Goal: Task Accomplishment & Management: Manage account settings

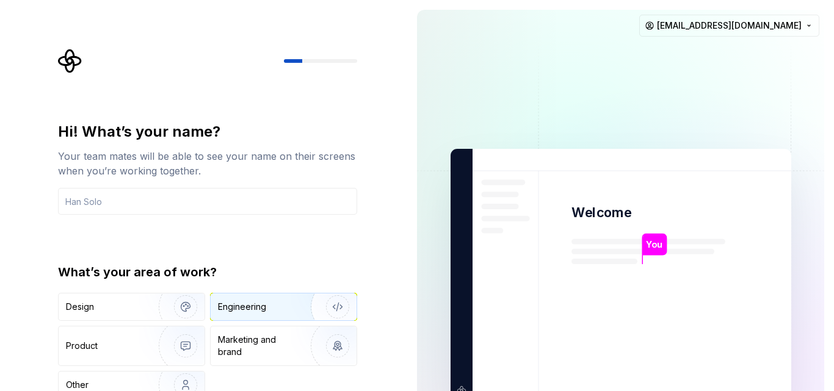
click at [242, 305] on div "Engineering" at bounding box center [242, 307] width 48 height 12
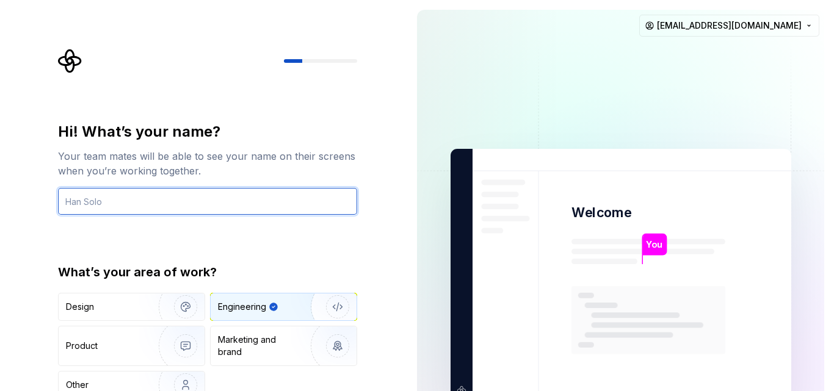
click at [164, 189] on input "text" at bounding box center [207, 201] width 299 height 27
type input "Dadflip"
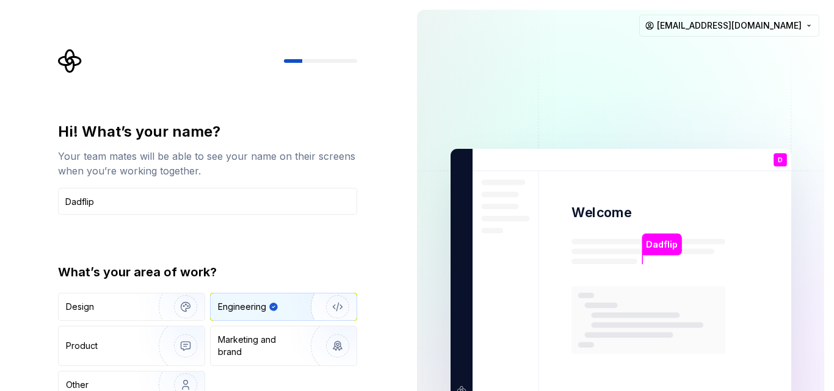
click at [385, 250] on div "Hi! What’s your name? Your team mates will be able to see your name on their sc…" at bounding box center [203, 275] width 407 height 551
click at [368, 307] on div "Hi! What’s your name? Your team mates will be able to see your name on their sc…" at bounding box center [211, 245] width 321 height 392
click at [283, 344] on div "Marketing and brand" at bounding box center [259, 346] width 82 height 24
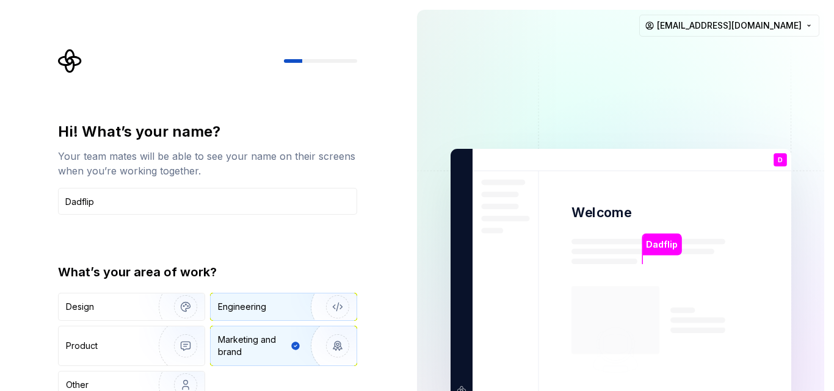
click at [291, 310] on img "button" at bounding box center [330, 307] width 78 height 82
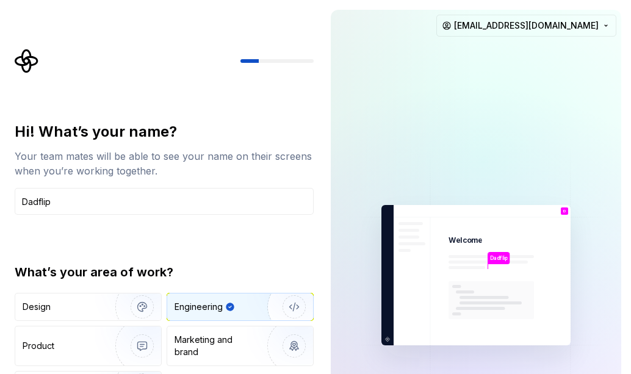
click at [277, 53] on div at bounding box center [164, 61] width 299 height 24
click at [629, 129] on div "Dadflip Welcome D You T B +3 Thomas Brooke Jamie dadflip.corp@gmail.com" at bounding box center [476, 275] width 310 height 551
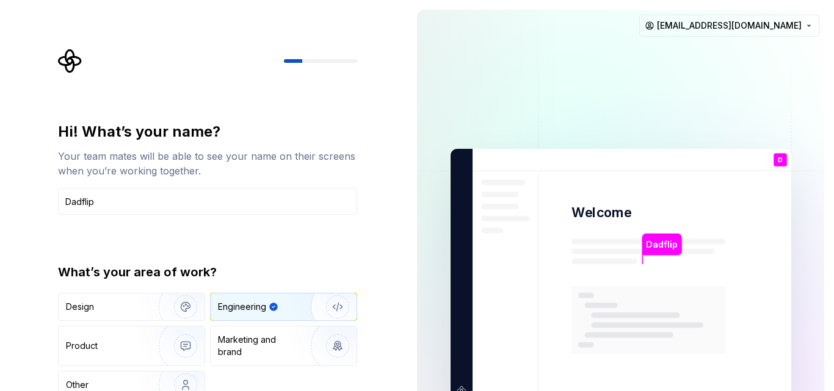
drag, startPoint x: 578, startPoint y: 114, endPoint x: 521, endPoint y: 81, distance: 65.7
click at [521, 81] on img at bounding box center [621, 275] width 494 height 577
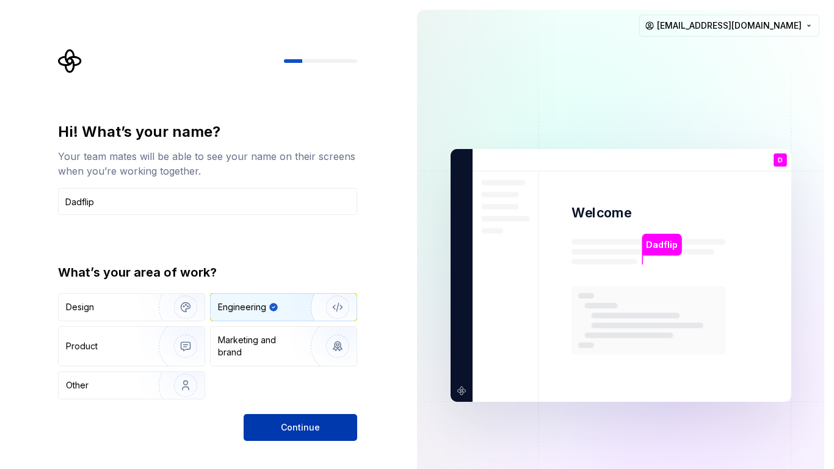
click at [308, 391] on span "Continue" at bounding box center [300, 427] width 39 height 12
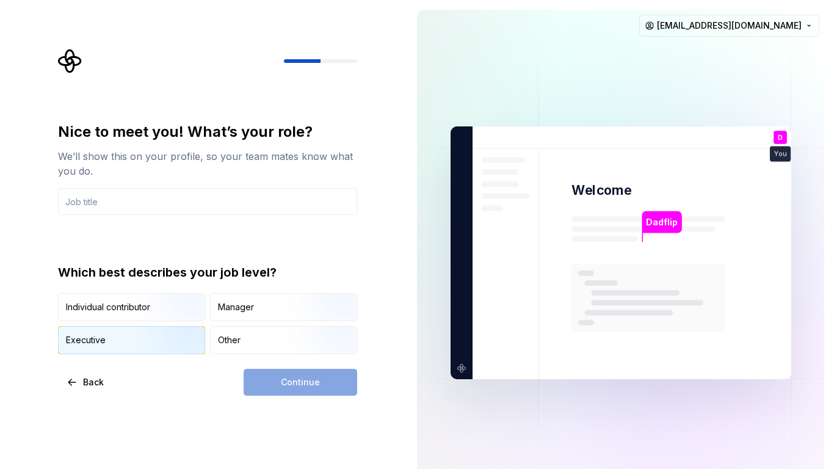
click at [158, 331] on img "button" at bounding box center [175, 355] width 78 height 82
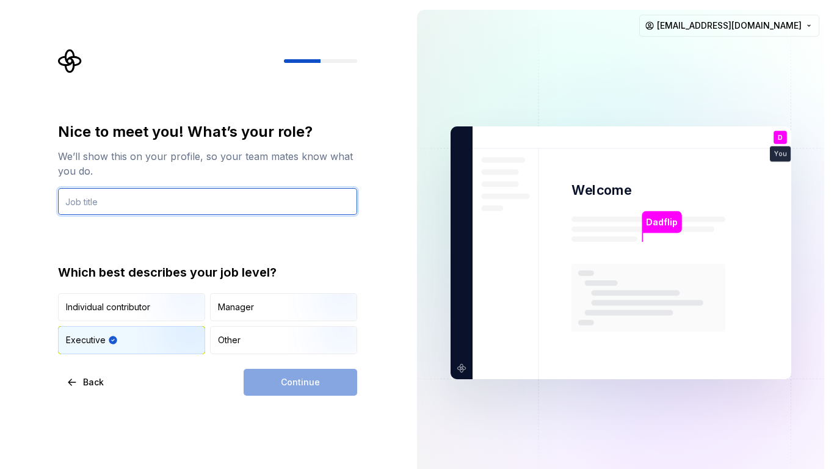
click at [208, 207] on input "text" at bounding box center [207, 201] width 299 height 27
click at [330, 284] on div "Which best describes your job level? Individual contributor Manager Executive O…" at bounding box center [207, 309] width 299 height 90
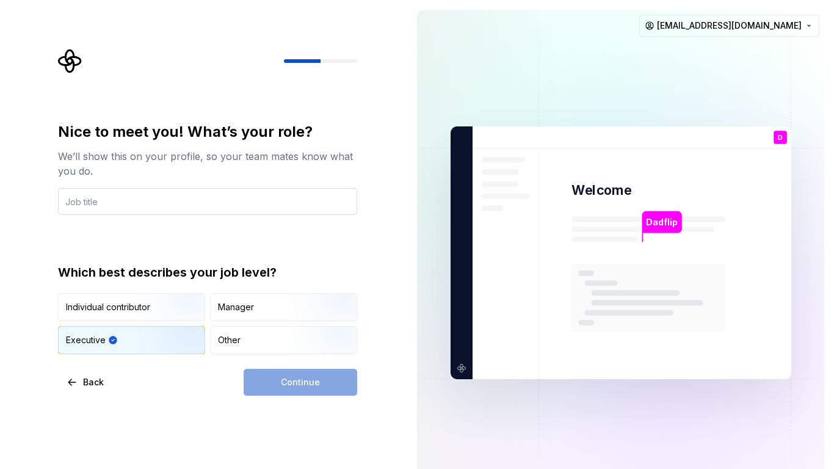
click at [191, 198] on input "text" at bounding box center [207, 201] width 299 height 27
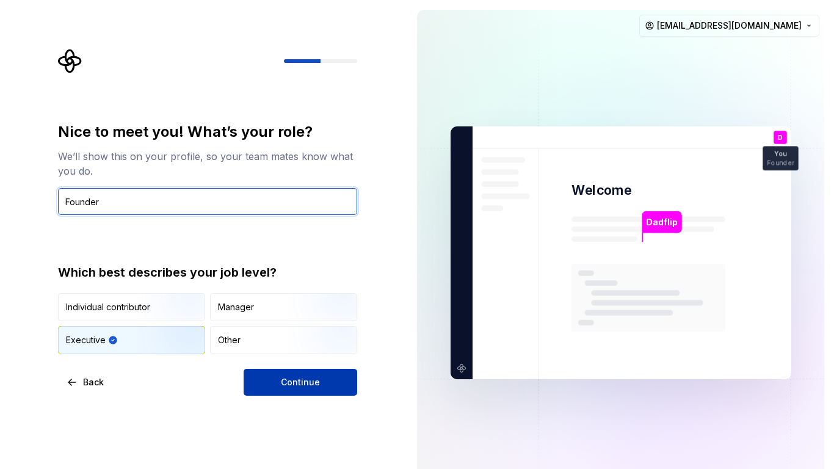
type input "Founder"
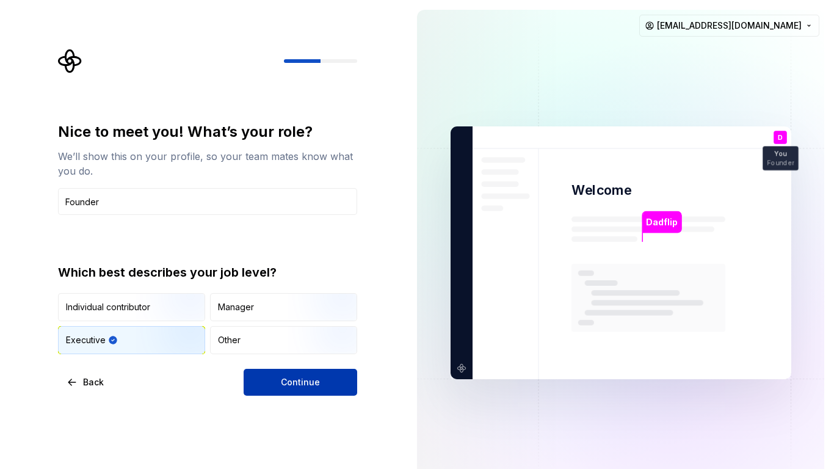
click at [272, 389] on button "Continue" at bounding box center [301, 382] width 114 height 27
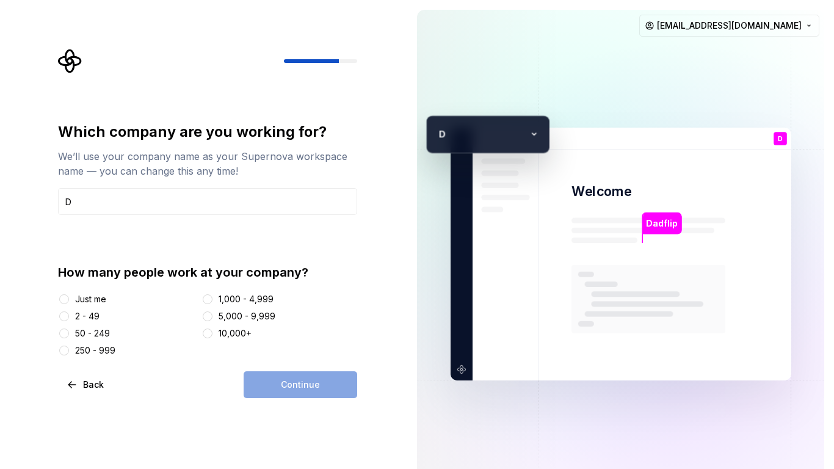
type input "Dadflip Solutions"
click at [79, 301] on div "Just me" at bounding box center [90, 299] width 31 height 12
click at [69, 301] on button "Just me" at bounding box center [64, 299] width 10 height 10
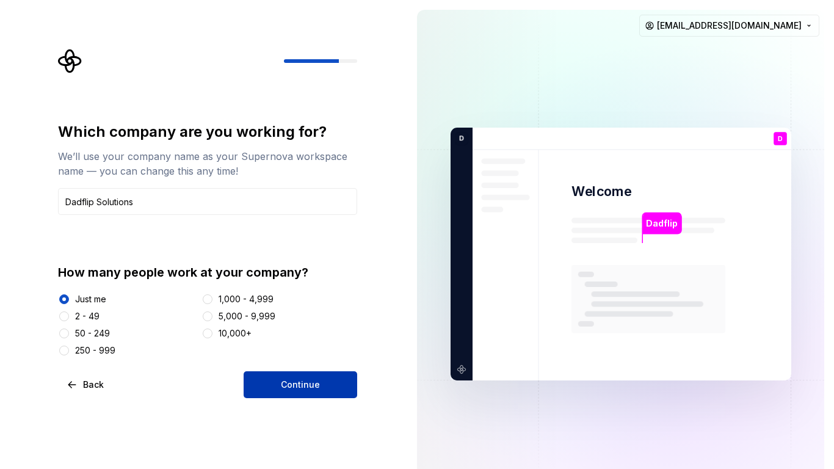
click at [252, 380] on button "Continue" at bounding box center [301, 384] width 114 height 27
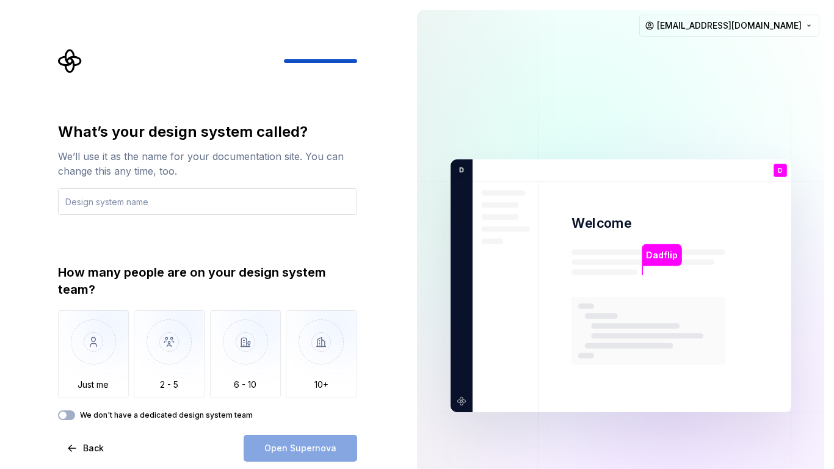
click at [153, 209] on input "text" at bounding box center [207, 201] width 299 height 27
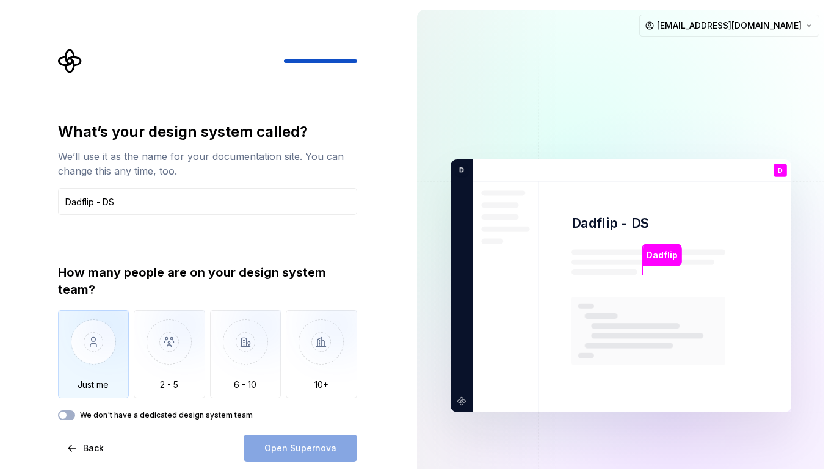
type input "Dadflip - DS"
click at [114, 346] on img "button" at bounding box center [93, 351] width 71 height 82
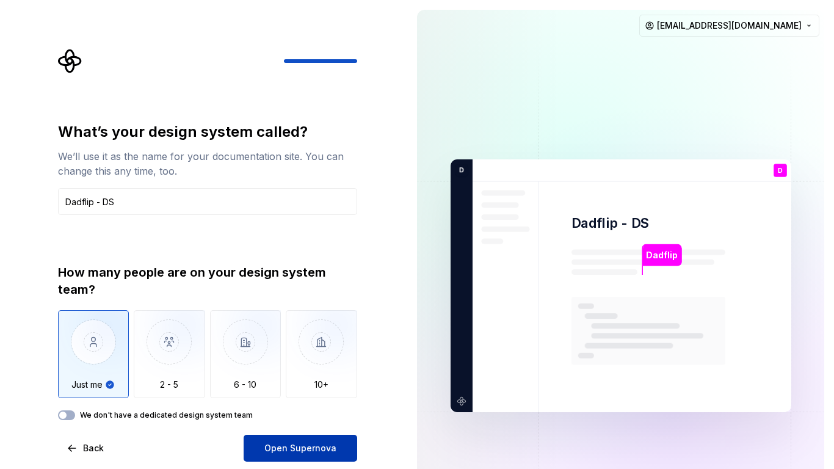
click at [267, 391] on span "Open Supernova" at bounding box center [300, 448] width 72 height 12
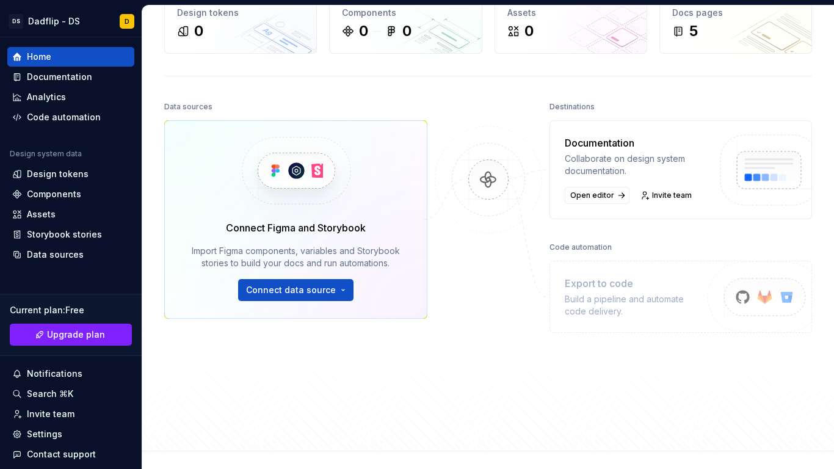
scroll to position [78, 0]
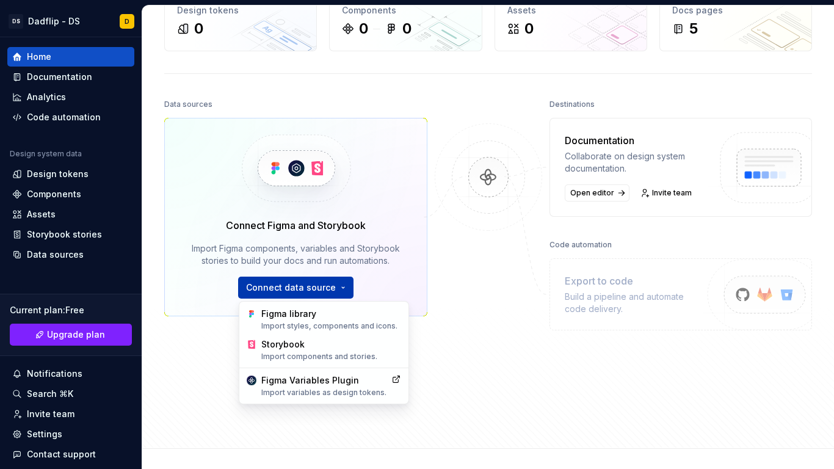
click at [302, 292] on html "DS Dadflip - DS D Home Documentation Analytics Code automation Design system da…" at bounding box center [417, 234] width 834 height 469
click at [458, 382] on html "DS Dadflip - DS D Home Documentation Analytics Code automation Design system da…" at bounding box center [417, 234] width 834 height 469
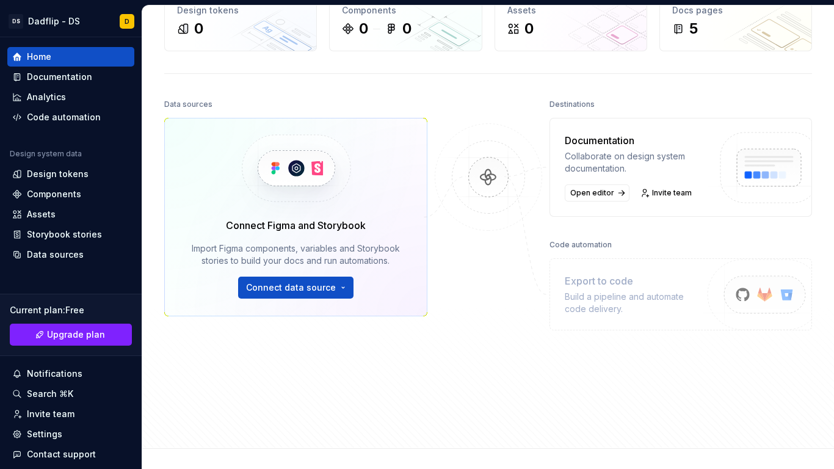
scroll to position [171, 0]
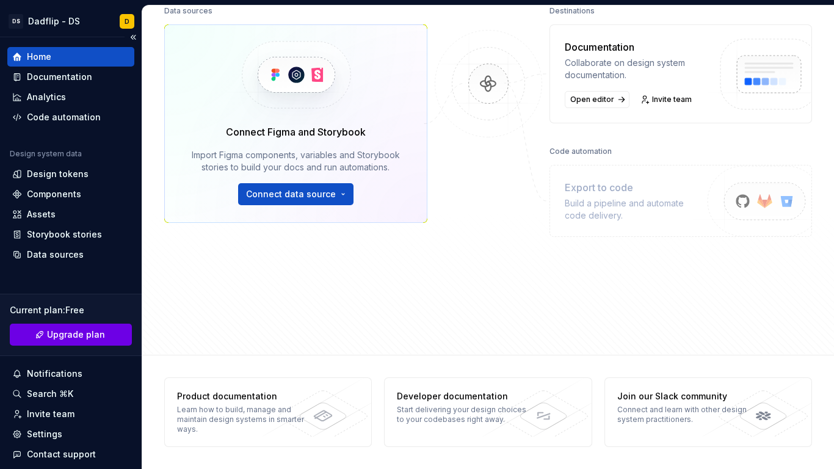
click at [90, 340] on span "Upgrade plan" at bounding box center [76, 334] width 58 height 12
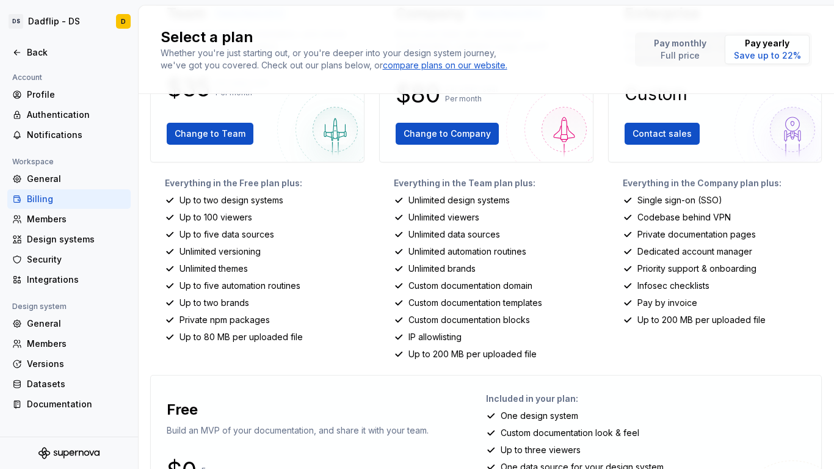
scroll to position [225, 0]
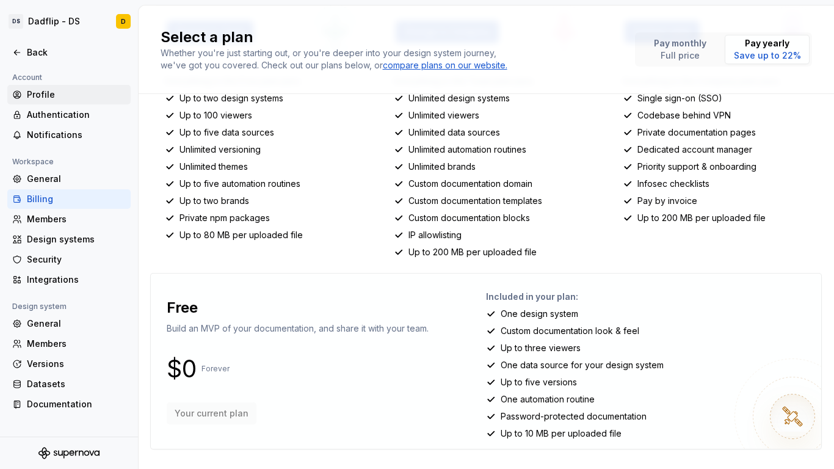
click at [23, 92] on div "Profile" at bounding box center [69, 95] width 114 height 12
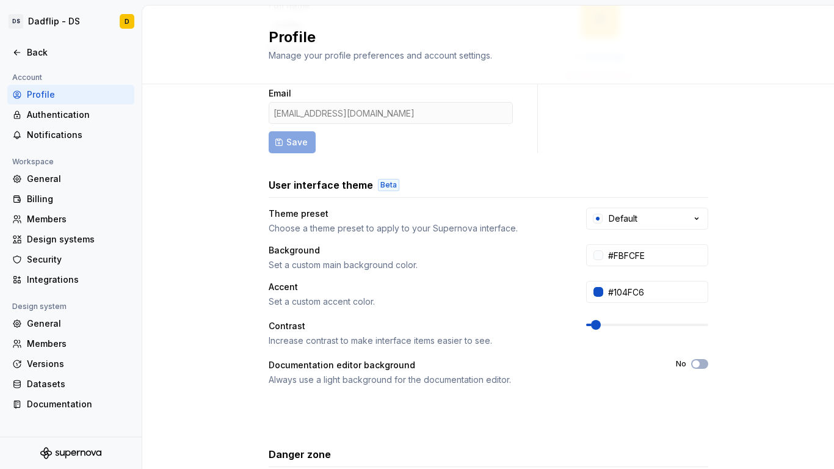
scroll to position [231, 0]
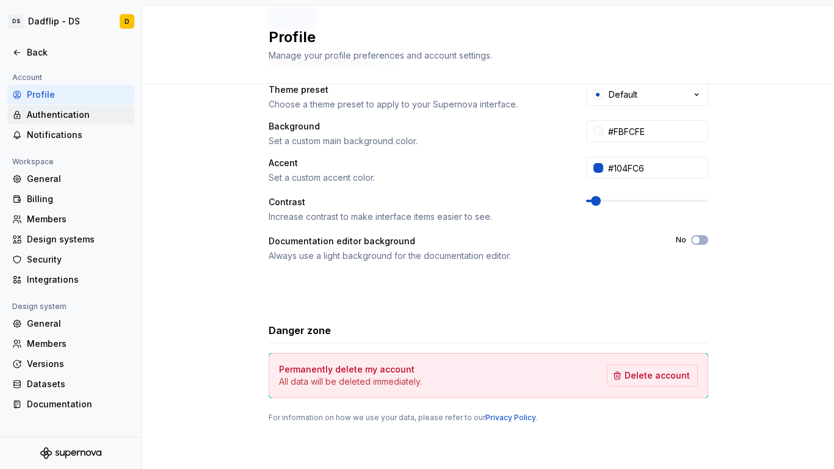
click at [78, 118] on div "Authentication" at bounding box center [78, 115] width 103 height 12
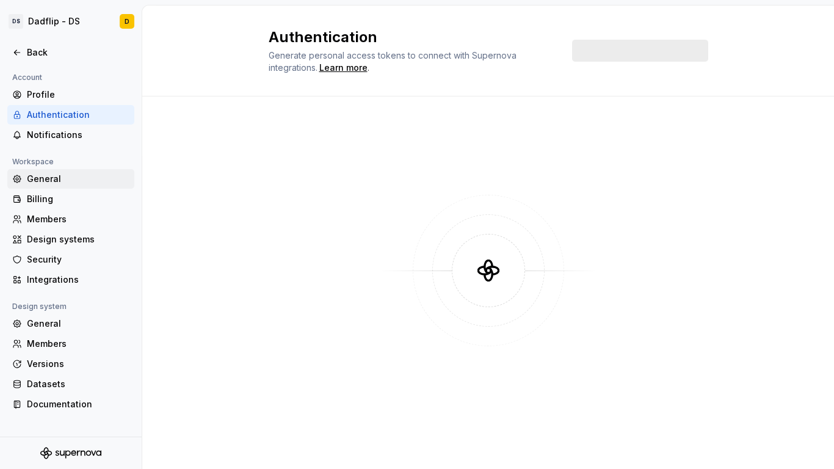
click at [63, 175] on div "General" at bounding box center [78, 179] width 103 height 12
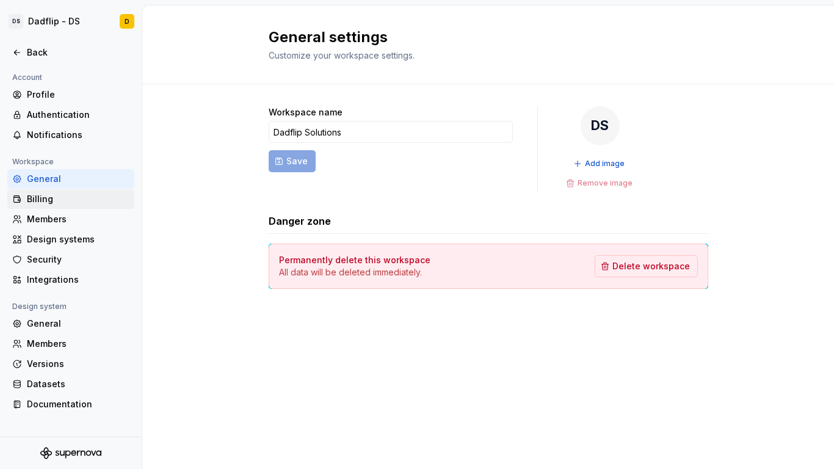
click at [31, 201] on div "Billing" at bounding box center [78, 199] width 103 height 12
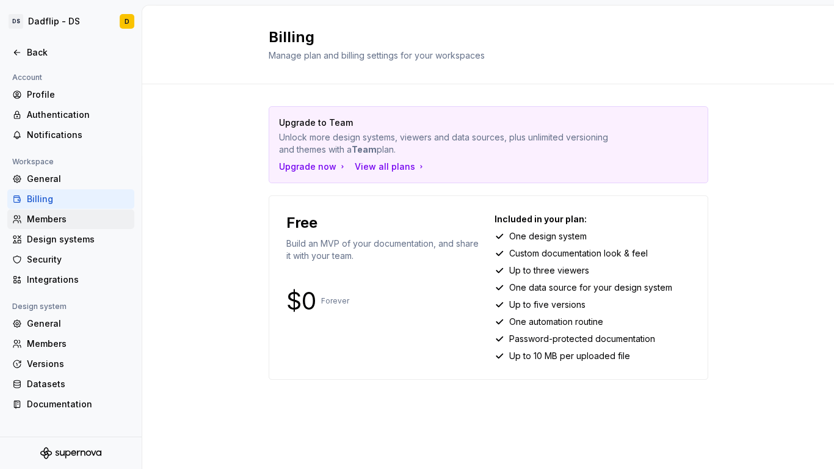
click at [39, 223] on div "Members" at bounding box center [78, 219] width 103 height 12
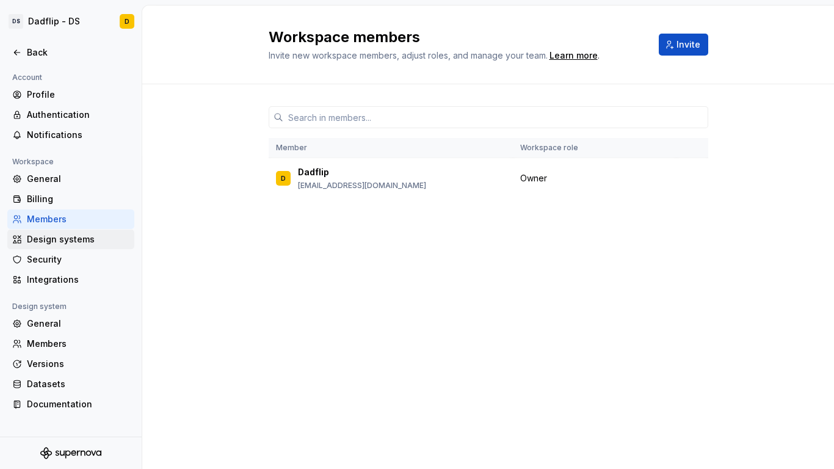
click at [40, 239] on div "Design systems" at bounding box center [78, 239] width 103 height 12
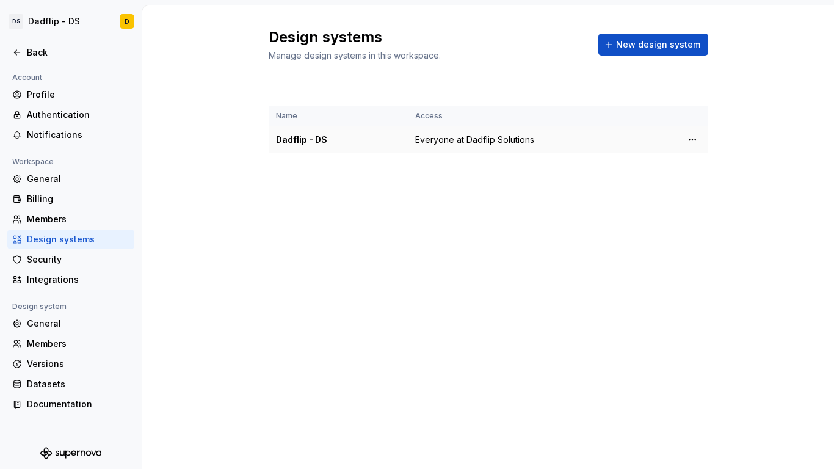
click at [308, 140] on div "Dadflip - DS" at bounding box center [338, 140] width 125 height 12
click at [463, 142] on span "Everyone at Dadflip Solutions" at bounding box center [474, 140] width 119 height 12
click at [68, 263] on div "Security" at bounding box center [78, 259] width 103 height 12
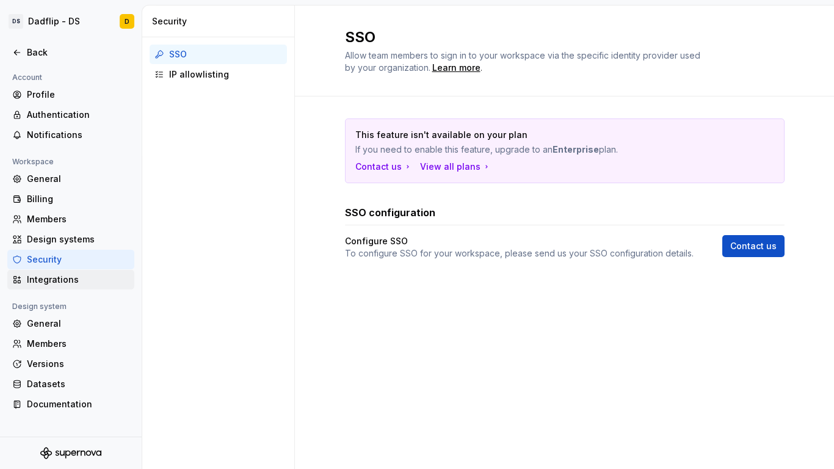
click at [68, 282] on div "Integrations" at bounding box center [78, 279] width 103 height 12
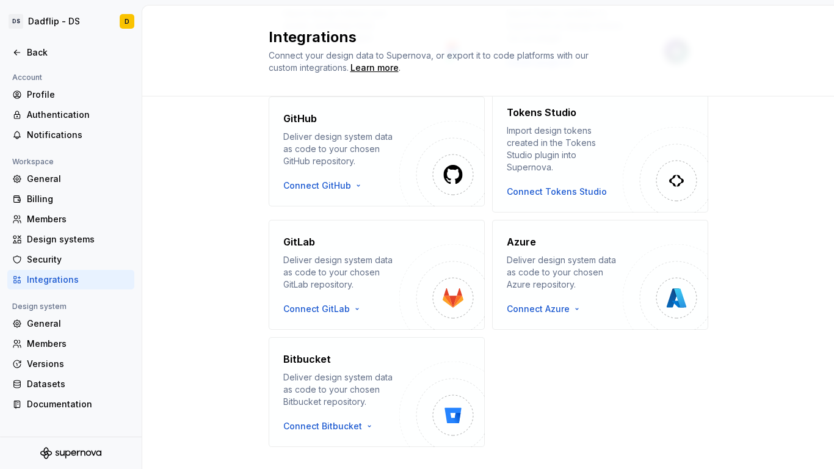
scroll to position [189, 0]
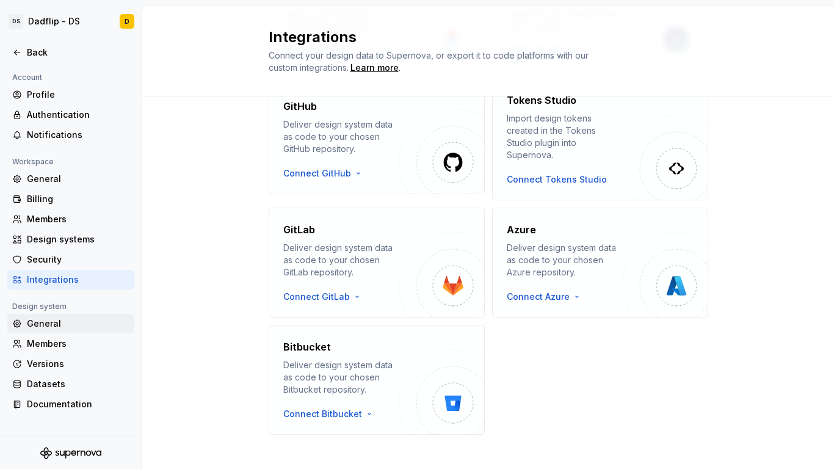
click at [53, 330] on div "General" at bounding box center [78, 323] width 103 height 12
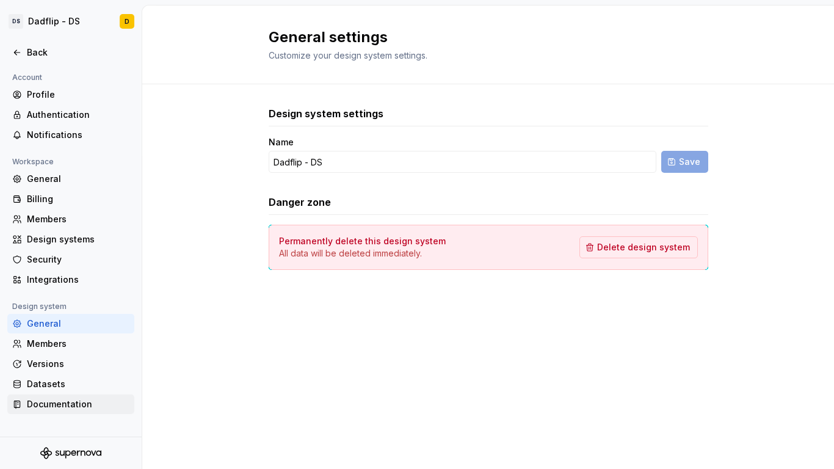
click at [51, 391] on div "Documentation" at bounding box center [78, 404] width 103 height 12
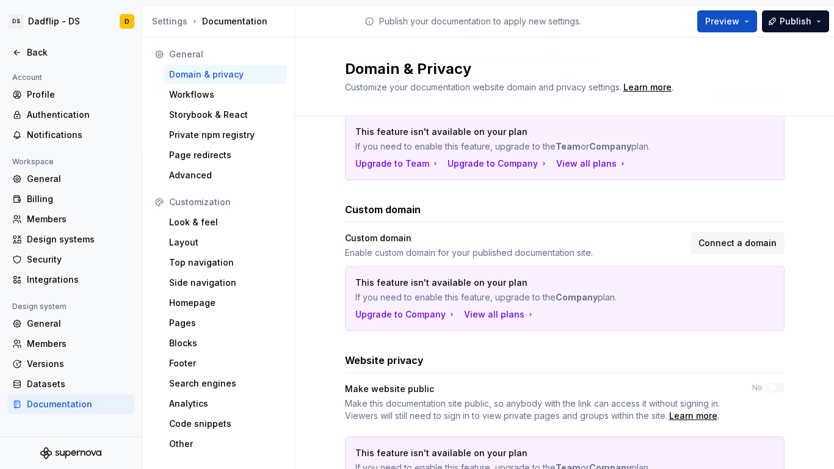
scroll to position [164, 0]
click at [725, 248] on span "Connect a domain" at bounding box center [737, 242] width 78 height 12
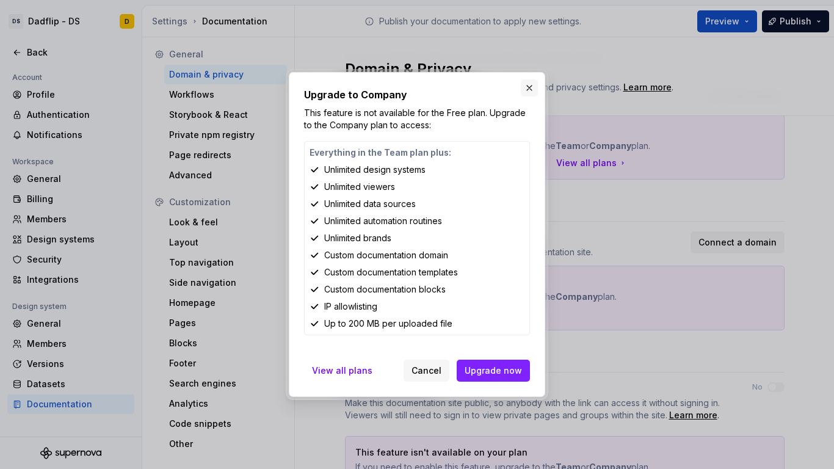
click at [531, 84] on button "button" at bounding box center [529, 87] width 17 height 17
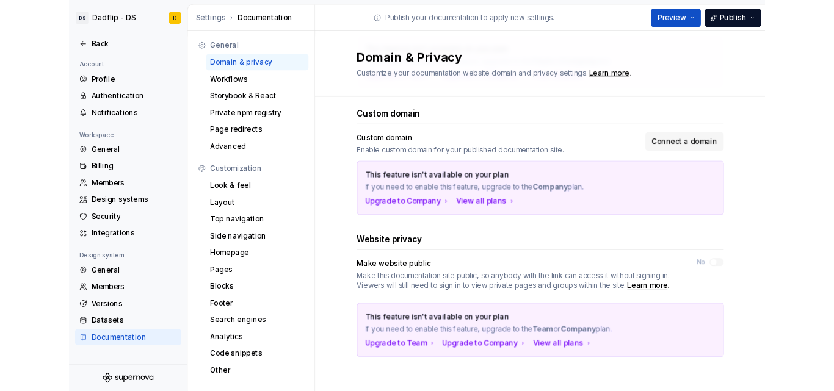
scroll to position [236, 0]
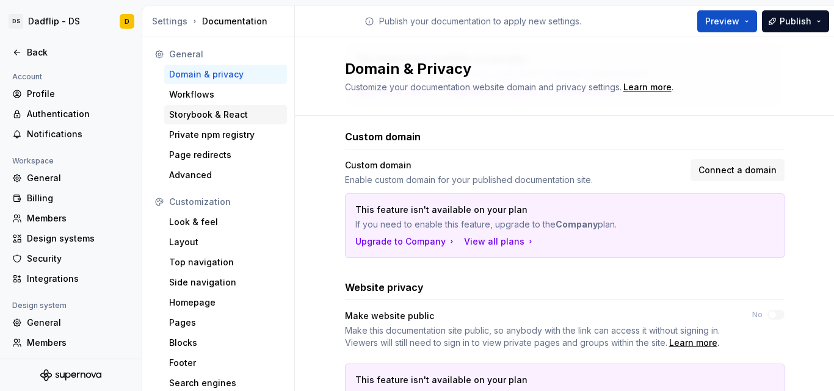
click at [197, 118] on div "Storybook & React" at bounding box center [225, 115] width 113 height 12
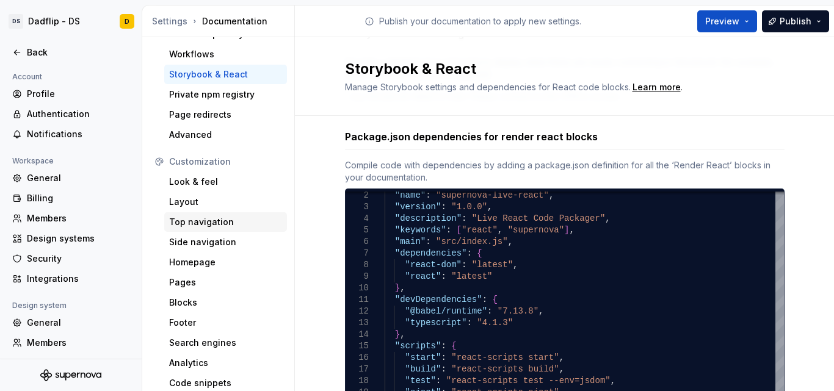
scroll to position [42, 0]
click at [204, 179] on div "Look & feel" at bounding box center [225, 181] width 113 height 12
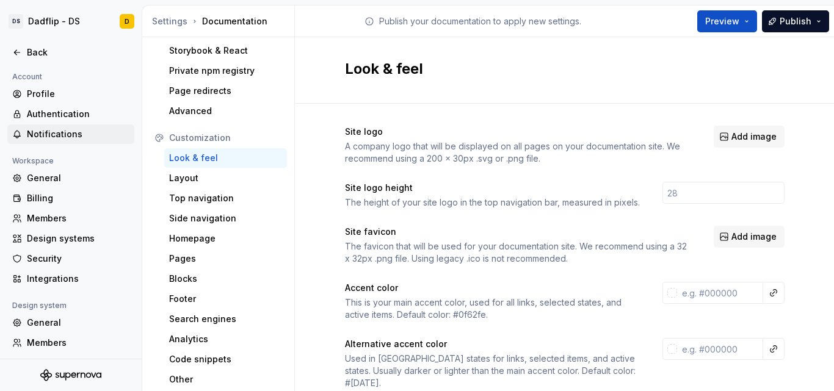
scroll to position [62, 0]
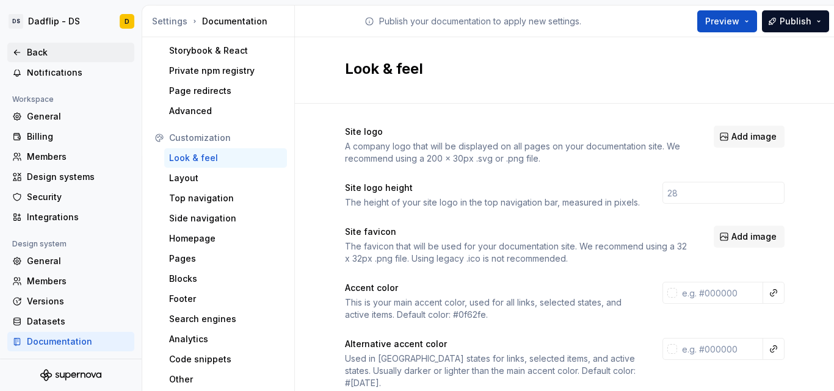
click at [35, 45] on div "Back" at bounding box center [70, 53] width 127 height 20
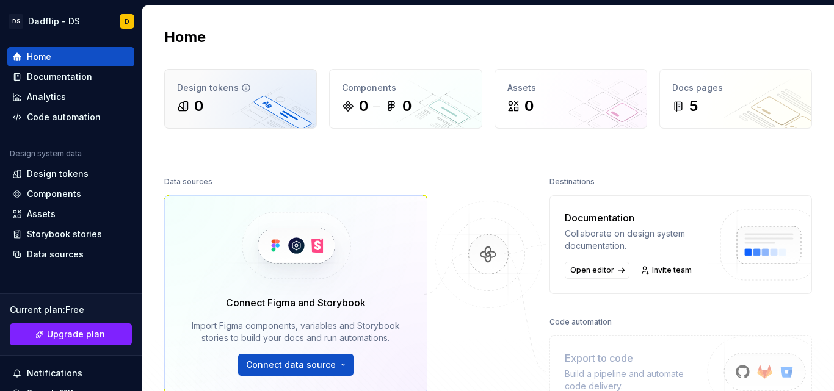
click at [238, 104] on div "0" at bounding box center [240, 106] width 127 height 20
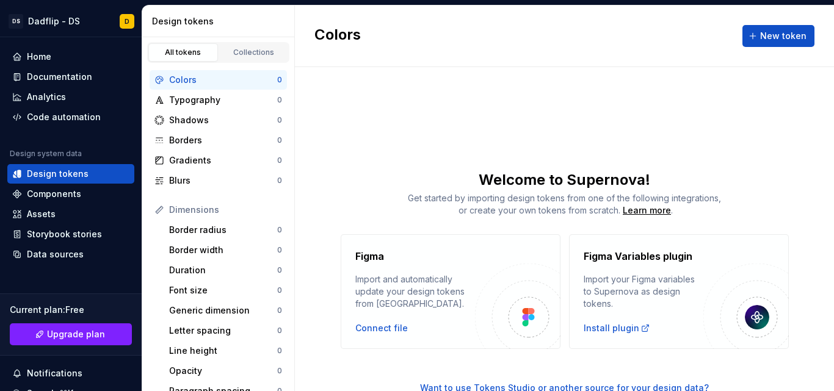
scroll to position [13, 0]
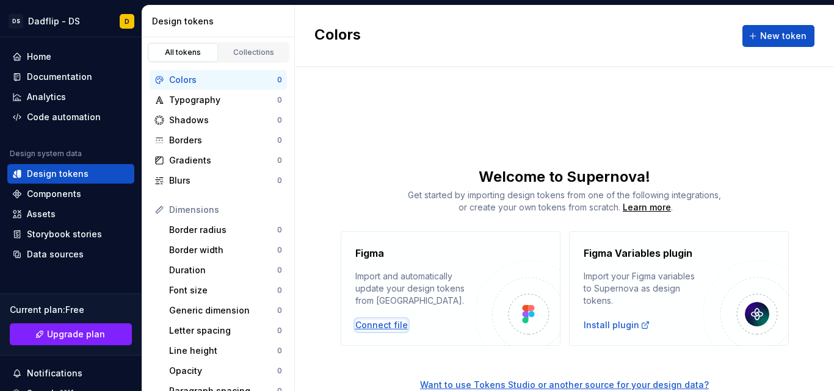
click at [389, 328] on div "Connect file" at bounding box center [381, 325] width 53 height 12
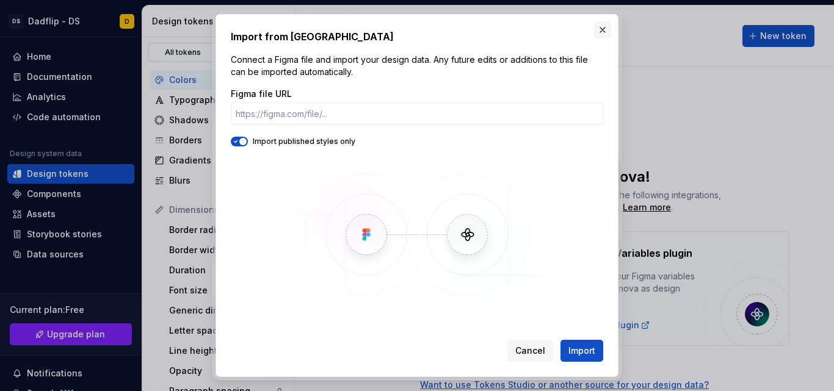
click at [605, 31] on button "button" at bounding box center [602, 29] width 17 height 17
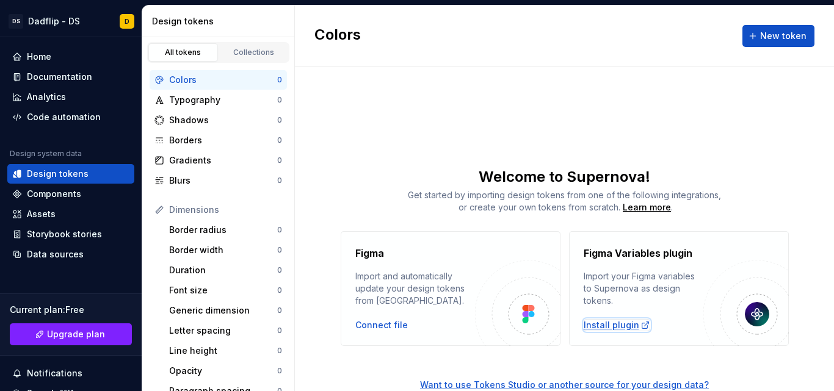
click at [600, 327] on div "Install plugin" at bounding box center [617, 325] width 67 height 12
click at [751, 32] on button "New token" at bounding box center [778, 36] width 72 height 22
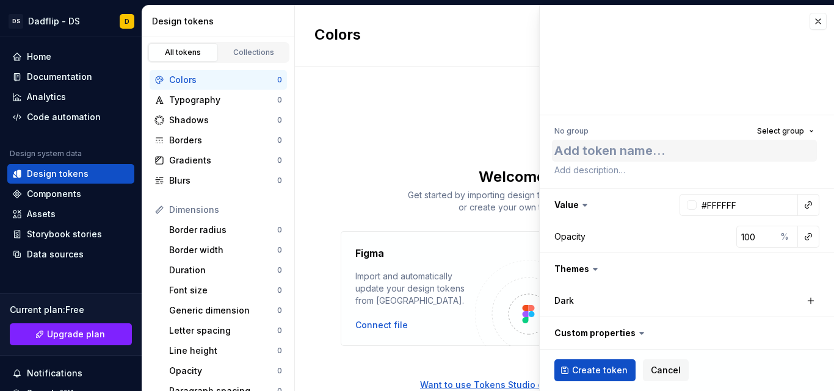
click at [591, 156] on textarea at bounding box center [684, 151] width 265 height 22
click at [764, 136] on button "Select group" at bounding box center [786, 131] width 68 height 17
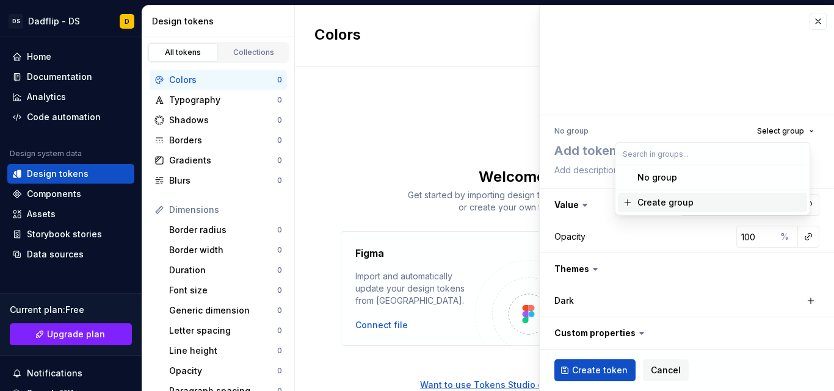
click at [668, 208] on div "Create group" at bounding box center [665, 203] width 56 height 12
type textarea "*"
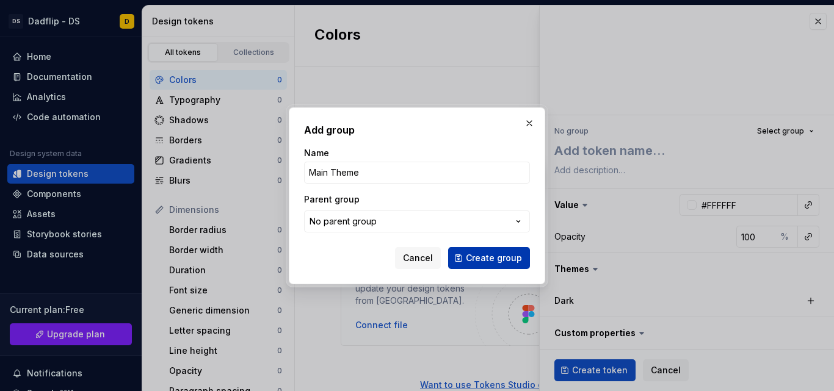
type input "Main Theme"
click at [491, 260] on span "Create group" at bounding box center [494, 258] width 56 height 12
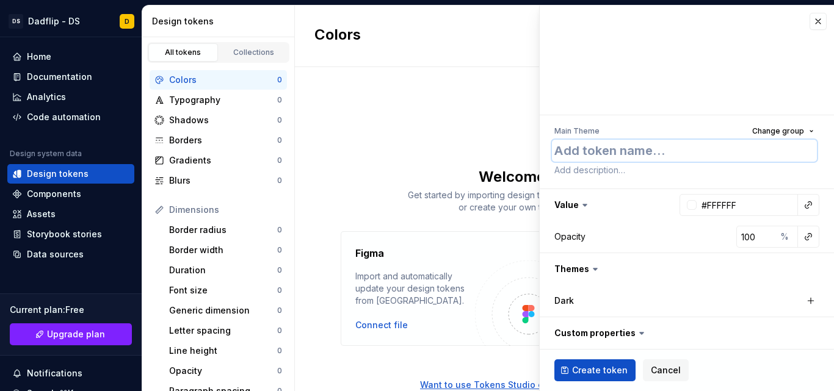
click at [615, 158] on textarea at bounding box center [684, 151] width 265 height 22
type textarea "*"
type textarea "W"
type textarea "*"
type textarea "Whio"
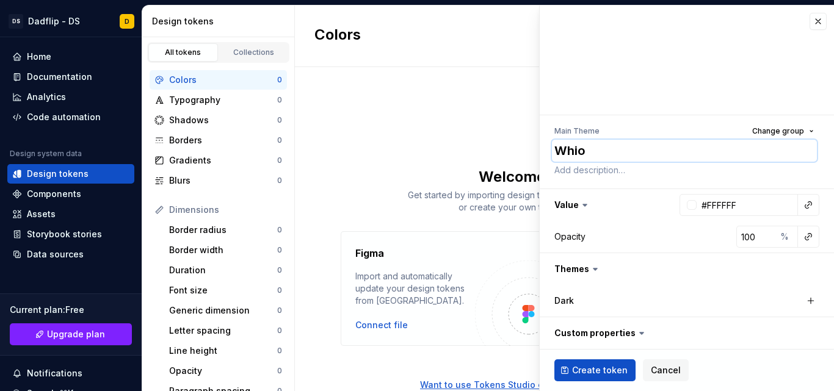
type textarea "*"
type textarea "Whi"
type textarea "*"
type textarea "Whit"
type textarea "*"
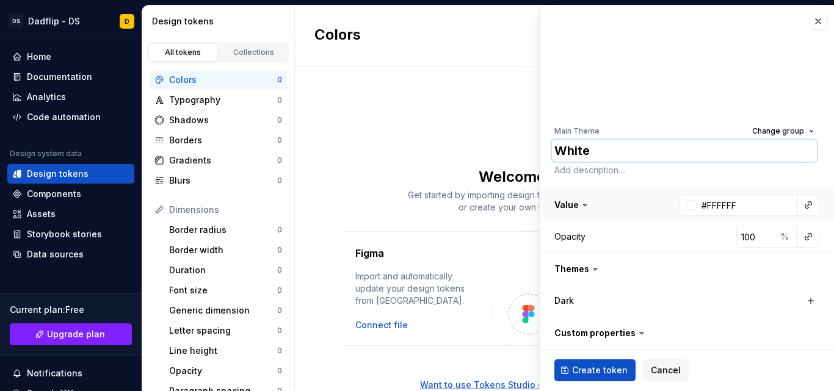
type textarea "White"
click at [645, 220] on button "button" at bounding box center [687, 205] width 294 height 32
click at [590, 241] on icon at bounding box center [595, 237] width 12 height 12
click at [594, 235] on icon at bounding box center [595, 237] width 12 height 12
click at [587, 211] on button "button" at bounding box center [687, 205] width 294 height 32
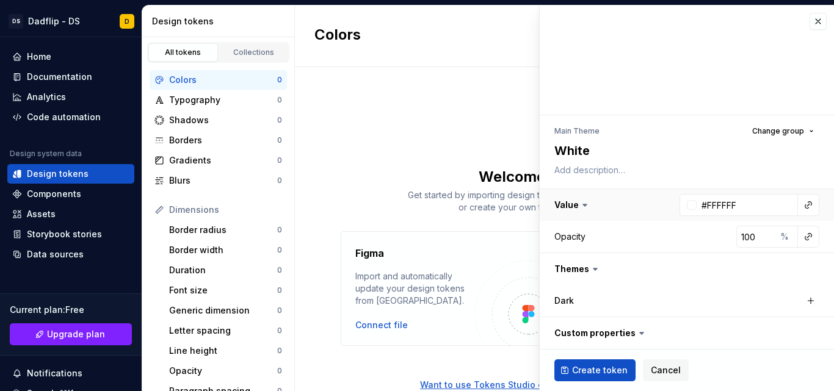
click at [587, 211] on icon at bounding box center [585, 205] width 12 height 12
click at [585, 208] on icon at bounding box center [585, 205] width 12 height 12
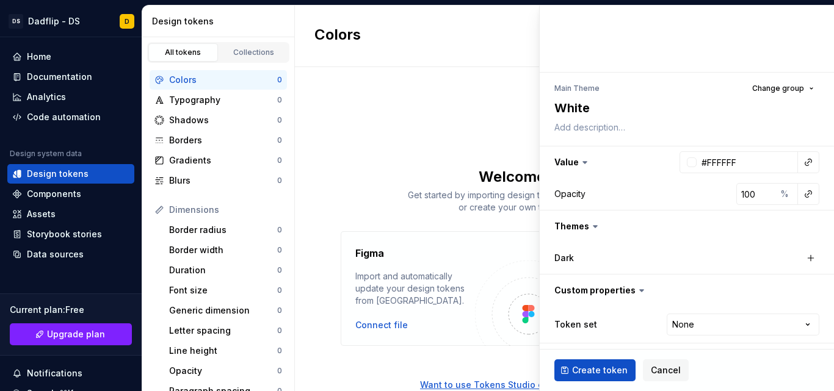
scroll to position [45, 0]
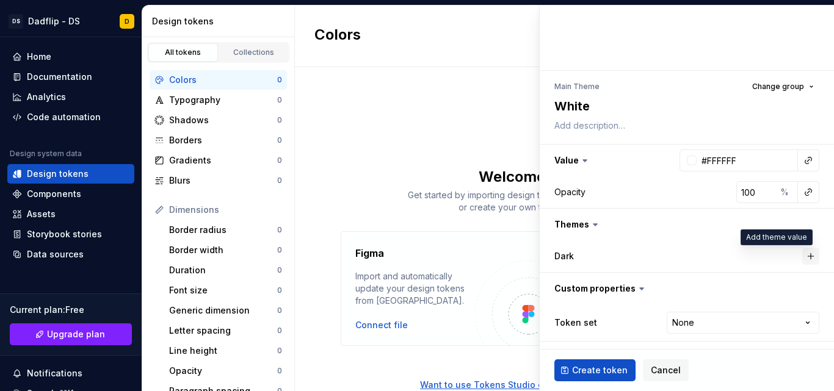
click at [803, 253] on button "button" at bounding box center [810, 256] width 17 height 17
click at [762, 324] on html "DS Dadflip - DS D Home Documentation Analytics Code automation Design system da…" at bounding box center [417, 195] width 834 height 391
click at [604, 376] on span "Create token" at bounding box center [600, 370] width 56 height 12
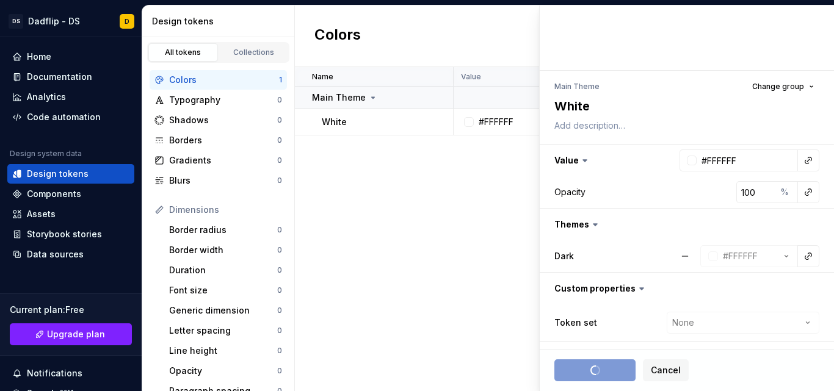
scroll to position [0, 0]
type textarea "*"
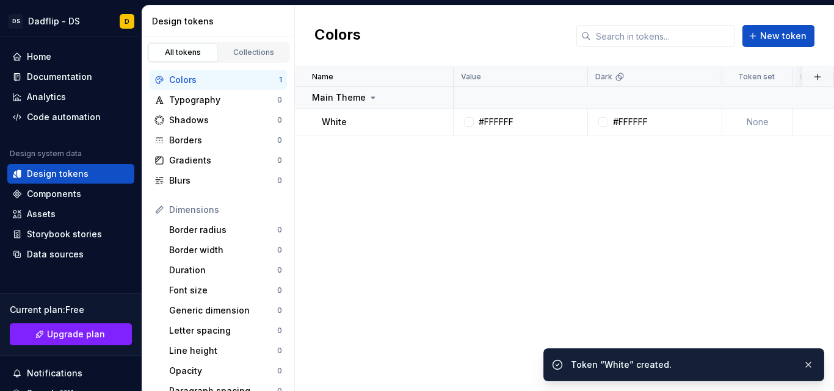
drag, startPoint x: 488, startPoint y: 257, endPoint x: 416, endPoint y: 230, distance: 76.9
click at [416, 230] on div "Name Value Dark Token set Description Last updated Main Theme White #FFFFFF #FF…" at bounding box center [564, 229] width 539 height 324
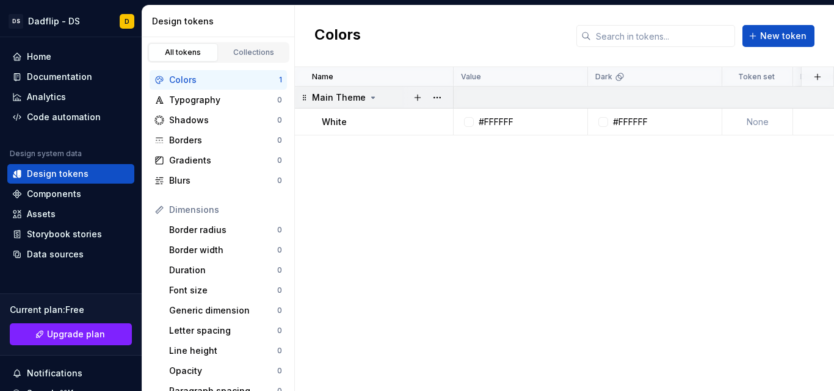
click at [363, 92] on div "Main Theme" at bounding box center [345, 98] width 66 height 12
click at [433, 120] on button "button" at bounding box center [437, 122] width 17 height 17
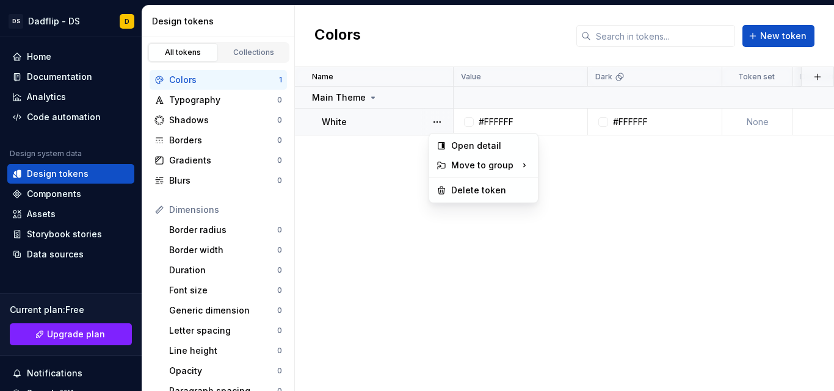
click at [391, 173] on html "DS Dadflip - DS D Home Documentation Analytics Code automation Design system da…" at bounding box center [417, 195] width 834 height 391
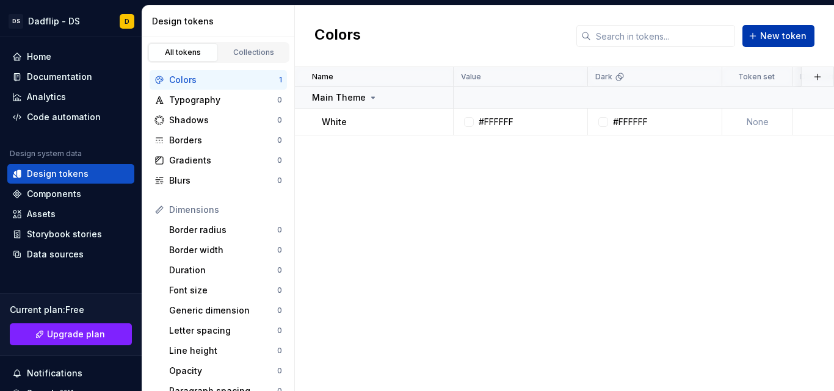
click at [762, 34] on button "New token" at bounding box center [778, 36] width 72 height 22
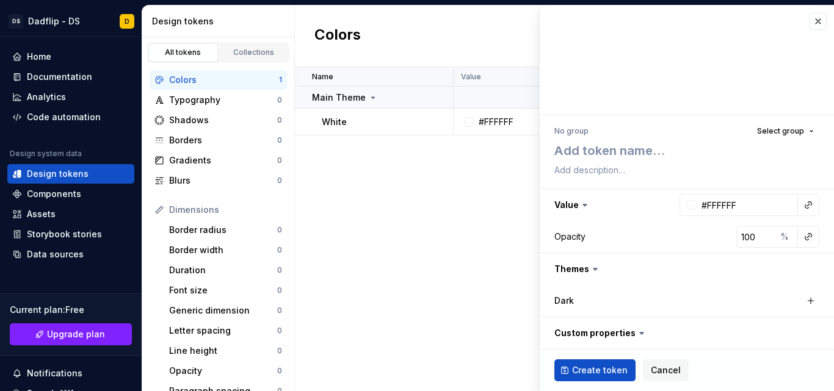
type textarea "*"
type textarea "B"
type textarea "*"
type textarea "Bl"
type textarea "*"
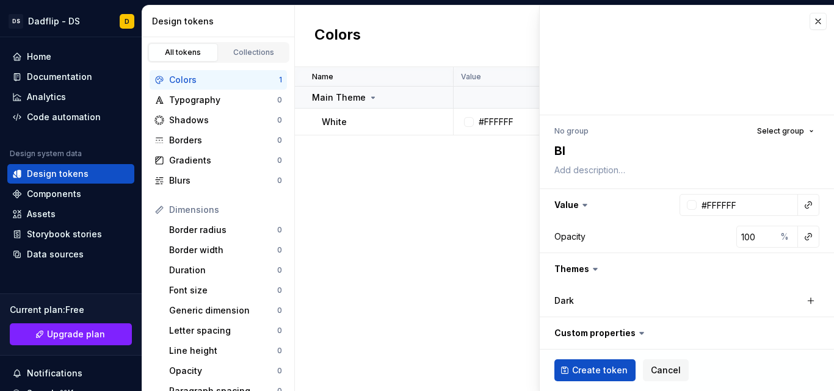
type textarea "Bla"
type textarea "*"
type textarea "Blac"
type textarea "*"
type textarea "Black"
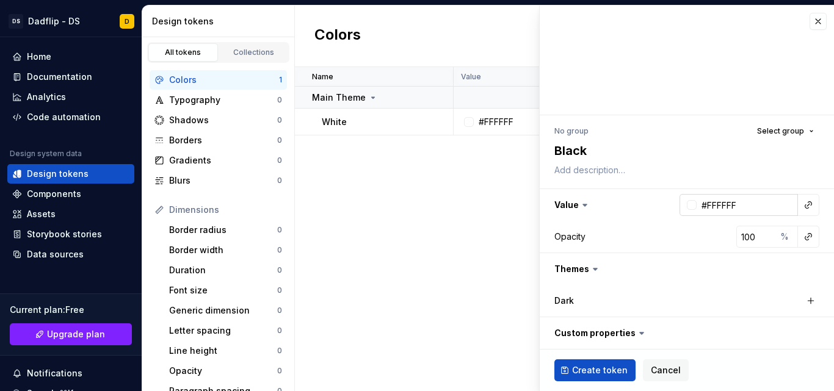
click at [687, 203] on div at bounding box center [692, 205] width 10 height 10
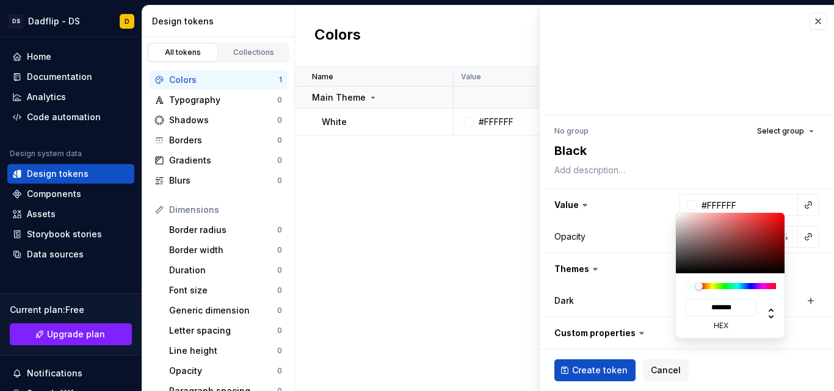
type input "#2E2828"
type input "*******"
type textarea "*"
type input "#242222"
type input "*******"
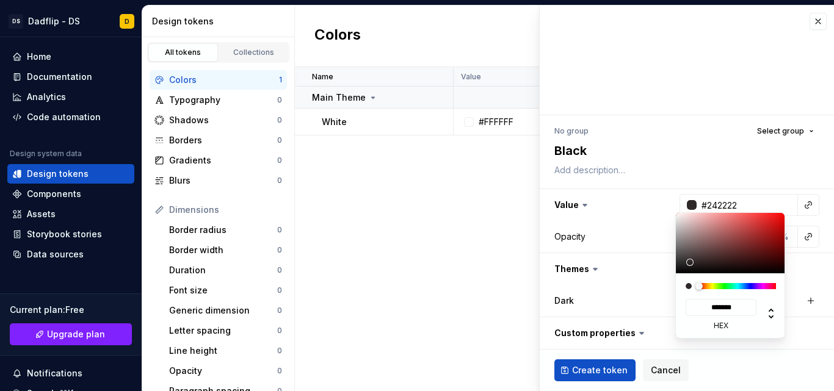
type input "#000000"
type input "*******"
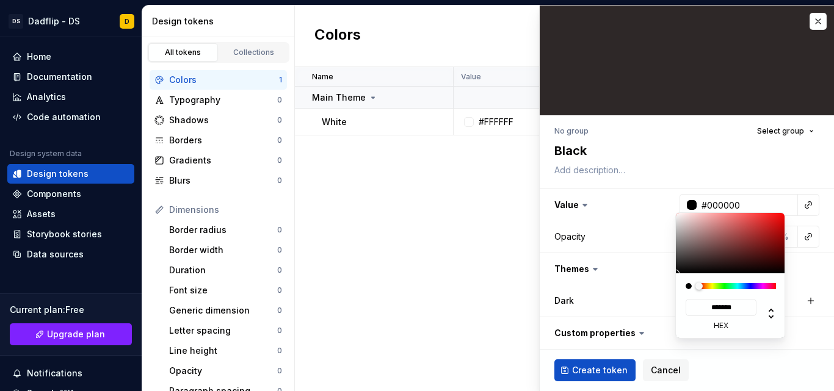
drag, startPoint x: 690, startPoint y: 263, endPoint x: 645, endPoint y: 289, distance: 53.1
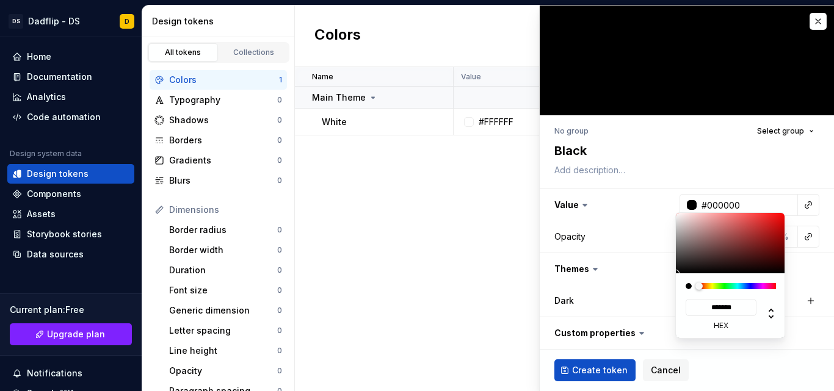
drag, startPoint x: 645, startPoint y: 289, endPoint x: 443, endPoint y: 339, distance: 208.2
click at [443, 339] on html "DS Dadflip - DS D Home Documentation Analytics Code automation Design system da…" at bounding box center [417, 195] width 834 height 391
click at [600, 300] on html "DS Dadflip - DS D Home Documentation Analytics Code automation Design system da…" at bounding box center [417, 195] width 834 height 391
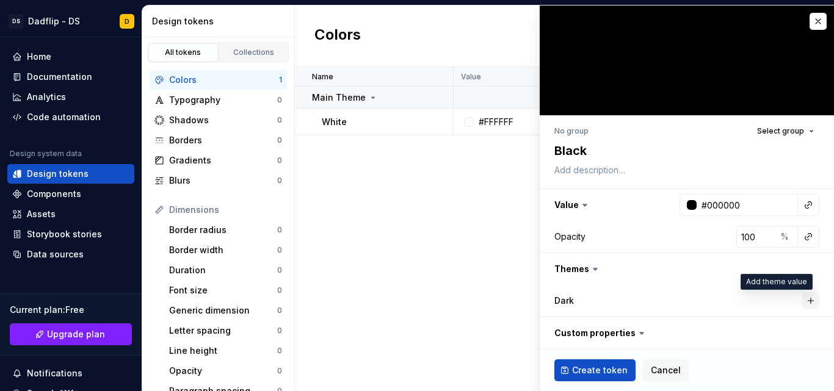
click at [803, 309] on button "button" at bounding box center [810, 300] width 17 height 17
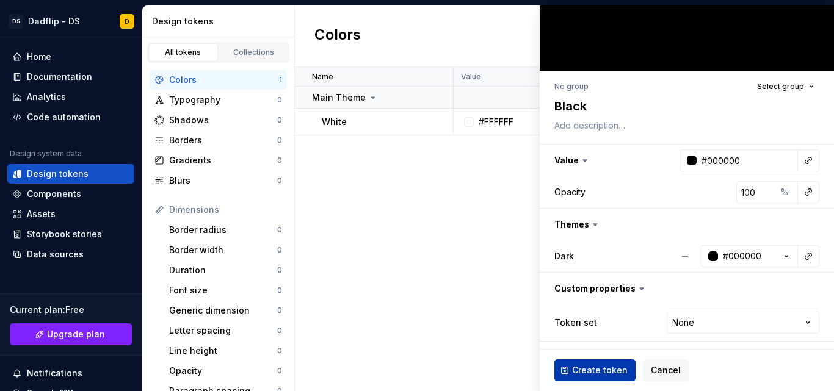
click at [585, 367] on span "Create token" at bounding box center [600, 370] width 56 height 12
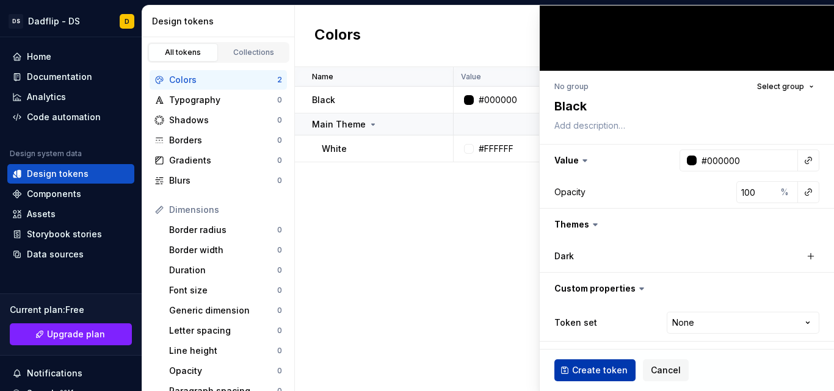
type textarea "*"
type input "#FFFFFF"
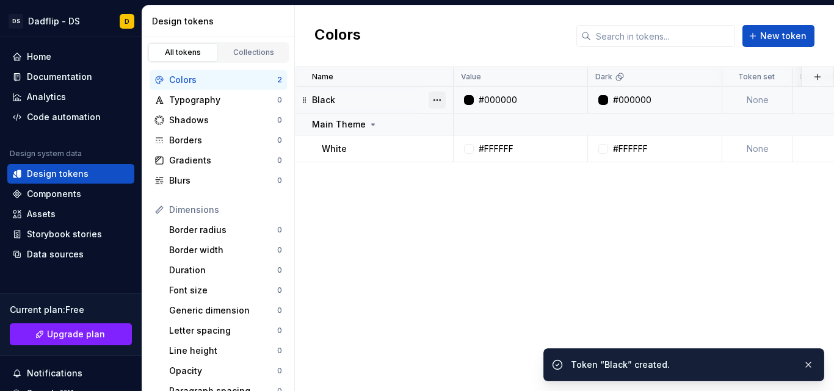
click at [439, 102] on button "button" at bounding box center [437, 100] width 17 height 17
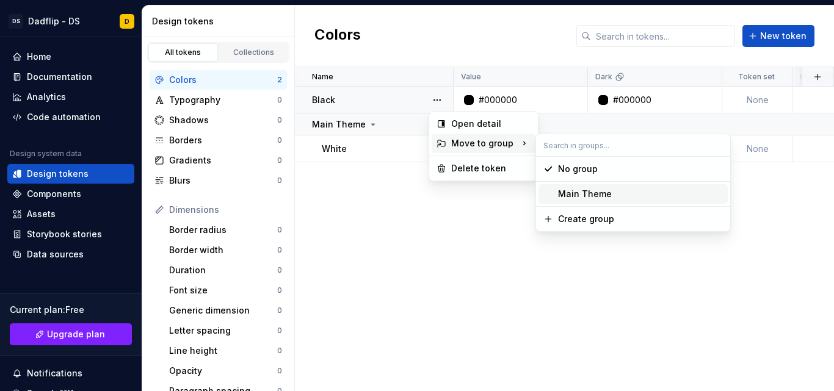
click at [563, 191] on div "Main Theme" at bounding box center [585, 194] width 54 height 12
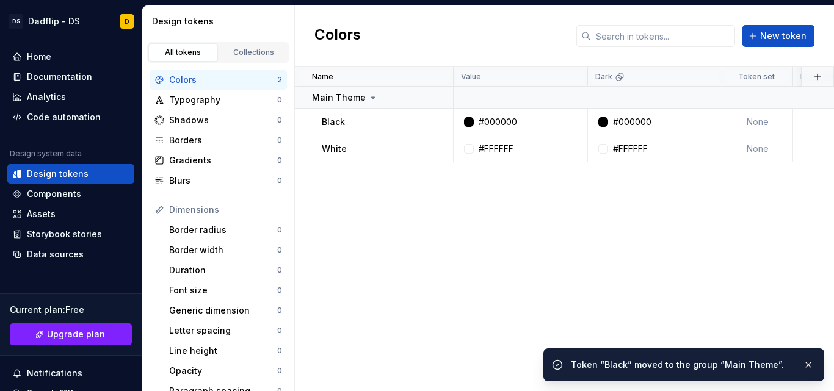
click at [465, 251] on div "Name Value Dark Token set Description Last updated Main Theme Black #000000 #00…" at bounding box center [564, 229] width 539 height 324
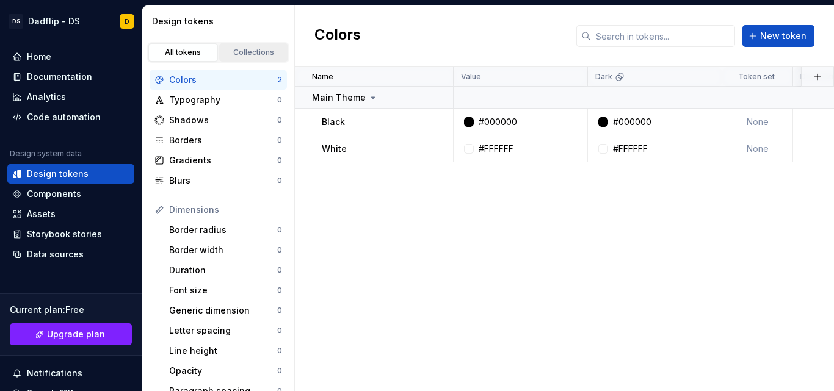
click at [248, 60] on link "Collections" at bounding box center [254, 52] width 70 height 18
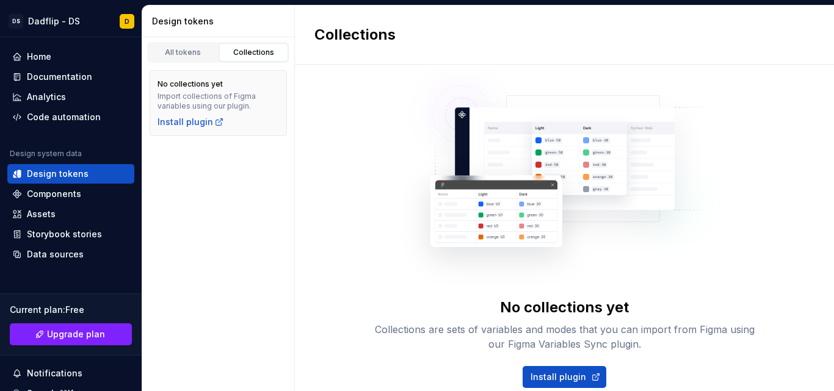
scroll to position [42, 0]
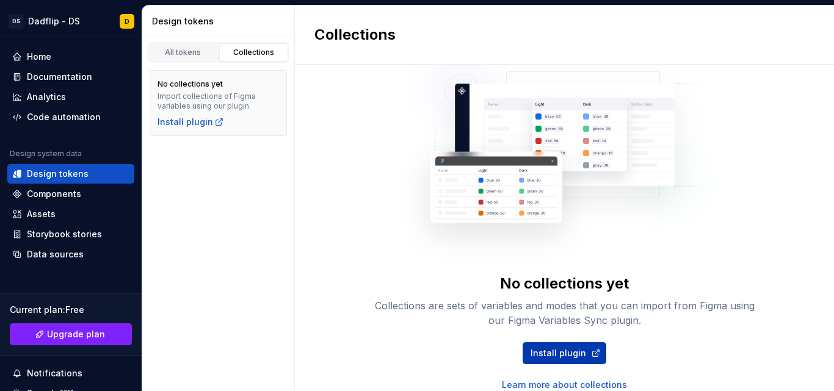
click at [528, 351] on link "Install plugin" at bounding box center [565, 353] width 84 height 22
click at [369, 220] on div "No collections yet Collections are sets of variables and modes that you can imp…" at bounding box center [564, 207] width 391 height 369
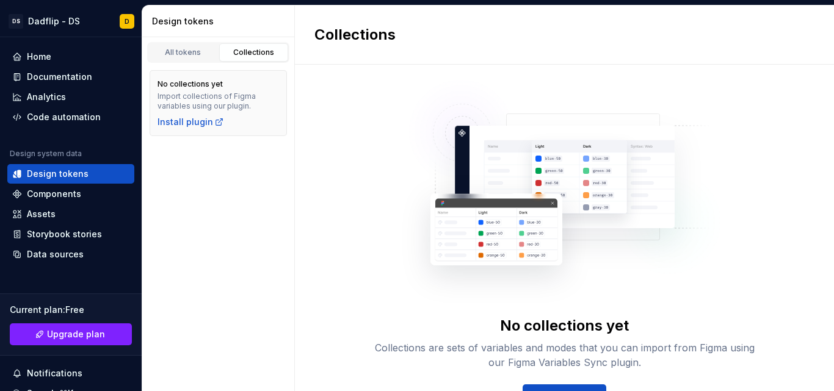
scroll to position [42, 0]
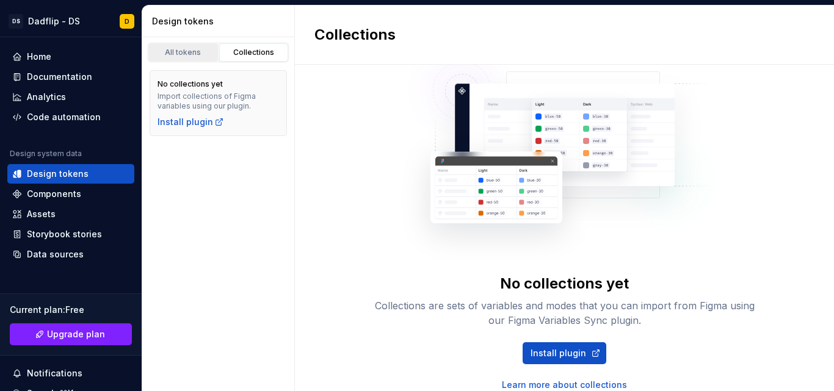
click at [186, 59] on link "All tokens" at bounding box center [183, 52] width 70 height 18
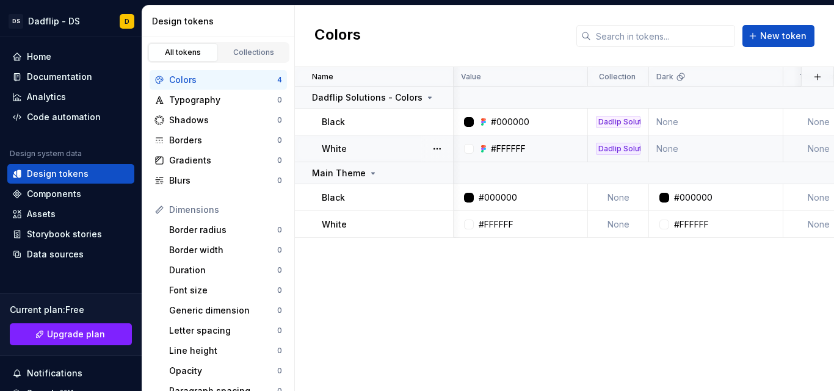
scroll to position [0, 32]
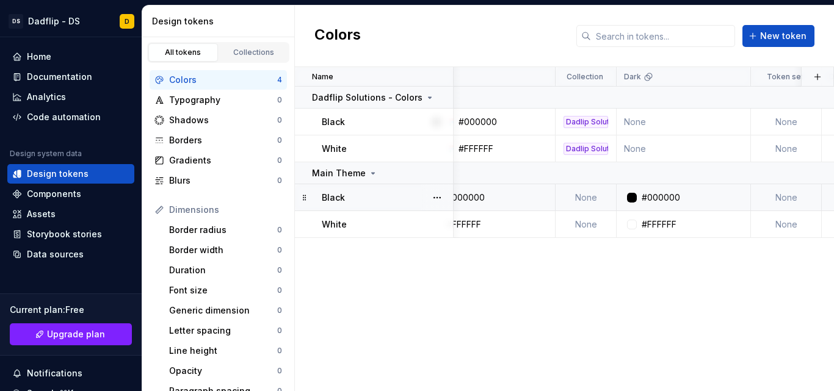
click at [595, 197] on td "None" at bounding box center [586, 197] width 61 height 27
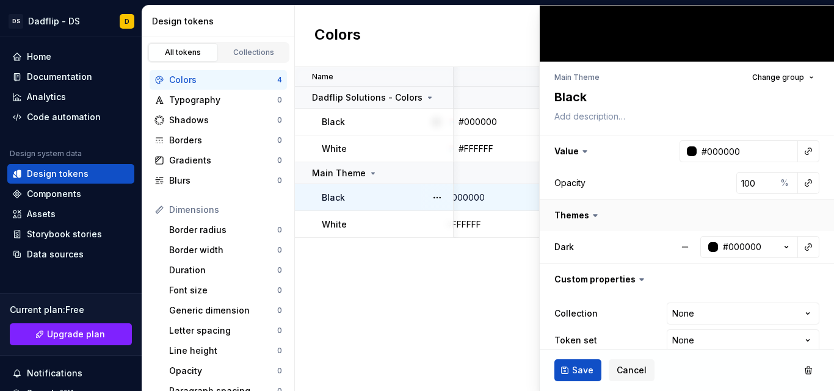
scroll to position [71, 0]
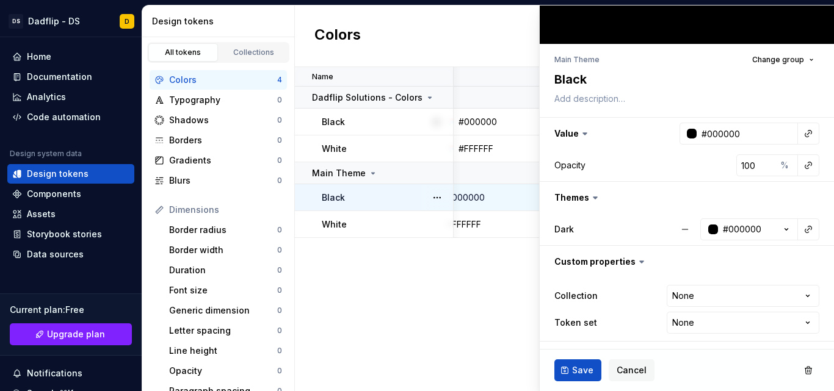
click at [490, 297] on div "Name Value Collection Dark Token set Description Last updated Dadflip Solutions…" at bounding box center [564, 229] width 539 height 324
click at [593, 376] on button "Save" at bounding box center [577, 371] width 47 height 22
click at [468, 296] on div "Name Value Collection Dark Token set Description Last updated Dadflip Solutions…" at bounding box center [564, 229] width 539 height 324
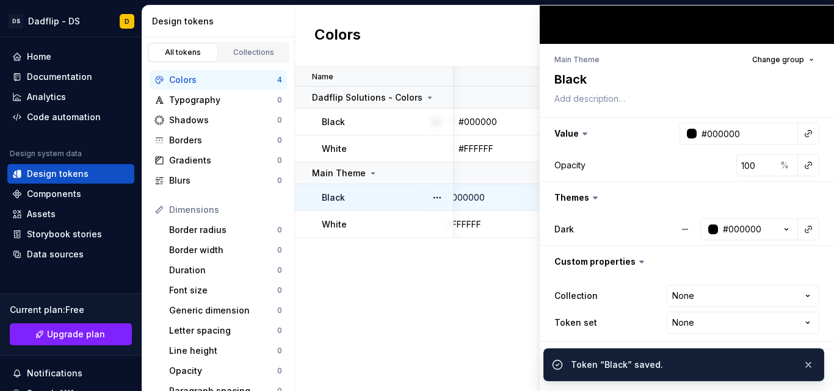
click at [468, 296] on div "Name Value Collection Dark Token set Description Last updated Dadflip Solutions…" at bounding box center [564, 229] width 539 height 324
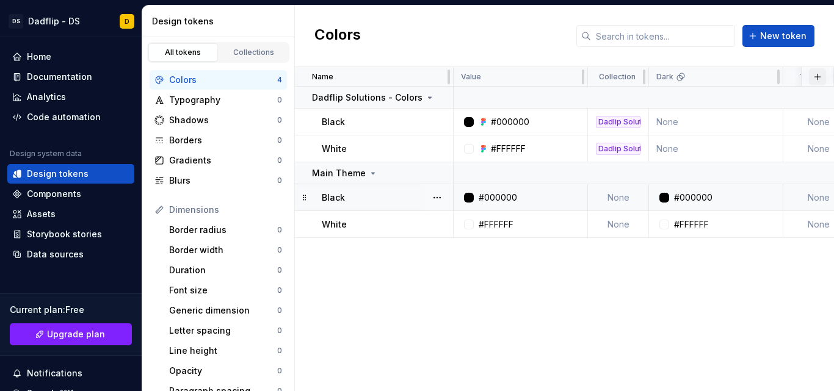
click at [821, 77] on button "button" at bounding box center [817, 76] width 17 height 17
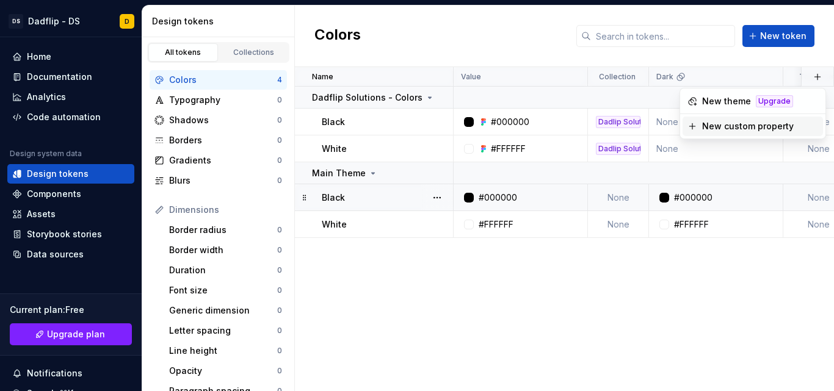
click at [764, 127] on div "New custom property" at bounding box center [748, 126] width 92 height 12
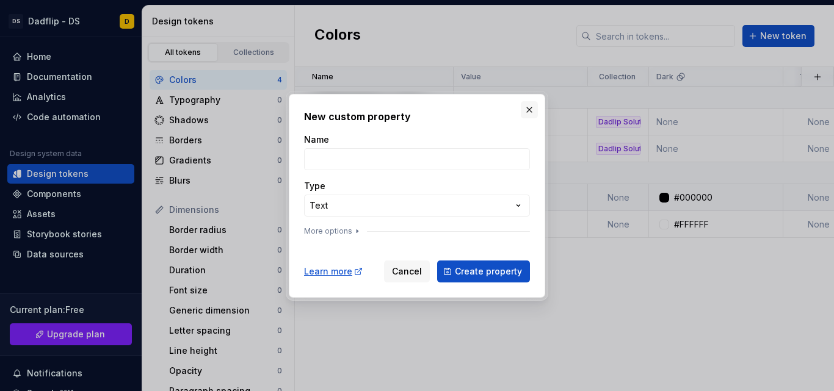
click at [526, 109] on button "button" at bounding box center [529, 109] width 17 height 17
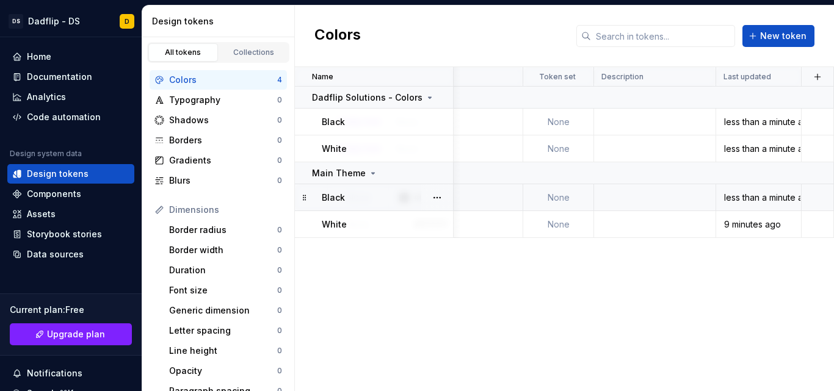
scroll to position [0, 260]
drag, startPoint x: 343, startPoint y: 228, endPoint x: 308, endPoint y: 286, distance: 68.2
click at [308, 286] on div "Name Value Collection Dark Token set Description Last updated Dadflip Solutions…" at bounding box center [564, 229] width 539 height 324
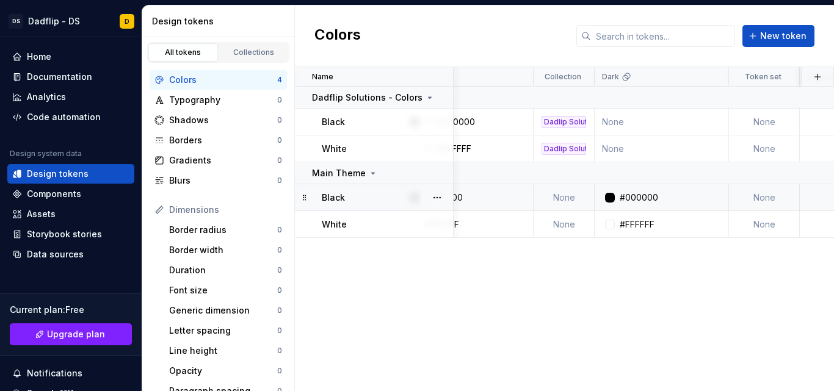
scroll to position [0, 0]
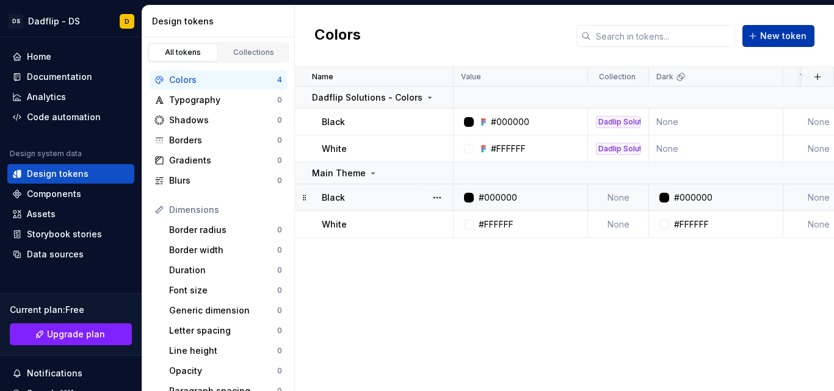
click at [773, 25] on button "New token" at bounding box center [778, 36] width 72 height 22
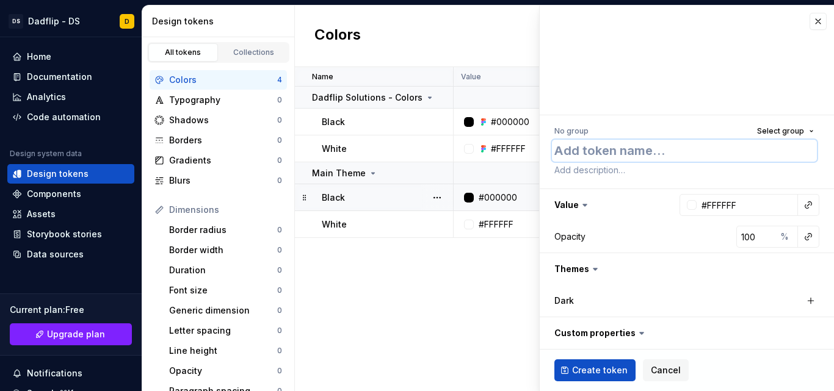
click at [571, 150] on textarea at bounding box center [684, 151] width 265 height 22
type textarea "*"
type textarea "D"
type textarea "*"
type textarea "Da"
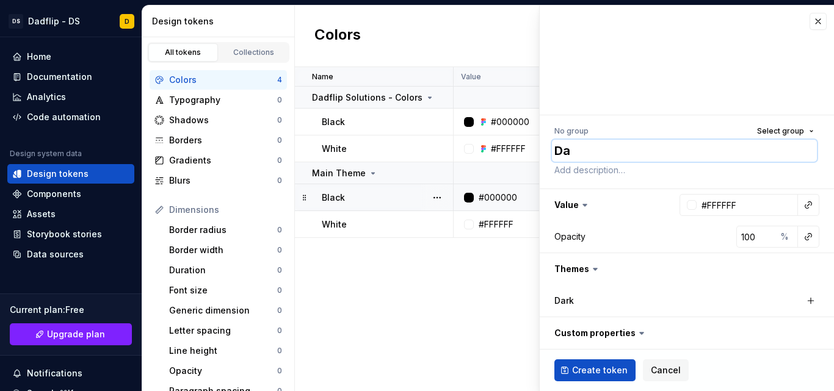
type textarea "*"
type textarea "Dar"
type textarea "*"
type textarea "Dark"
type textarea "*"
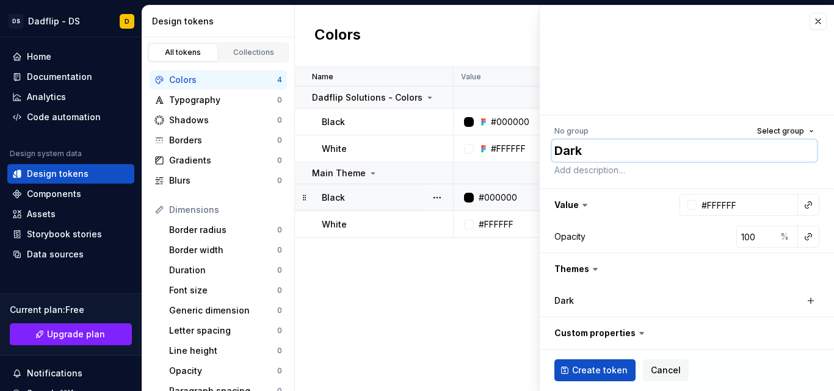
type textarea "Dar"
type textarea "*"
type textarea "Da"
type textarea "*"
type textarea "D"
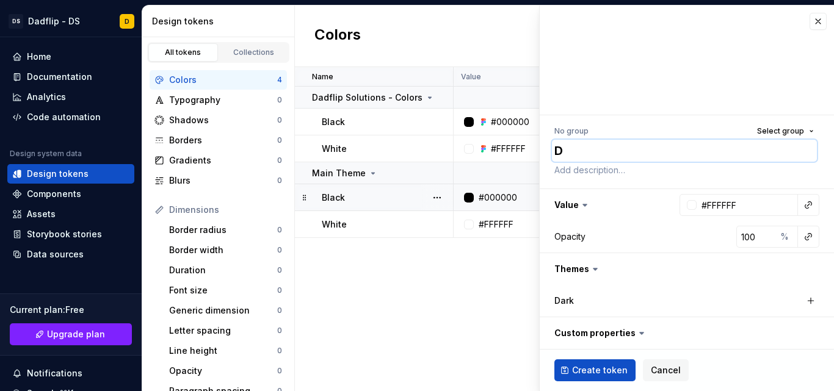
type textarea "*"
type textarea "DS"
type textarea "*"
type textarea "DS-"
type textarea "*"
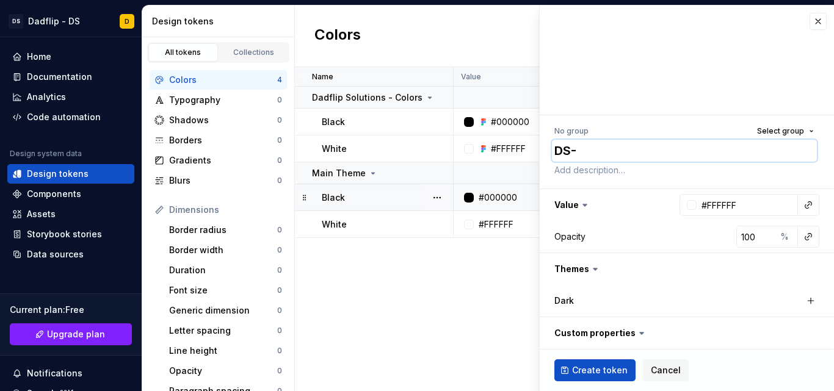
type textarea "DS-D"
type textarea "*"
type textarea "DS-Da"
type textarea "*"
type textarea "DS-Dar"
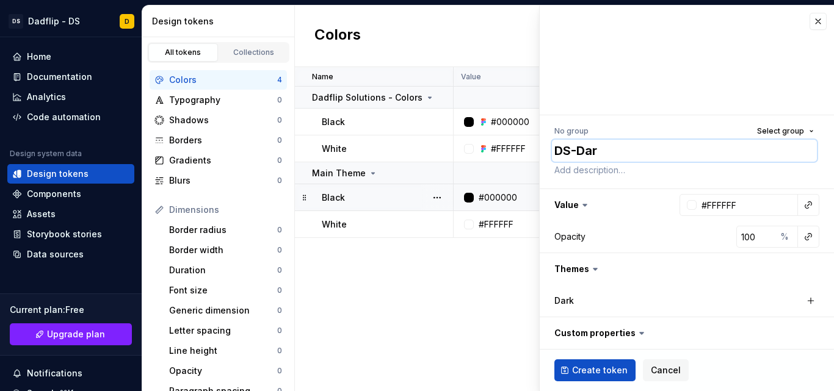
type textarea "*"
type textarea "DS-Dark"
type textarea "*"
type textarea "DS-Dark-"
type textarea "*"
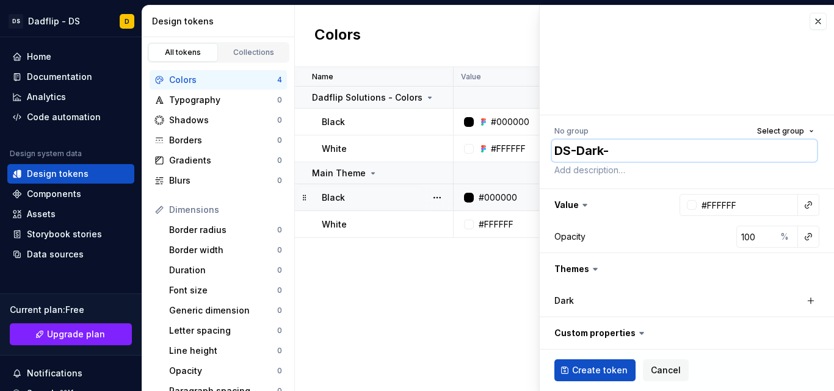
type textarea "DS-Dark-G"
type textarea "*"
type textarea "DS-Dark-Gr"
type textarea "*"
type textarea "DS-Dark-Gre"
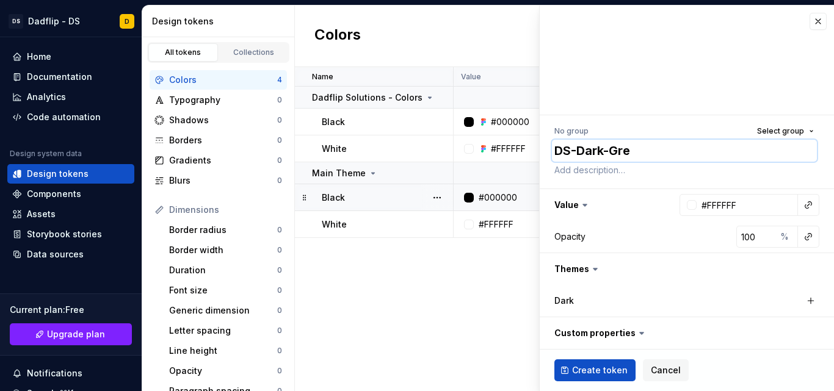
type textarea "*"
type textarea "DS-Dark-Gree"
type textarea "*"
type textarea "DS-Dark-Green"
type textarea "*"
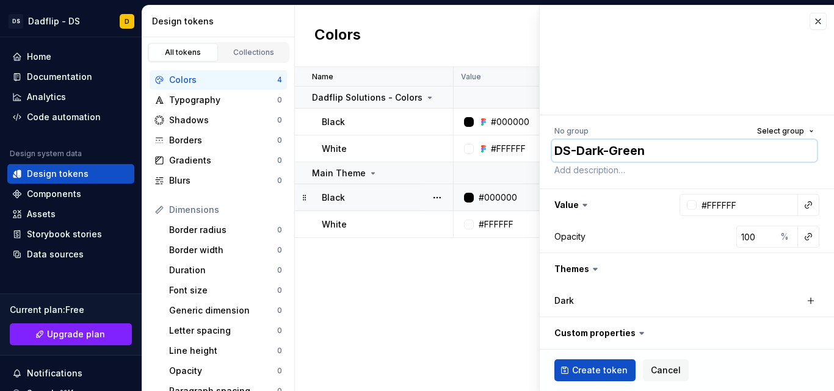
type textarea "DS-Dark-Green-"
type textarea "*"
type textarea "DS-Dark-Green-1"
click at [709, 208] on input "#FFFFFF" at bounding box center [747, 205] width 101 height 22
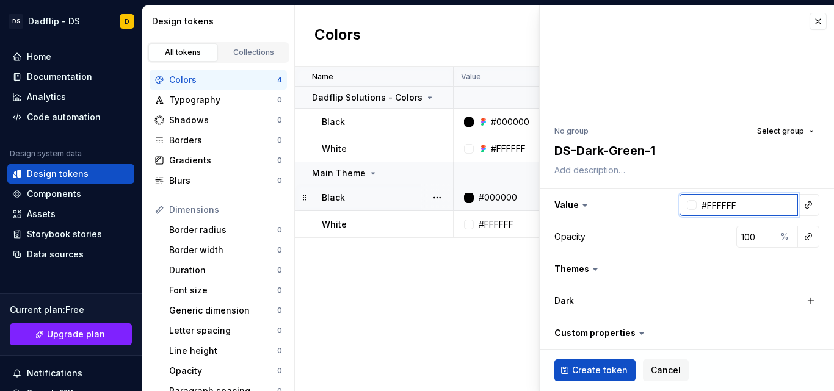
paste input "1F6100"
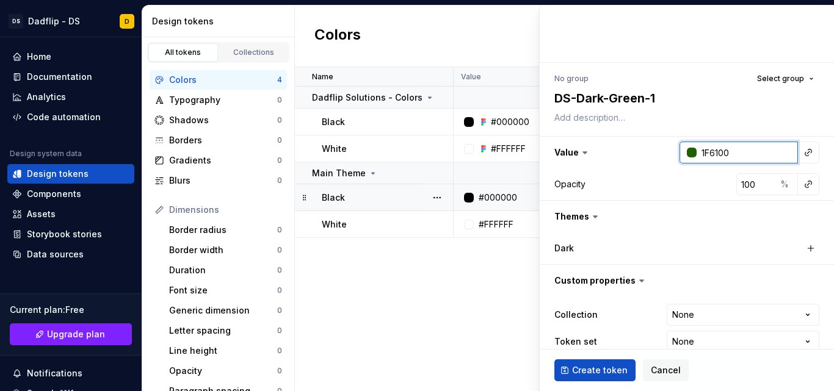
scroll to position [71, 0]
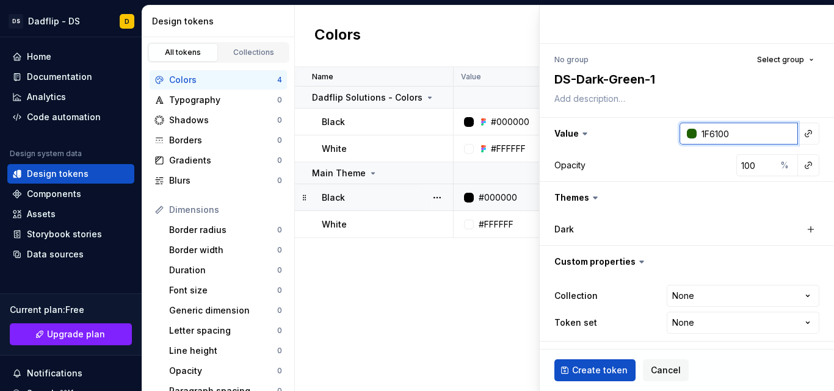
type input "1F6100"
click at [721, 291] on html "DS Dadflip - DS D Home Documentation Analytics Code automation Design system da…" at bounding box center [417, 195] width 834 height 391
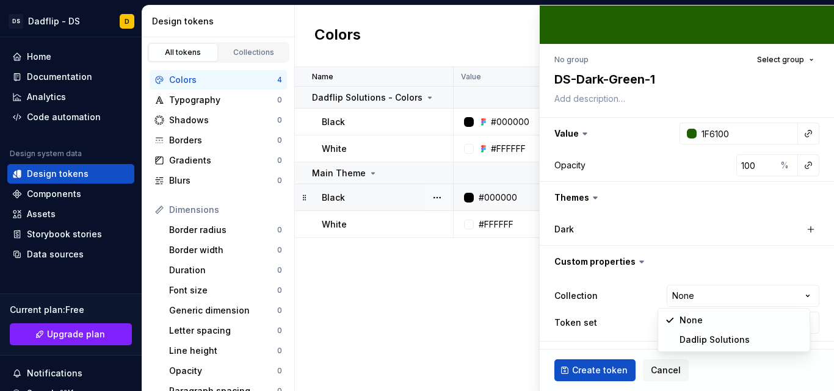
type textarea "*"
type input "#1F6100"
click at [719, 300] on html "DS Dadflip - DS D Home Documentation Analytics Code automation Design system da…" at bounding box center [417, 195] width 834 height 391
click at [721, 321] on html "DS Dadflip - DS D Home Documentation Analytics Code automation Design system da…" at bounding box center [417, 195] width 834 height 391
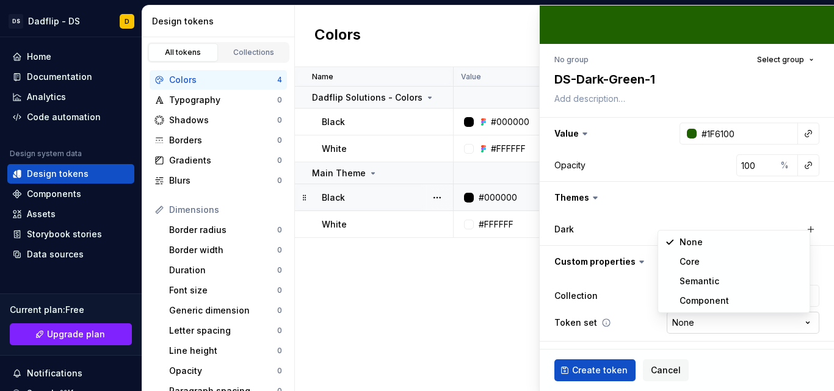
click at [721, 321] on html "DS Dadflip - DS D Home Documentation Analytics Code automation Design system da…" at bounding box center [417, 195] width 834 height 391
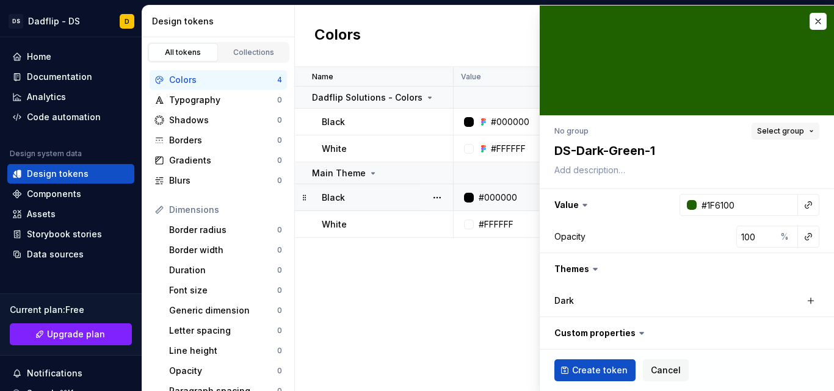
click at [767, 134] on span "Select group" at bounding box center [780, 131] width 47 height 10
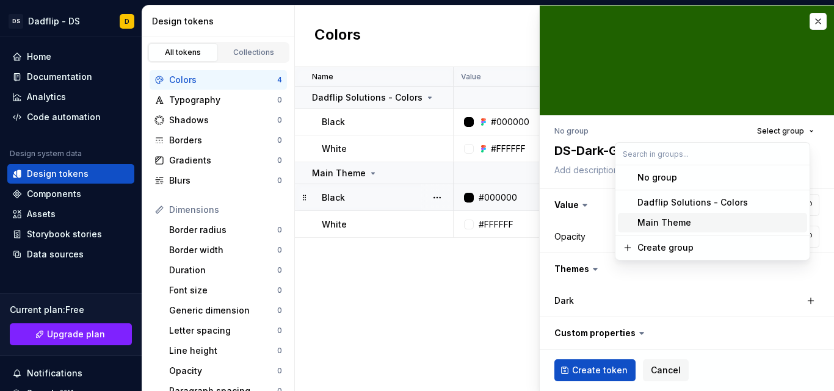
click at [683, 220] on div "Main Theme" at bounding box center [664, 223] width 54 height 12
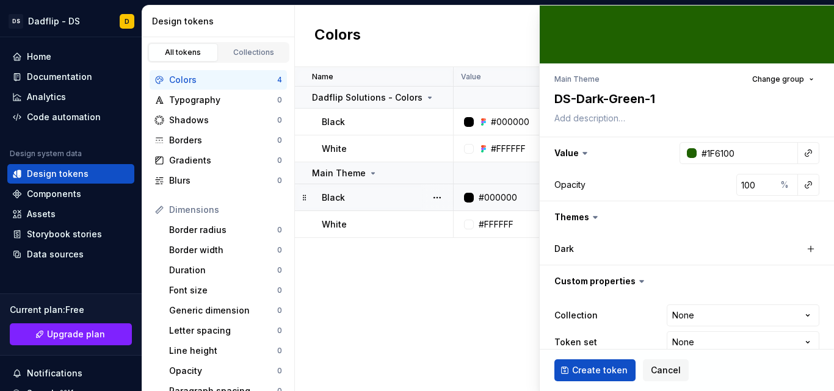
scroll to position [50, 0]
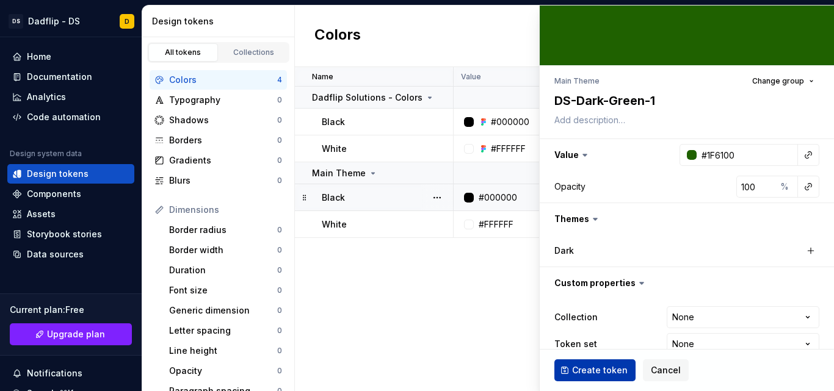
click at [609, 372] on span "Create token" at bounding box center [600, 370] width 56 height 12
type textarea "*"
type input "#FFFFFF"
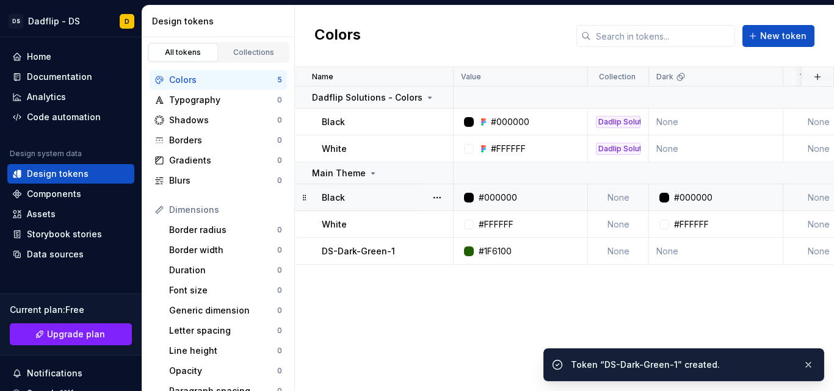
click at [470, 327] on div "Name Value Collection Dark Token set Description Last updated Dadflip Solutions…" at bounding box center [564, 229] width 539 height 324
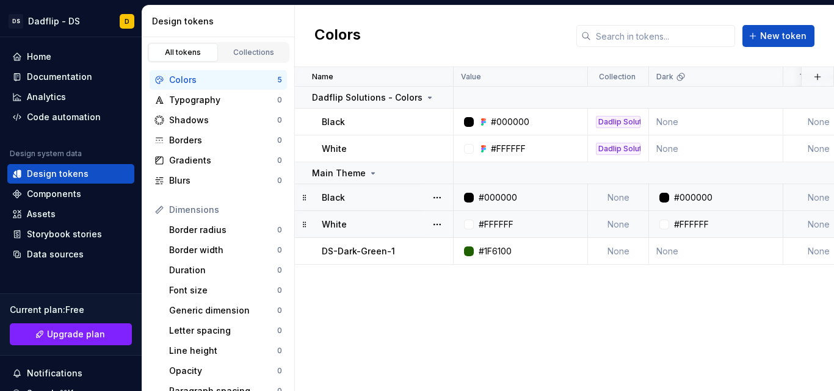
click at [672, 225] on div "#FFFFFF" at bounding box center [719, 225] width 125 height 12
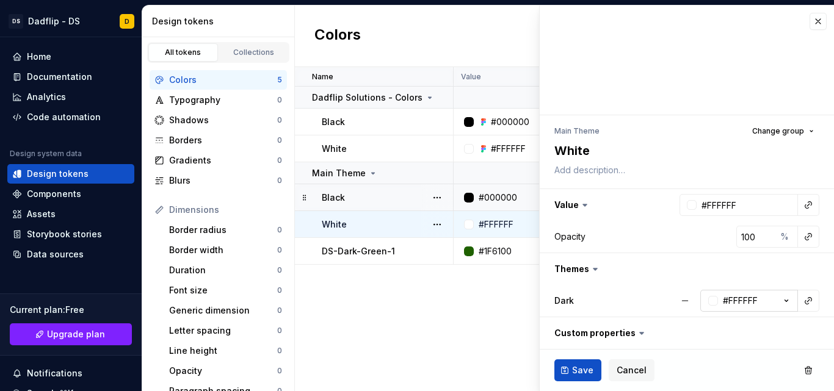
click at [734, 303] on div "#FFFFFF" at bounding box center [740, 301] width 35 height 12
type textarea "*"
click at [734, 303] on div "#FFFFFF" at bounding box center [740, 301] width 35 height 12
type input "#000000"
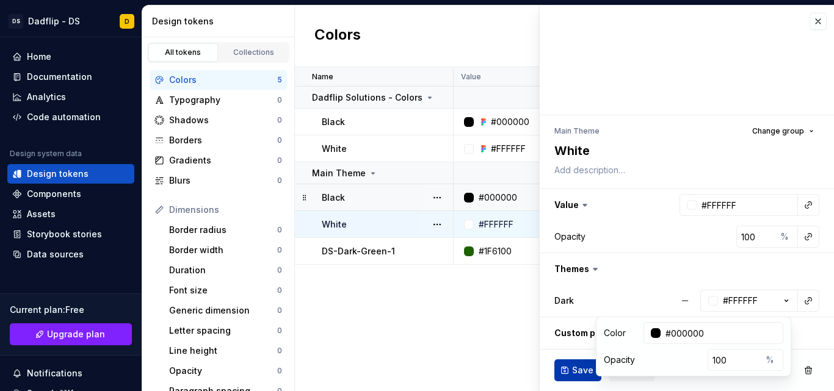
click at [580, 379] on button "Save" at bounding box center [577, 371] width 47 height 22
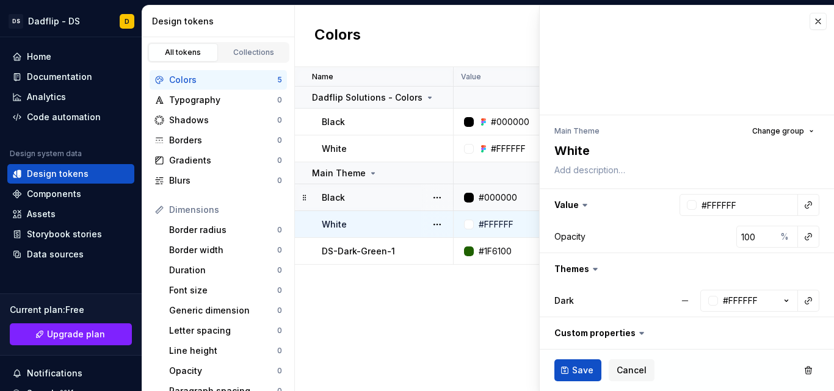
click at [474, 339] on div "Name Value Collection Dark Token set Description Last updated Dadflip Solutions…" at bounding box center [564, 229] width 539 height 324
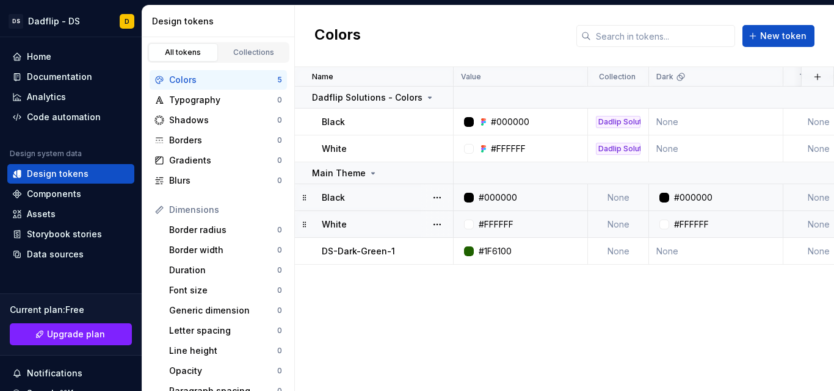
click at [694, 231] on td "#FFFFFF" at bounding box center [716, 224] width 134 height 27
type textarea "*"
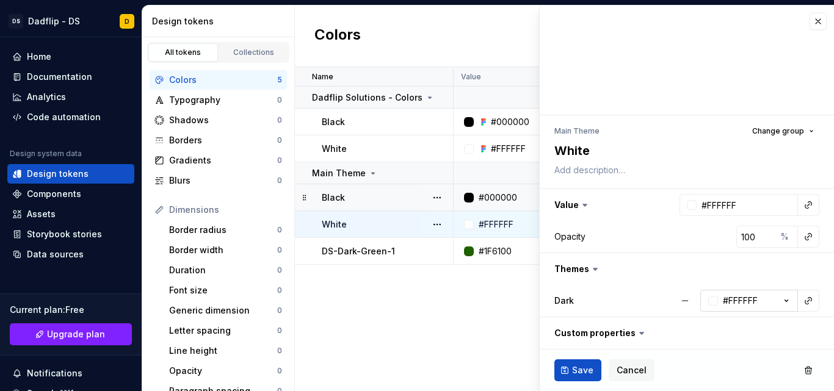
click at [741, 304] on div "#FFFFFF" at bounding box center [740, 301] width 35 height 12
click at [710, 327] on input "#FFFFFF" at bounding box center [722, 333] width 123 height 22
type input "#000000"
click at [584, 311] on div "Dark #FFFFFF" at bounding box center [686, 301] width 265 height 22
click at [780, 300] on icon "button" at bounding box center [786, 301] width 12 height 12
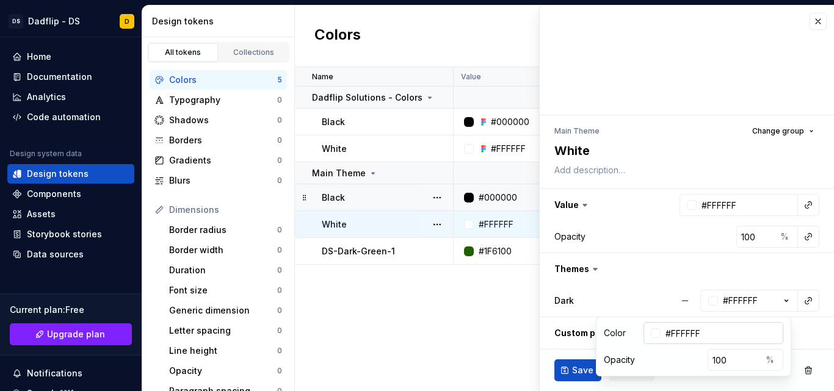
click at [723, 333] on input "#FFFFFF" at bounding box center [722, 333] width 123 height 22
type input "#000000"
click at [620, 308] on div "Dark #000000" at bounding box center [686, 301] width 265 height 22
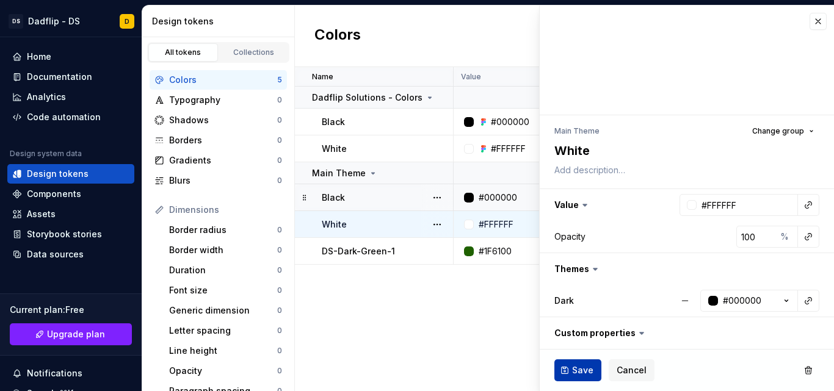
click at [595, 372] on button "Save" at bounding box center [577, 371] width 47 height 22
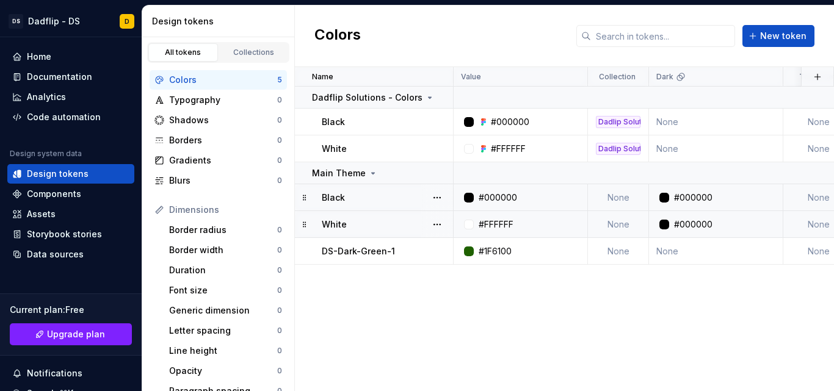
click at [664, 202] on div at bounding box center [664, 198] width 10 height 10
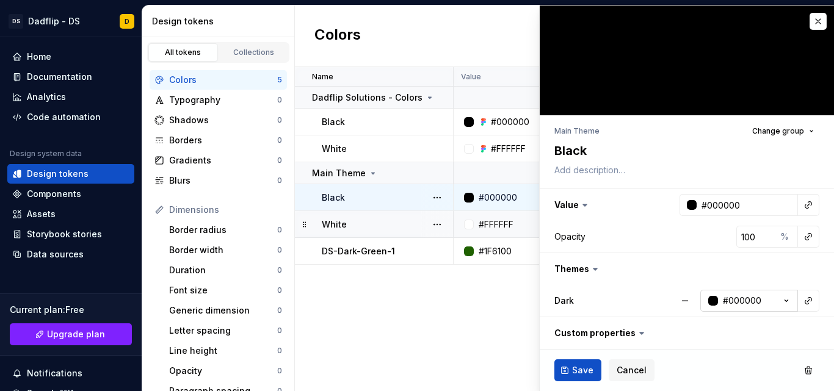
type textarea "*"
click at [723, 305] on div "#000000" at bounding box center [742, 301] width 38 height 12
click at [723, 336] on input "#000000" at bounding box center [722, 333] width 123 height 22
type input "#FFFFFF"
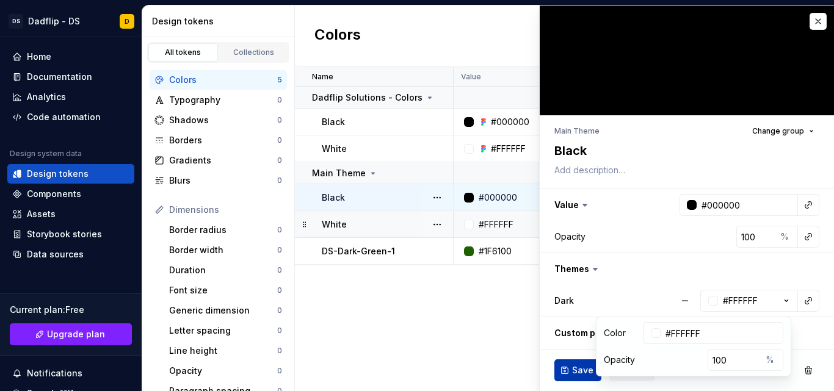
click at [570, 371] on button "Save" at bounding box center [577, 371] width 47 height 22
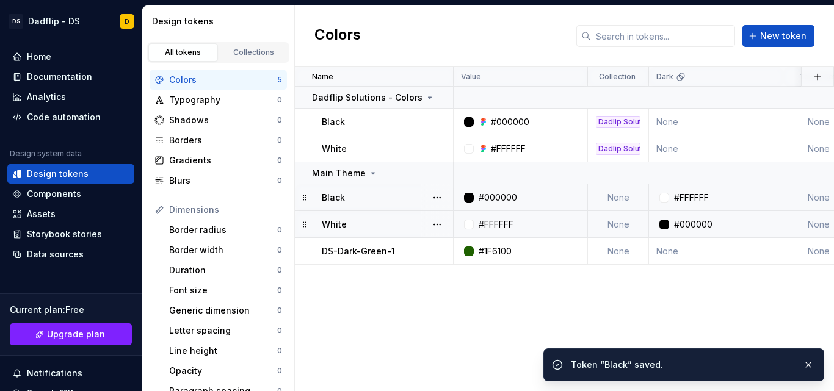
click at [447, 317] on div "Name Value Collection Dark Token set Description Last updated Dadflip Solutions…" at bounding box center [564, 229] width 539 height 324
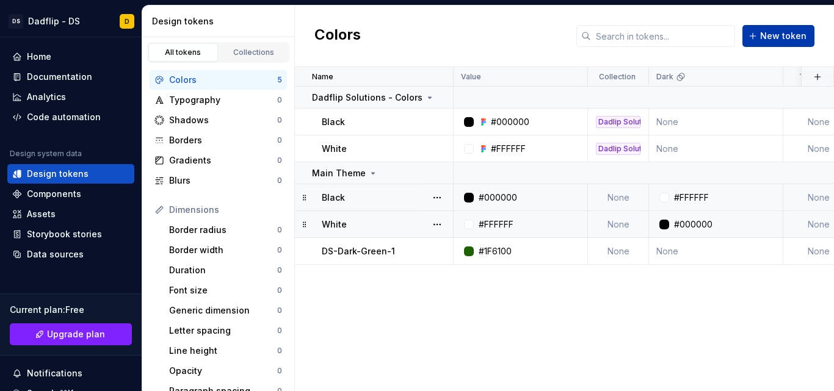
click at [770, 34] on span "New token" at bounding box center [783, 36] width 46 height 12
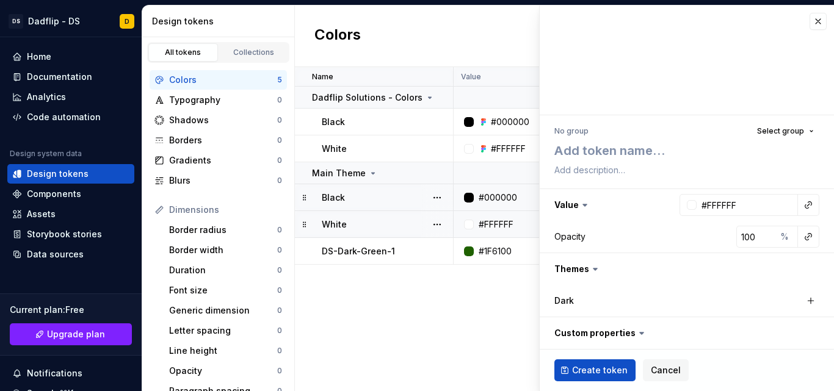
type textarea "*"
type textarea "D"
type textarea "*"
type textarea "DS"
type textarea "*"
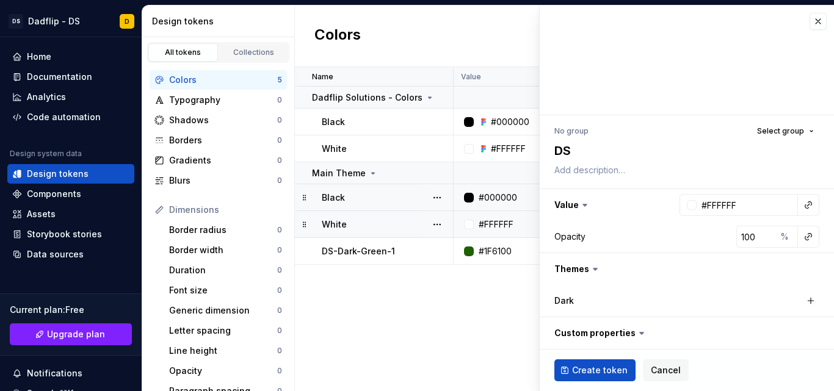
type textarea "DS-"
type textarea "*"
type textarea "DS-G"
type textarea "*"
type textarea "DS-Gr"
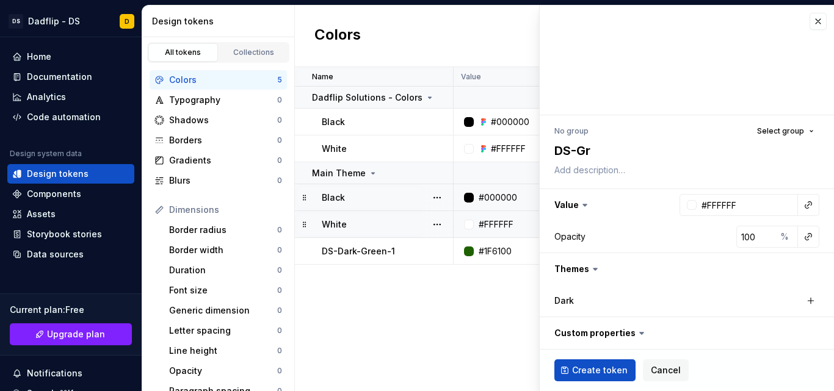
type textarea "*"
type textarea "DS-Gre"
type textarea "*"
type textarea "DS-Gree"
type textarea "*"
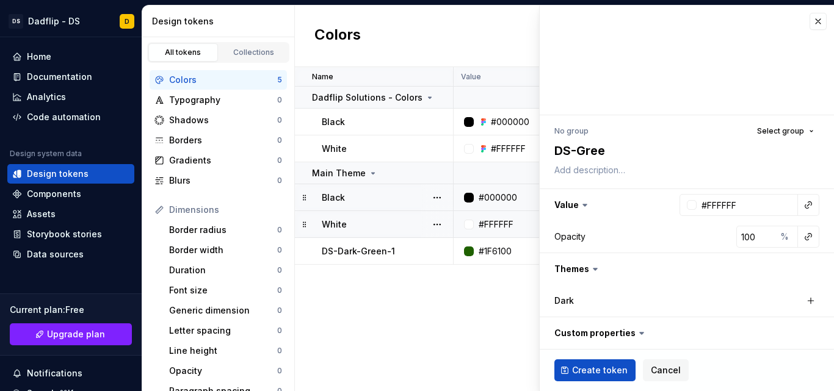
type textarea "DS-Green"
type textarea "*"
type textarea "DS-Green-"
type textarea "*"
type textarea "DS-Green-1"
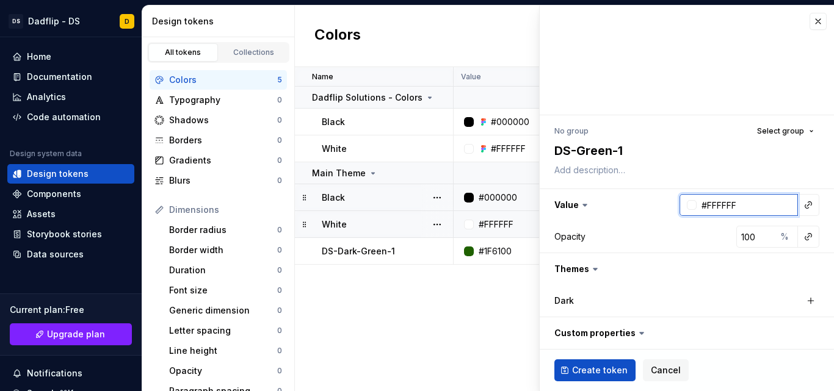
click at [736, 212] on input "#FFFFFF" at bounding box center [747, 205] width 101 height 22
type textarea "*"
click at [735, 206] on input "#FFFFFF" at bounding box center [747, 205] width 101 height 22
paste input "3EA605"
type input "#3EA605"
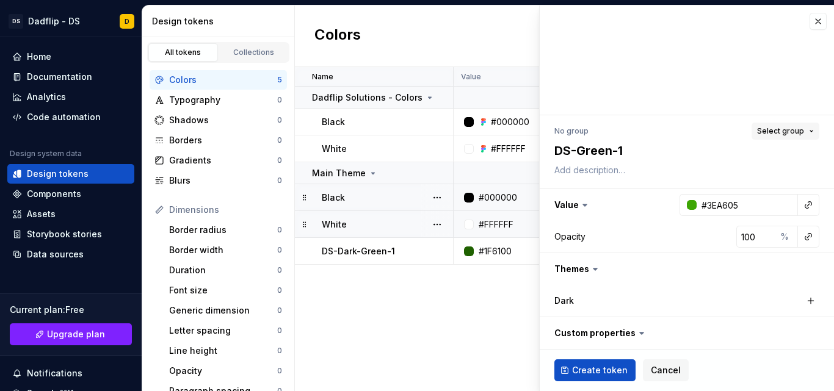
click at [797, 130] on button "Select group" at bounding box center [786, 131] width 68 height 17
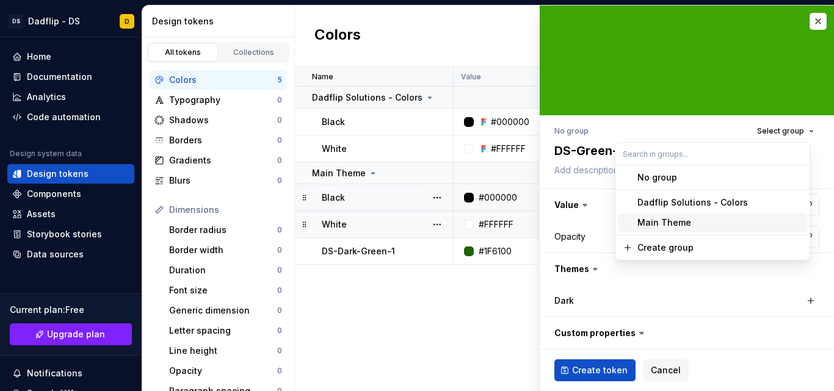
click at [676, 219] on div "Main Theme" at bounding box center [664, 223] width 54 height 12
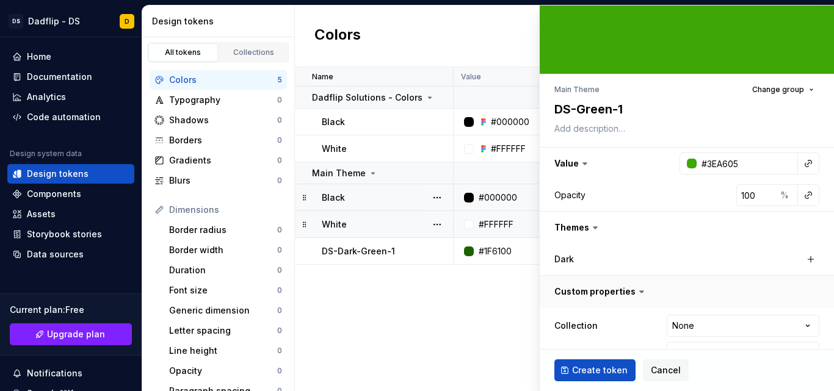
scroll to position [71, 0]
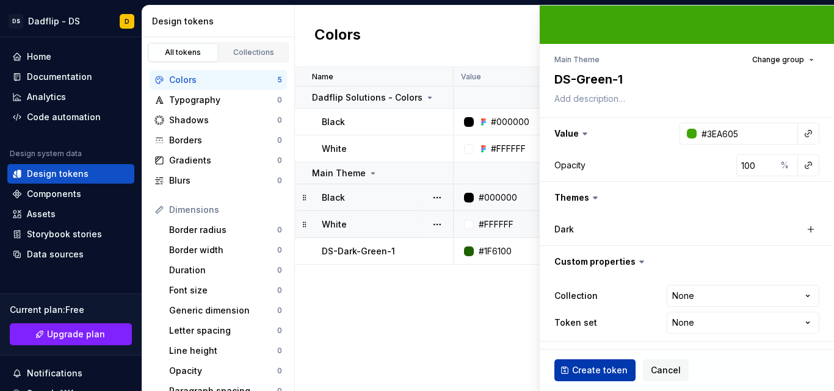
click at [606, 370] on span "Create token" at bounding box center [600, 370] width 56 height 12
type textarea "*"
type input "#FFFFFF"
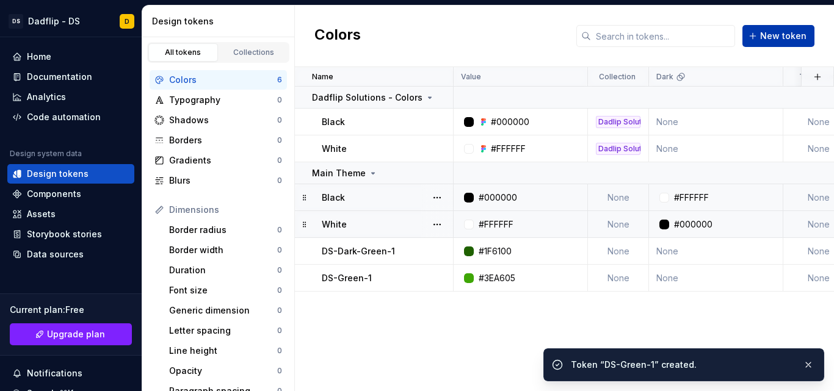
click at [773, 44] on button "New token" at bounding box center [778, 36] width 72 height 22
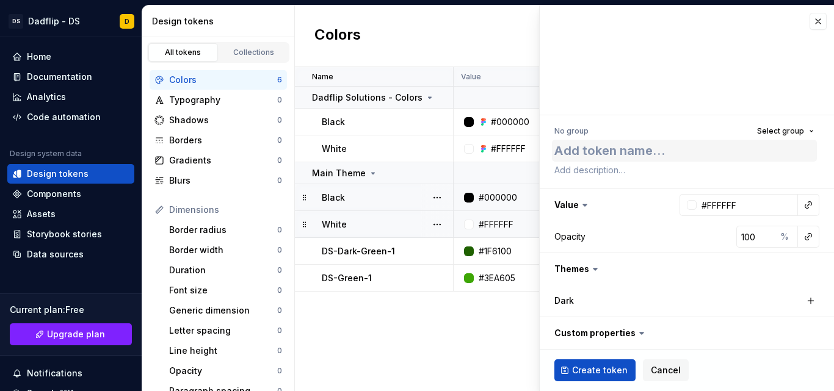
click at [687, 159] on textarea at bounding box center [684, 151] width 265 height 22
type textarea "*"
type textarea "D"
type textarea "*"
type textarea "DS"
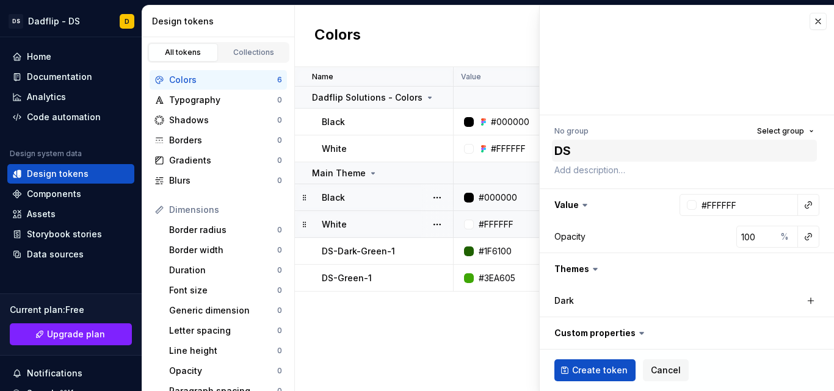
type textarea "*"
type textarea "DS-"
type textarea "*"
type textarea "DS-L"
type textarea "*"
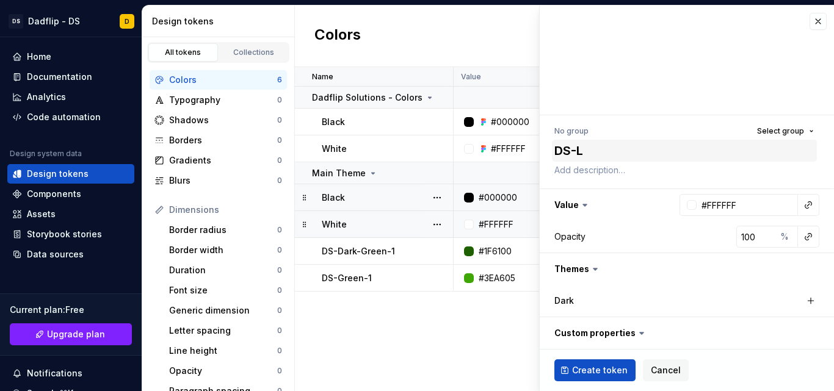
type textarea "DS-Li"
type textarea "*"
type textarea "DS-Ligh"
type textarea "*"
type textarea "DS-Light"
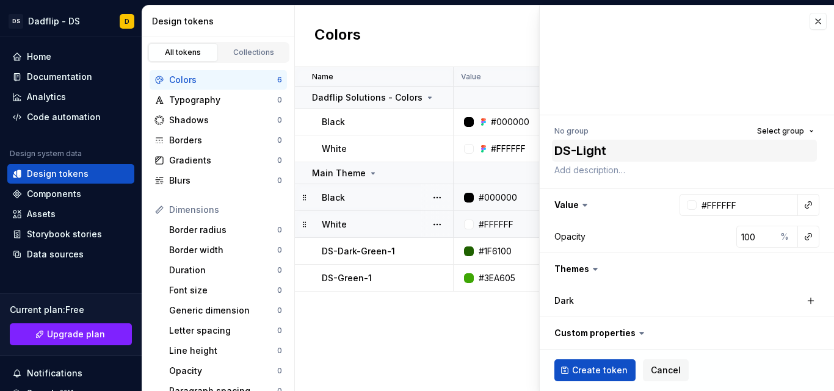
type textarea "*"
type textarea "DS-Light-"
type textarea "*"
type textarea "DS-Light-G"
type textarea "*"
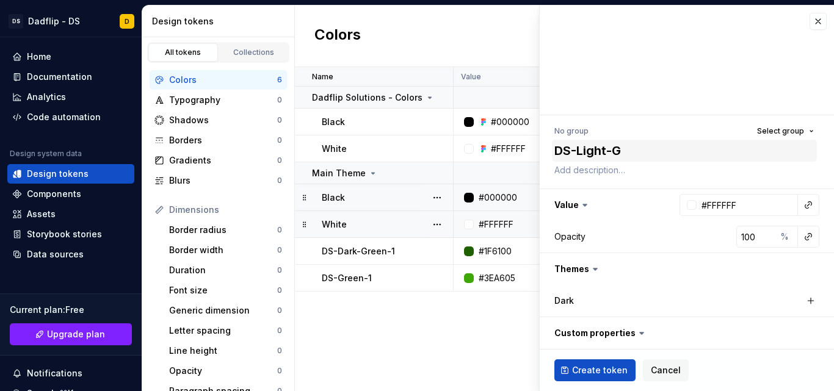
type textarea "DS-Light-Gr"
type textarea "*"
type textarea "DS-Light-Gre"
type textarea "*"
type textarea "DS-Light-Gree"
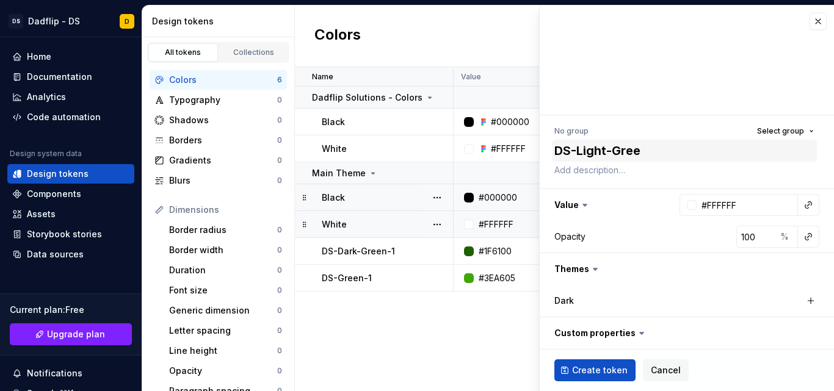
type textarea "*"
type textarea "DS-Light-Green"
type textarea "*"
type textarea "DS-Light-Green-"
type textarea "*"
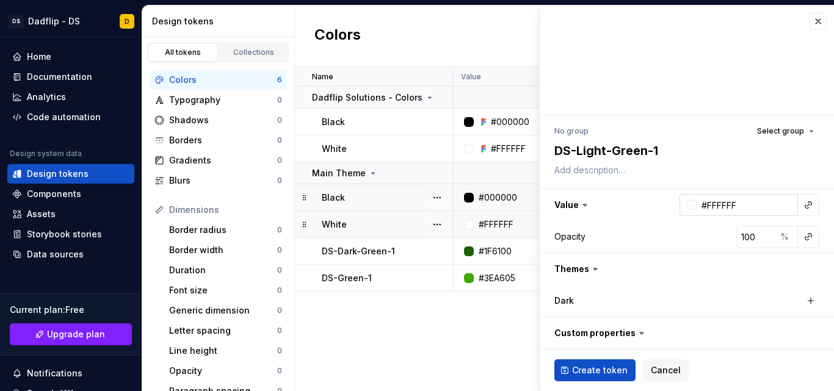
type textarea "DS-Light-Green-1"
click at [739, 214] on input "#FFFFFF" at bounding box center [747, 205] width 101 height 22
type input "#"
type textarea "*"
type input "#FFFFFF"
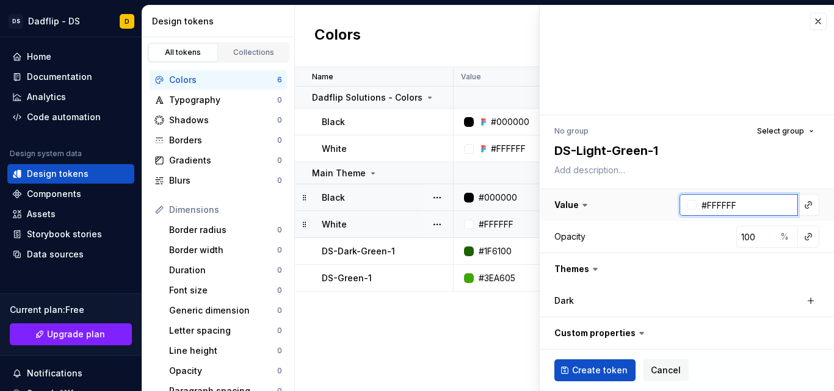
type textarea "*"
click at [736, 207] on input "#FFFFFF" at bounding box center [747, 205] width 101 height 22
paste input "9ACD32"
type input "#9ACD32"
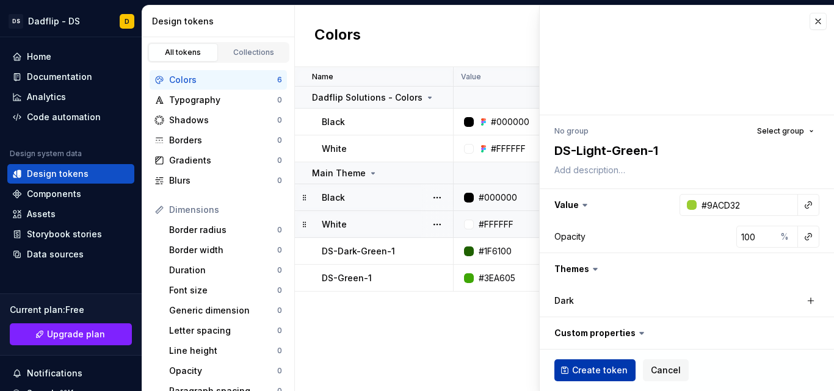
click at [590, 369] on span "Create token" at bounding box center [600, 370] width 56 height 12
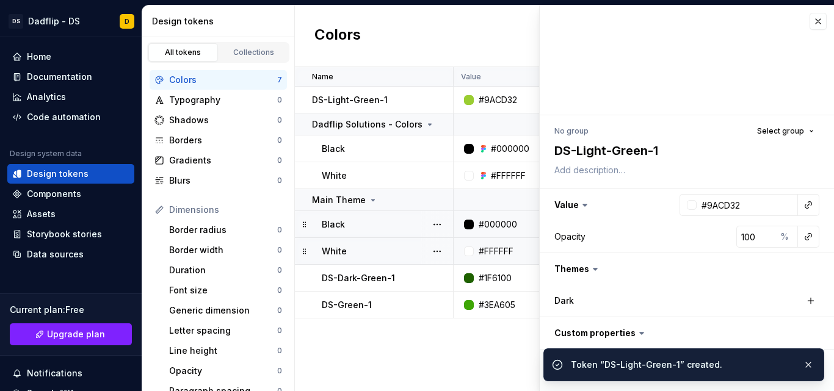
type textarea "*"
type input "#FFFFFF"
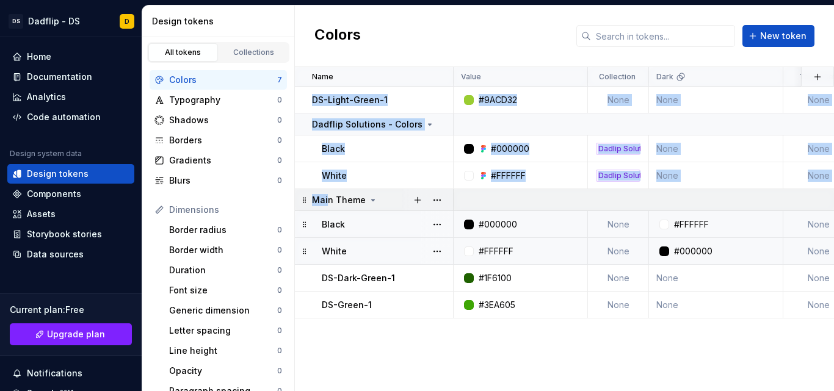
drag, startPoint x: 299, startPoint y: 95, endPoint x: 328, endPoint y: 191, distance: 100.8
click at [328, 191] on tbody "DS-Light-Green-1 #9ACD32 None None None less than a minute ago Dadflip Solution…" at bounding box center [695, 203] width 800 height 232
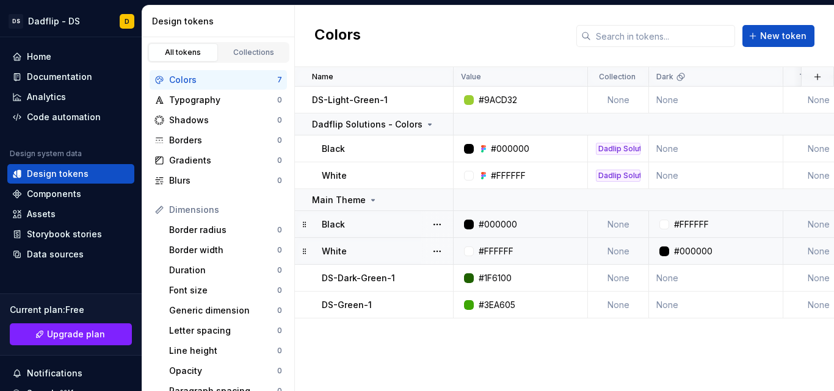
click at [322, 382] on div "Name Value Collection Dark Token set Description Last updated DS-Light-Green-1 …" at bounding box center [564, 229] width 539 height 324
drag, startPoint x: 302, startPoint y: 102, endPoint x: 329, endPoint y: 325, distance: 225.0
click at [329, 325] on div "Name Value Collection Dark Token set Description Last updated DS-Light-Green-1 …" at bounding box center [564, 229] width 539 height 324
click at [436, 101] on button "button" at bounding box center [437, 100] width 17 height 17
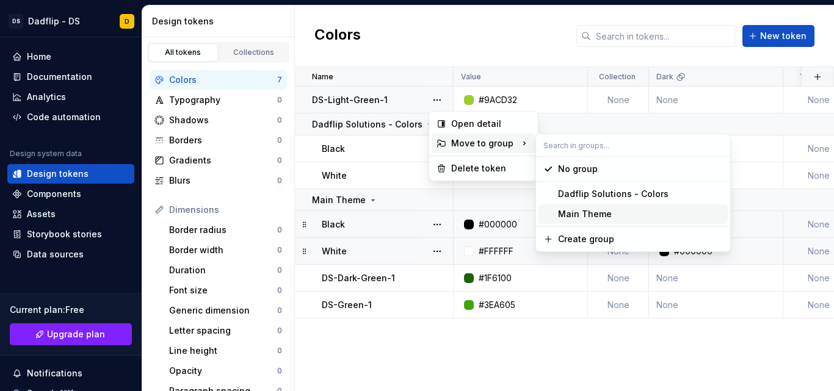
click at [580, 211] on div "Main Theme" at bounding box center [585, 214] width 54 height 12
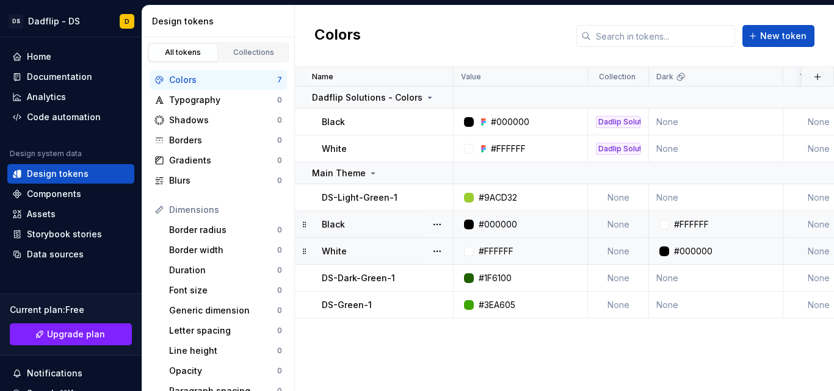
drag, startPoint x: 303, startPoint y: 199, endPoint x: 301, endPoint y: 325, distance: 125.8
click at [301, 325] on div "Name Value Collection Dark Token set Description Last updated Dadflip Solutions…" at bounding box center [564, 229] width 539 height 324
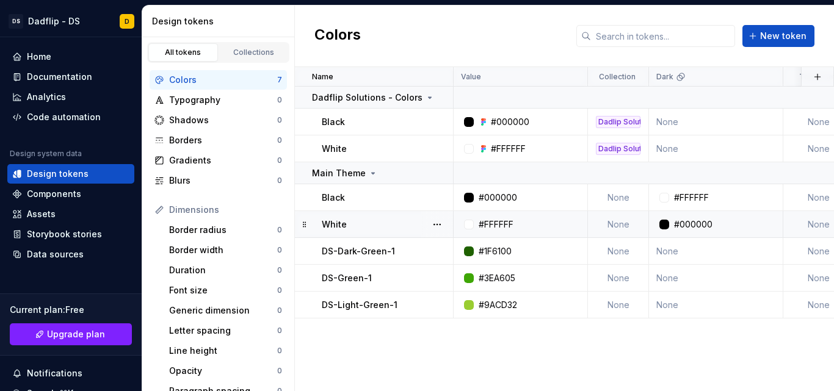
click at [374, 350] on div "Name Value Collection Dark Token set Description Last updated Dadflip Solutions…" at bounding box center [564, 229] width 539 height 324
click at [767, 38] on span "New token" at bounding box center [783, 36] width 46 height 12
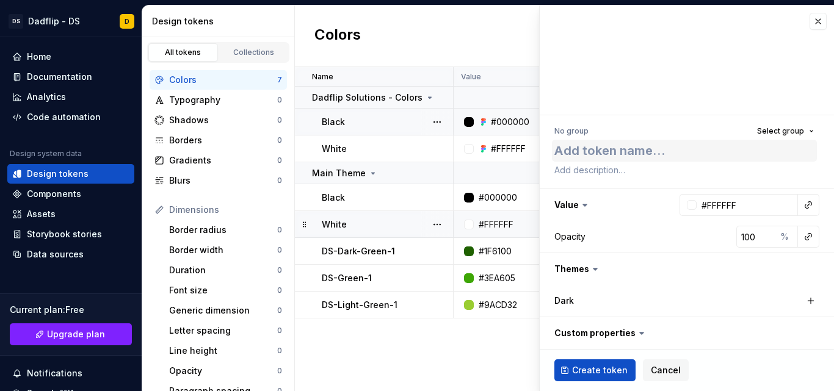
click at [627, 150] on textarea at bounding box center [684, 151] width 265 height 22
type textarea "*"
type textarea "D"
type textarea "*"
type textarea "DS-"
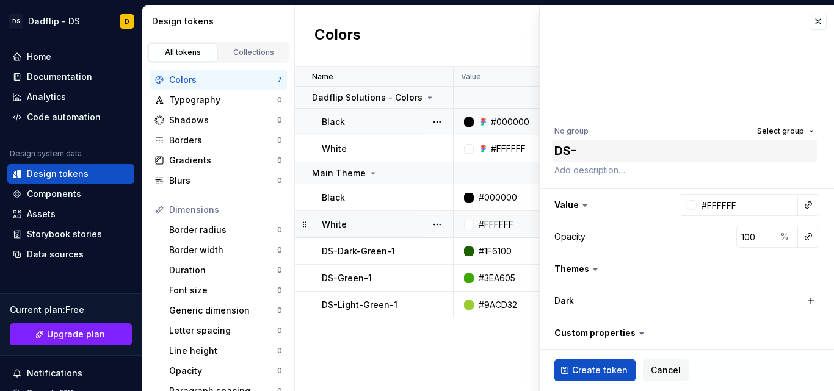
type textarea "*"
type textarea "DS-G"
type textarea "*"
type textarea "DS-Gol"
type textarea "*"
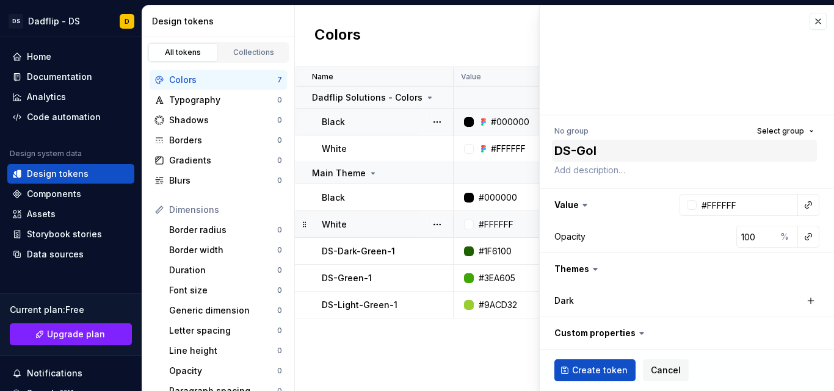
type textarea "DS-Gold"
type textarea "*"
type textarea "DS-Golden"
type textarea "*"
type textarea "DS-Golden6"
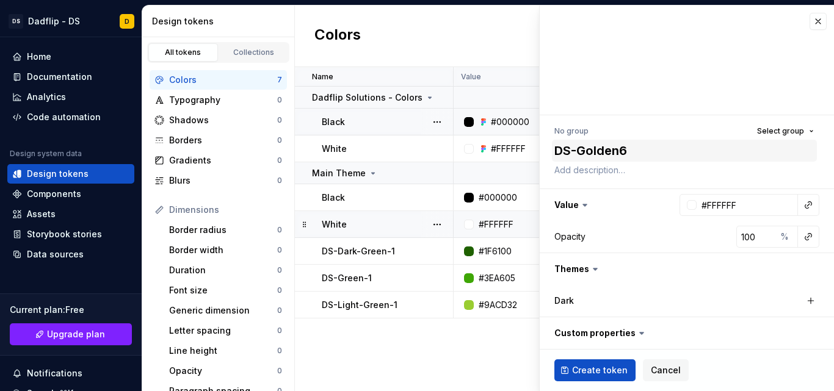
type textarea "*"
type textarea "DS-Golden"
type textarea "*"
type textarea "DS-Golden-"
type textarea "*"
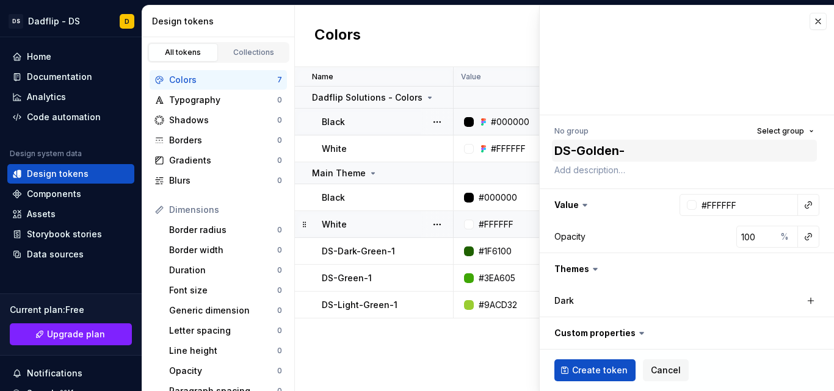
type textarea "DS-Golden-O"
type textarea "*"
type textarea "DS-Golden-Oli"
type textarea "*"
type textarea "DS-Golden-Oliv"
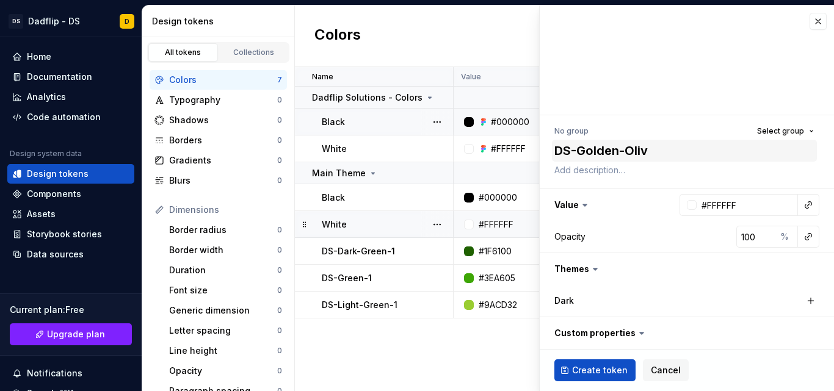
type textarea "*"
type textarea "DS-Golden-Olive"
type textarea "*"
type textarea "DS-Golden-Olive-"
type textarea "*"
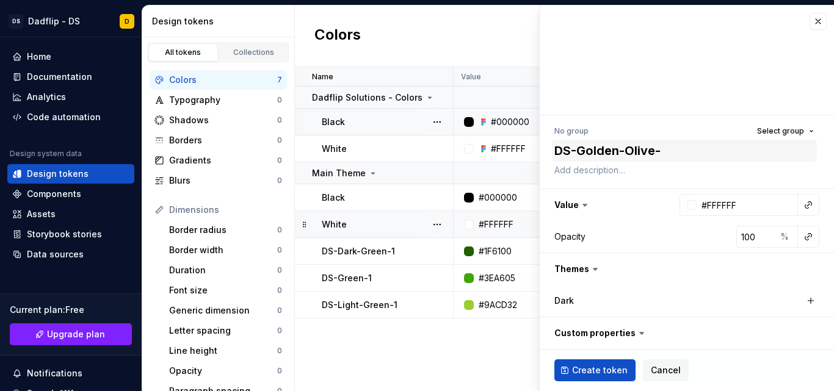
type textarea "DS-Golden-Olive-1"
type textarea "*"
type textarea "DS-Golden-Olive-"
type textarea "*"
type textarea "DS-Golden-Olive-1"
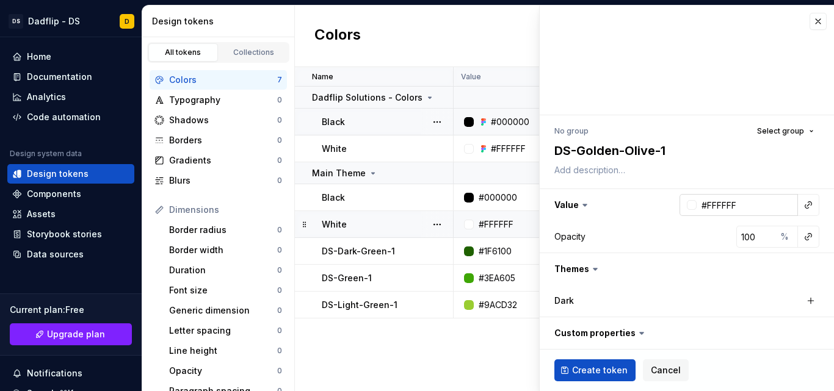
click at [740, 200] on input "#FFFFFF" at bounding box center [747, 205] width 101 height 22
paste input "B5A642"
type input "#B5A642"
click at [786, 134] on span "Select group" at bounding box center [780, 131] width 47 height 10
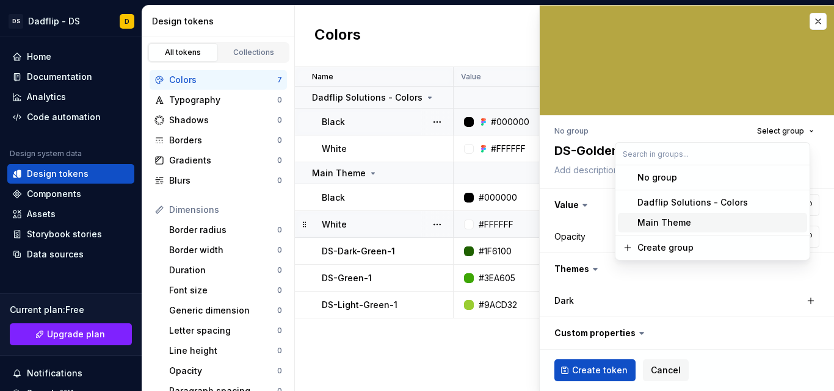
click at [687, 219] on div "Main Theme" at bounding box center [664, 223] width 54 height 12
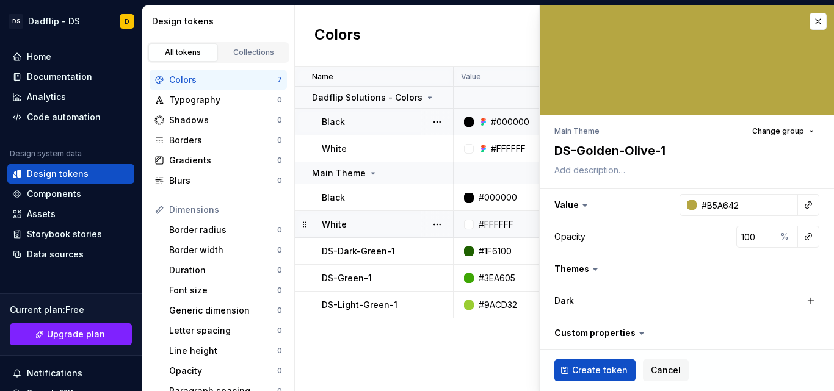
scroll to position [71, 0]
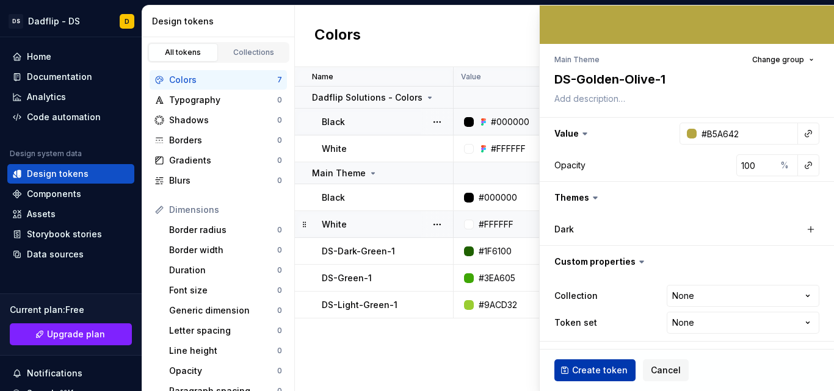
click at [610, 368] on span "Create token" at bounding box center [600, 370] width 56 height 12
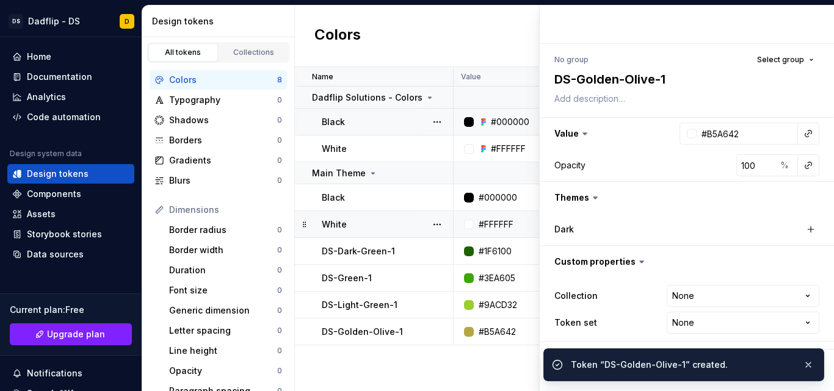
type textarea "*"
type input "#FFFFFF"
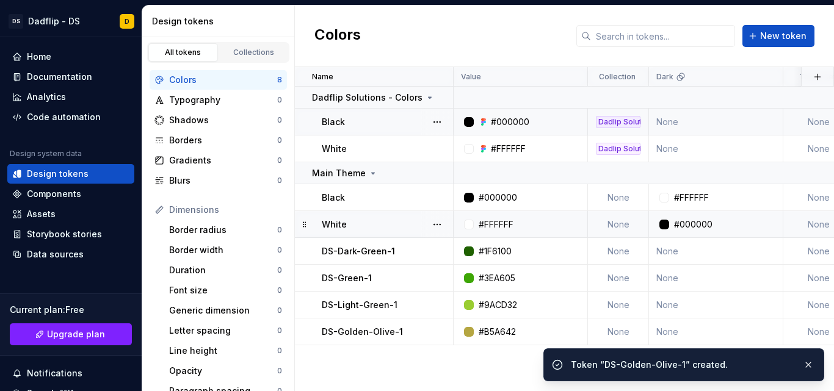
click at [493, 370] on div "Name Value Collection Dark Token set Description Last updated Dadflip Solutions…" at bounding box center [564, 229] width 539 height 324
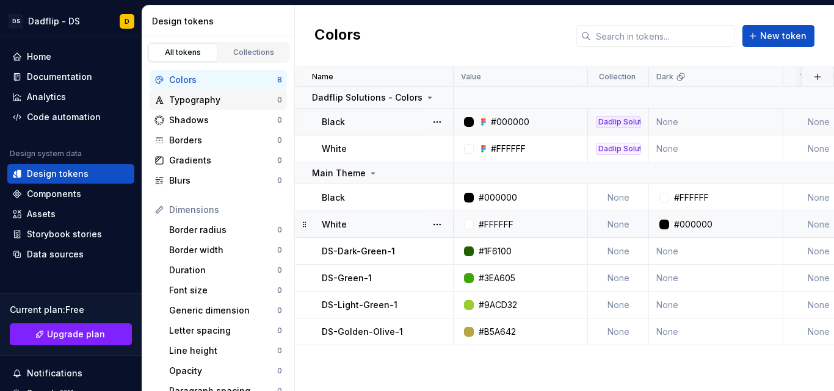
click at [233, 106] on div "Typography 0" at bounding box center [218, 100] width 137 height 20
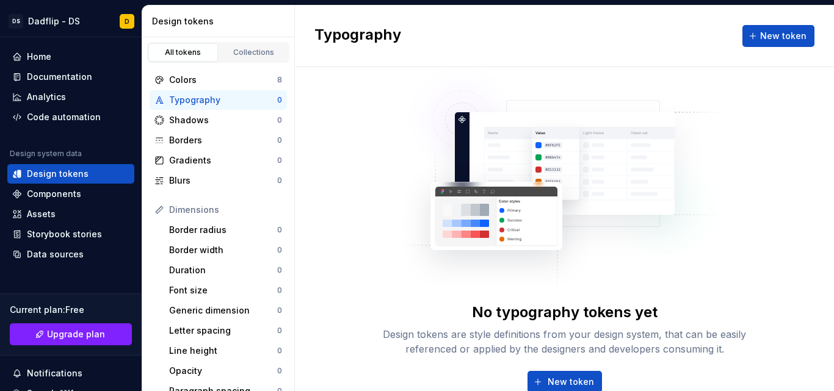
scroll to position [45, 0]
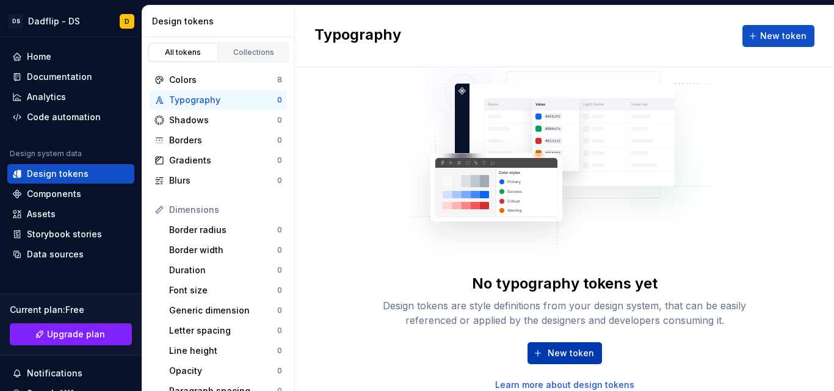
click at [562, 347] on span "New token" at bounding box center [571, 353] width 46 height 12
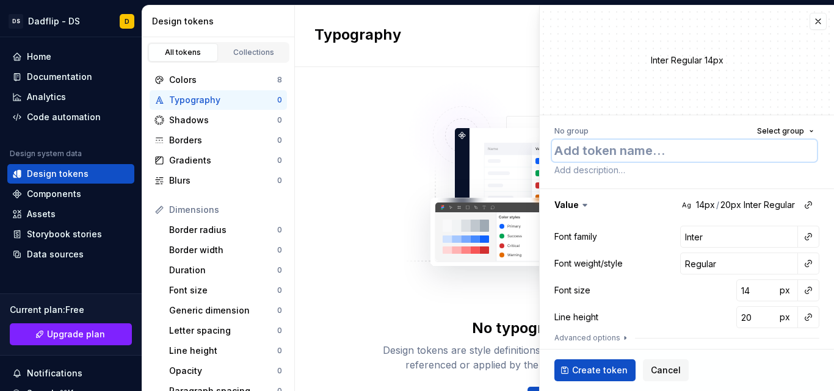
click at [616, 156] on textarea at bounding box center [684, 151] width 265 height 22
type textarea "*"
type textarea "M"
type textarea "*"
type textarea "Ma"
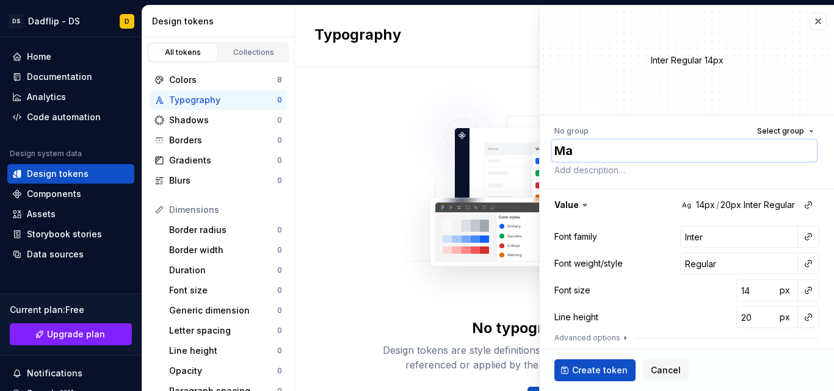
type textarea "*"
type textarea "Mai"
type textarea "*"
type textarea "Main"
type textarea "*"
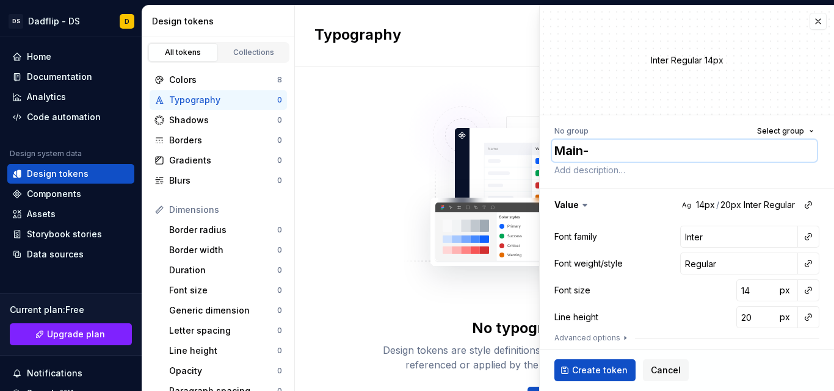
type textarea "Main-T"
type textarea "*"
type textarea "Main-Ti"
type textarea "*"
type textarea "Main-Til"
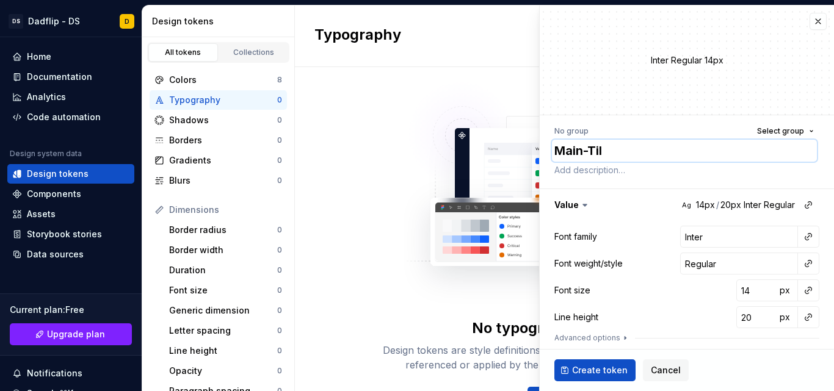
type textarea "*"
type textarea "Main-Ti"
type textarea "*"
type textarea "Main-Titl"
type textarea "*"
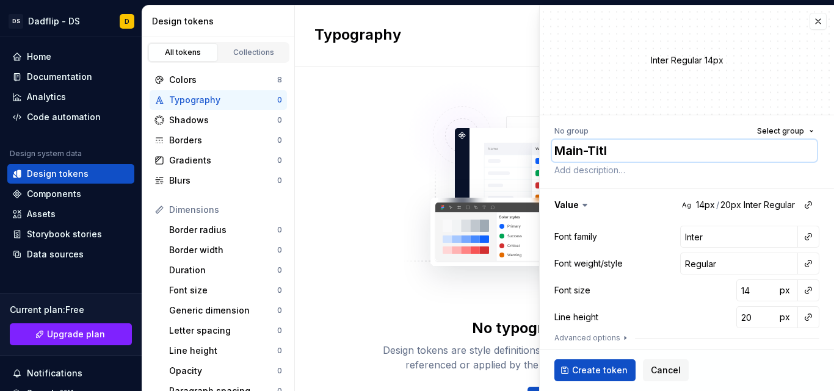
type textarea "Main-Title"
type textarea "*"
type textarea "Main-Title-"
type textarea "*"
type textarea "Main-Title-1"
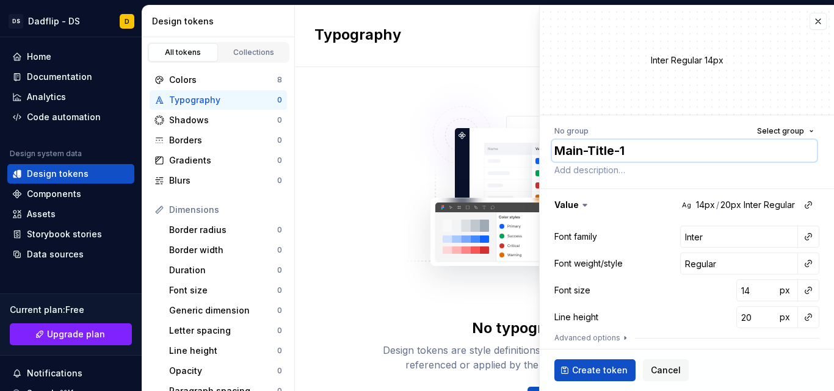
type textarea "*"
type textarea "Main-Title-"
type textarea "*"
type textarea "Main-Title"
click at [589, 153] on textarea "Main-Title" at bounding box center [684, 151] width 265 height 22
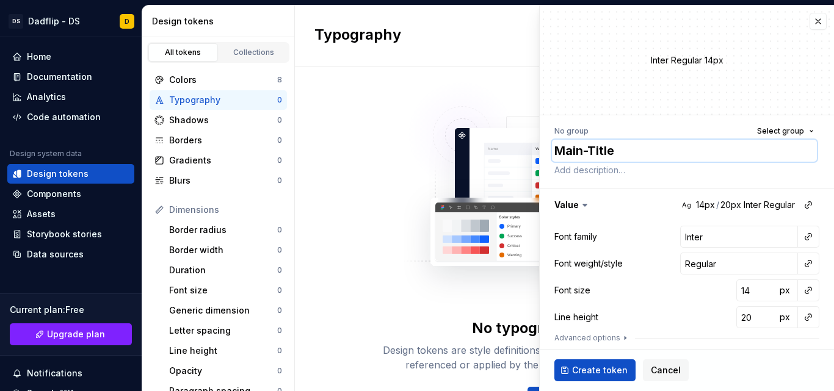
type textarea "*"
type textarea "MainTitle"
type textarea "*"
type textarea "Main Title"
click at [614, 172] on textarea at bounding box center [684, 170] width 265 height 17
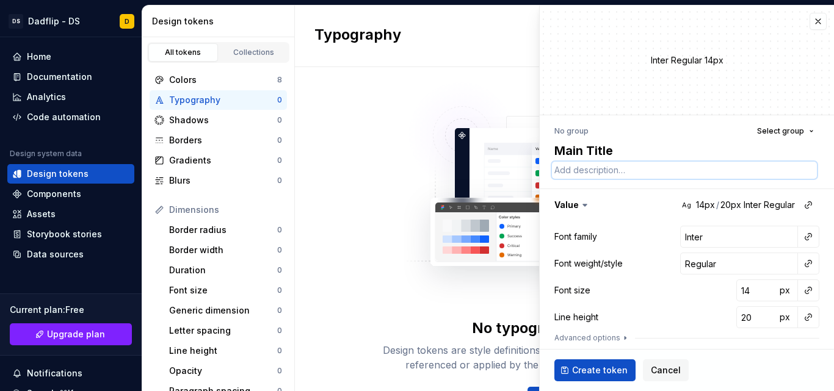
type textarea "*"
click at [591, 168] on textarea at bounding box center [684, 170] width 265 height 17
paste textarea "*Titre principal (H1)"
type textarea "*Titre principal (H1)"
click at [563, 174] on textarea "*Titre principal (H1)" at bounding box center [684, 170] width 265 height 17
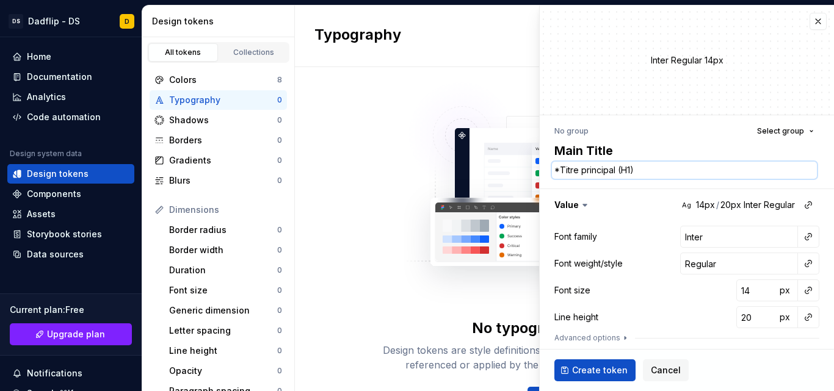
type textarea "*"
type textarea "Titre principal (H1)"
click at [610, 171] on textarea "Titre principal (H1)" at bounding box center [684, 170] width 265 height 17
type textarea "*"
type textarea "Titr (H1)"
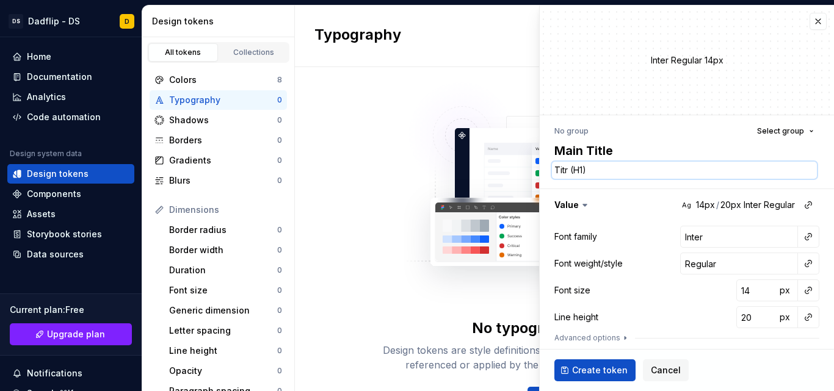
type textarea "*"
type textarea "(H1)"
type textarea "*"
type textarea "M (H1)"
type textarea "*"
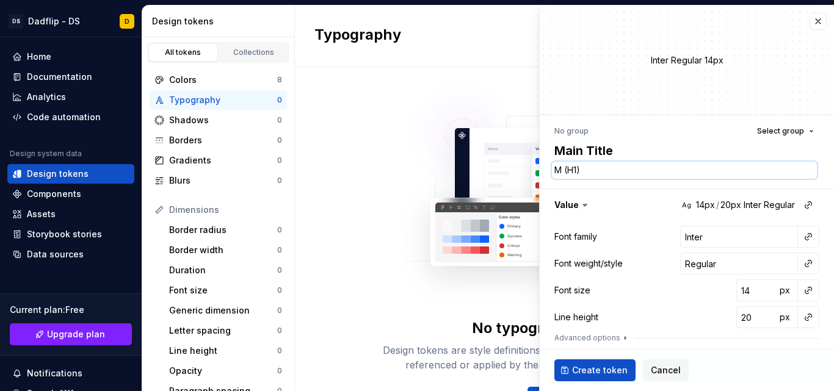
type textarea "Ma (H1)"
click at [801, 209] on button "button" at bounding box center [808, 205] width 17 height 17
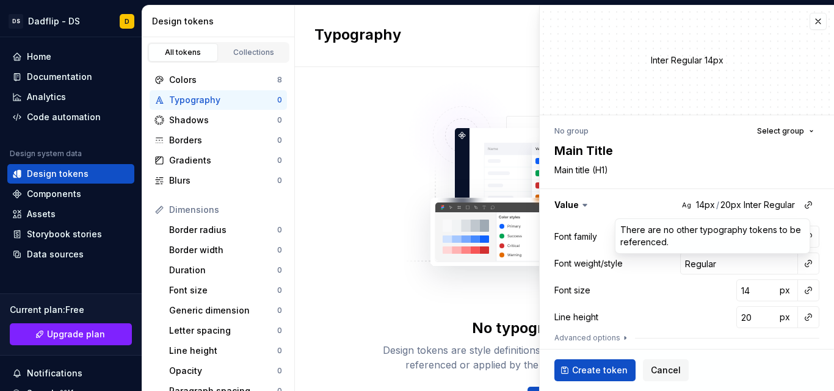
click at [754, 204] on html "DS Dadflip - DS D Home Documentation Analytics Code automation Design system da…" at bounding box center [417, 195] width 834 height 391
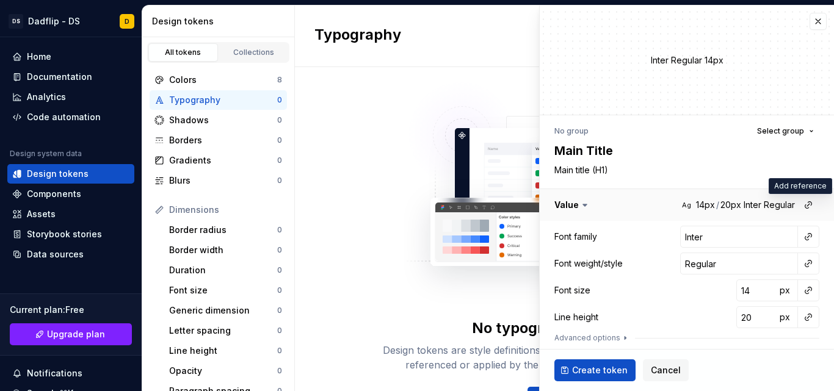
click at [683, 209] on button "button" at bounding box center [687, 205] width 294 height 32
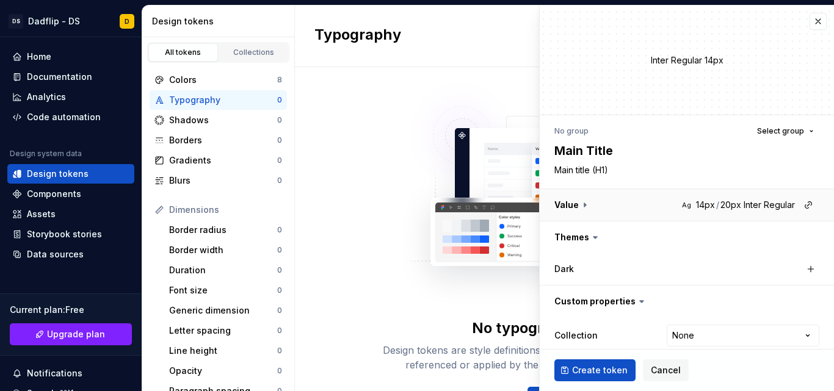
click at [683, 209] on button "button" at bounding box center [687, 205] width 294 height 32
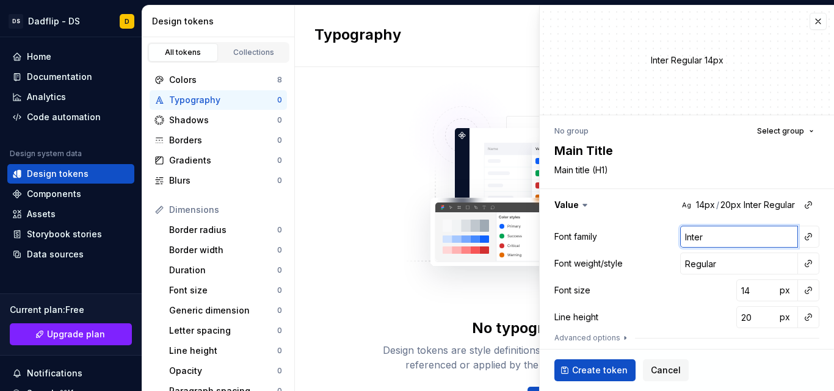
click at [766, 240] on input "Inter" at bounding box center [739, 237] width 118 height 22
click at [740, 236] on input "Montserrat" at bounding box center [739, 237] width 118 height 22
click at [805, 237] on button "button" at bounding box center [808, 236] width 17 height 17
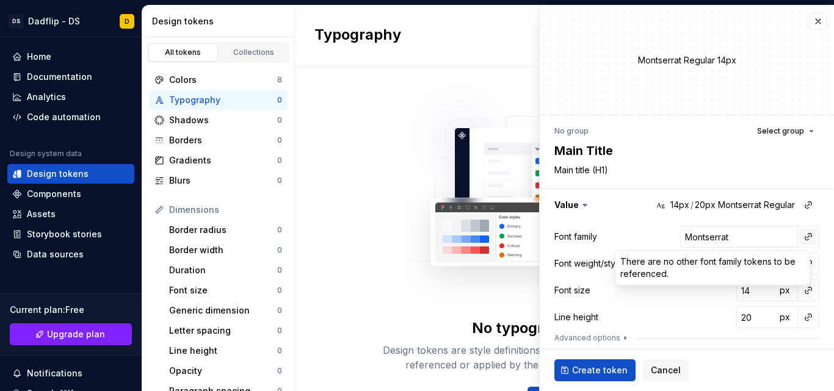
click at [805, 237] on html "DS Dadflip - DS D Home Documentation Analytics Code automation Design system da…" at bounding box center [417, 195] width 834 height 391
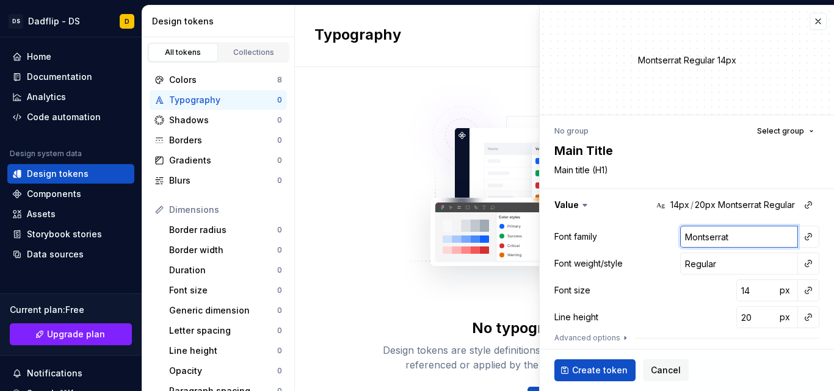
click at [728, 236] on input "Montserrat" at bounding box center [739, 237] width 118 height 22
click at [730, 237] on input "Montserra" at bounding box center [739, 237] width 118 height 22
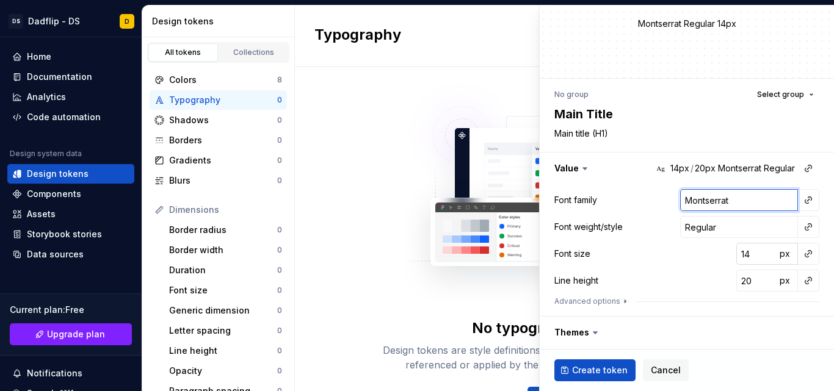
scroll to position [38, 0]
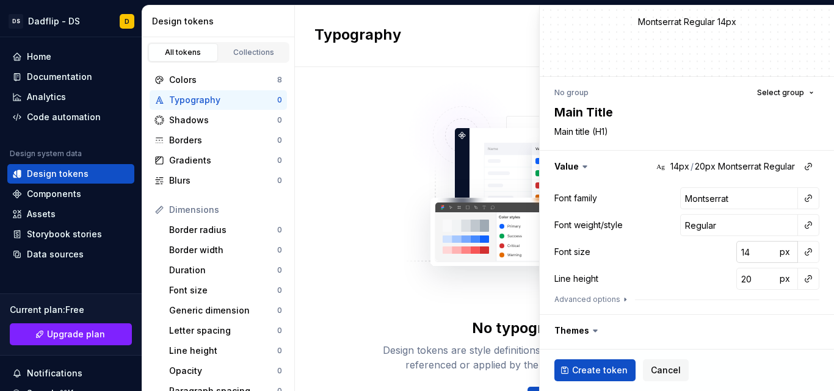
click at [750, 253] on input "14" at bounding box center [756, 252] width 40 height 22
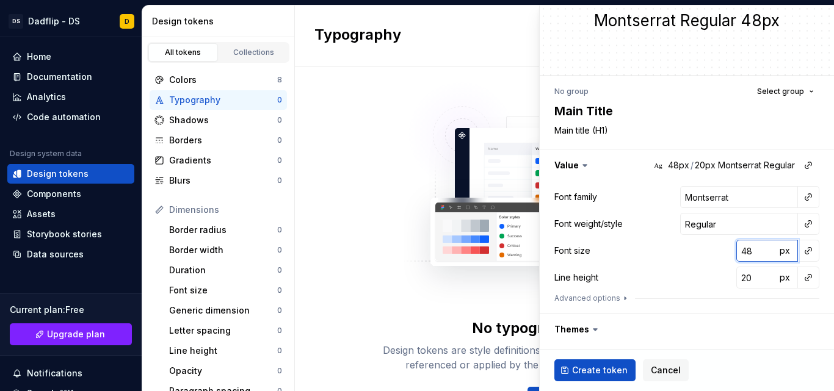
scroll to position [35, 0]
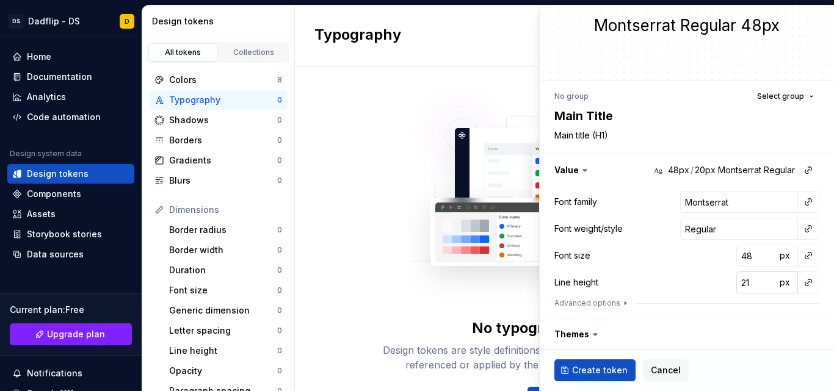
click at [758, 278] on input "21" at bounding box center [756, 283] width 40 height 22
click at [758, 278] on input "22" at bounding box center [756, 283] width 40 height 22
click at [758, 278] on input "23" at bounding box center [756, 283] width 40 height 22
click at [757, 285] on input "22" at bounding box center [756, 283] width 40 height 22
click at [757, 285] on input "21" at bounding box center [756, 283] width 40 height 22
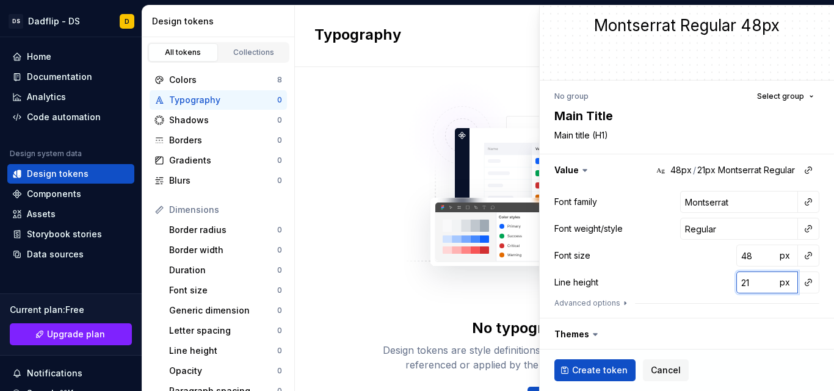
click at [745, 283] on input "21" at bounding box center [756, 283] width 40 height 22
click at [780, 287] on span "px" at bounding box center [785, 282] width 10 height 10
click at [620, 303] on icon "button" at bounding box center [625, 304] width 10 height 10
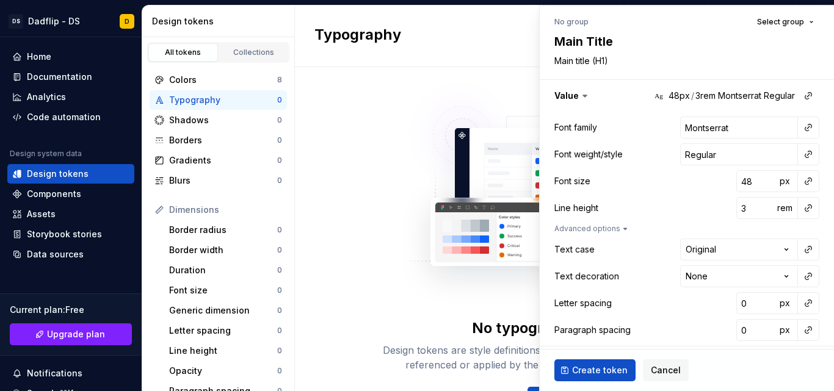
scroll to position [111, 0]
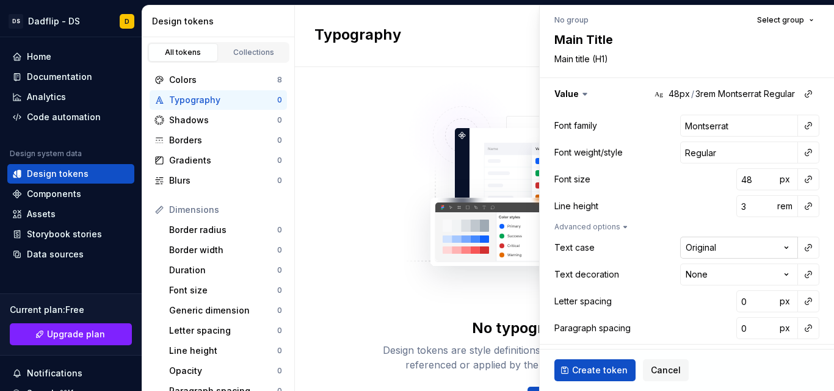
click at [752, 249] on html "DS Dadflip - DS D Home Documentation Analytics Code automation Design system da…" at bounding box center [417, 195] width 834 height 391
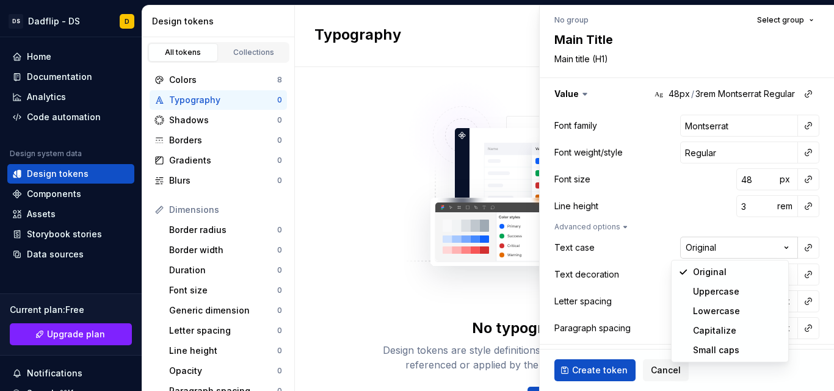
click at [752, 249] on html "DS Dadflip - DS D Home Documentation Analytics Code automation Design system da…" at bounding box center [417, 195] width 834 height 391
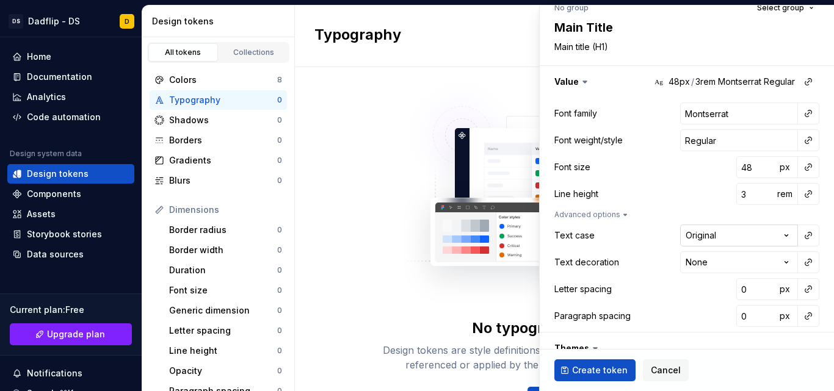
scroll to position [124, 0]
click at [756, 257] on html "DS Dadflip - DS D Home Documentation Analytics Code automation Design system da…" at bounding box center [417, 195] width 834 height 391
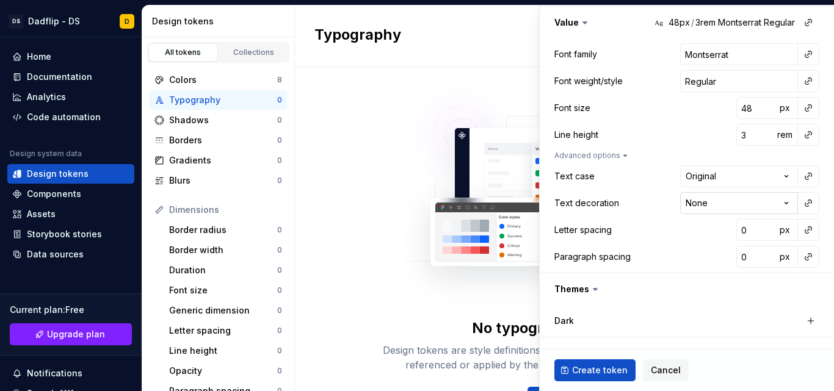
scroll to position [183, 0]
click at [738, 259] on input "0" at bounding box center [756, 256] width 40 height 22
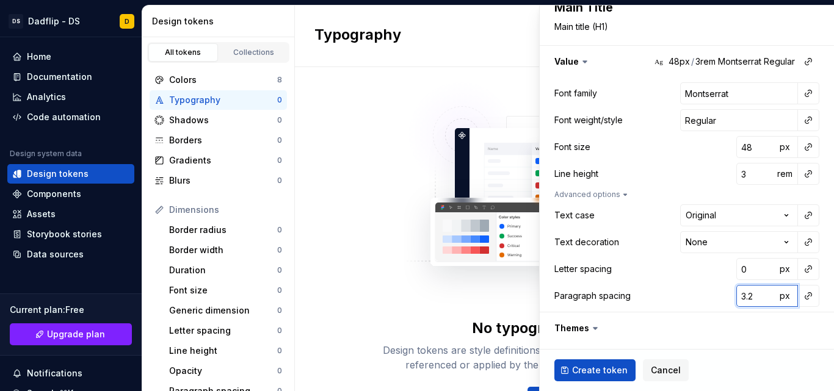
scroll to position [152, 0]
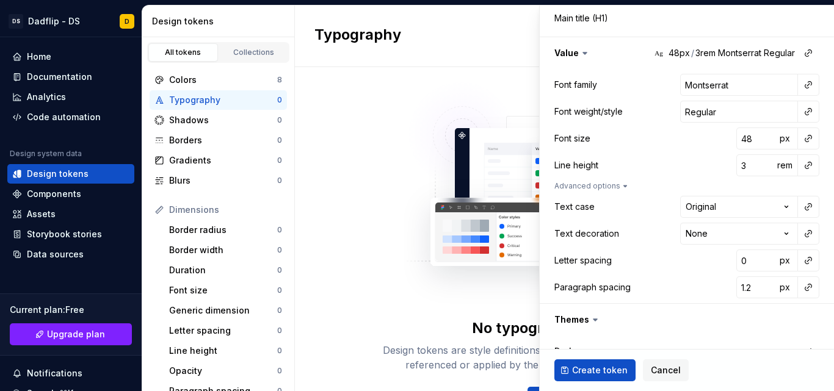
click at [737, 300] on div "**********" at bounding box center [687, 186] width 294 height 234
click at [747, 230] on html "DS Dadflip - DS D Home Documentation Analytics Code automation Design system da…" at bounding box center [417, 195] width 834 height 391
click at [740, 203] on html "DS Dadflip - DS D Home Documentation Analytics Code automation Design system da…" at bounding box center [417, 195] width 834 height 391
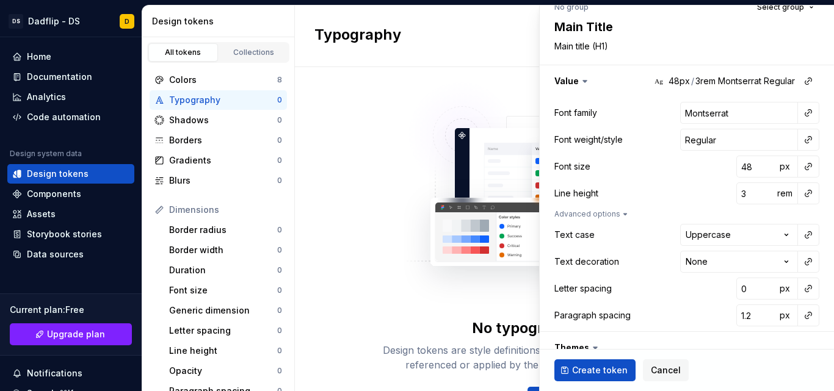
scroll to position [123, 0]
click at [753, 147] on input "Regular" at bounding box center [739, 140] width 118 height 22
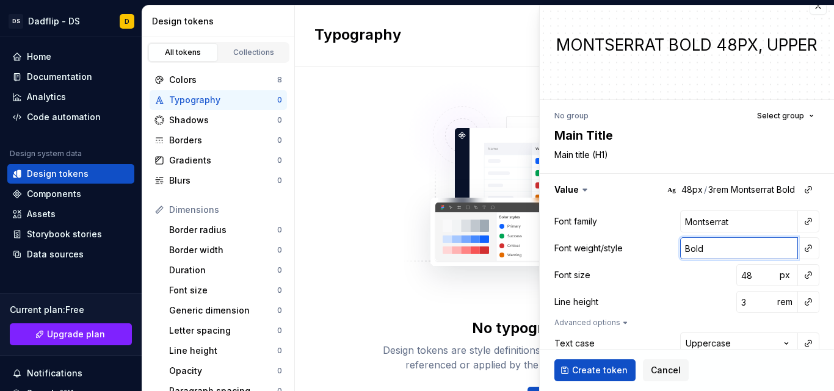
scroll to position [19, 0]
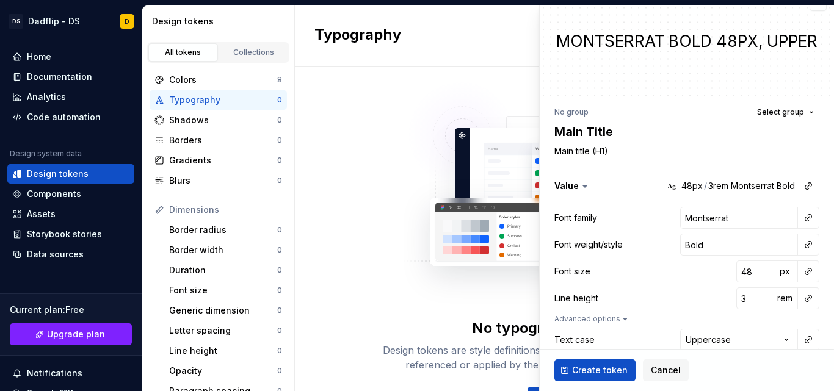
click at [677, 277] on div "Font size 48 px" at bounding box center [686, 272] width 265 height 22
click at [716, 252] on input "Bold" at bounding box center [739, 245] width 118 height 22
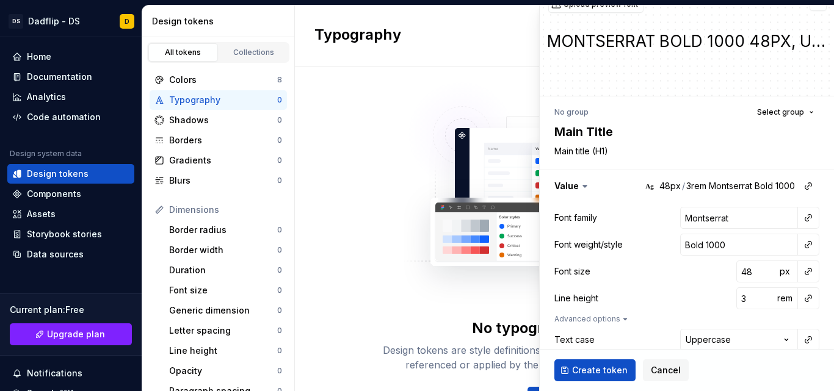
click at [699, 261] on div "Font size 48 px" at bounding box center [686, 272] width 265 height 22
click at [720, 249] on input "Bold 1000" at bounding box center [739, 245] width 118 height 22
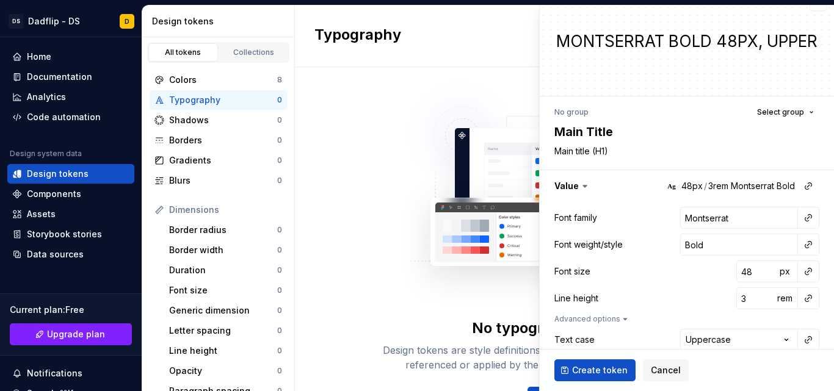
click at [682, 270] on div "Font size 48 px" at bounding box center [686, 272] width 265 height 22
click at [736, 247] on input "Bold" at bounding box center [739, 245] width 118 height 22
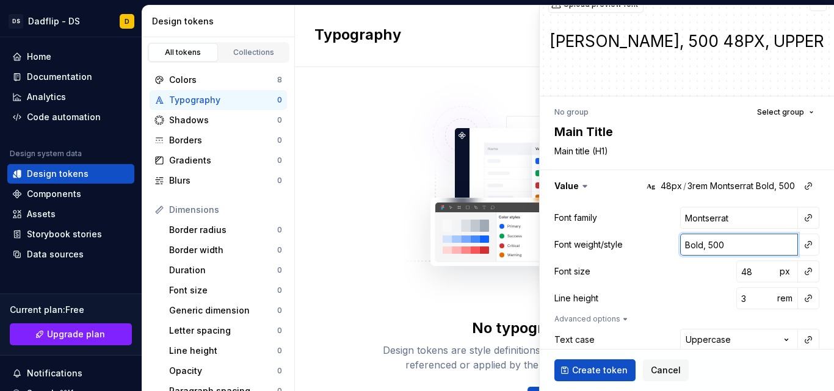
click at [725, 251] on input "Bold, 500" at bounding box center [739, 245] width 118 height 22
click at [800, 248] on button "button" at bounding box center [808, 244] width 17 height 17
click at [736, 241] on html "DS Dadflip - DS D Home Documentation Analytics Code automation Design system da…" at bounding box center [417, 195] width 834 height 391
click at [736, 241] on input "Bold, 500" at bounding box center [739, 245] width 118 height 22
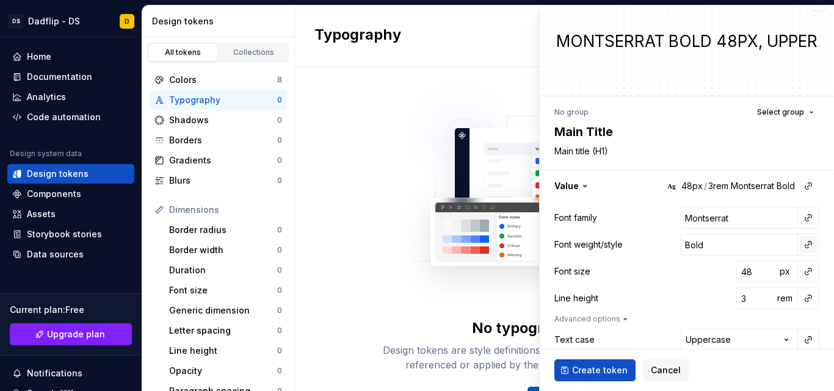
click at [800, 252] on button "button" at bounding box center [808, 244] width 17 height 17
click at [722, 242] on html "DS Dadflip - DS D Home Documentation Analytics Code automation Design system da…" at bounding box center [417, 195] width 834 height 391
click at [713, 250] on input "Bold" at bounding box center [739, 245] width 118 height 22
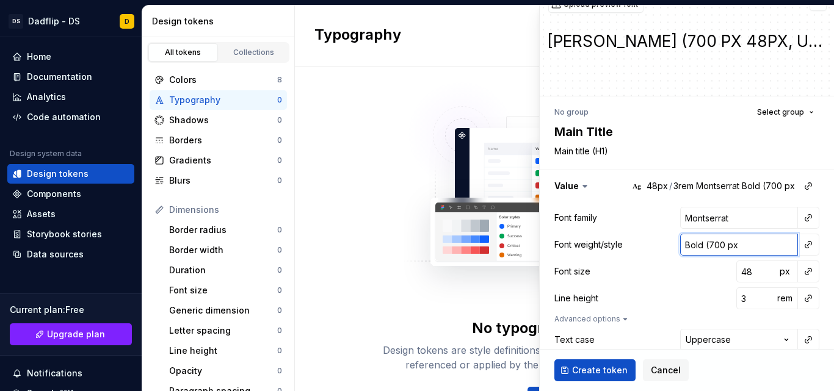
click at [750, 255] on input "Bold (700 px" at bounding box center [739, 245] width 118 height 22
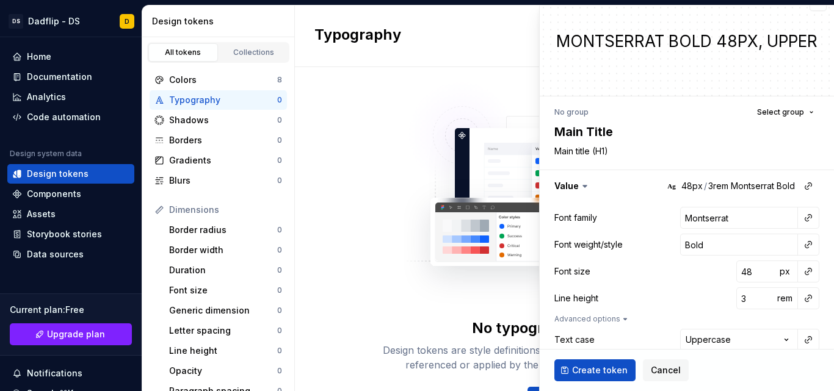
click at [711, 40] on div "Montserrat Bold 48px, upper" at bounding box center [687, 41] width 294 height 21
click at [710, 43] on div "Montserrat Bold 48px, upper" at bounding box center [687, 41] width 294 height 21
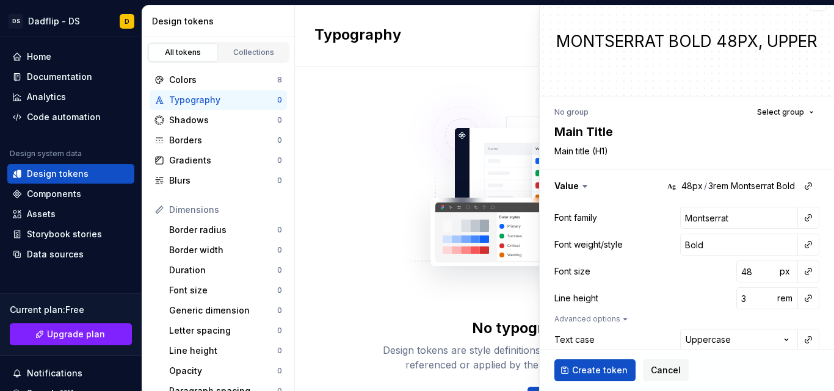
drag, startPoint x: 556, startPoint y: 42, endPoint x: 646, endPoint y: 46, distance: 91.1
click at [646, 46] on div "Montserrat Bold 48px, upper" at bounding box center [687, 41] width 294 height 21
click at [766, 189] on button "button" at bounding box center [687, 186] width 294 height 32
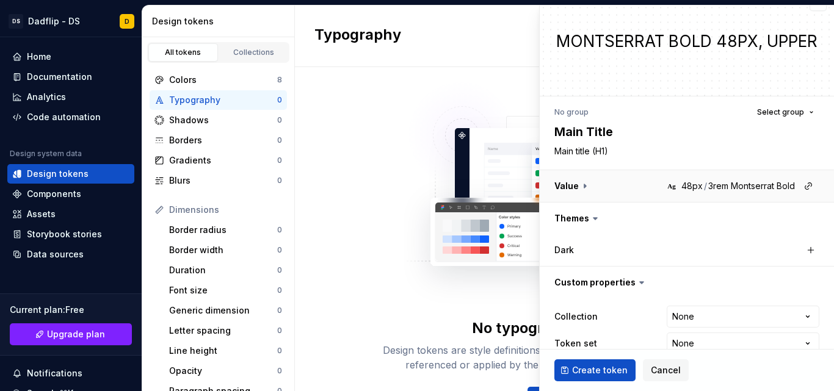
click at [766, 188] on button "button" at bounding box center [687, 186] width 294 height 32
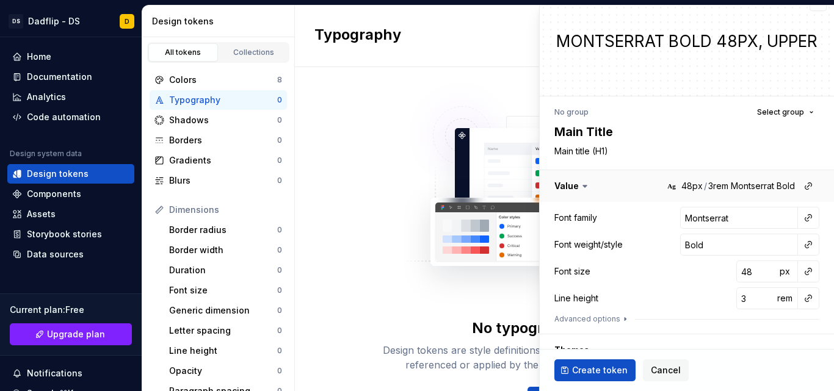
drag, startPoint x: 675, startPoint y: 188, endPoint x: 720, endPoint y: 187, distance: 45.2
drag, startPoint x: 720, startPoint y: 187, endPoint x: 734, endPoint y: 192, distance: 14.7
click at [734, 192] on button "button" at bounding box center [687, 186] width 294 height 32
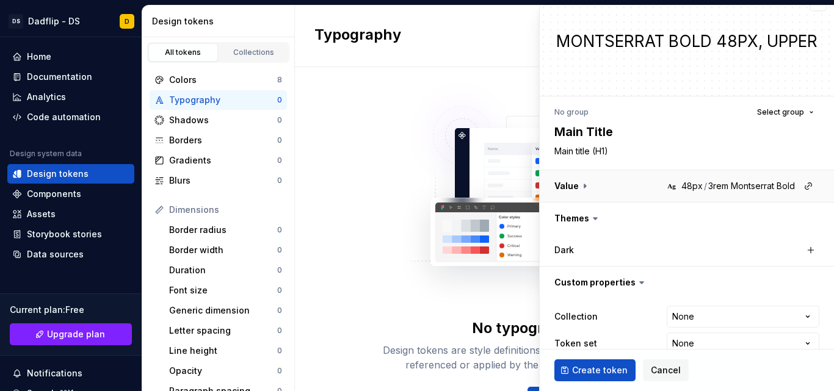
click at [734, 192] on button "button" at bounding box center [687, 186] width 294 height 32
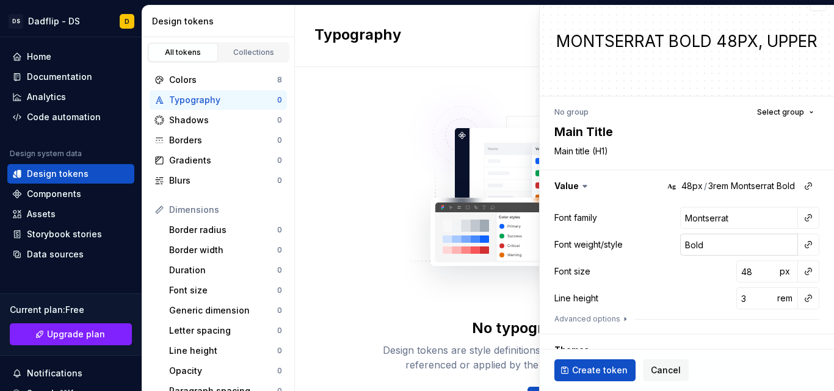
click at [718, 252] on input "Bold" at bounding box center [739, 245] width 118 height 22
click at [709, 242] on input "Bold" at bounding box center [739, 245] width 118 height 22
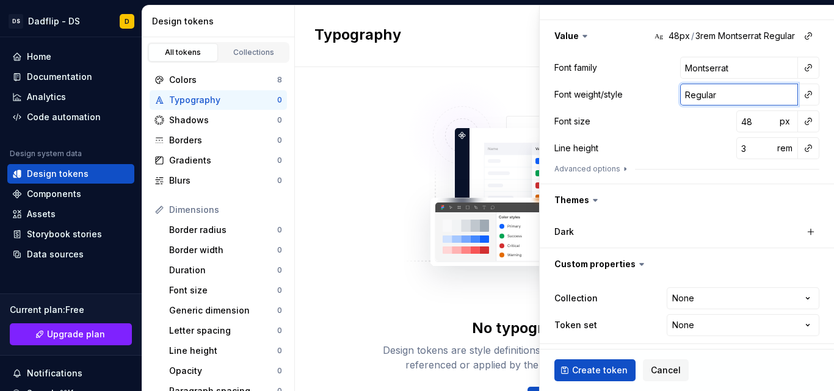
scroll to position [172, 0]
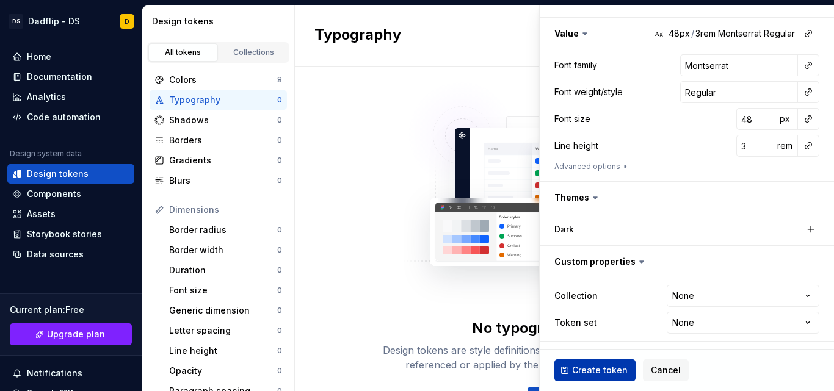
click at [599, 364] on span "Create token" at bounding box center [600, 370] width 56 height 12
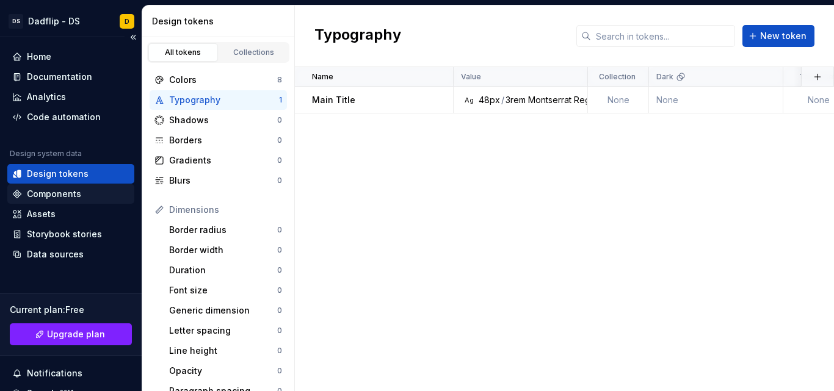
click at [29, 201] on div "Components" at bounding box center [70, 194] width 127 height 20
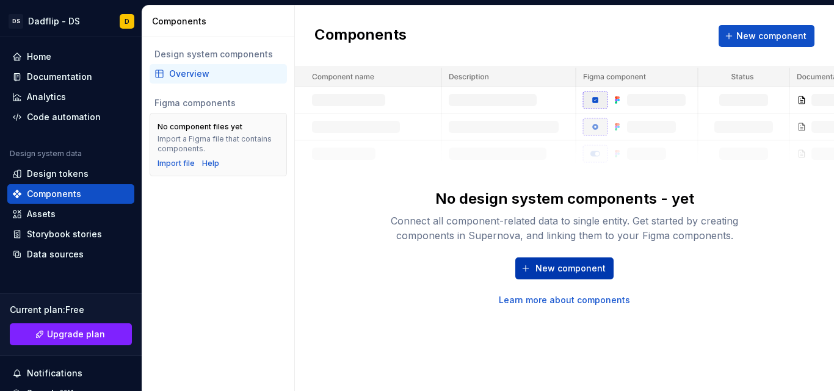
click at [569, 269] on span "New component" at bounding box center [570, 269] width 70 height 12
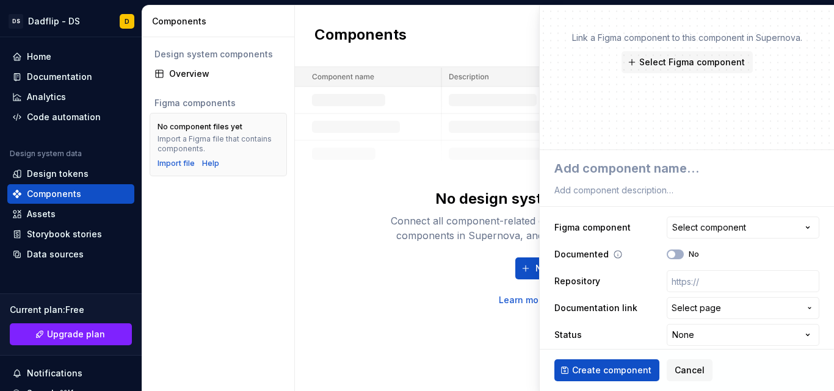
scroll to position [57, 0]
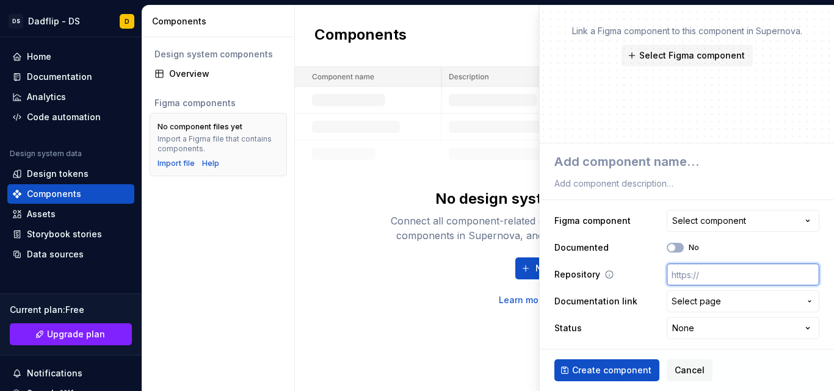
click at [694, 270] on input "text" at bounding box center [743, 275] width 153 height 22
drag, startPoint x: 694, startPoint y: 270, endPoint x: 730, endPoint y: 220, distance: 61.7
click at [730, 220] on div "Select component" at bounding box center [709, 221] width 74 height 12
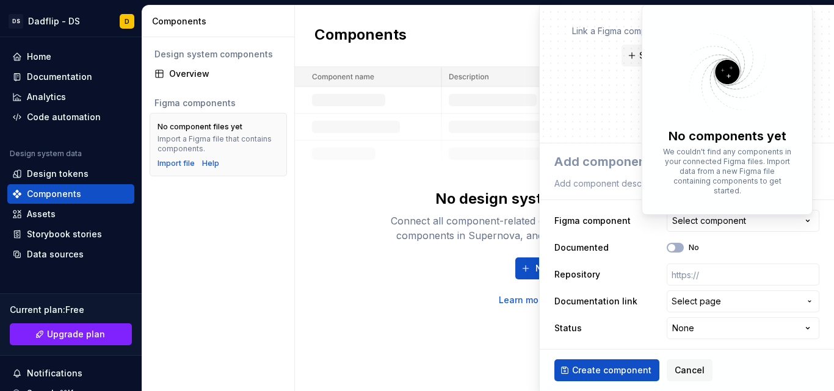
click at [730, 220] on html "**********" at bounding box center [417, 195] width 834 height 391
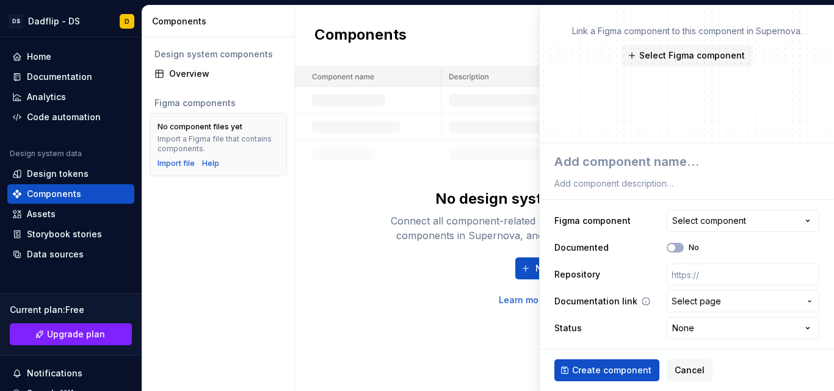
click at [715, 292] on button "Select page" at bounding box center [743, 302] width 153 height 22
click at [715, 292] on html "**********" at bounding box center [417, 195] width 834 height 391
click at [710, 331] on html "**********" at bounding box center [417, 195] width 834 height 391
click at [416, 310] on div "Components New component No design system components - yet Connect all componen…" at bounding box center [564, 198] width 539 height 386
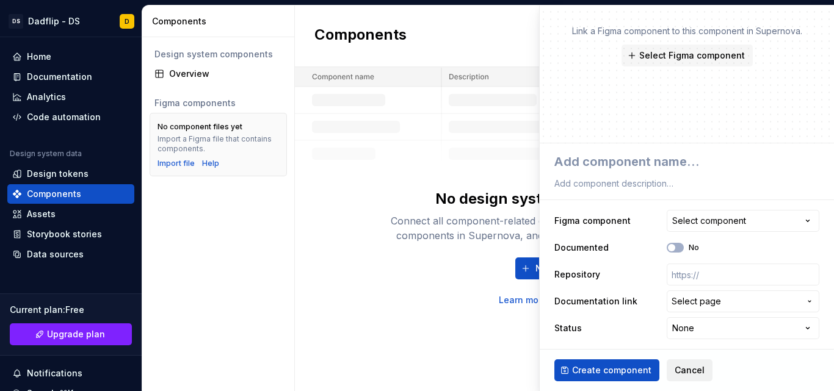
click at [675, 369] on span "Cancel" at bounding box center [690, 370] width 30 height 12
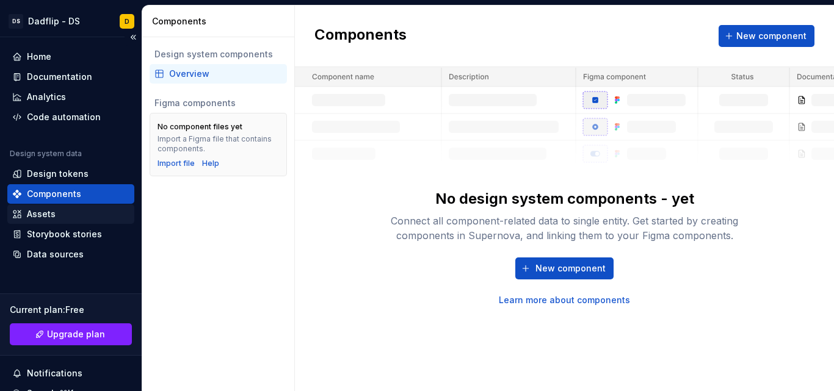
click at [54, 218] on div "Assets" at bounding box center [41, 214] width 29 height 12
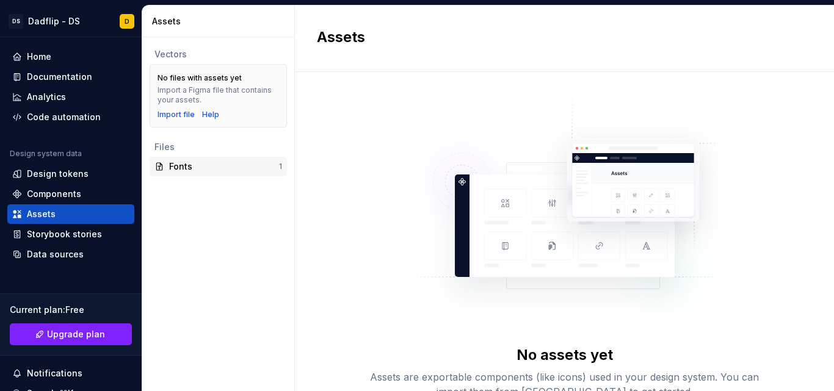
click at [243, 169] on div "Fonts" at bounding box center [224, 167] width 110 height 12
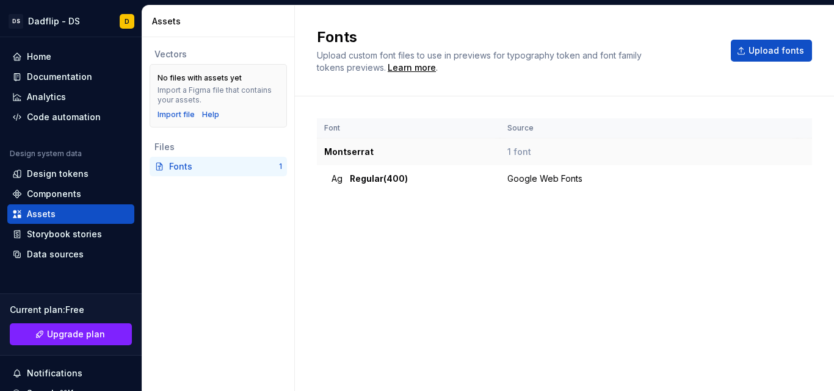
click at [380, 154] on td "Montserrat" at bounding box center [408, 152] width 183 height 27
click at [379, 180] on span "Regular (400)" at bounding box center [379, 179] width 58 height 12
click at [76, 179] on div "Design tokens" at bounding box center [58, 174] width 62 height 12
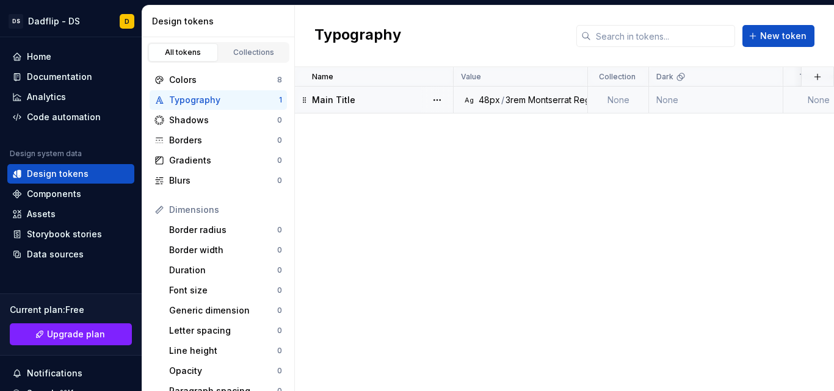
click at [505, 100] on div "3rem" at bounding box center [515, 100] width 20 height 12
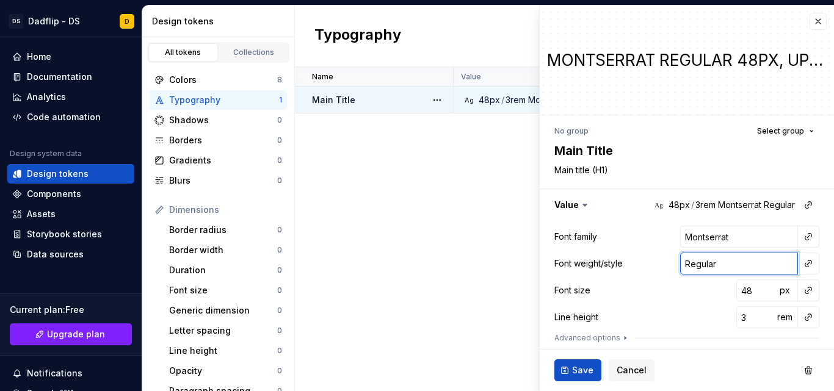
click at [709, 266] on input "Regular" at bounding box center [739, 264] width 118 height 22
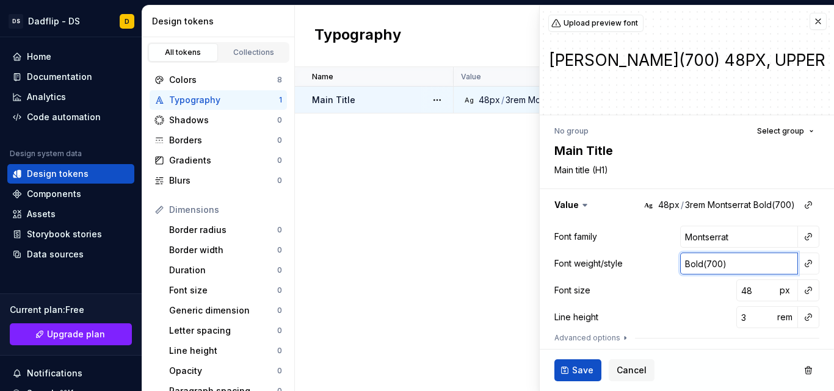
click at [695, 259] on input "Bold(700)" at bounding box center [739, 264] width 118 height 22
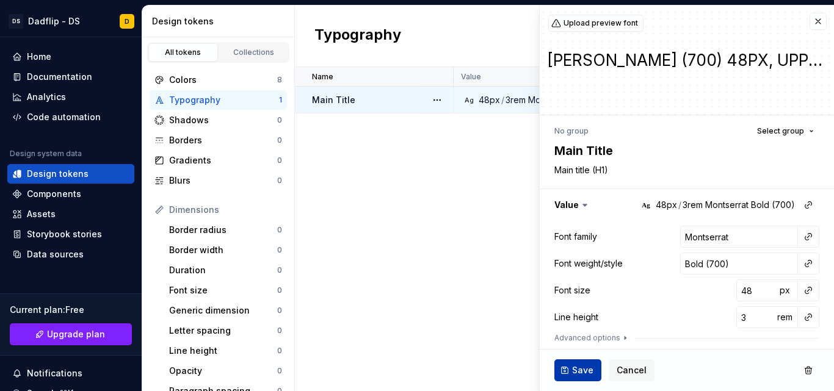
click at [573, 370] on span "Save" at bounding box center [582, 370] width 21 height 12
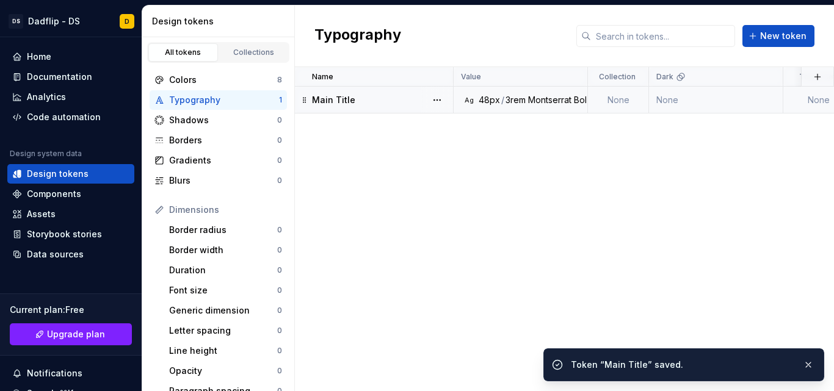
click at [449, 292] on div "Name Value Collection Dark Token set Description Last updated Main Title Ag 48p…" at bounding box center [564, 229] width 539 height 324
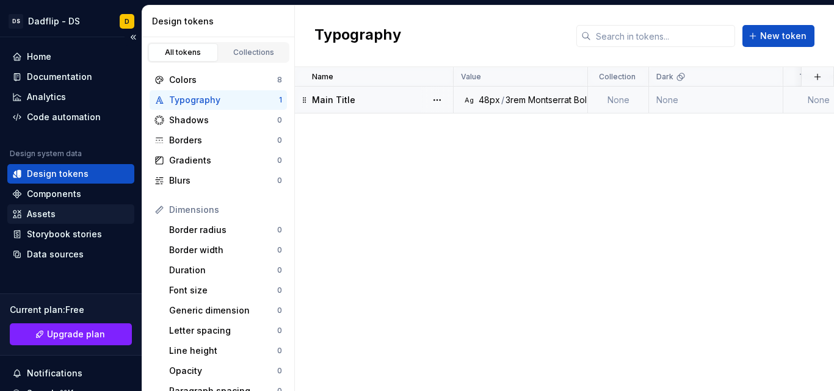
click at [47, 218] on div "Assets" at bounding box center [41, 214] width 29 height 12
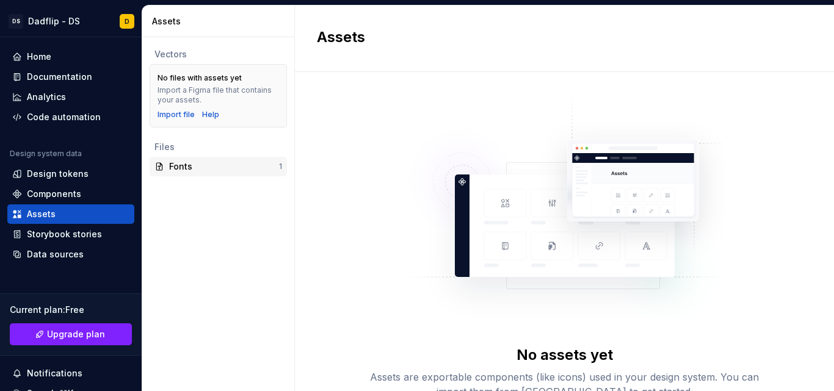
click at [231, 173] on div "Fonts 1" at bounding box center [218, 167] width 137 height 20
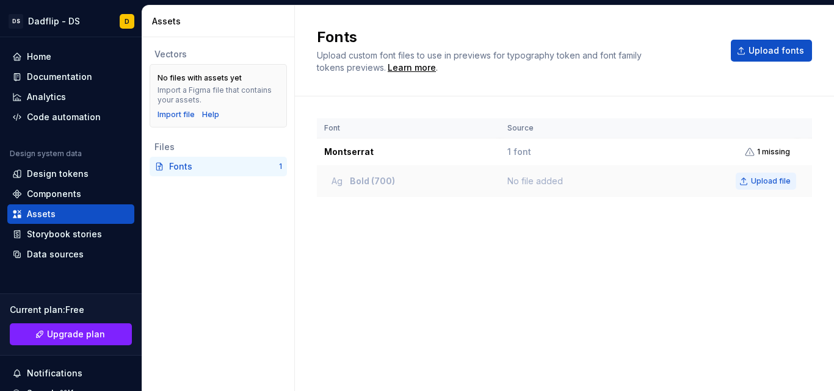
click at [755, 186] on button "Upload file" at bounding box center [766, 181] width 60 height 17
click at [75, 168] on div "Design tokens" at bounding box center [58, 174] width 62 height 12
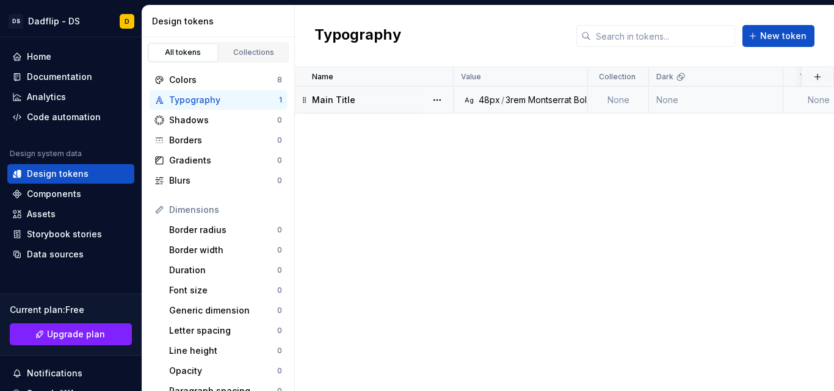
click at [512, 98] on div "3rem" at bounding box center [515, 100] width 20 height 12
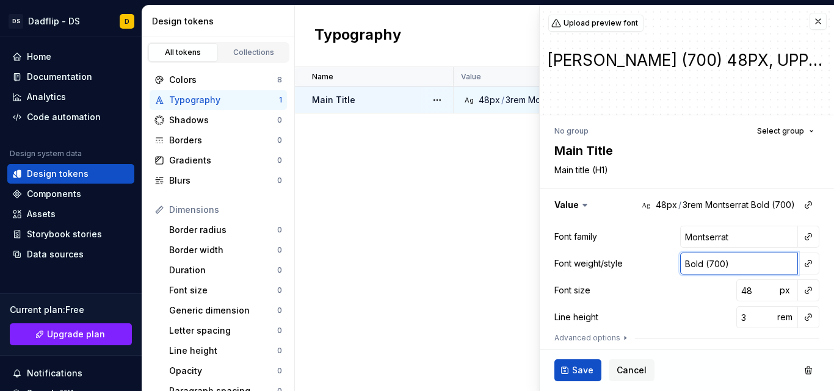
click at [725, 259] on input "Bold (700)" at bounding box center [739, 264] width 118 height 22
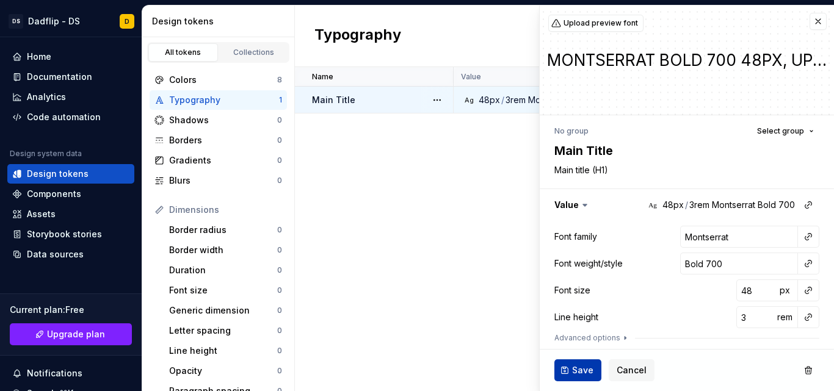
click at [568, 373] on button "Save" at bounding box center [577, 371] width 47 height 22
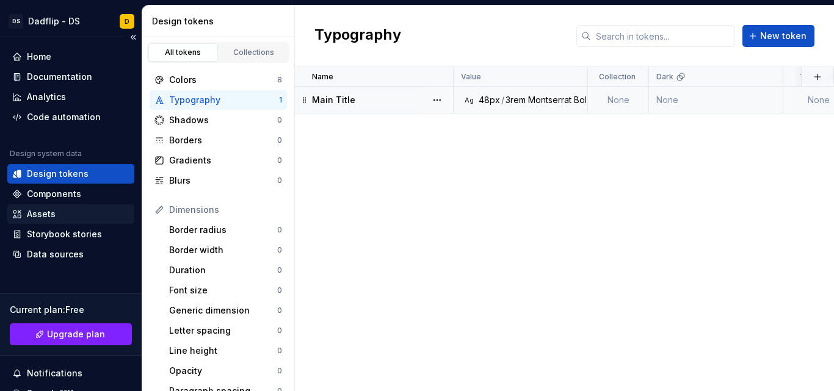
click at [46, 214] on div "Assets" at bounding box center [41, 214] width 29 height 12
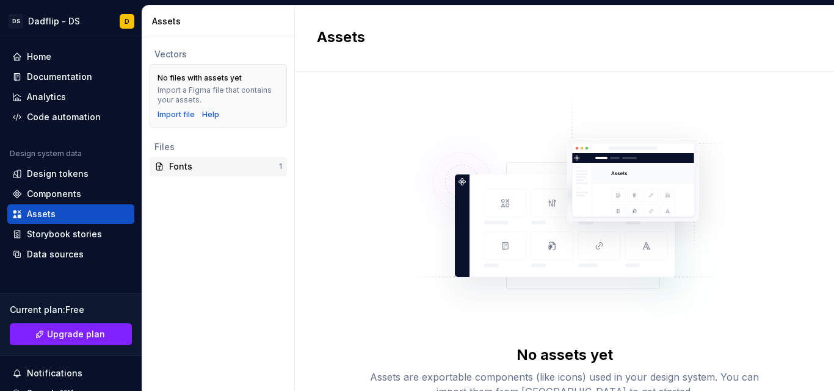
click at [223, 162] on div "Fonts" at bounding box center [224, 167] width 110 height 12
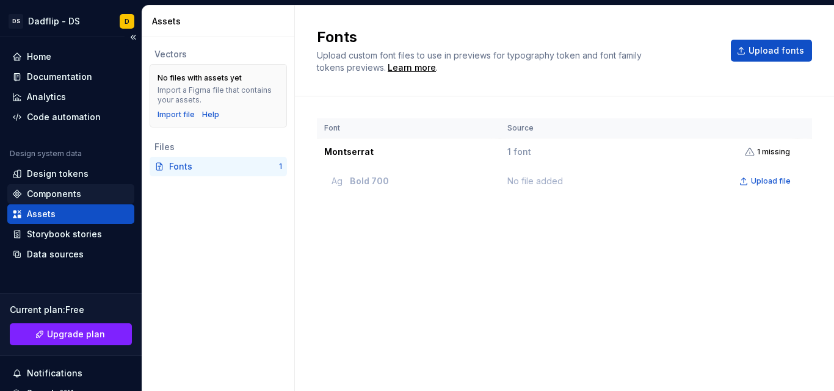
click at [76, 195] on div "Components" at bounding box center [54, 194] width 54 height 12
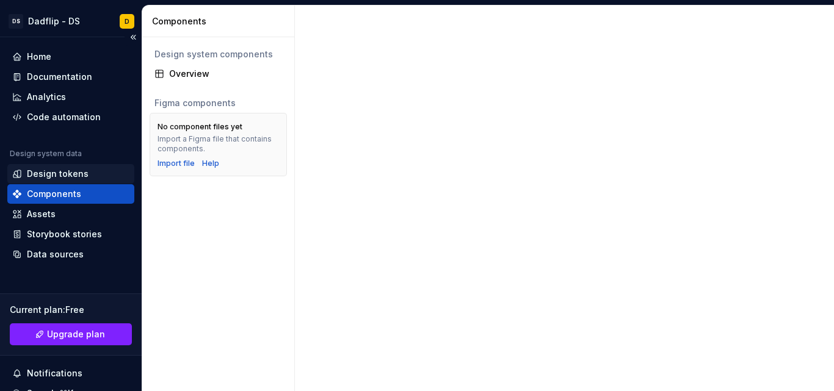
click at [73, 173] on div "Design tokens" at bounding box center [58, 174] width 62 height 12
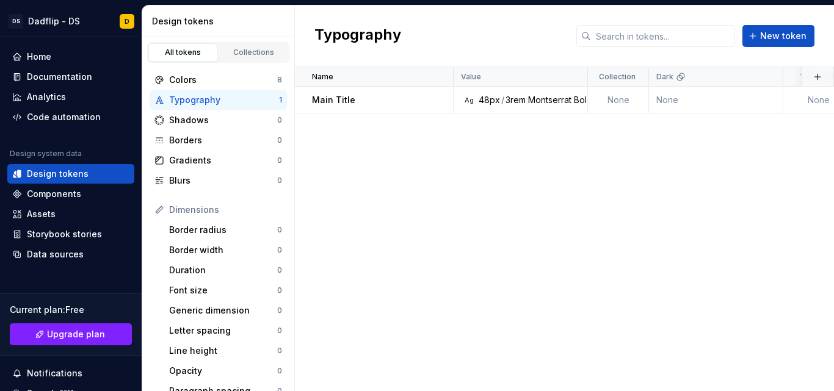
click at [499, 114] on div "Name Value Collection Dark Token set Description Last updated Main Title Ag 48p…" at bounding box center [564, 229] width 539 height 324
click at [498, 107] on td "Ag 48px / 3rem Montserrat Bold 700" at bounding box center [521, 100] width 134 height 27
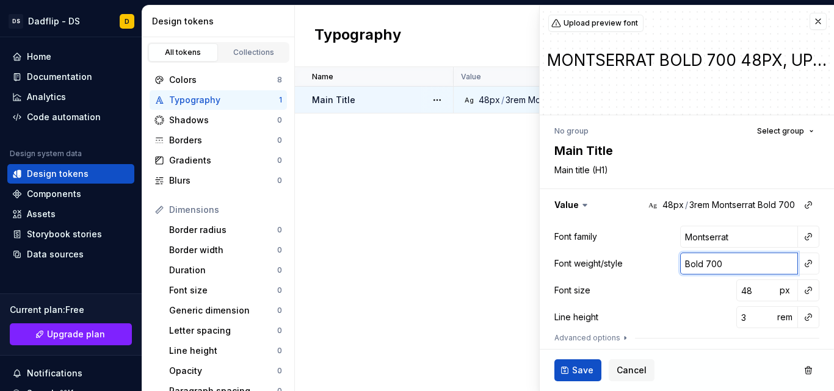
click at [715, 267] on input "Bold 700" at bounding box center [739, 264] width 118 height 22
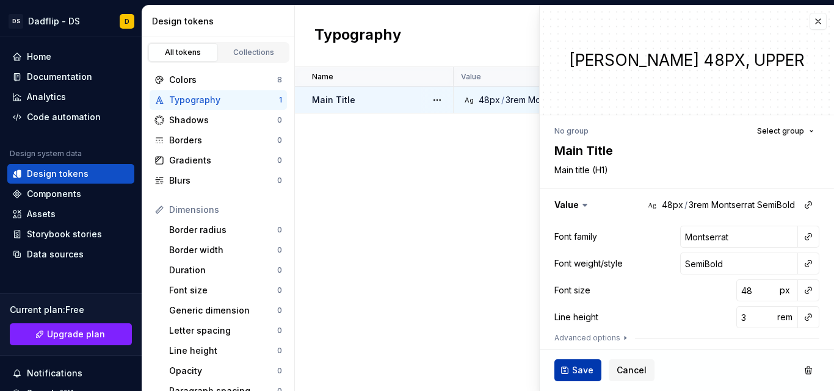
click at [580, 363] on button "Save" at bounding box center [577, 371] width 47 height 22
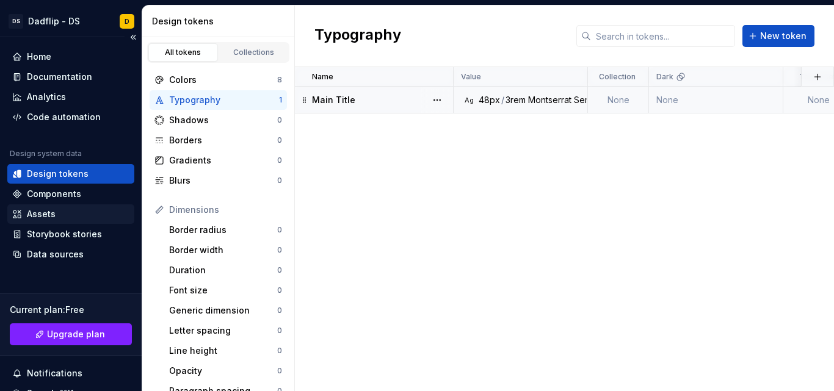
click at [57, 209] on div "Assets" at bounding box center [70, 214] width 117 height 12
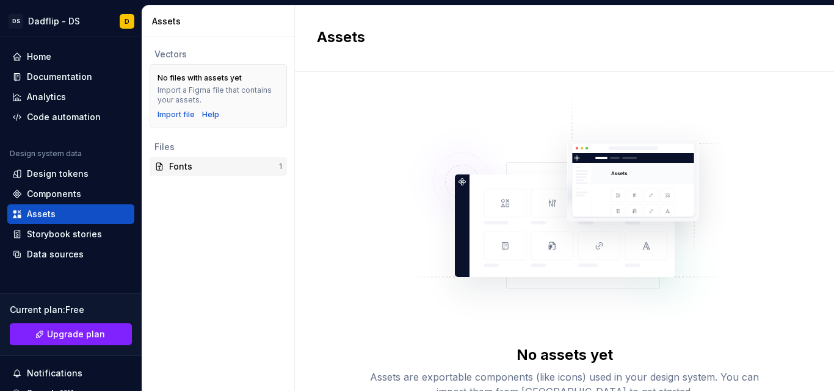
click at [223, 170] on div "Fonts" at bounding box center [224, 167] width 110 height 12
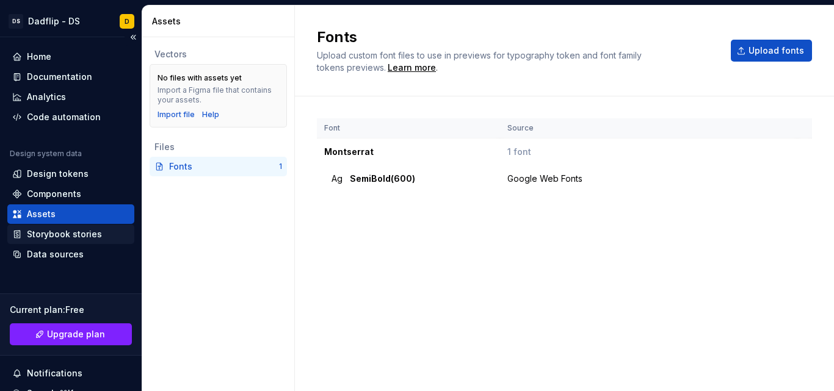
click at [60, 237] on div "Storybook stories" at bounding box center [64, 234] width 75 height 12
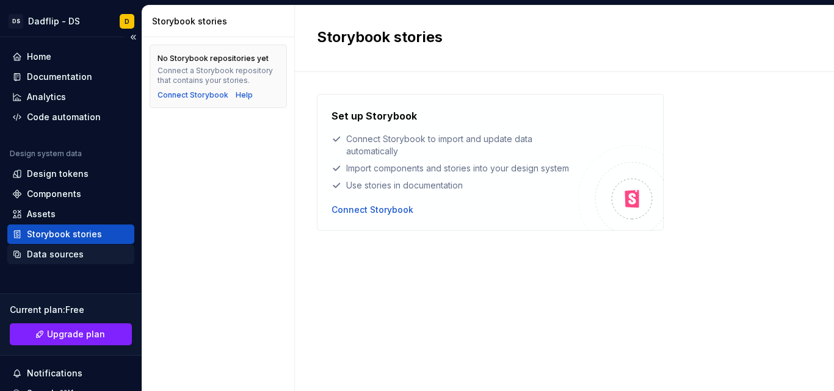
click at [82, 248] on div "Data sources" at bounding box center [70, 255] width 127 height 20
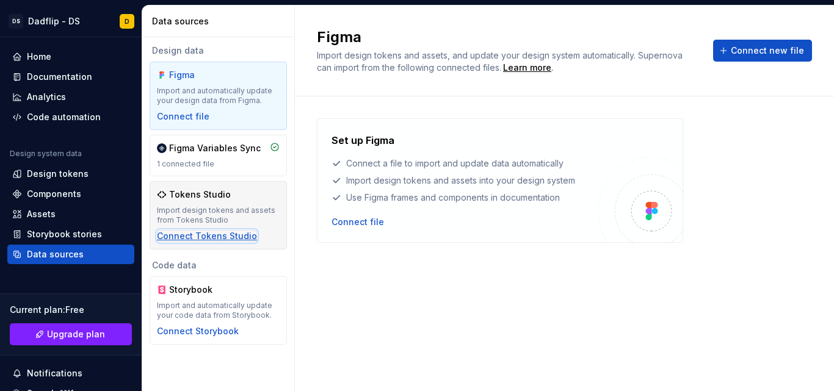
click at [241, 237] on div "Connect Tokens Studio" at bounding box center [207, 236] width 100 height 12
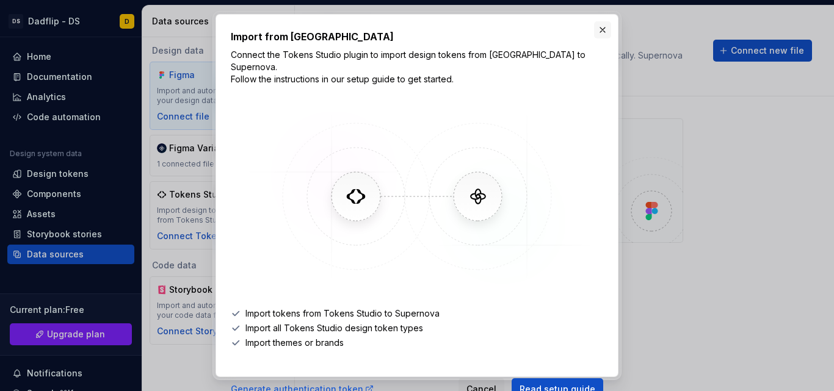
click at [599, 31] on button "button" at bounding box center [602, 29] width 17 height 17
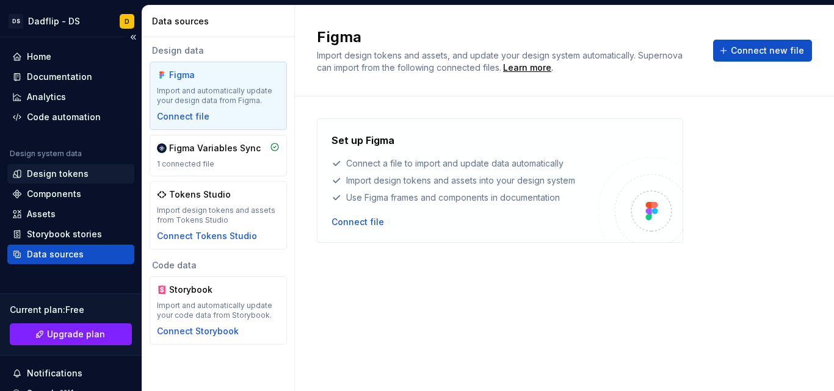
click at [64, 179] on div "Design tokens" at bounding box center [58, 174] width 62 height 12
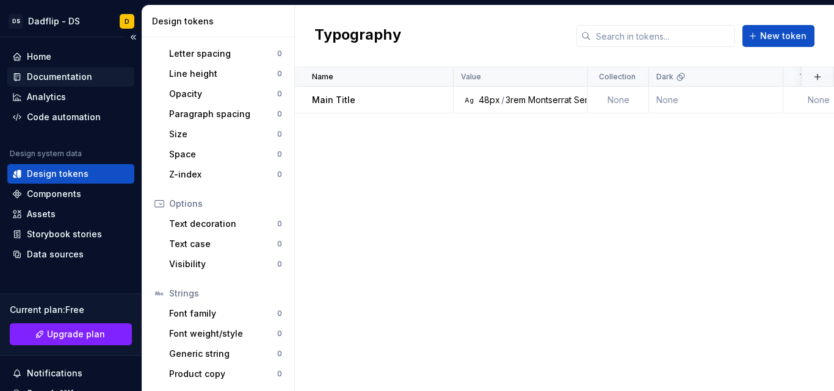
click at [64, 76] on div "Documentation" at bounding box center [59, 77] width 65 height 12
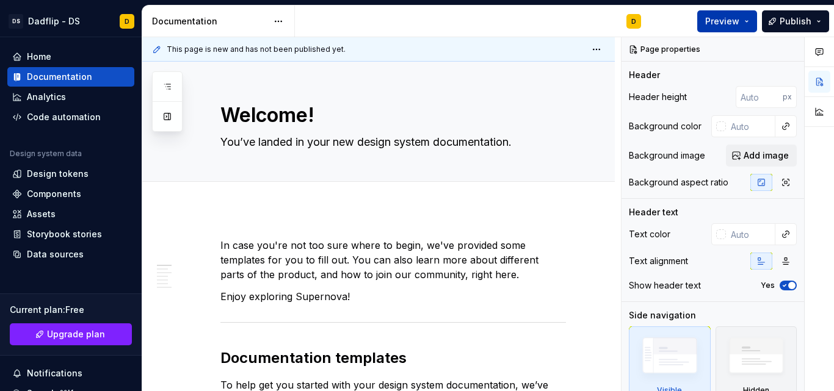
click at [753, 27] on button "Preview" at bounding box center [727, 21] width 60 height 22
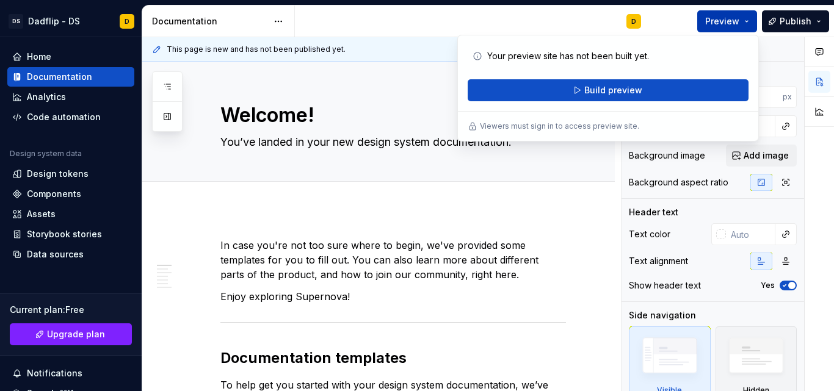
click at [753, 27] on button "Preview" at bounding box center [727, 21] width 60 height 22
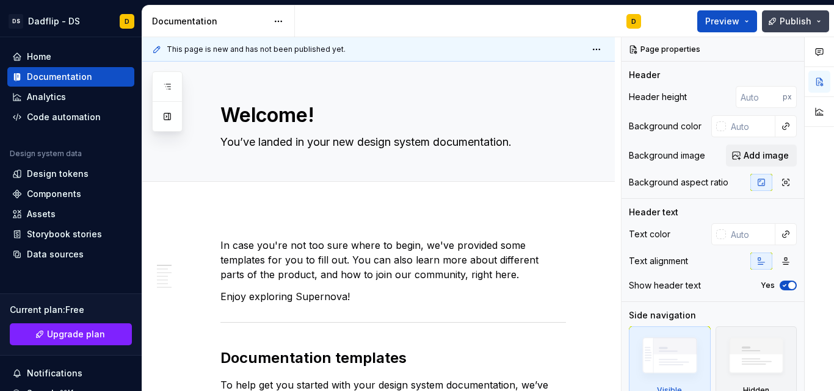
click at [824, 29] on button "Publish" at bounding box center [795, 21] width 67 height 22
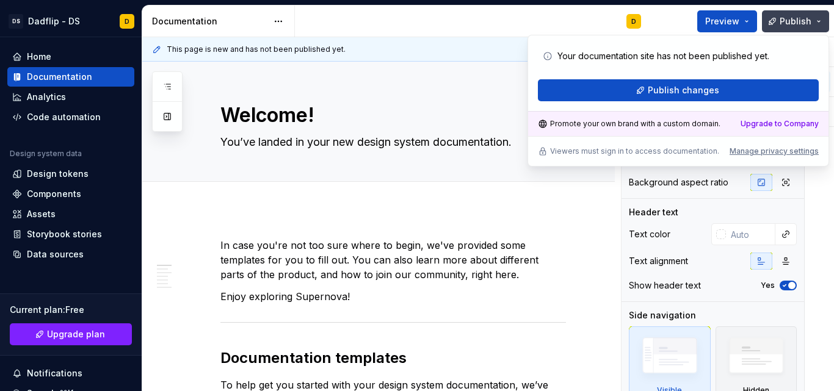
click at [824, 29] on button "Publish" at bounding box center [795, 21] width 67 height 22
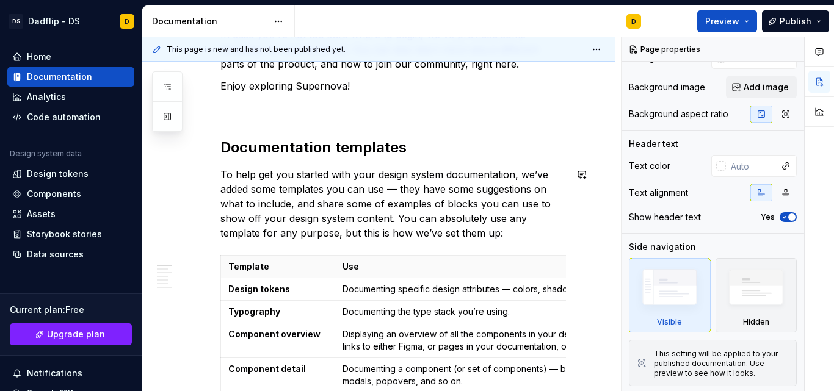
scroll to position [211, 0]
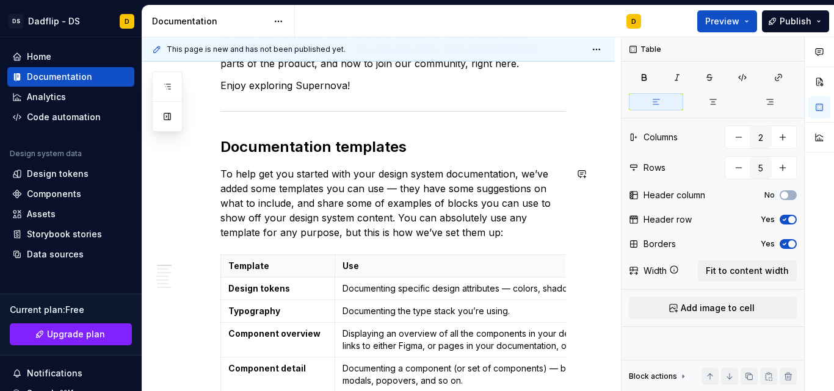
scroll to position [0, 0]
click at [820, 79] on button "button" at bounding box center [819, 82] width 22 height 22
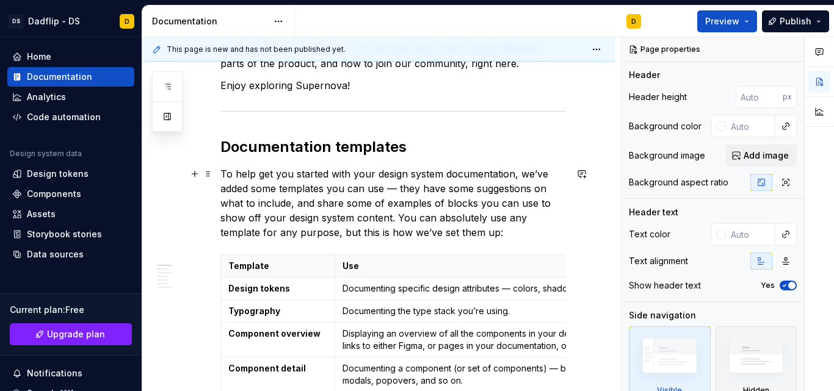
click at [509, 212] on p "To help get you started with your design system documentation, we’ve added some…" at bounding box center [393, 203] width 346 height 73
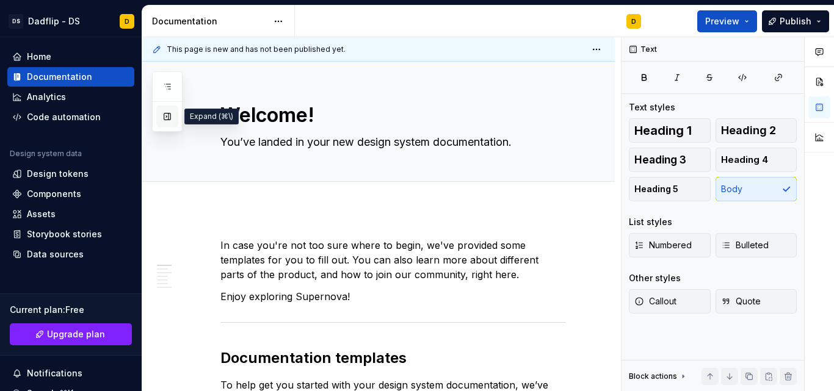
click at [165, 123] on button "button" at bounding box center [167, 117] width 22 height 22
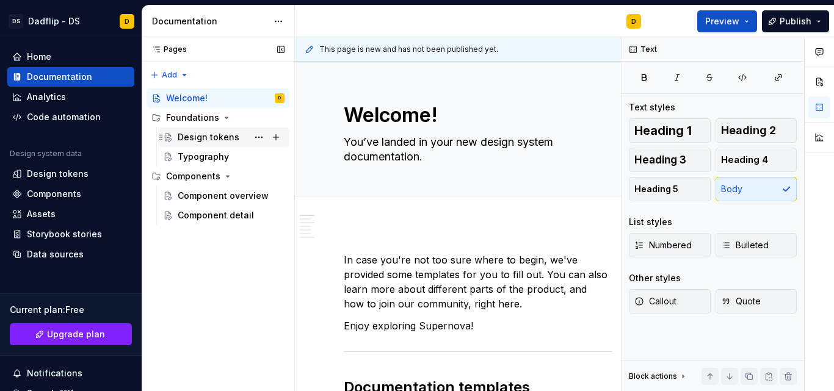
click at [203, 142] on div "Design tokens" at bounding box center [209, 137] width 62 height 12
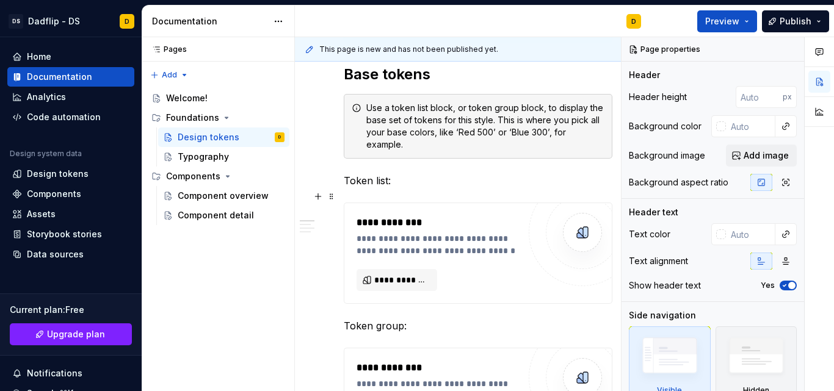
scroll to position [273, 0]
click at [415, 273] on span "**********" at bounding box center [401, 279] width 55 height 12
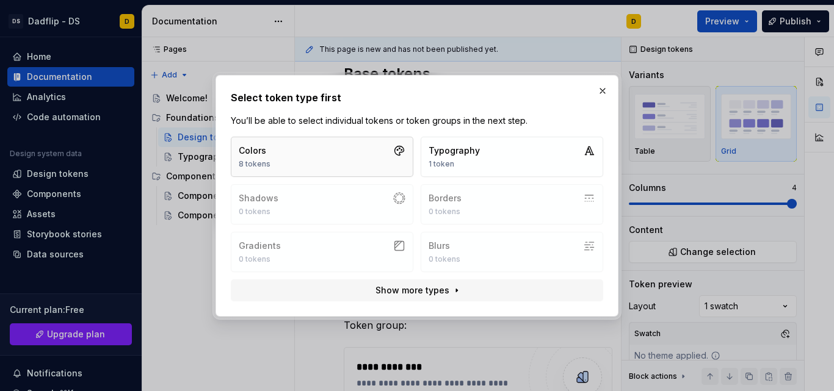
click at [338, 161] on button "Colors 8 tokens" at bounding box center [322, 157] width 183 height 40
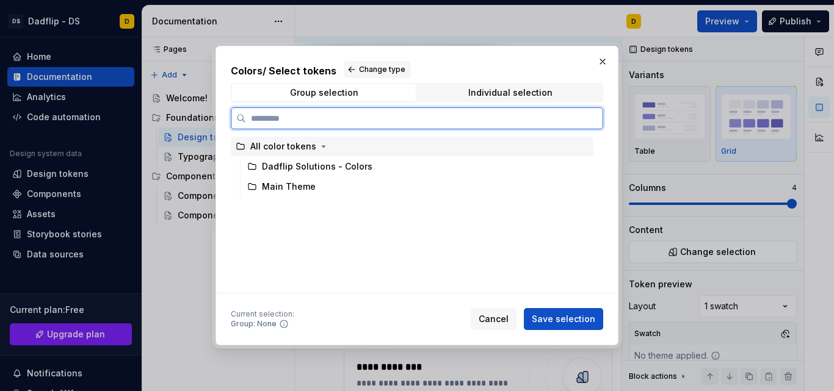
click at [295, 143] on div "All color tokens" at bounding box center [283, 146] width 66 height 12
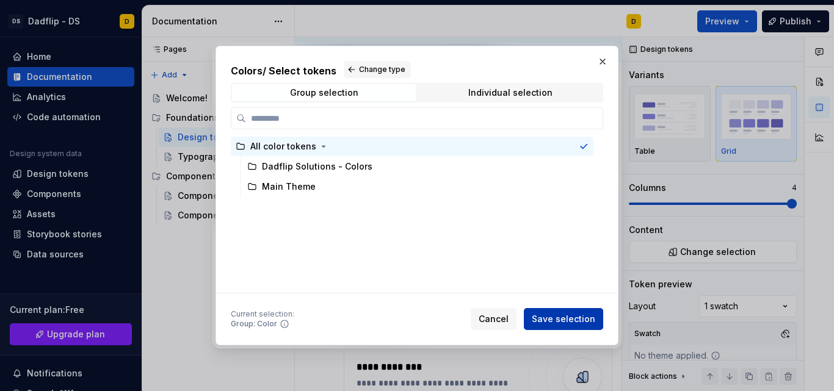
click at [538, 314] on span "Save selection" at bounding box center [563, 319] width 63 height 12
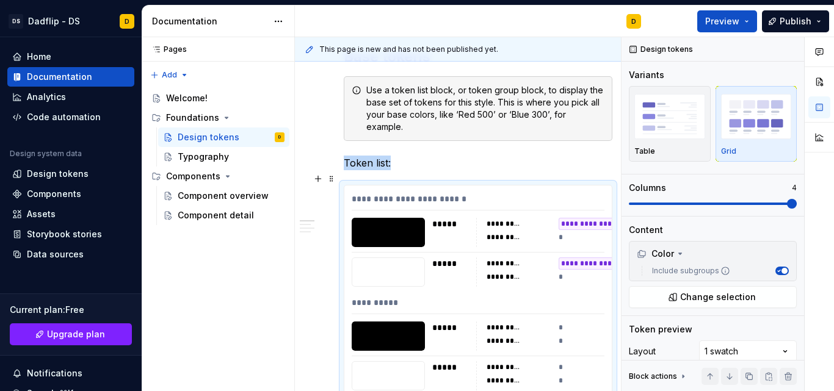
scroll to position [289, 0]
click at [722, 140] on div "button" at bounding box center [756, 117] width 71 height 50
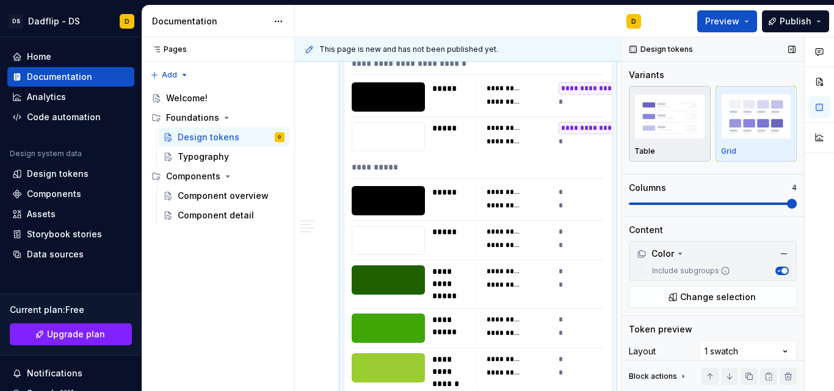
click at [672, 145] on div "Table" at bounding box center [669, 124] width 71 height 65
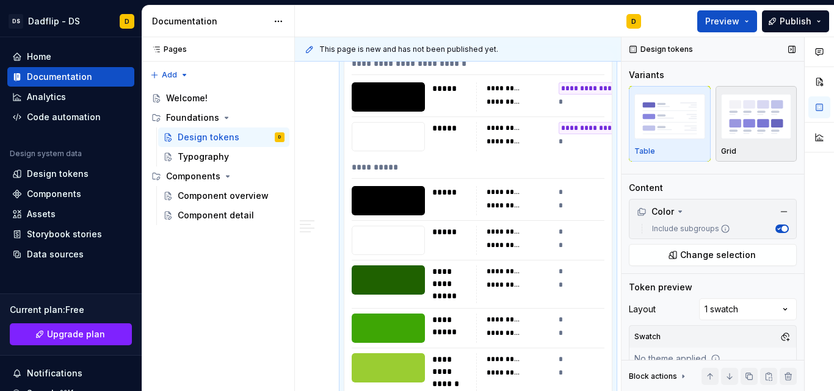
click at [741, 147] on div "Grid" at bounding box center [756, 152] width 71 height 10
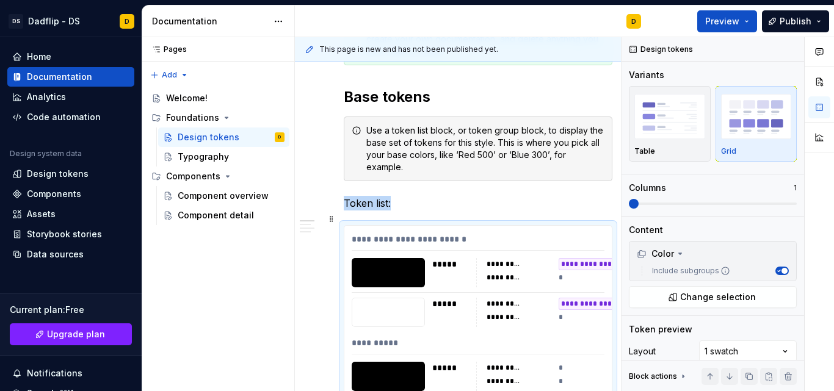
scroll to position [247, 0]
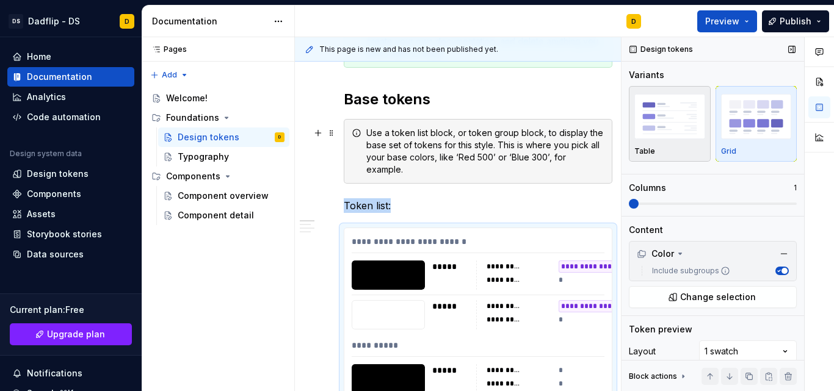
click at [650, 119] on img "button" at bounding box center [669, 116] width 71 height 45
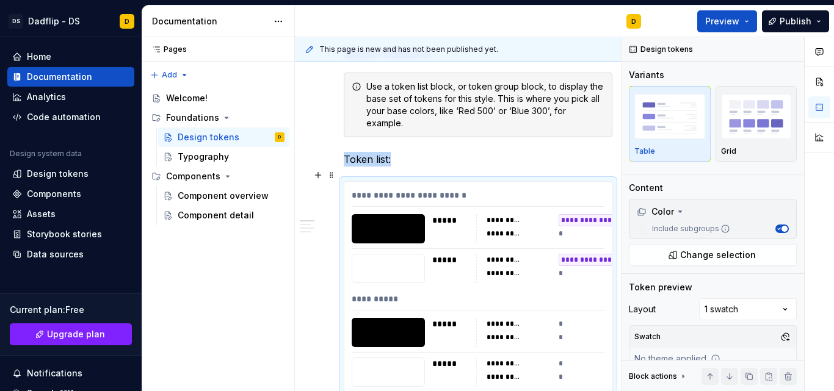
scroll to position [292, 0]
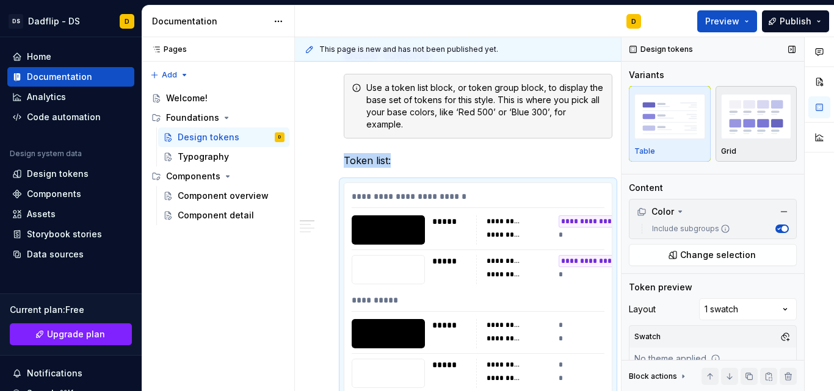
click at [753, 115] on img "button" at bounding box center [756, 116] width 71 height 45
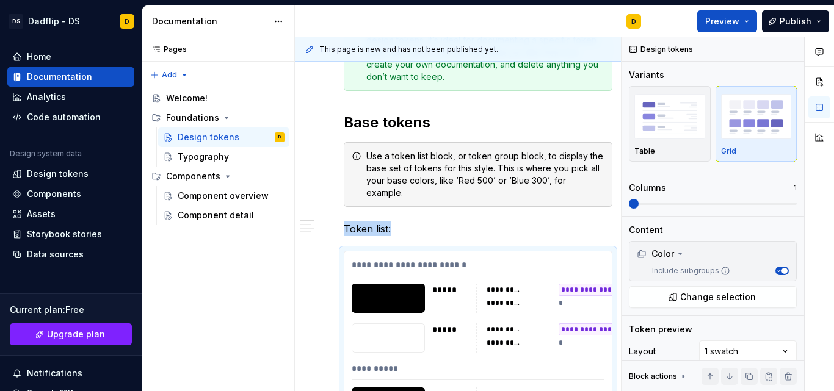
scroll to position [223, 0]
click at [477, 155] on div "Use a token list block, or token group block, to display the base set of tokens…" at bounding box center [485, 175] width 238 height 49
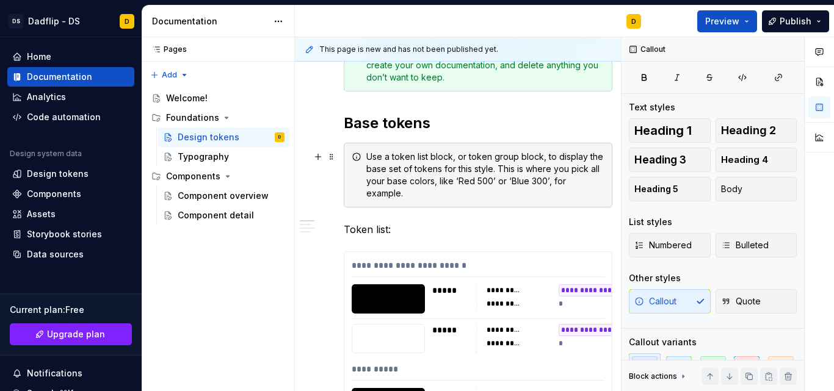
click at [480, 150] on div "Use a token list block, or token group block, to display the base set of tokens…" at bounding box center [478, 175] width 269 height 65
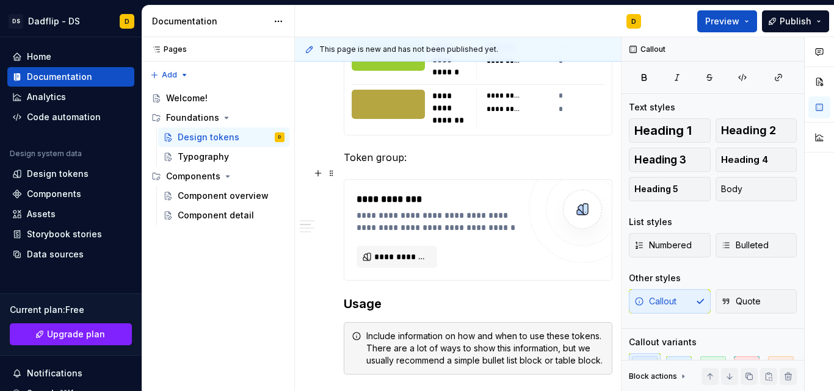
scroll to position [739, 0]
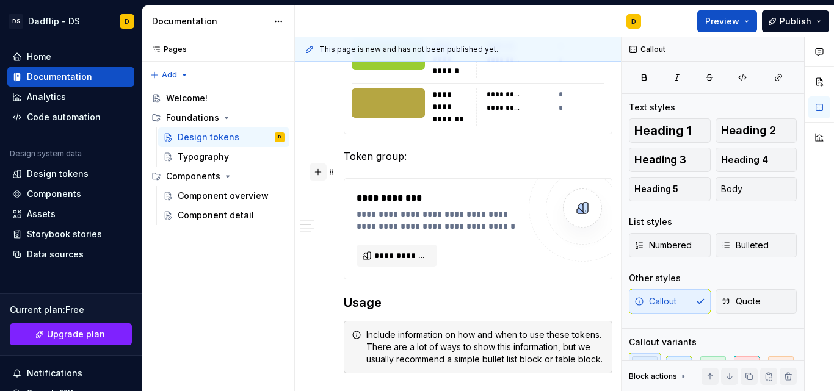
click at [317, 175] on button "button" at bounding box center [318, 172] width 17 height 17
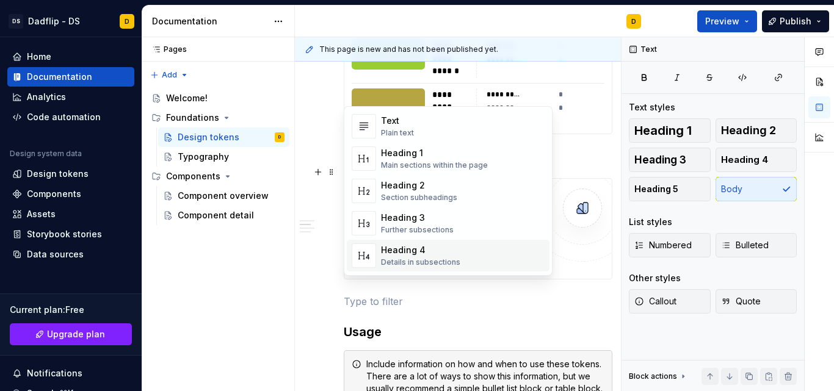
scroll to position [0, 0]
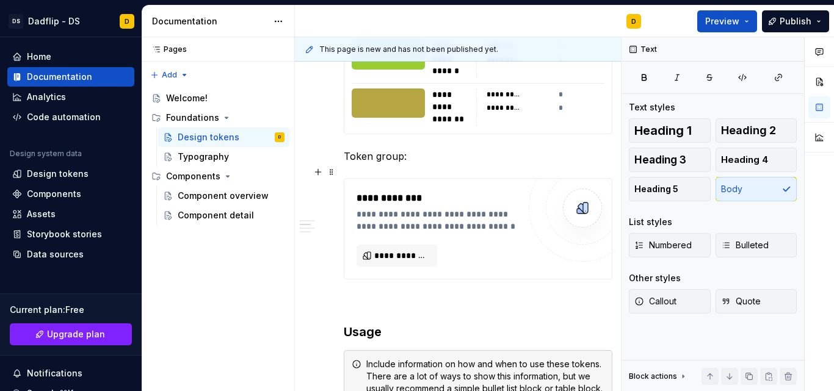
click at [333, 227] on div "**********" at bounding box center [478, 330] width 366 height 1720
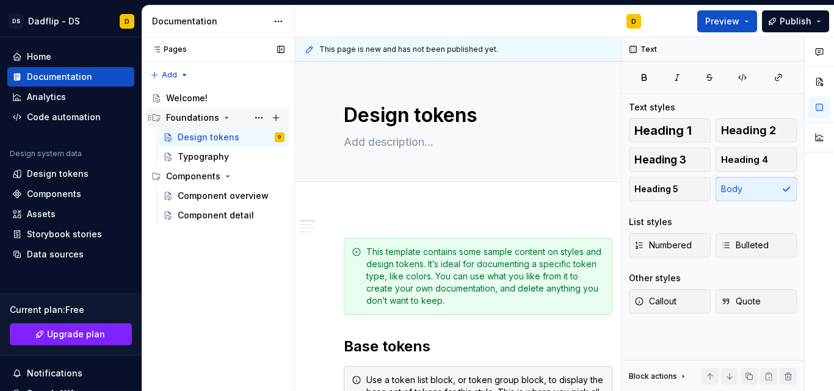
click at [198, 120] on div "Foundations" at bounding box center [192, 118] width 53 height 12
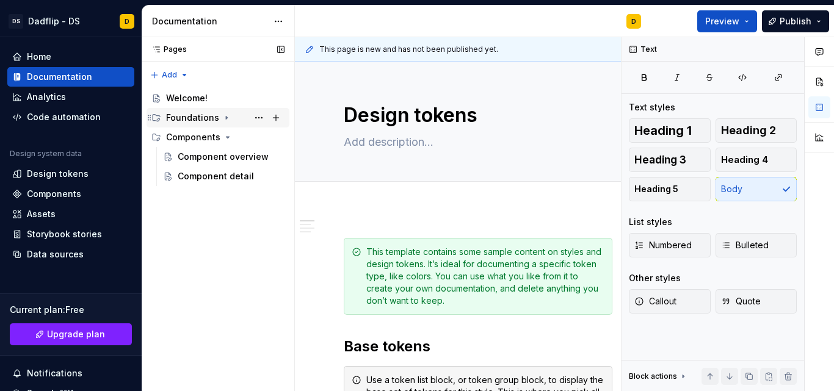
click at [198, 120] on div "Foundations" at bounding box center [192, 118] width 53 height 12
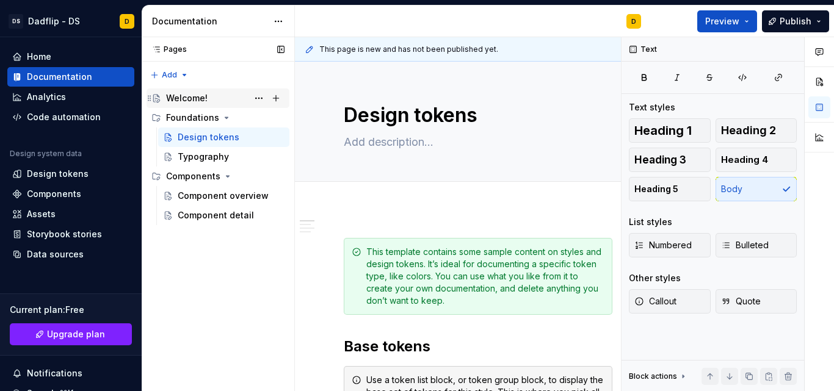
click at [192, 93] on div "Welcome!" at bounding box center [187, 98] width 42 height 12
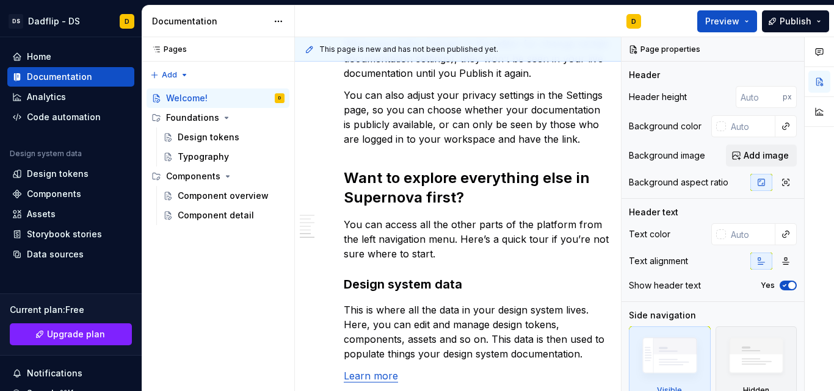
scroll to position [1414, 0]
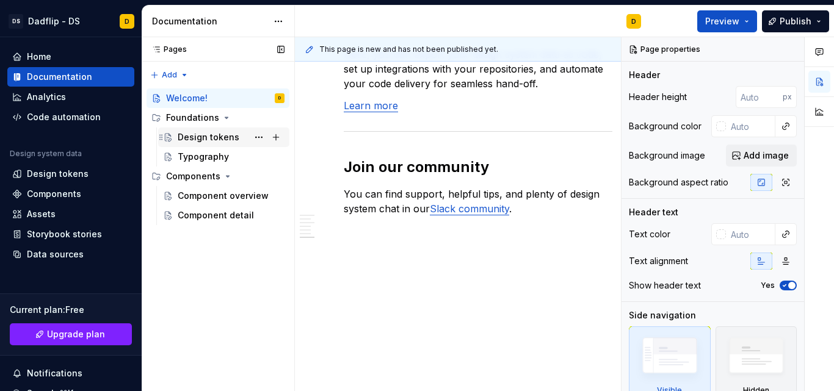
click at [184, 134] on div "Design tokens" at bounding box center [209, 137] width 62 height 12
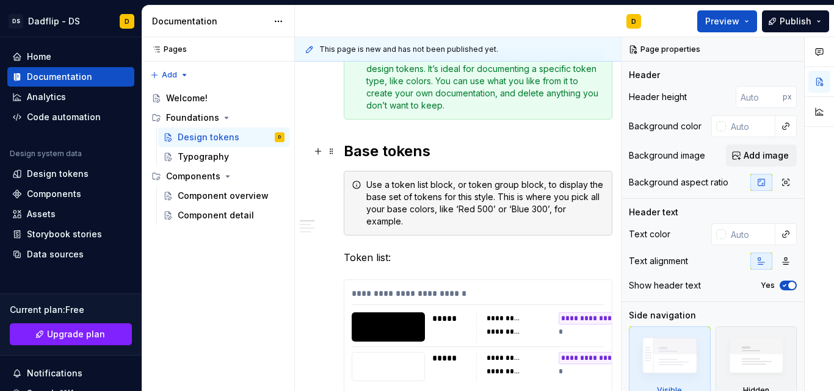
scroll to position [195, 0]
click at [184, 105] on div "Welcome!" at bounding box center [225, 98] width 118 height 17
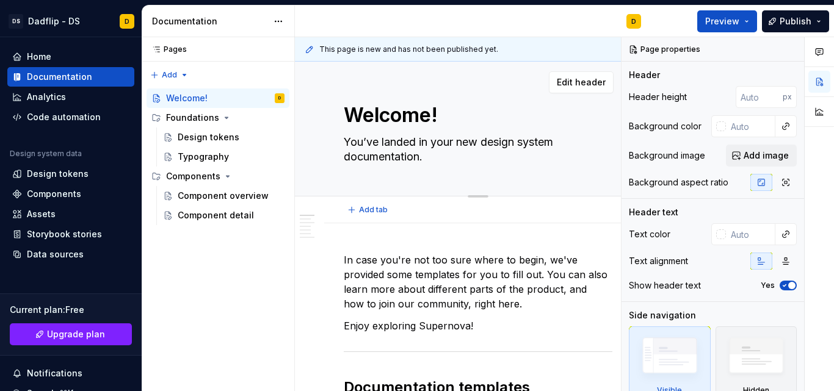
click at [573, 150] on textarea "You’ve landed in your new design system documentation." at bounding box center [475, 149] width 269 height 34
click at [783, 51] on button "button" at bounding box center [791, 49] width 17 height 17
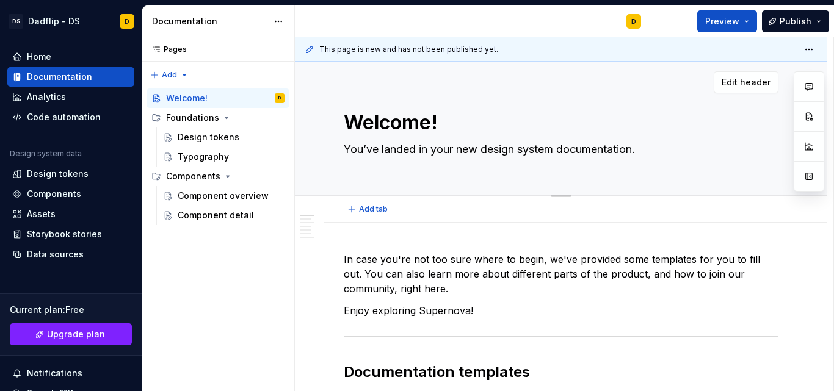
click at [623, 150] on textarea "You’ve landed in your new design system documentation." at bounding box center [558, 150] width 435 height 20
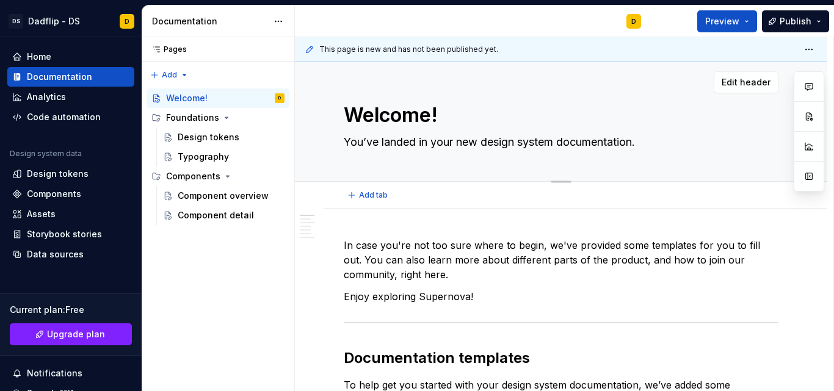
click at [623, 150] on textarea "You’ve landed in your new design system documentation." at bounding box center [558, 142] width 435 height 20
click at [644, 145] on textarea "You’ve landed in your new design system documentation." at bounding box center [558, 142] width 435 height 20
drag, startPoint x: 346, startPoint y: 120, endPoint x: 481, endPoint y: 236, distance: 178.0
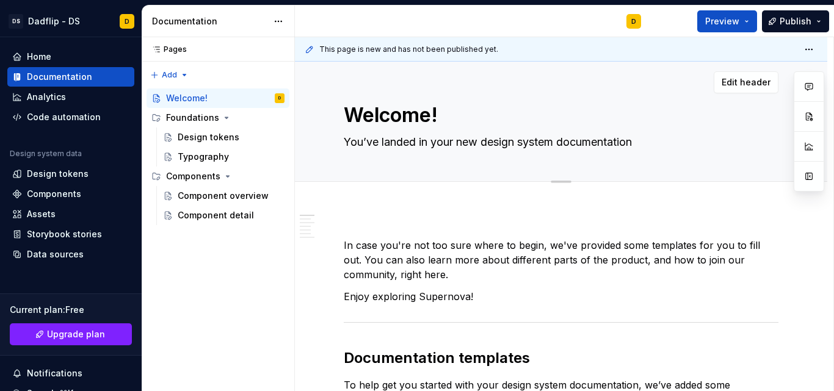
drag, startPoint x: 481, startPoint y: 236, endPoint x: 381, endPoint y: 123, distance: 150.5
click at [381, 123] on textarea "Welcome!" at bounding box center [558, 115] width 435 height 29
click at [356, 147] on textarea "You’ve landed in your new design system documentation" at bounding box center [558, 142] width 435 height 20
click at [403, 120] on textarea "Welcome!" at bounding box center [558, 115] width 435 height 29
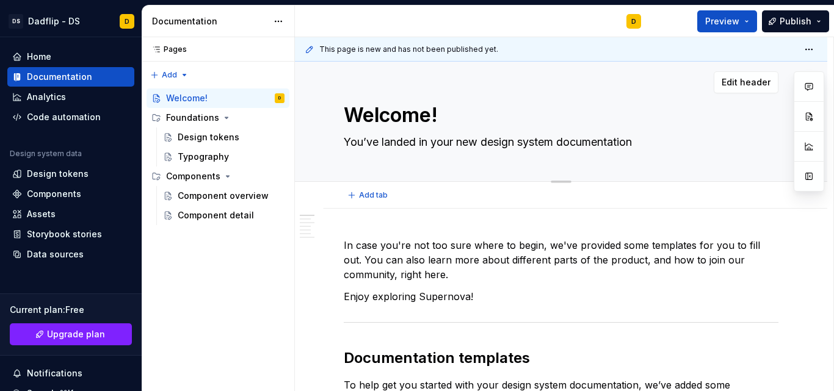
click at [403, 120] on textarea "Welcome!" at bounding box center [558, 115] width 435 height 29
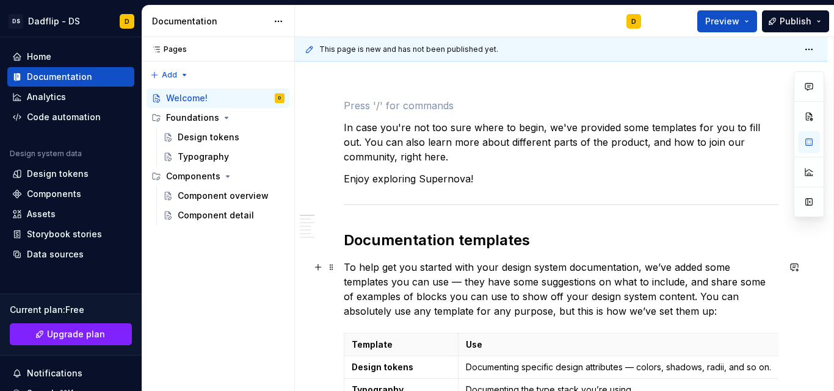
scroll to position [145, 0]
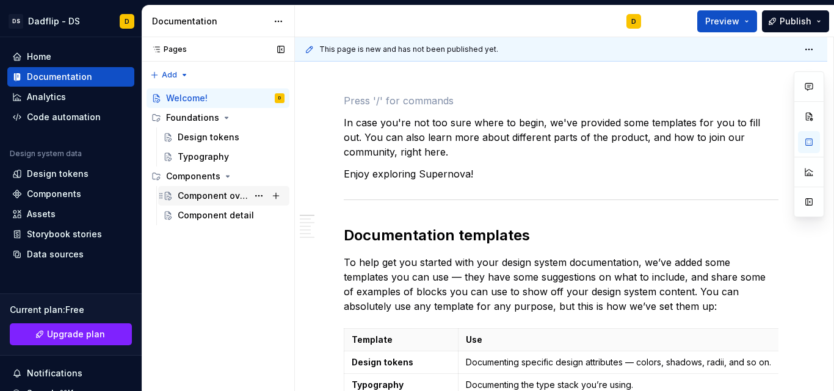
click at [217, 200] on div "Component overview" at bounding box center [213, 196] width 70 height 12
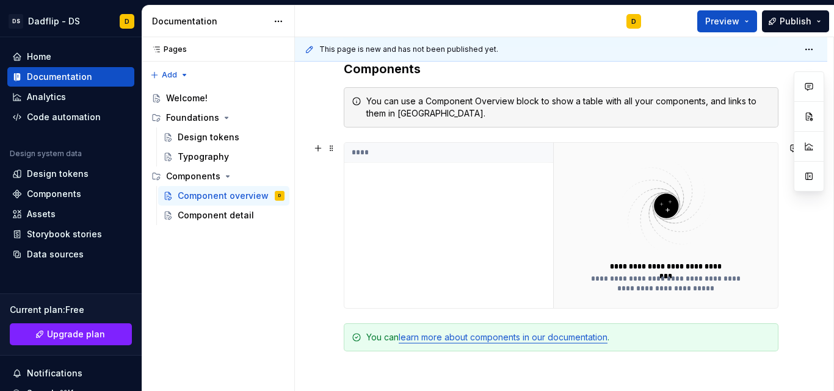
scroll to position [248, 0]
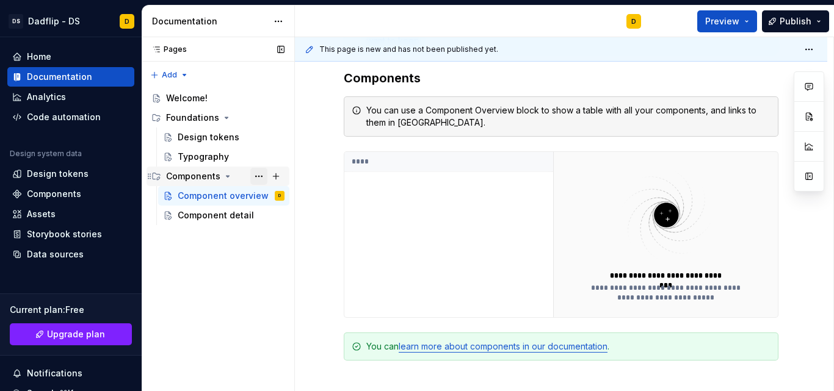
click at [259, 181] on button "Page tree" at bounding box center [258, 176] width 17 height 17
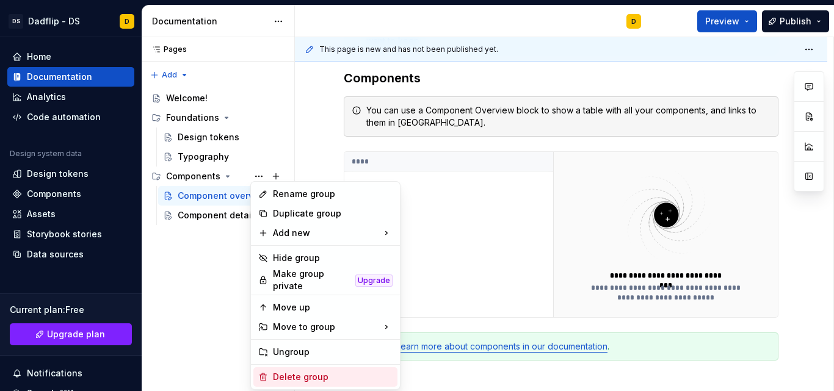
click at [281, 368] on div "Delete group" at bounding box center [325, 378] width 144 height 20
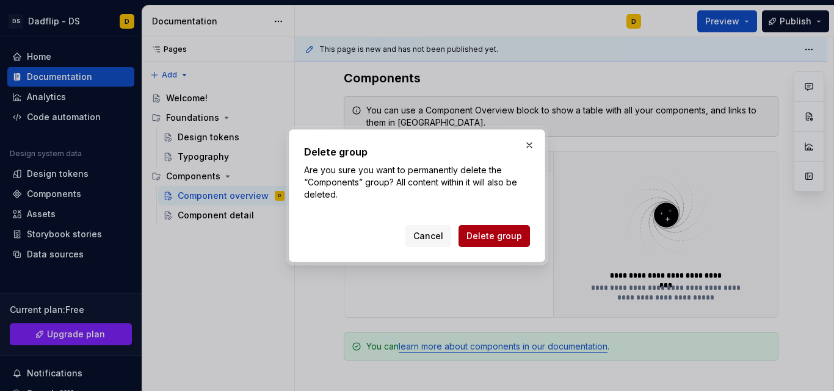
click at [474, 239] on span "Delete group" at bounding box center [494, 236] width 56 height 12
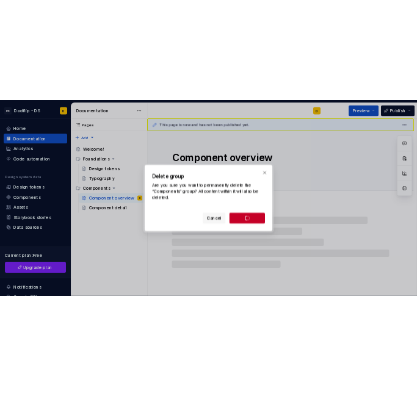
scroll to position [0, 0]
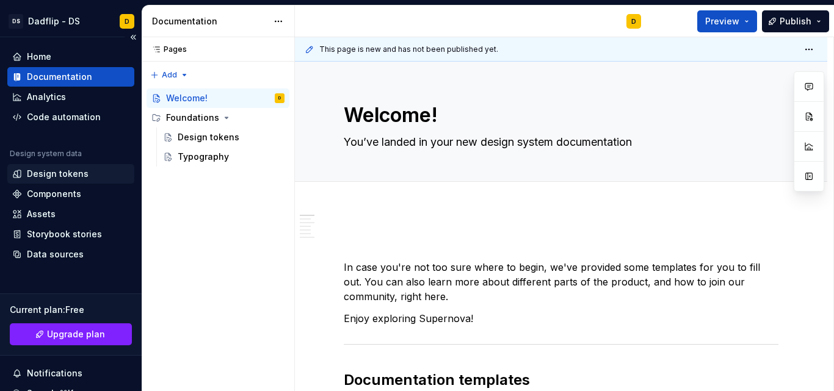
click at [68, 170] on div "Design tokens" at bounding box center [58, 174] width 62 height 12
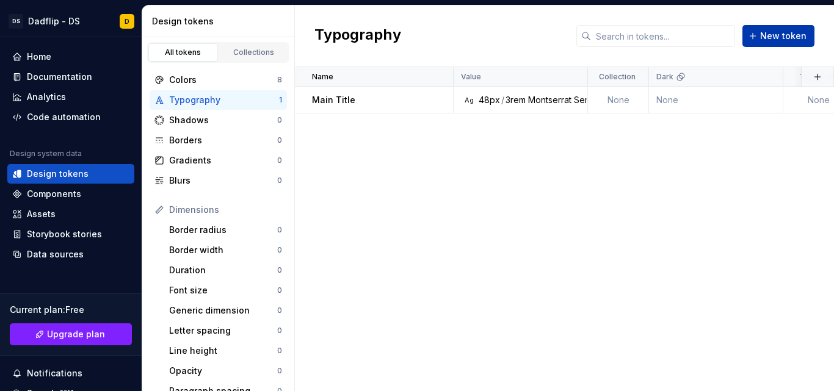
click at [772, 36] on span "New token" at bounding box center [783, 36] width 46 height 12
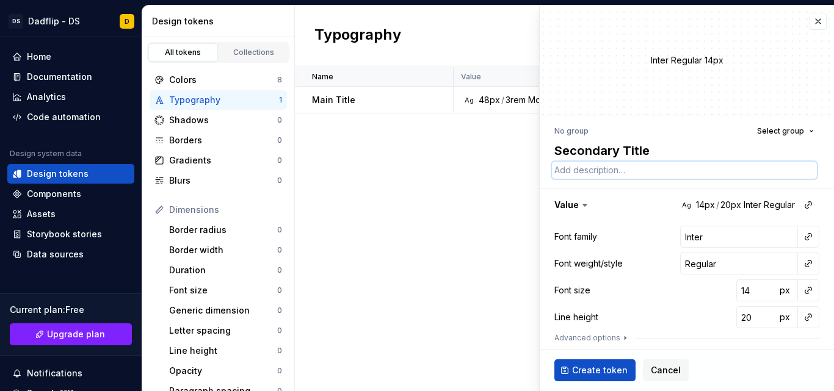
click at [623, 178] on textarea at bounding box center [684, 170] width 265 height 17
paste textarea "Titre secondaire (H2)"
click at [618, 173] on textarea "Titre secondaire (H2)" at bounding box center [684, 170] width 265 height 17
click at [725, 209] on button "button" at bounding box center [687, 205] width 294 height 32
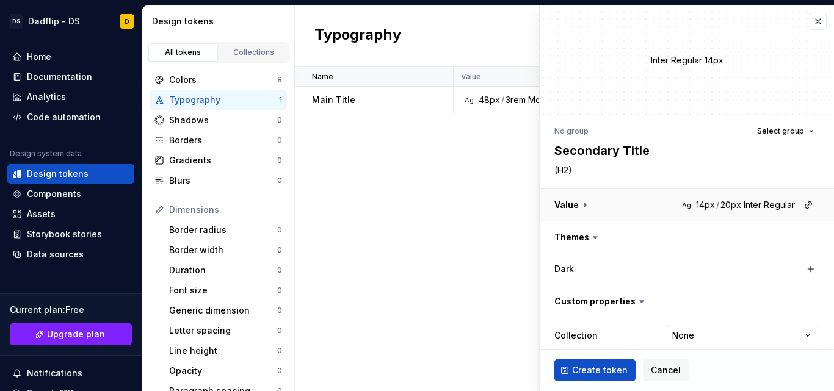
click at [725, 209] on button "button" at bounding box center [687, 205] width 294 height 32
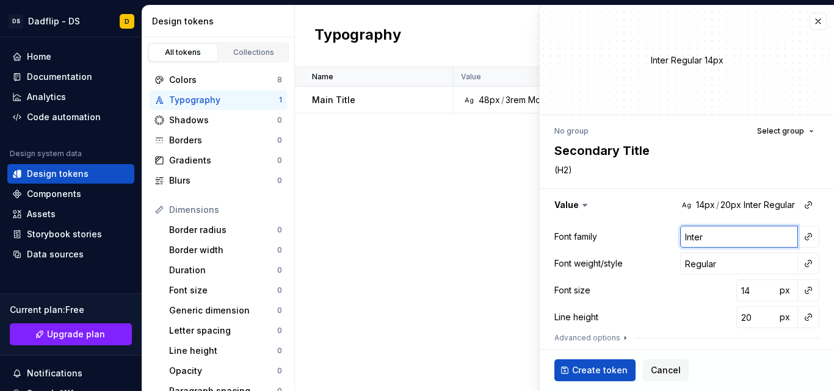
click at [717, 231] on input "Inter" at bounding box center [739, 237] width 118 height 22
click at [540, 66] on div "Montserrat Regular 14px" at bounding box center [687, 60] width 294 height 13
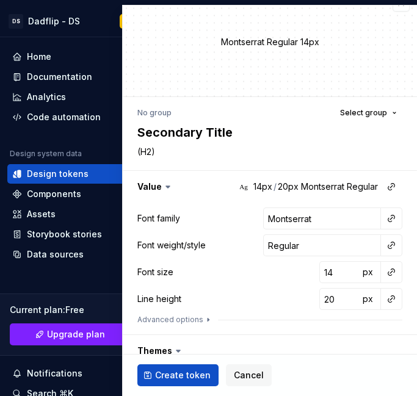
scroll to position [19, 0]
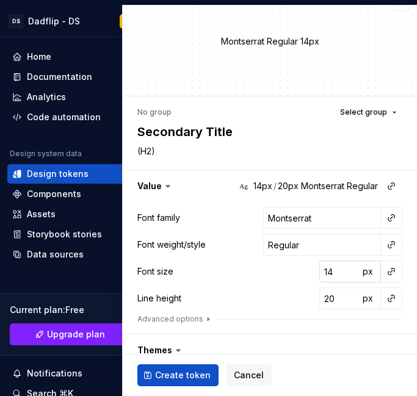
click at [323, 277] on input "14" at bounding box center [339, 272] width 40 height 22
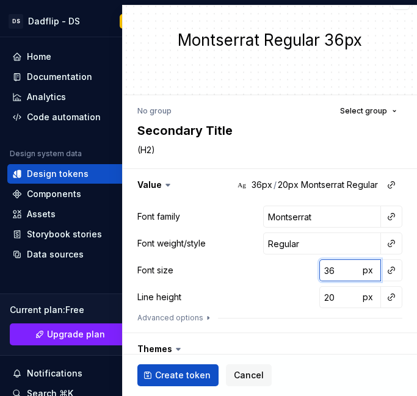
scroll to position [15, 0]
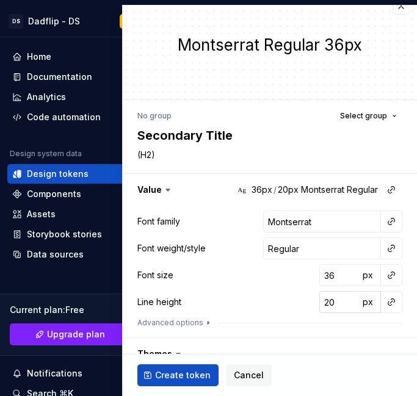
click at [363, 306] on span "px" at bounding box center [368, 302] width 10 height 10
click at [323, 306] on input "20" at bounding box center [339, 302] width 40 height 22
click at [280, 281] on div "Font size 36 px" at bounding box center [269, 275] width 265 height 22
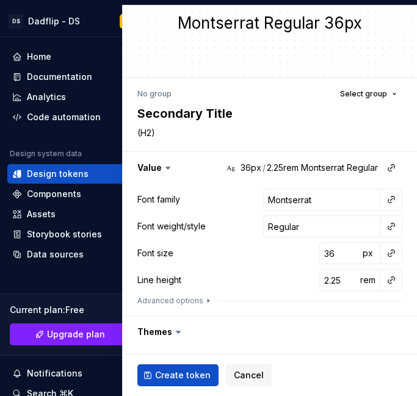
scroll to position [38, 0]
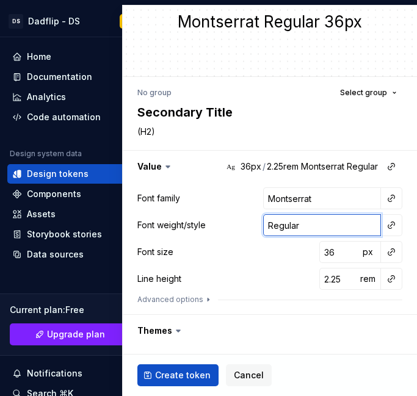
click at [328, 228] on input "Regular" at bounding box center [322, 225] width 118 height 22
click at [340, 277] on input "3.25" at bounding box center [339, 279] width 40 height 22
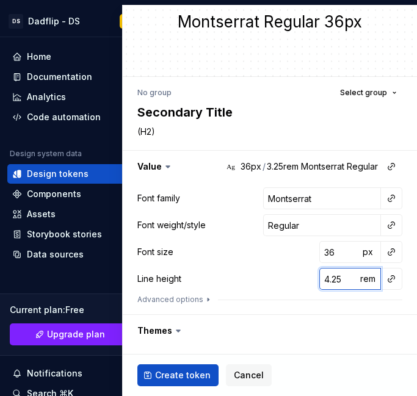
click at [340, 278] on input "4.25" at bounding box center [339, 279] width 40 height 22
click at [340, 282] on input "3.25" at bounding box center [339, 279] width 40 height 22
click at [340, 282] on input "2.25" at bounding box center [339, 279] width 40 height 22
click at [314, 231] on input "Regular" at bounding box center [322, 225] width 118 height 22
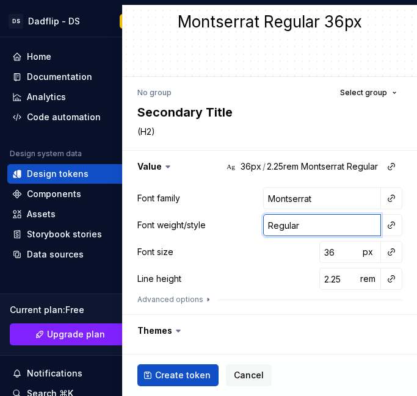
click at [314, 231] on input "Regular" at bounding box center [322, 225] width 118 height 22
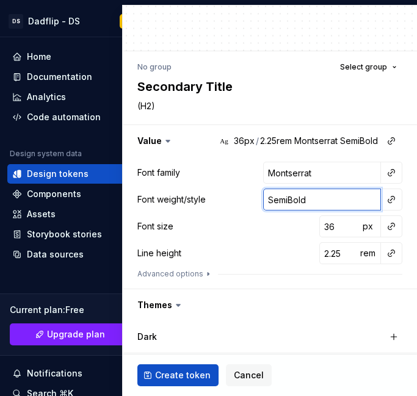
scroll to position [68, 0]
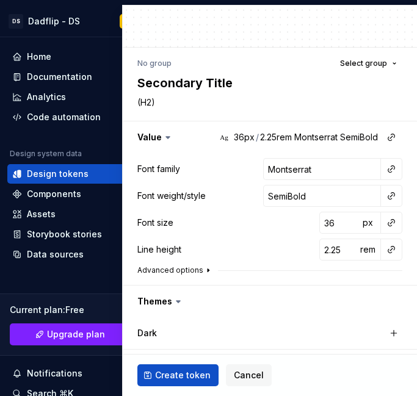
click at [205, 273] on icon "button" at bounding box center [208, 271] width 10 height 10
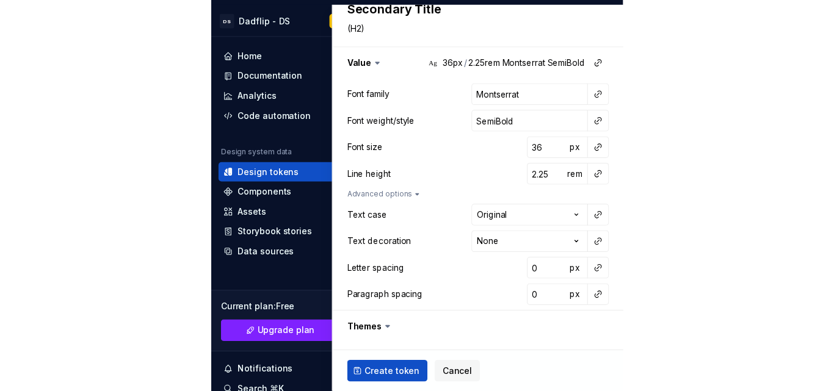
scroll to position [143, 0]
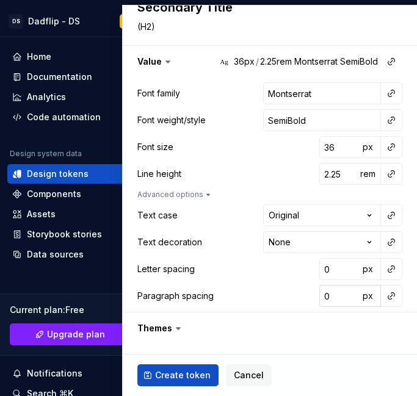
click at [323, 293] on input "0" at bounding box center [339, 296] width 40 height 22
click at [285, 240] on html "DS Dadflip - DS D Home Documentation Analytics Code automation Design system da…" at bounding box center [208, 198] width 417 height 396
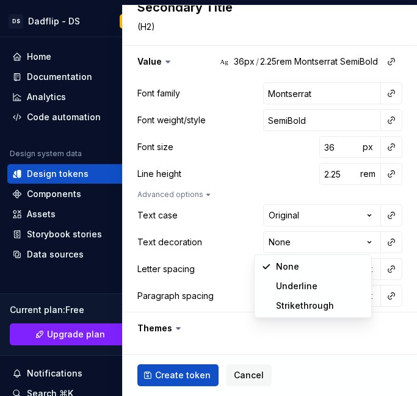
click at [308, 216] on html "DS Dadflip - DS D Home Documentation Analytics Code automation Design system da…" at bounding box center [208, 198] width 417 height 396
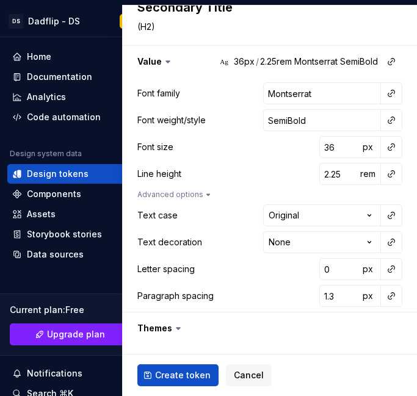
click at [308, 216] on html "DS Dadflip - DS D Home Documentation Analytics Code automation Design system da…" at bounding box center [208, 198] width 417 height 396
click at [190, 368] on button "Create token" at bounding box center [177, 375] width 81 height 22
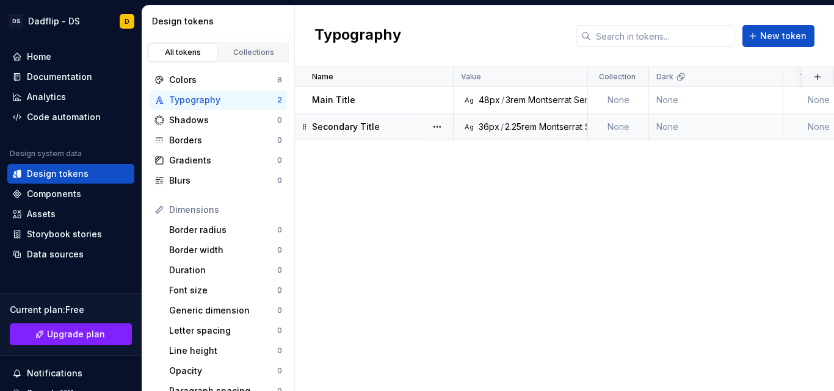
click at [520, 135] on td "Ag 36px / 2.25rem Montserrat SemiBold" at bounding box center [521, 127] width 134 height 27
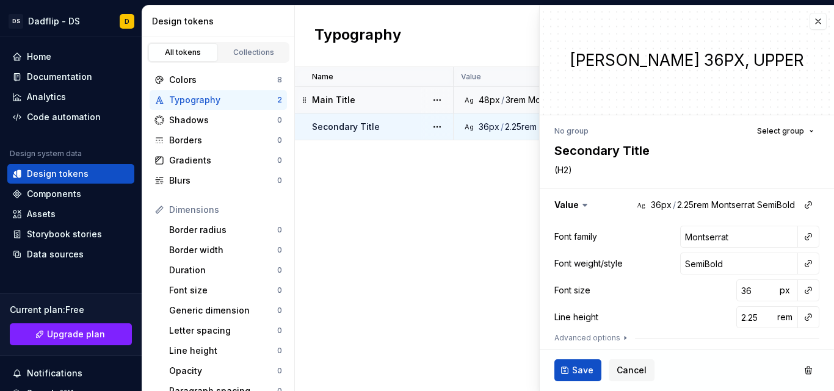
click at [413, 107] on td "Main Title" at bounding box center [374, 100] width 159 height 27
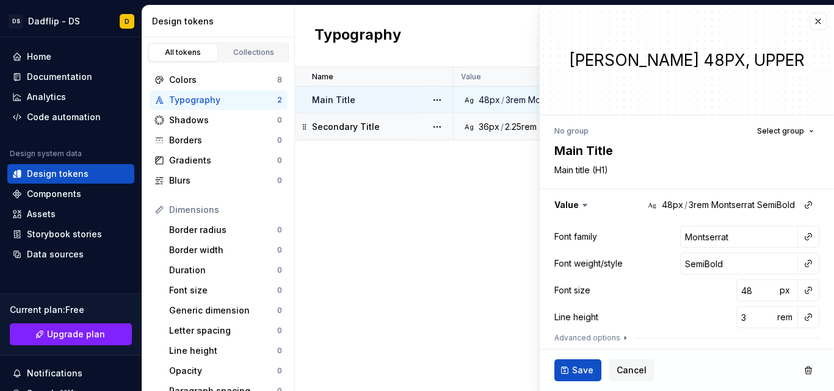
click at [412, 121] on div "Secondary Title" at bounding box center [382, 127] width 140 height 12
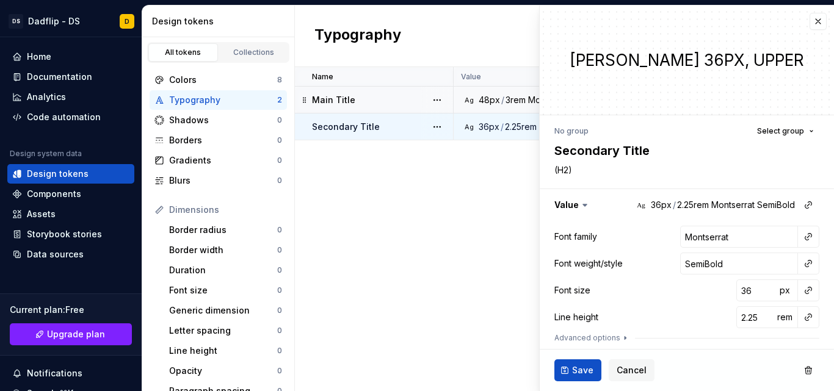
click at [523, 199] on div "Name Value Collection Dark Token set Description Last updated Main Title Ag 48p…" at bounding box center [564, 229] width 539 height 324
click at [481, 201] on div "Name Value Collection Dark Token set Description Last updated Main Title Ag 48p…" at bounding box center [564, 229] width 539 height 324
click at [809, 28] on button "button" at bounding box center [817, 21] width 17 height 17
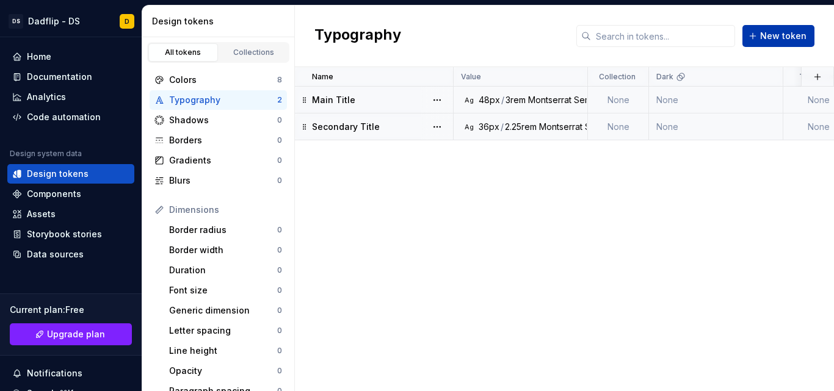
click at [781, 43] on button "New token" at bounding box center [778, 36] width 72 height 22
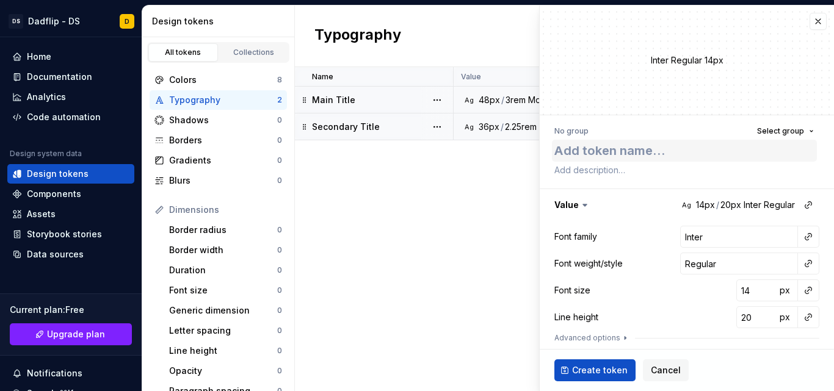
click at [655, 146] on textarea at bounding box center [684, 151] width 265 height 22
click at [645, 169] on textarea at bounding box center [684, 170] width 265 height 17
click at [733, 242] on input "Inter" at bounding box center [739, 237] width 118 height 22
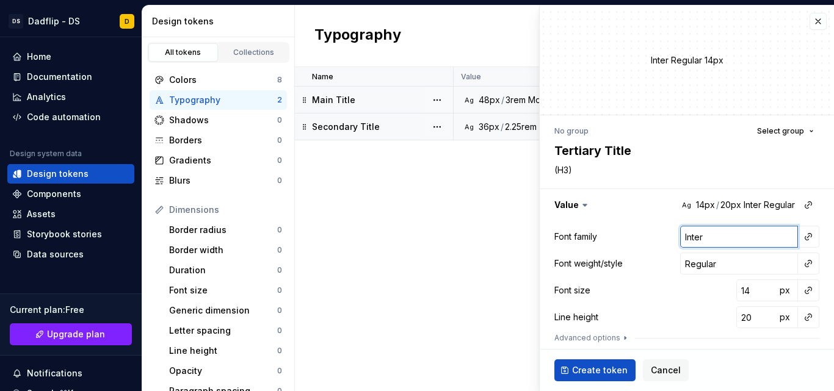
click at [733, 242] on input "Inter" at bounding box center [739, 237] width 118 height 22
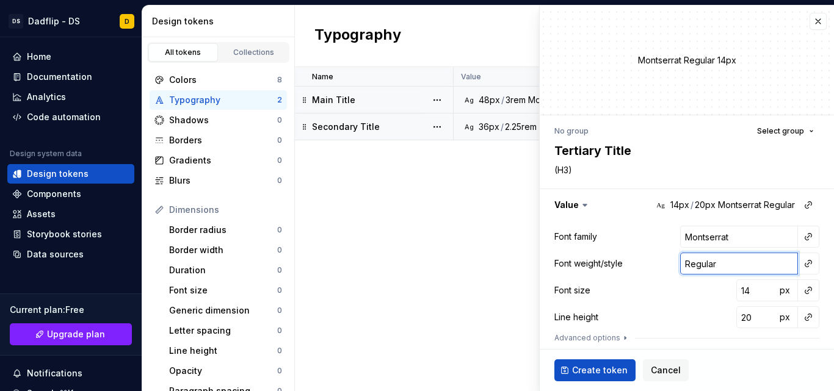
click at [731, 261] on input "Regular" at bounding box center [739, 264] width 118 height 22
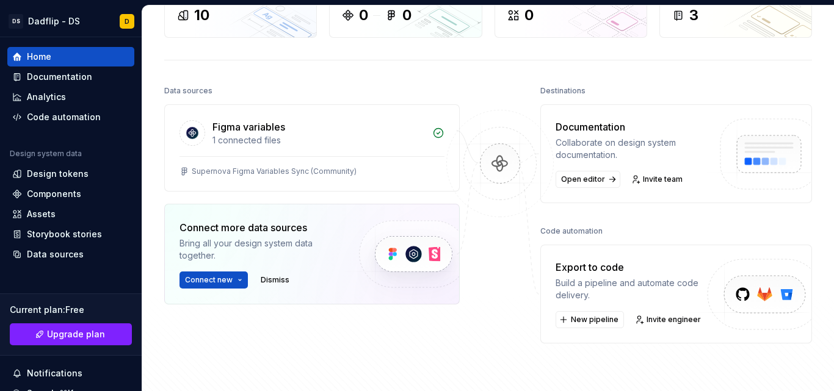
scroll to position [92, 0]
click at [576, 320] on span "New pipeline" at bounding box center [595, 319] width 48 height 10
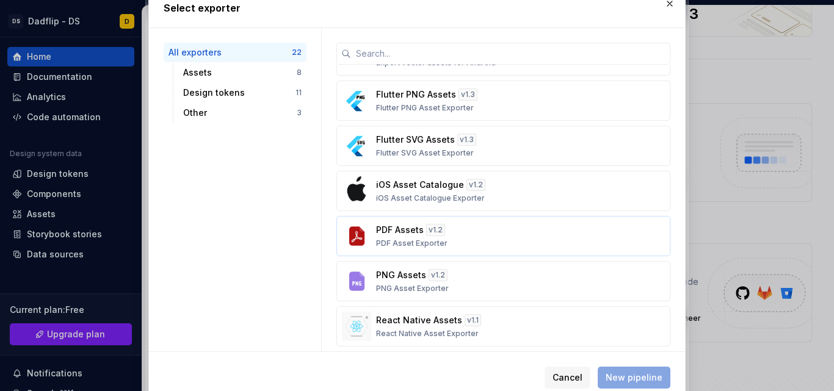
scroll to position [0, 0]
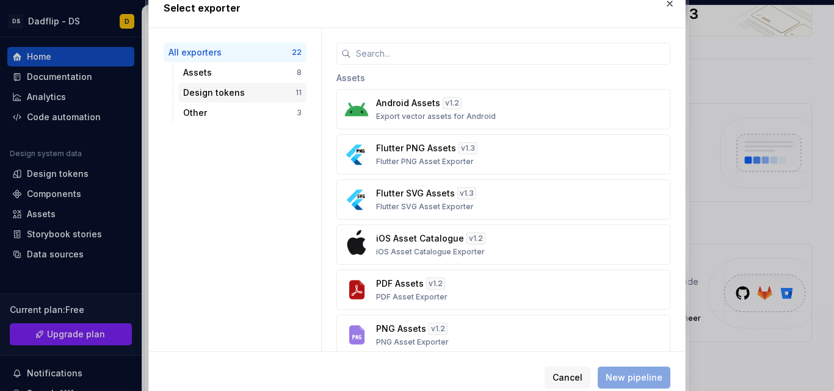
click at [236, 92] on div "Design tokens" at bounding box center [239, 93] width 112 height 12
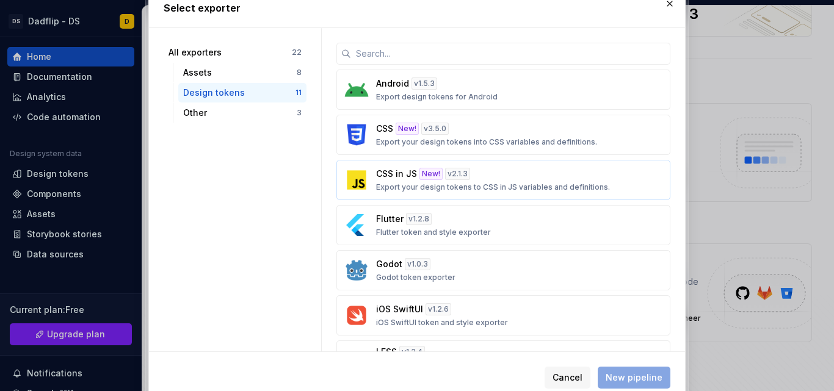
click at [499, 186] on p "Export your design tokens to CSS in JS variables and definitions." at bounding box center [493, 188] width 234 height 10
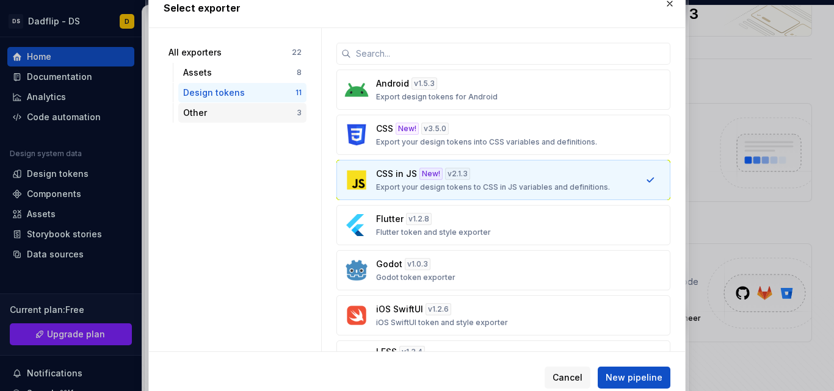
click at [277, 110] on div "Other" at bounding box center [240, 113] width 114 height 12
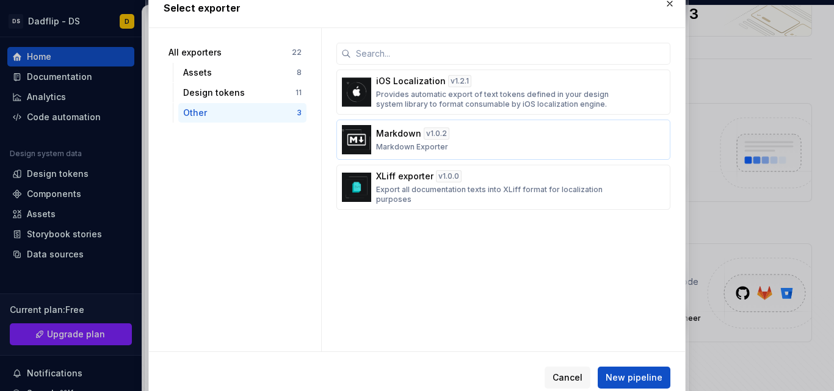
click at [391, 140] on div "Markdown v 1.0.2 Markdown Exporter" at bounding box center [499, 140] width 247 height 24
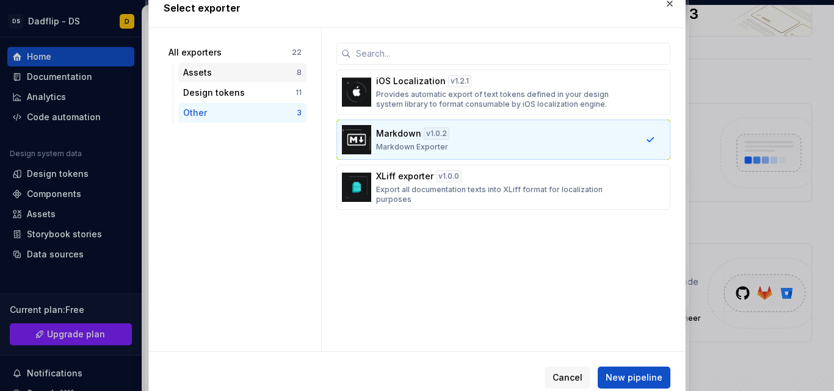
drag, startPoint x: 391, startPoint y: 140, endPoint x: 203, endPoint y: 82, distance: 197.4
click at [203, 82] on div "All exporters 22 Assets 8 Design tokens 11 Other 3 iOS Localization v 1.2.1 Pro…" at bounding box center [417, 190] width 536 height 324
click at [202, 92] on div "Design tokens" at bounding box center [239, 93] width 112 height 12
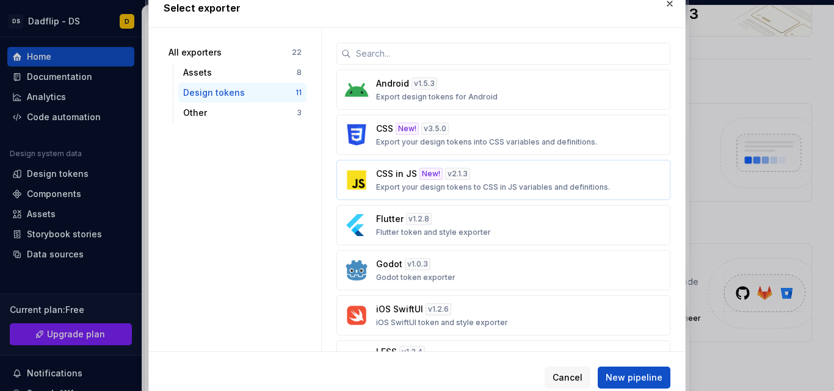
click at [494, 176] on div "CSS in JS New! v 2.1.3 Export your design tokens to CSS in JS variables and def…" at bounding box center [499, 180] width 247 height 24
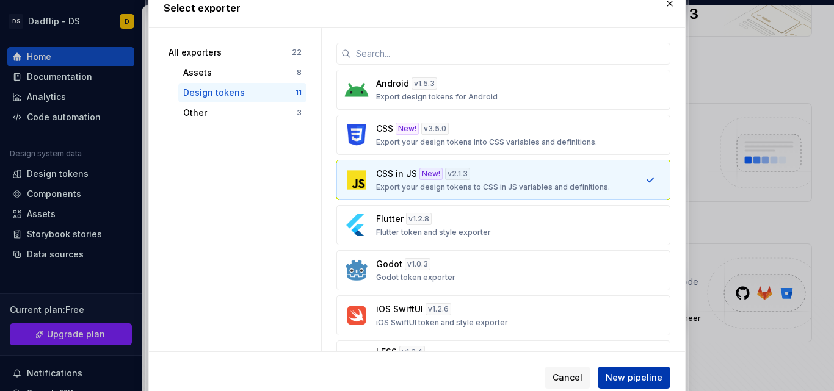
click at [630, 372] on span "New pipeline" at bounding box center [634, 378] width 57 height 12
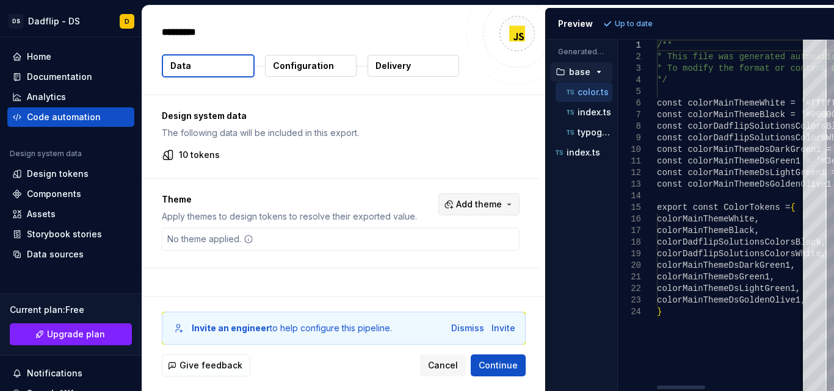
type textarea "*"
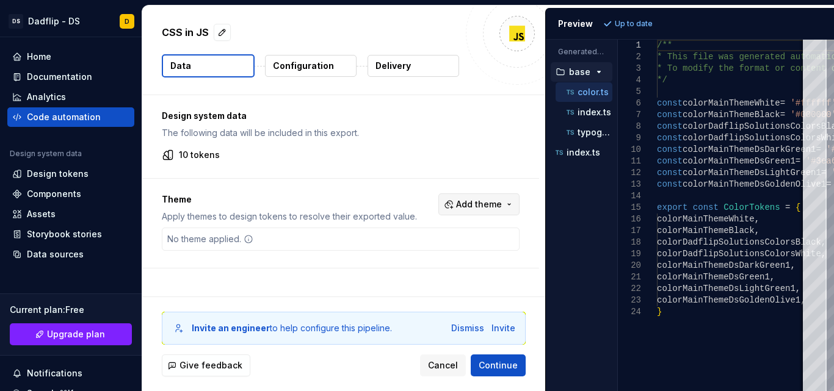
click at [501, 208] on span "Add theme" at bounding box center [479, 204] width 46 height 12
click at [385, 255] on div "Suggestions" at bounding box center [386, 253] width 10 height 10
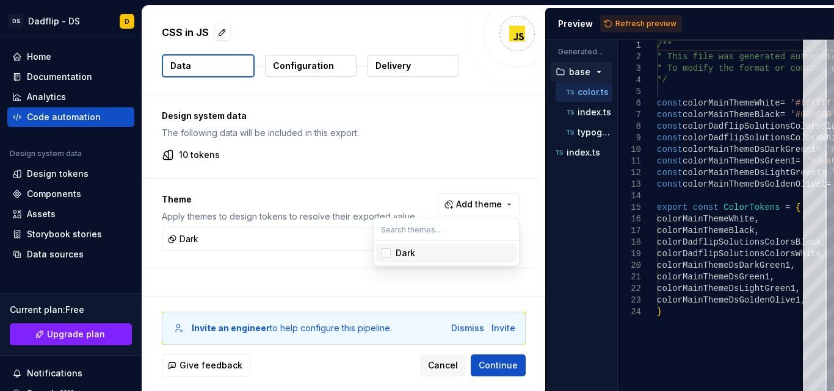
click at [613, 19] on html "DS Dadflip - DS D Home Documentation Analytics Code automation Design system da…" at bounding box center [417, 195] width 834 height 391
click at [613, 19] on button "Refresh preview" at bounding box center [641, 23] width 82 height 17
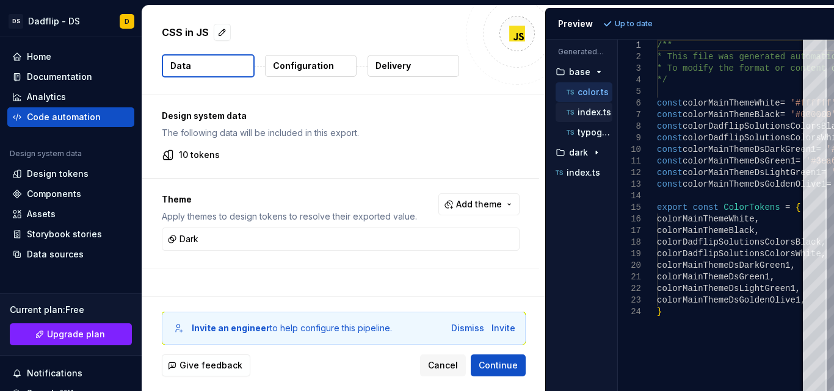
click at [586, 117] on div "index.ts" at bounding box center [588, 112] width 48 height 12
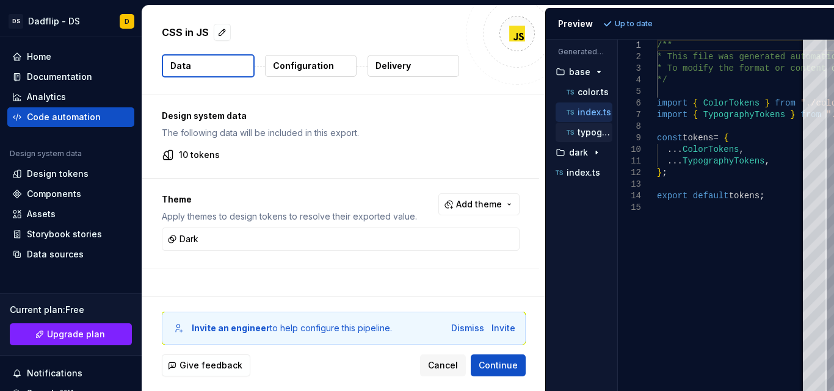
click at [581, 137] on p "typography.ts" at bounding box center [595, 133] width 35 height 10
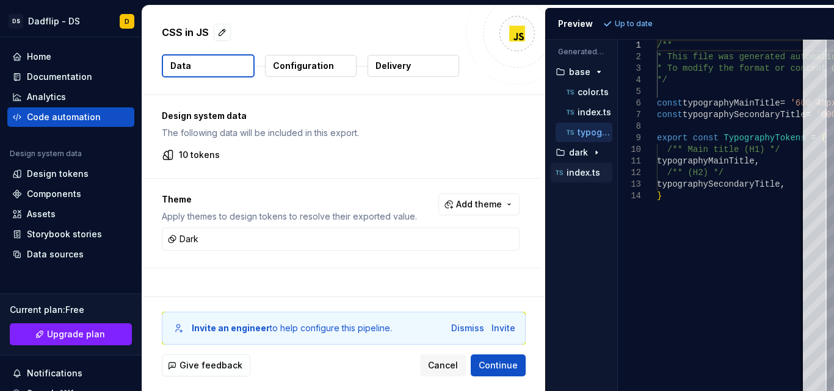
click at [578, 174] on p "index.ts" at bounding box center [584, 173] width 34 height 10
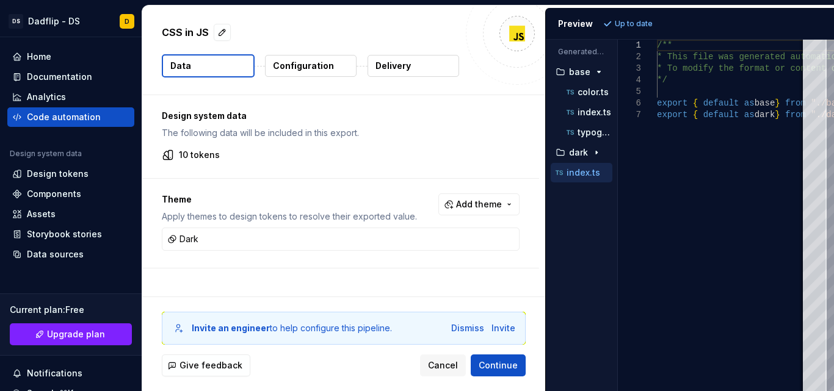
type textarea "**********"
click at [510, 366] on span "Continue" at bounding box center [498, 366] width 39 height 12
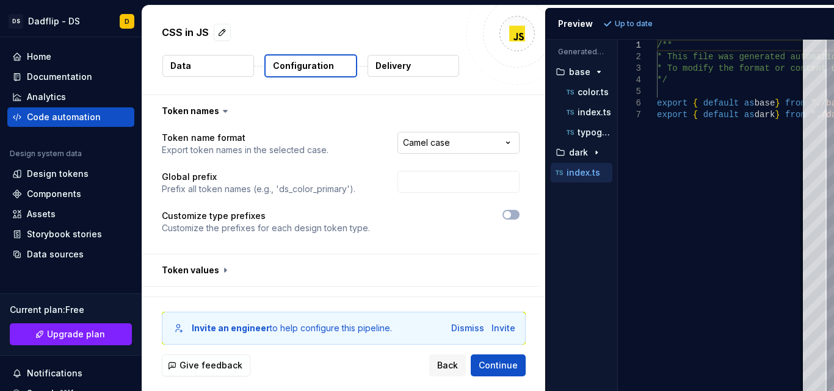
click at [458, 152] on html "**********" at bounding box center [417, 195] width 834 height 391
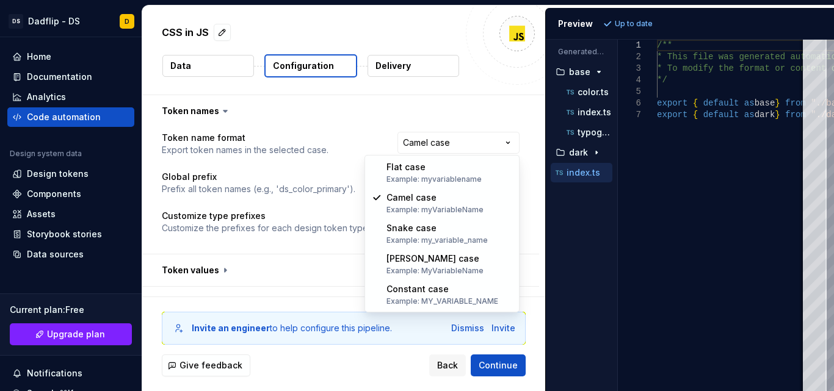
select select "********"
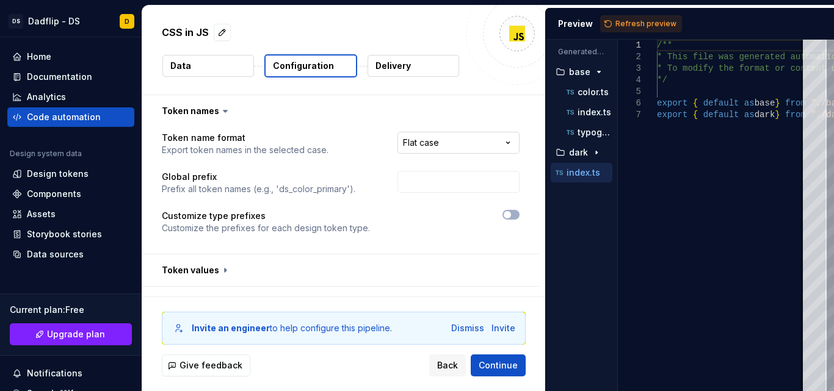
click at [477, 143] on html "**********" at bounding box center [417, 195] width 834 height 391
click at [468, 176] on input "text" at bounding box center [458, 182] width 122 height 22
type input "ds_"
click at [638, 23] on span "Refresh preview" at bounding box center [645, 24] width 61 height 10
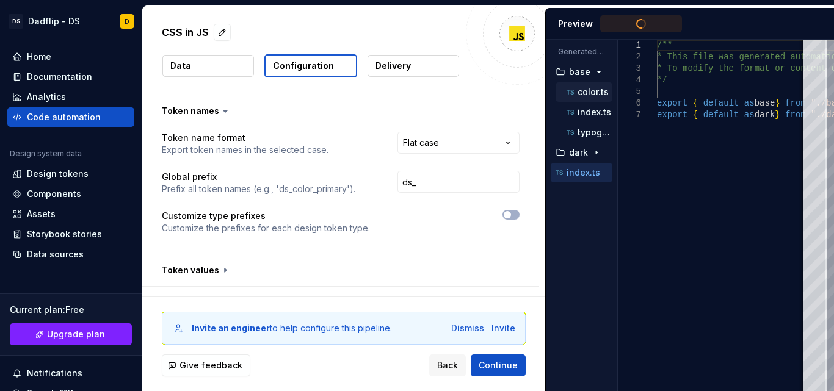
click at [588, 96] on p "color.ts" at bounding box center [593, 92] width 31 height 10
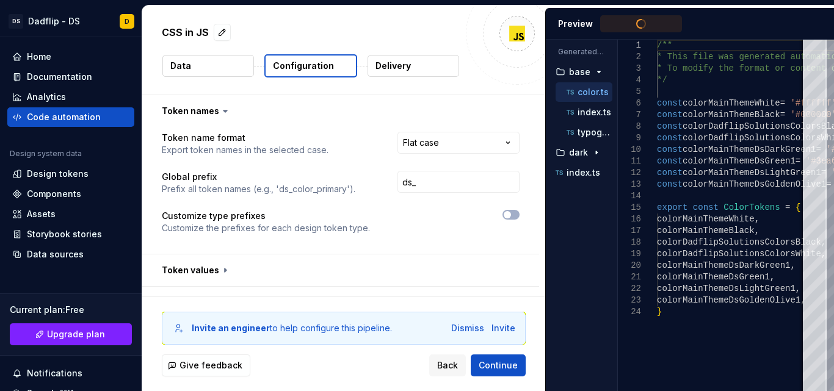
type textarea "**********"
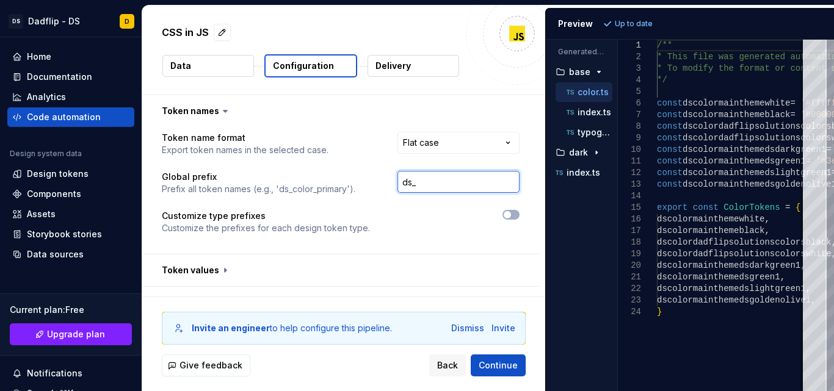
click at [435, 187] on input "ds_" at bounding box center [458, 182] width 122 height 22
type input "d"
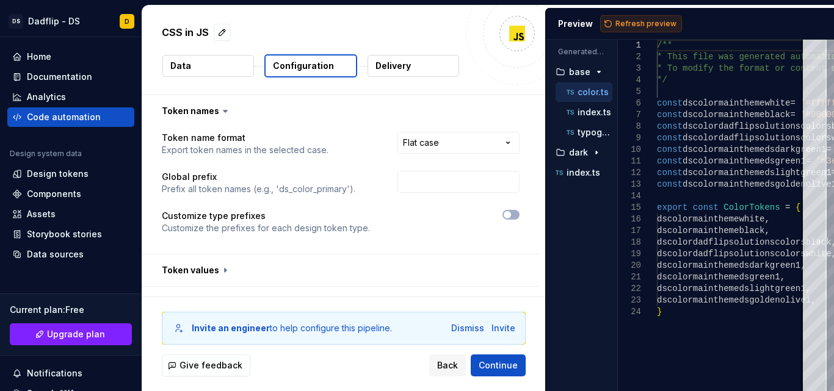
click at [640, 23] on span "Refresh preview" at bounding box center [645, 24] width 61 height 10
type textarea "**********"
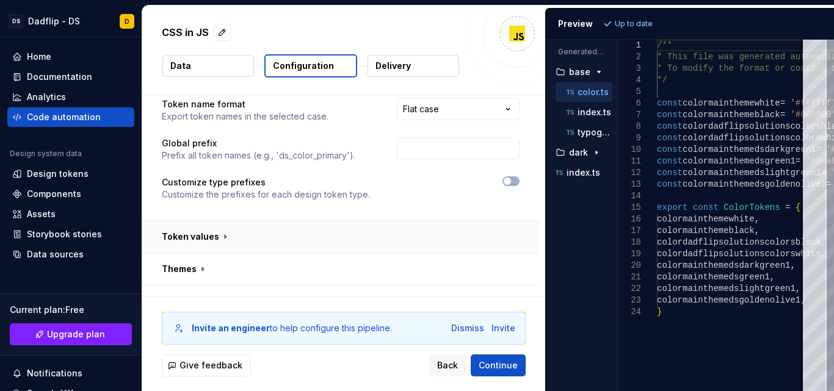
scroll to position [35, 0]
click at [228, 238] on button "button" at bounding box center [340, 236] width 397 height 32
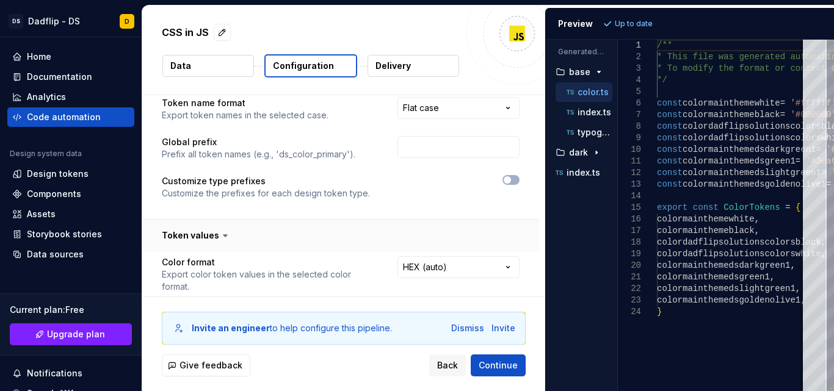
click at [228, 238] on button "button" at bounding box center [340, 236] width 397 height 32
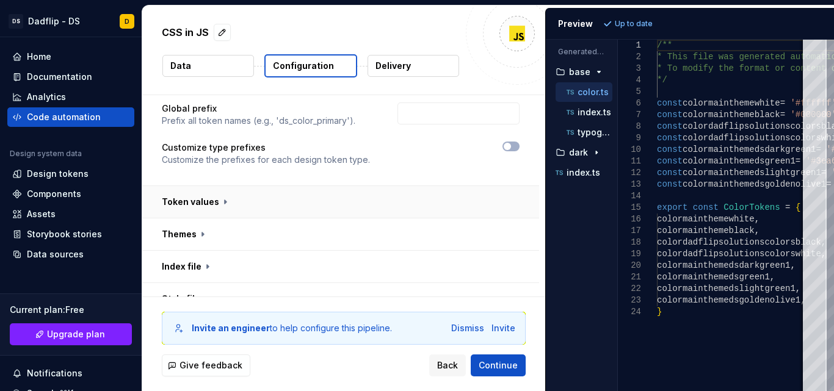
scroll to position [74, 0]
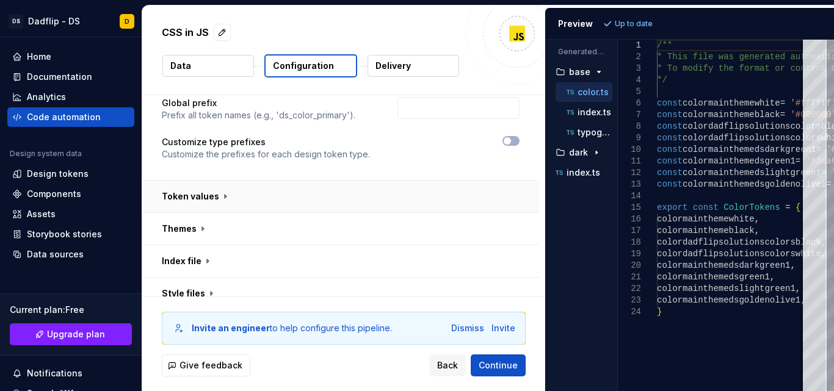
click at [222, 196] on button "button" at bounding box center [340, 197] width 397 height 32
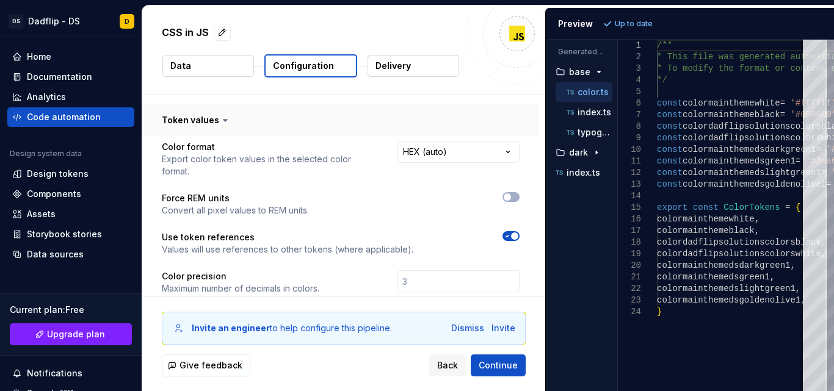
scroll to position [151, 0]
click at [219, 120] on icon at bounding box center [225, 120] width 12 height 12
click at [223, 119] on icon at bounding box center [225, 120] width 4 height 2
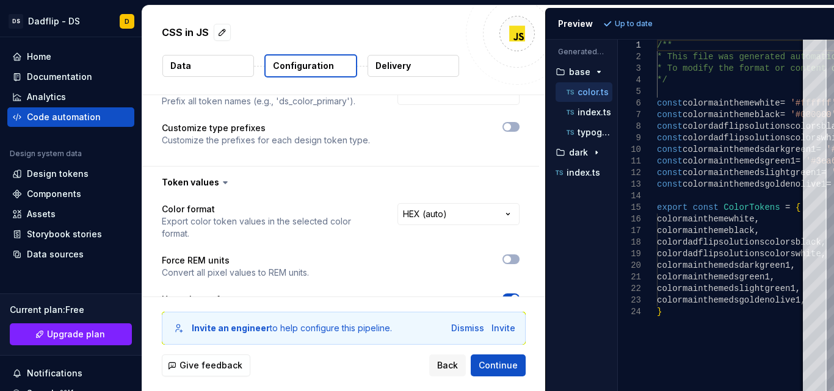
scroll to position [87, 0]
click at [219, 185] on icon at bounding box center [225, 183] width 12 height 12
click at [209, 190] on button "button" at bounding box center [340, 183] width 397 height 32
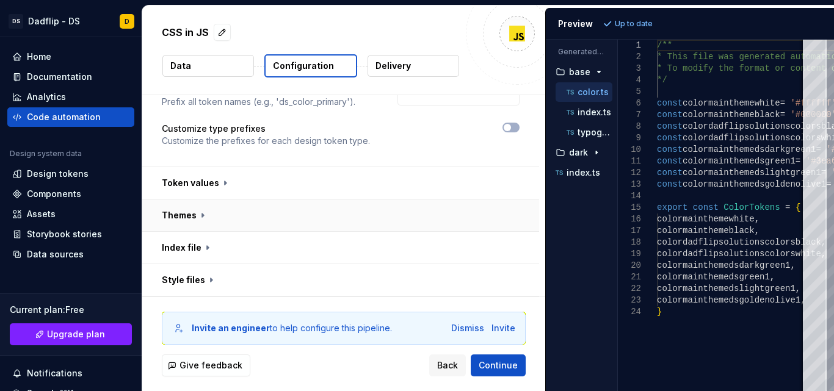
click at [197, 217] on button "button" at bounding box center [340, 216] width 397 height 32
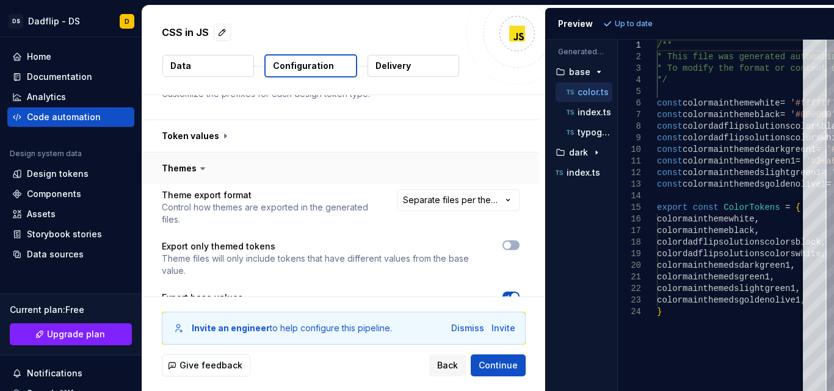
scroll to position [136, 0]
click at [462, 199] on html "**********" at bounding box center [417, 195] width 834 height 391
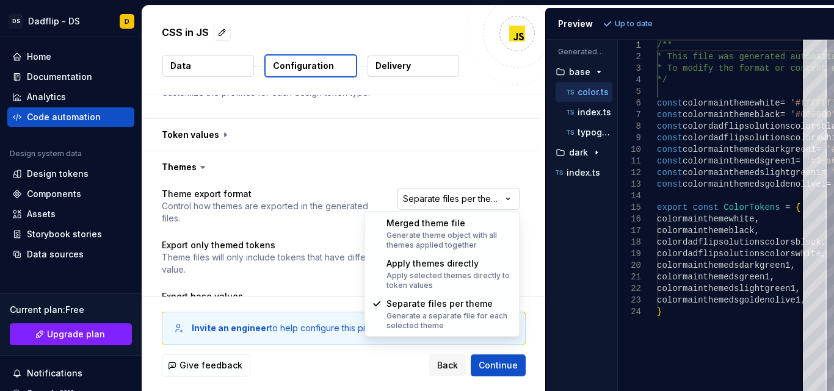
click at [462, 199] on html "**********" at bounding box center [417, 195] width 834 height 391
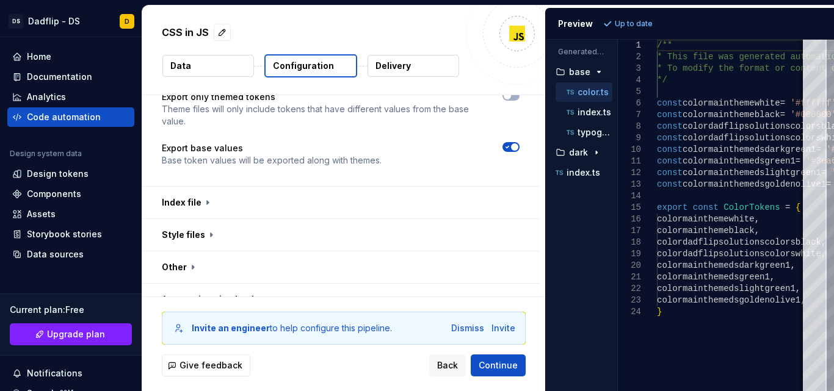
scroll to position [287, 0]
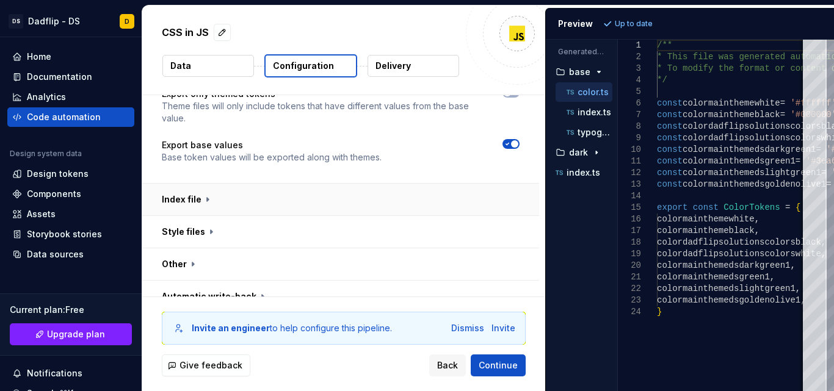
click at [201, 201] on button "button" at bounding box center [340, 200] width 397 height 32
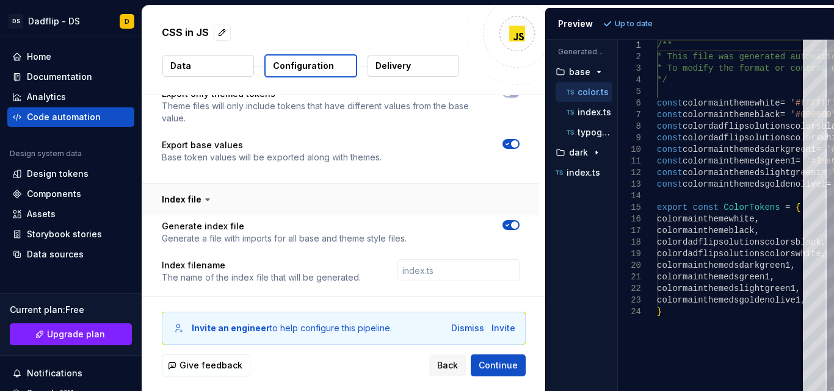
click at [201, 201] on icon at bounding box center [207, 200] width 12 height 12
click at [209, 198] on icon at bounding box center [207, 200] width 12 height 12
click at [195, 201] on button "button" at bounding box center [340, 200] width 397 height 32
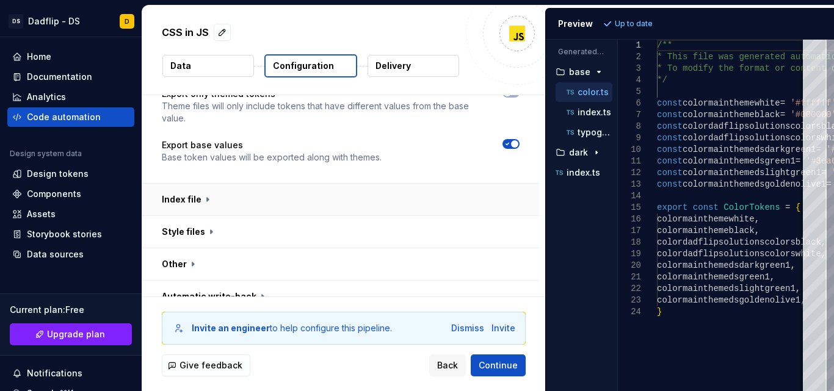
scroll to position [303, 0]
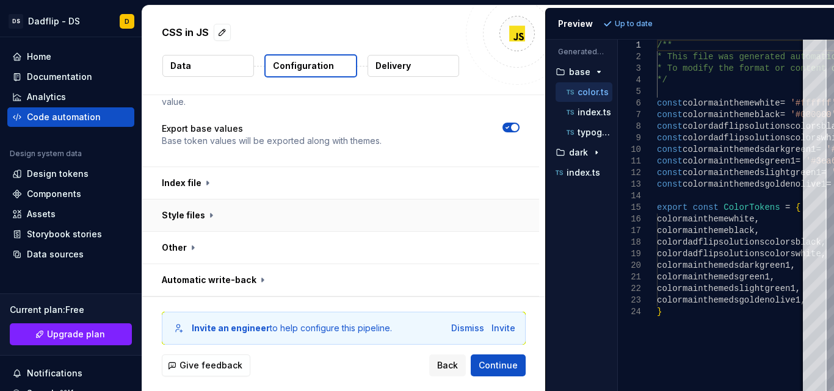
click at [211, 212] on button "button" at bounding box center [340, 216] width 397 height 32
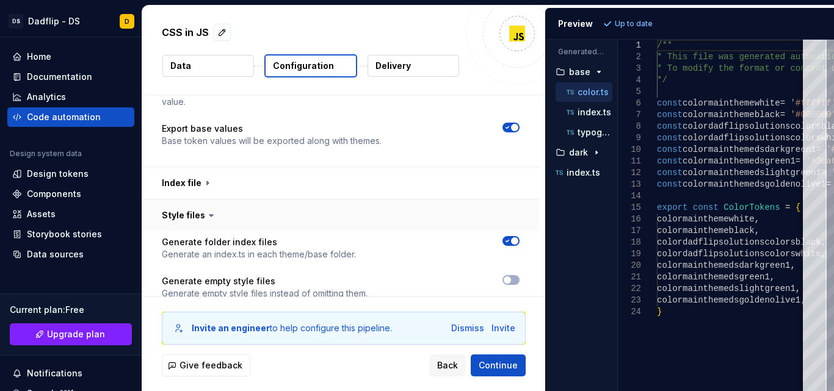
click at [209, 223] on button "button" at bounding box center [340, 216] width 397 height 32
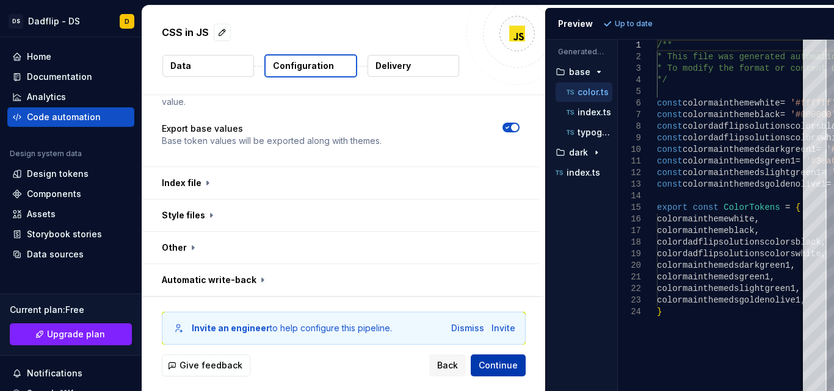
click at [488, 363] on span "Continue" at bounding box center [498, 366] width 39 height 12
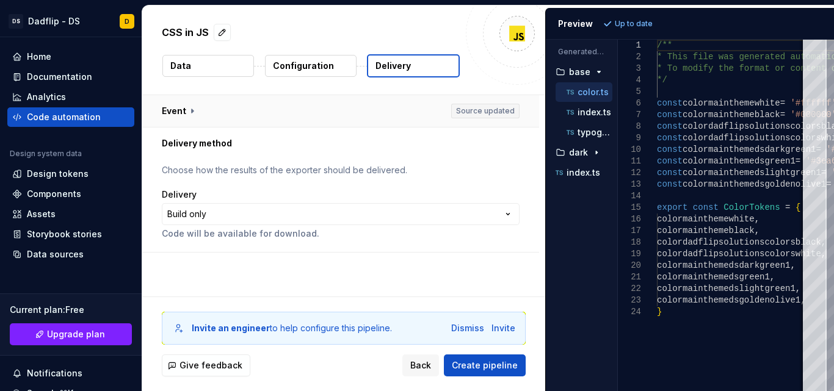
click at [192, 116] on button "button" at bounding box center [340, 111] width 397 height 32
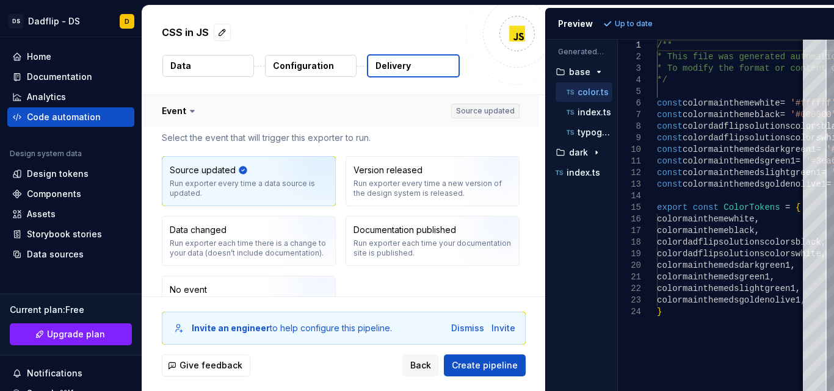
click at [193, 117] on button "button" at bounding box center [340, 111] width 397 height 32
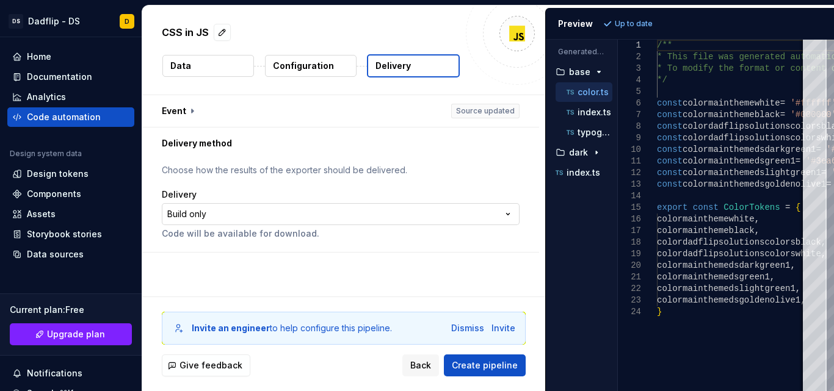
click at [266, 212] on html "**********" at bounding box center [417, 195] width 834 height 391
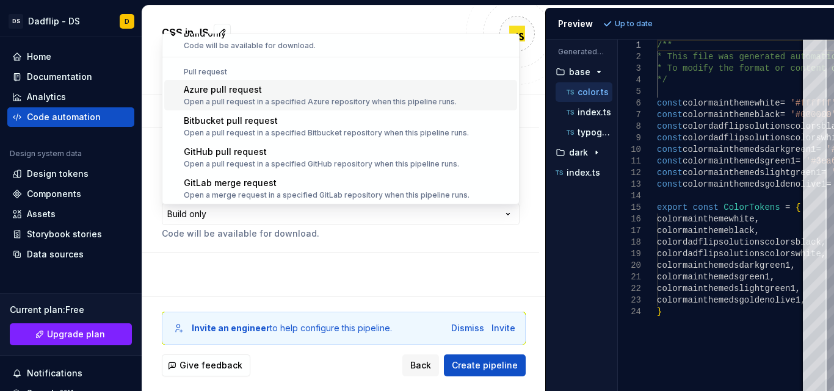
scroll to position [34, 0]
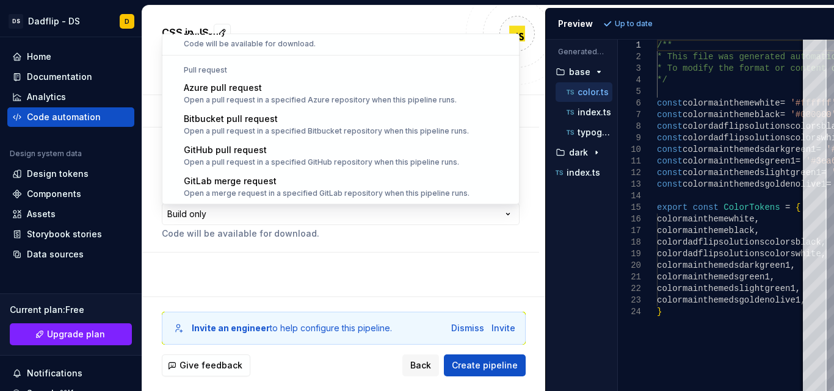
select select "******"
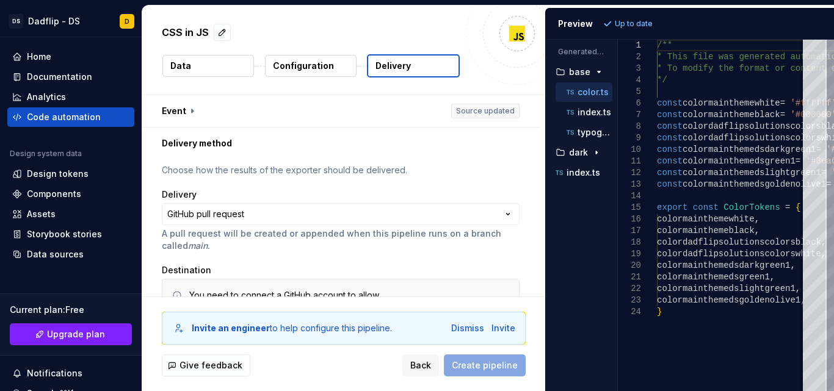
scroll to position [73, 0]
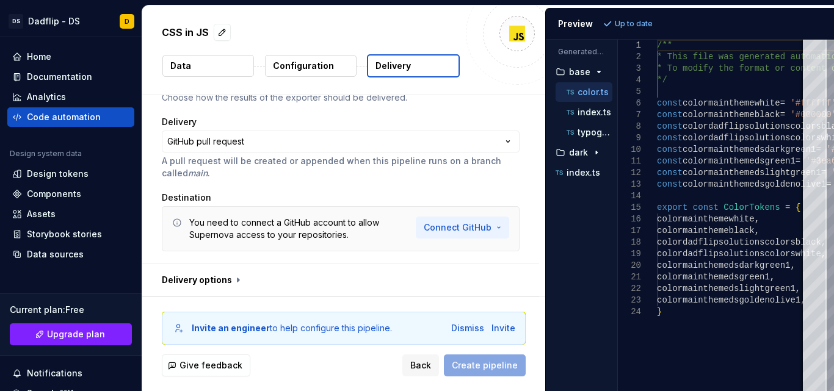
click at [454, 225] on html "**********" at bounding box center [417, 195] width 834 height 391
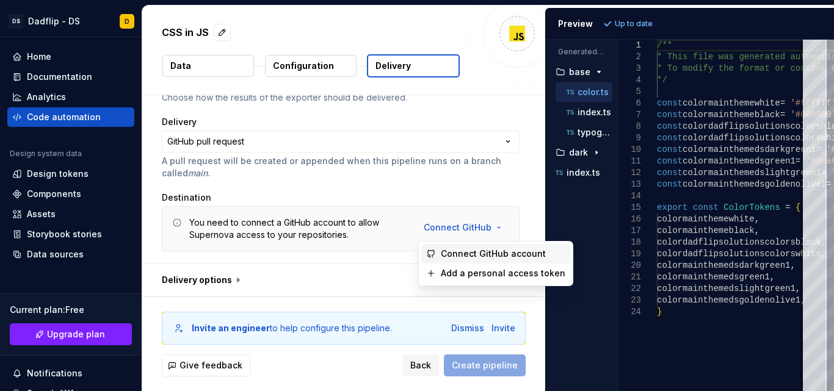
click at [461, 252] on span "Connect GitHub account" at bounding box center [503, 254] width 125 height 12
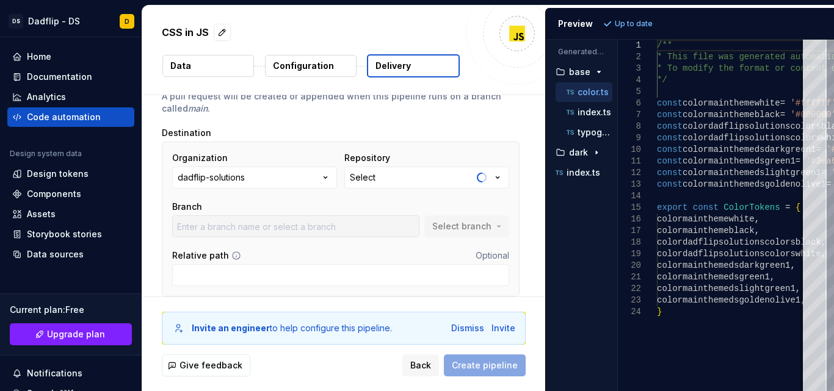
scroll to position [141, 0]
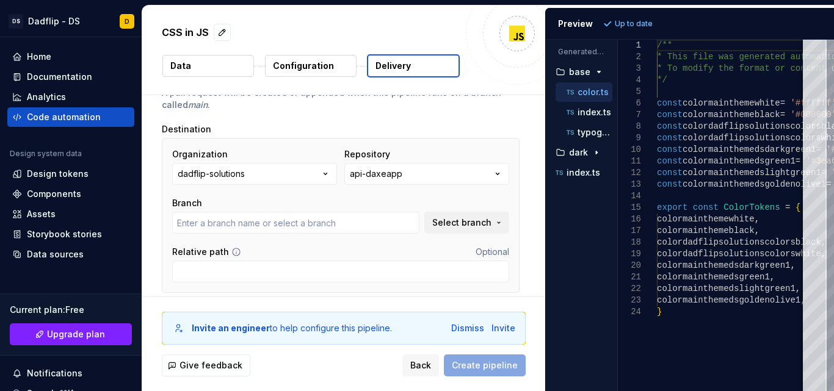
type input "main"
click at [488, 178] on button "api-daxeapp" at bounding box center [426, 174] width 165 height 22
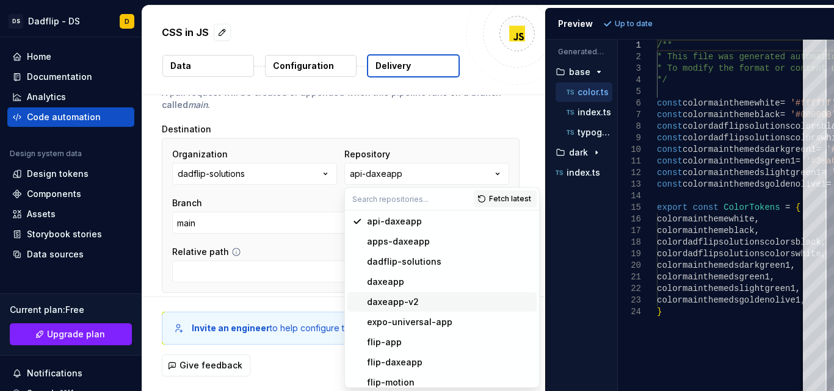
scroll to position [0, 0]
click at [289, 240] on div "Organization dadflip-solutions Repository api-daxeapp Branch main Select branch…" at bounding box center [340, 215] width 337 height 134
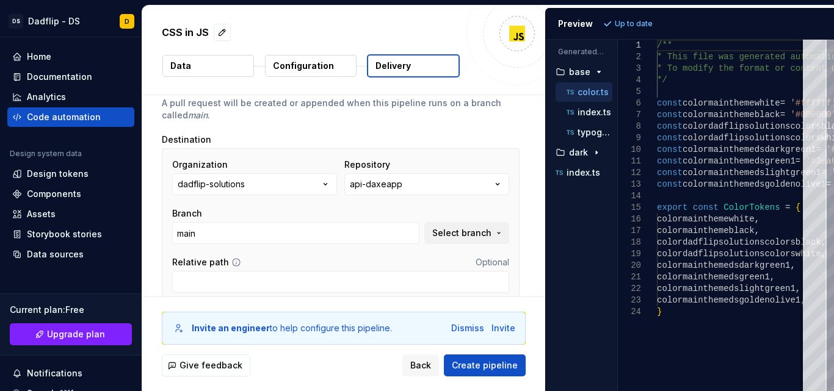
scroll to position [183, 0]
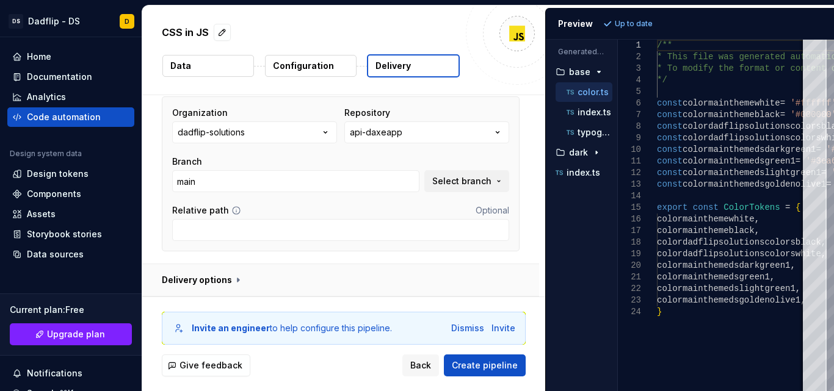
click at [231, 288] on button "button" at bounding box center [340, 280] width 397 height 32
type textarea "*"
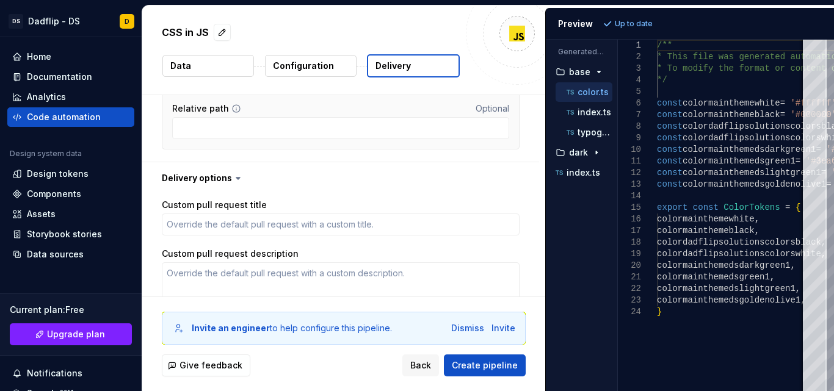
scroll to position [247, 0]
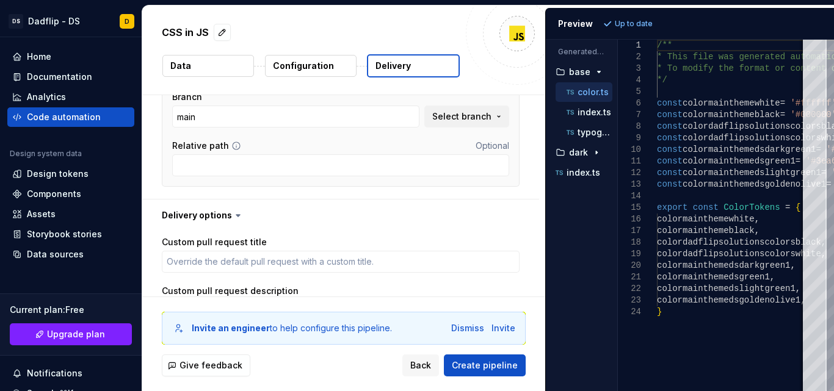
click at [239, 215] on icon at bounding box center [238, 215] width 12 height 12
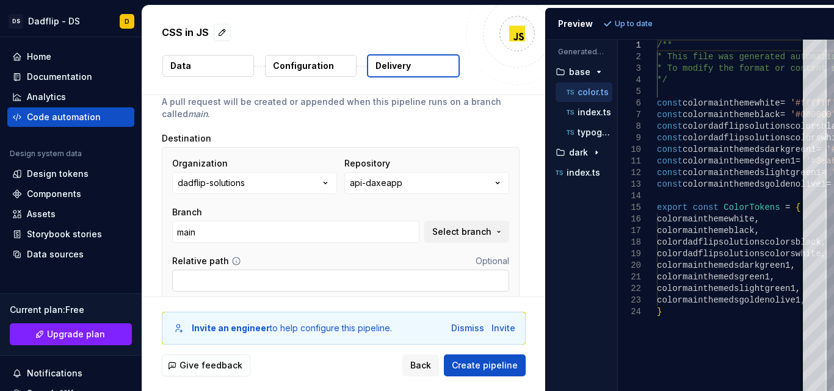
scroll to position [129, 0]
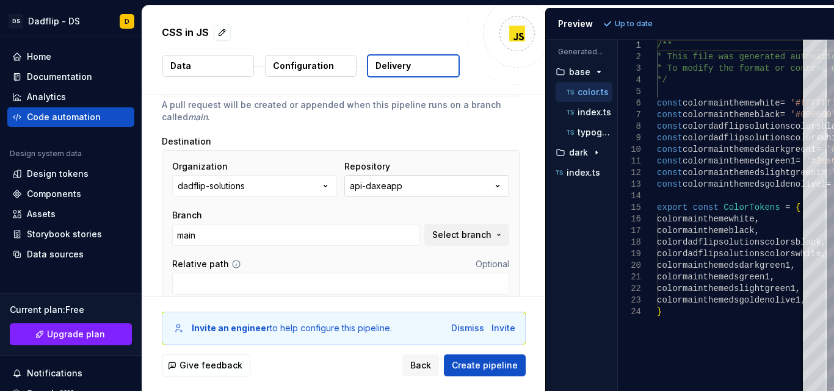
click at [444, 193] on button "api-daxeapp" at bounding box center [426, 186] width 165 height 22
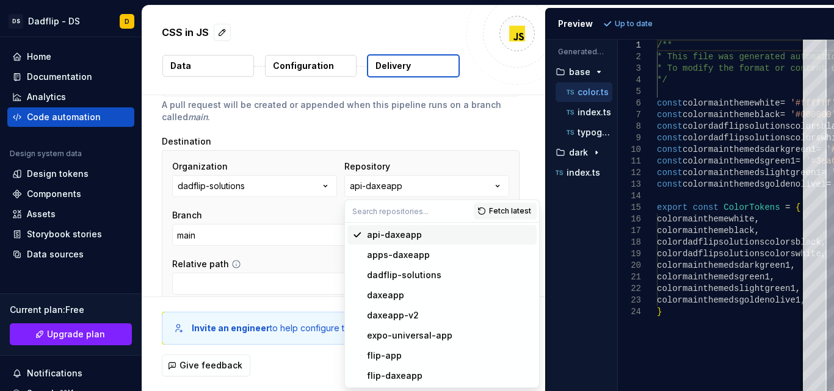
click at [429, 216] on input "text" at bounding box center [409, 211] width 129 height 22
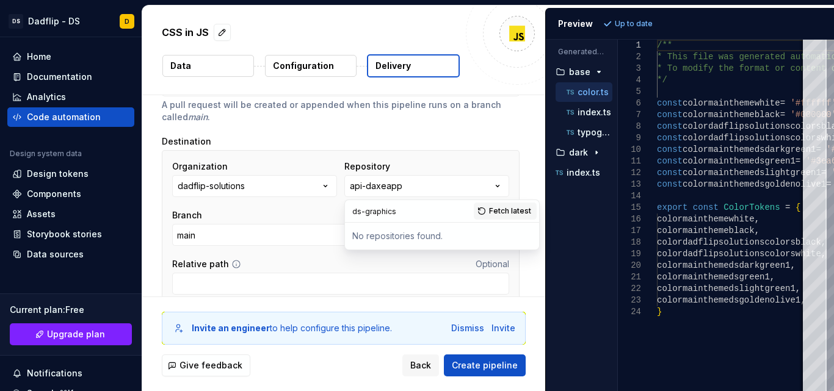
click at [390, 217] on input "ds-graphics" at bounding box center [409, 211] width 129 height 22
type input "ds-graphics"
click at [499, 214] on span "Fetch latest" at bounding box center [510, 211] width 42 height 10
click at [433, 237] on div "ds-graphics" at bounding box center [449, 235] width 165 height 12
type textarea "*"
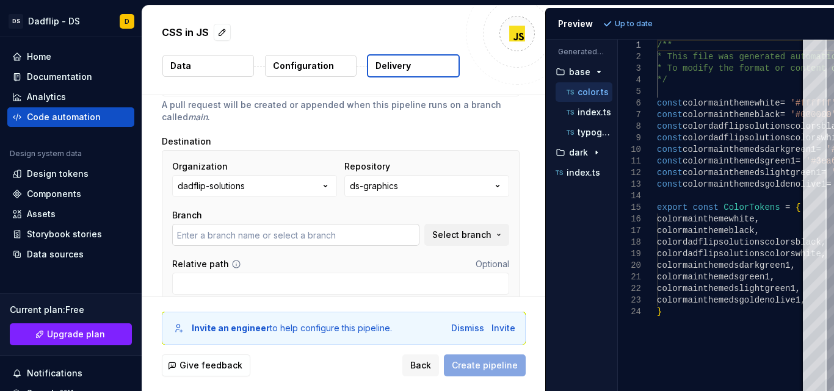
click at [349, 241] on input "text" at bounding box center [295, 235] width 247 height 22
click at [439, 235] on span "Select branch" at bounding box center [461, 235] width 59 height 12
click at [373, 236] on input "text" at bounding box center [295, 235] width 247 height 22
click at [457, 243] on button "Select branch" at bounding box center [466, 235] width 85 height 22
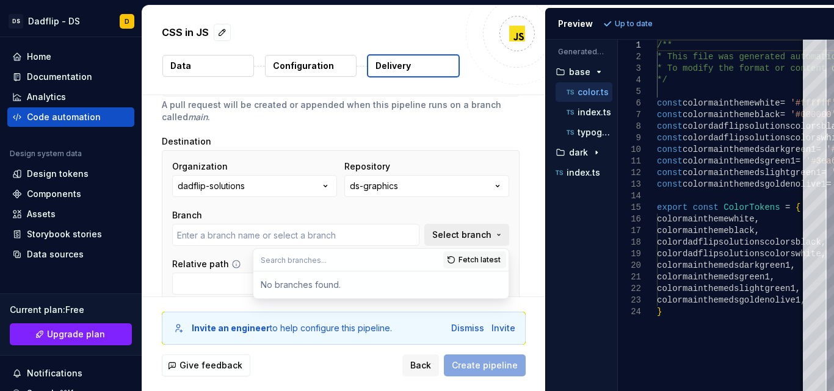
click at [456, 239] on span "Select branch" at bounding box center [461, 235] width 59 height 12
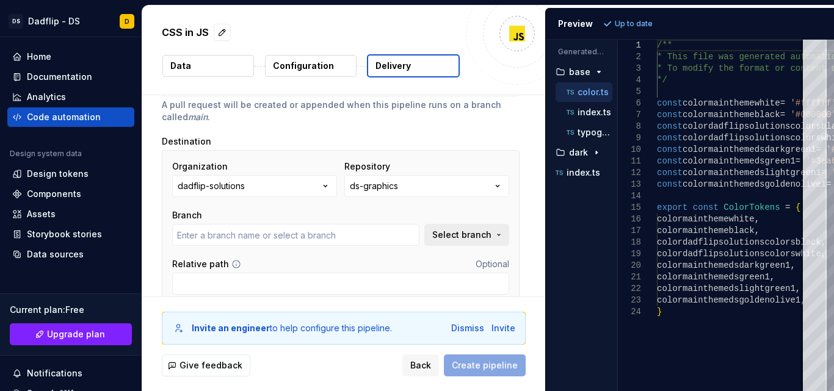
click at [456, 239] on span "Select branch" at bounding box center [461, 235] width 59 height 12
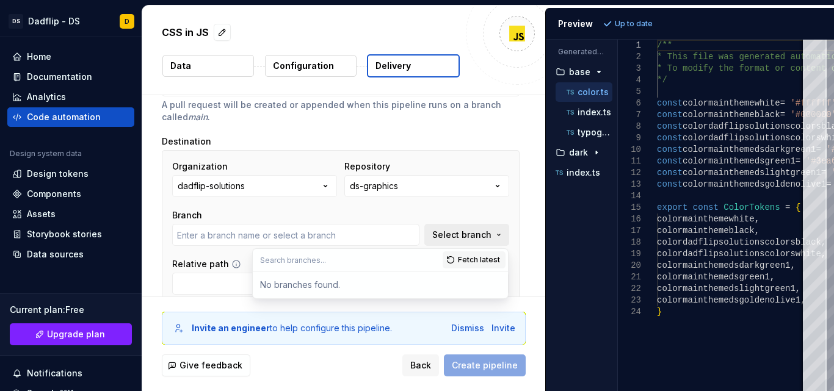
click at [456, 239] on span "Select branch" at bounding box center [461, 235] width 59 height 12
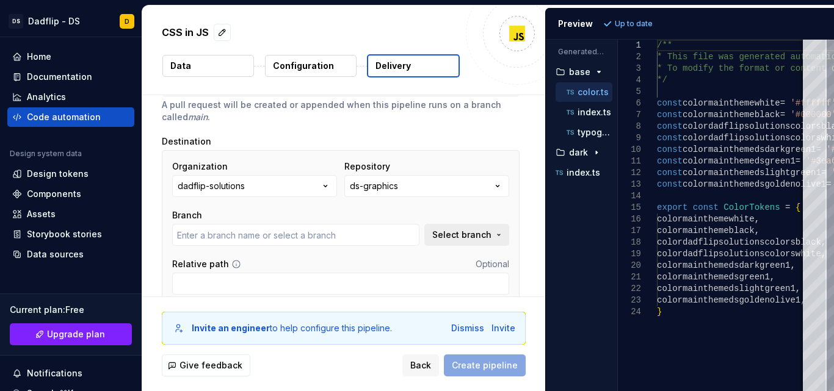
click at [456, 240] on span "Select branch" at bounding box center [461, 235] width 59 height 12
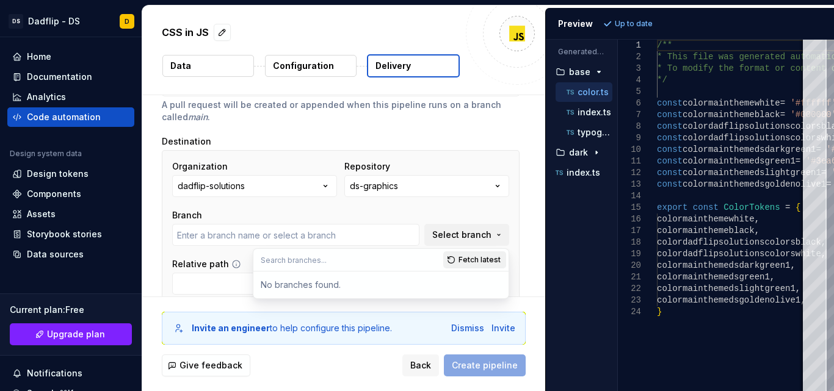
click at [461, 259] on span "Fetch latest" at bounding box center [479, 260] width 42 height 10
click at [472, 259] on span "Fetch latest" at bounding box center [479, 260] width 42 height 10
type textarea "*"
type input "main"
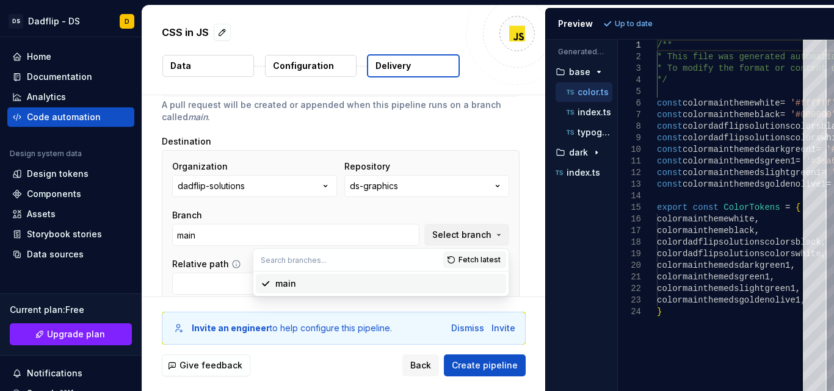
click at [399, 284] on div "main" at bounding box center [388, 284] width 226 height 12
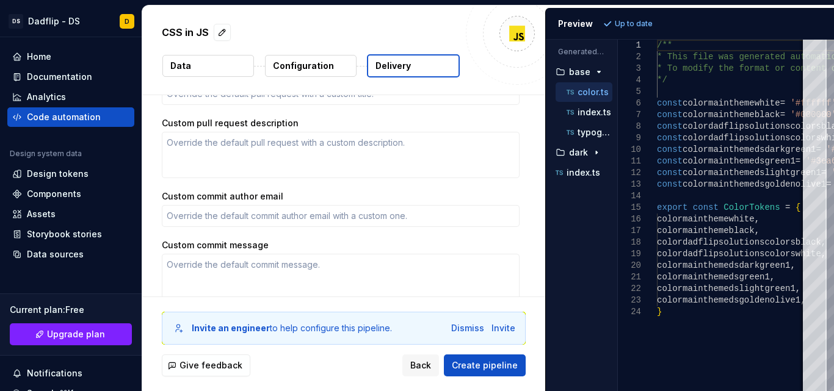
scroll to position [471, 0]
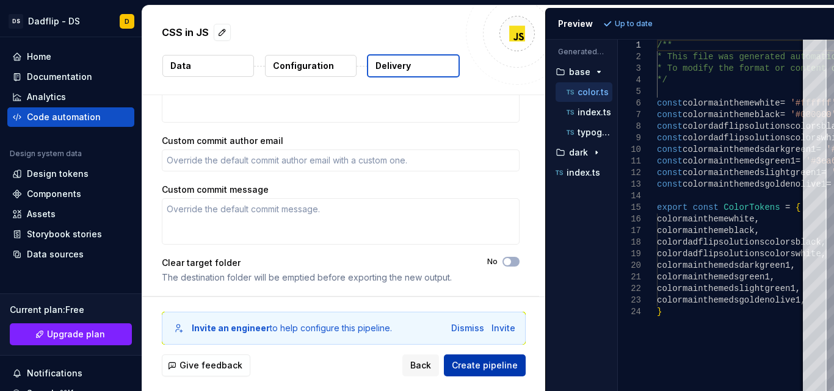
click at [499, 369] on span "Create pipeline" at bounding box center [485, 366] width 66 height 12
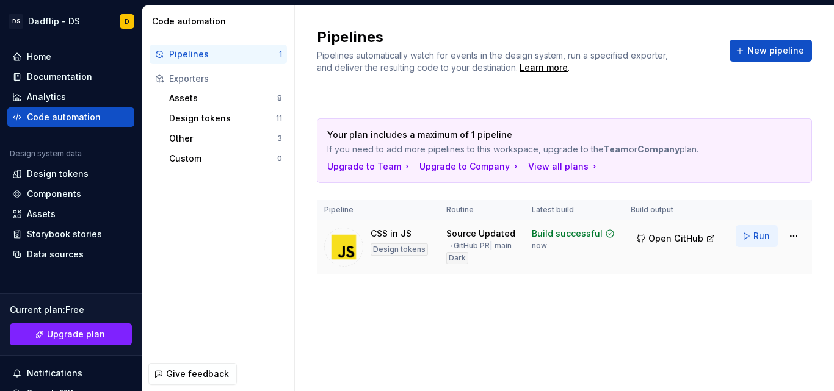
click at [745, 241] on button "Run" at bounding box center [757, 236] width 42 height 22
click at [578, 300] on div "Your plan includes a maximum of 1 pipeline If you need to add more pipelines to…" at bounding box center [564, 208] width 495 height 224
click at [678, 242] on span "Open GitHub" at bounding box center [675, 239] width 55 height 12
click at [195, 100] on div "Assets" at bounding box center [223, 98] width 108 height 12
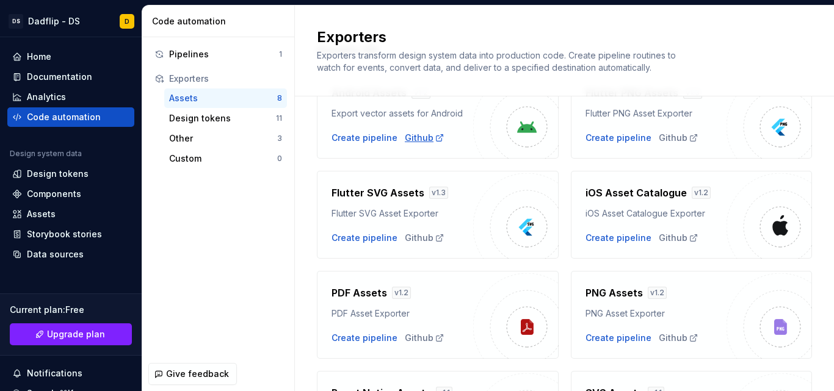
scroll to position [78, 0]
click at [248, 125] on div "Design tokens 11" at bounding box center [225, 119] width 123 height 20
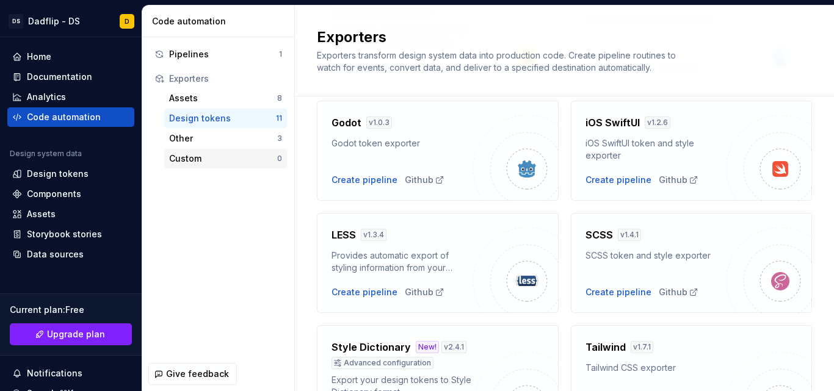
scroll to position [297, 0]
click at [226, 131] on div "Other 3" at bounding box center [225, 139] width 123 height 20
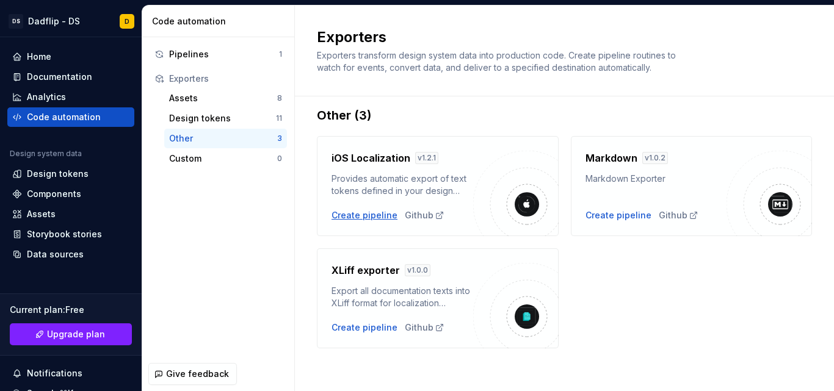
scroll to position [15, 0]
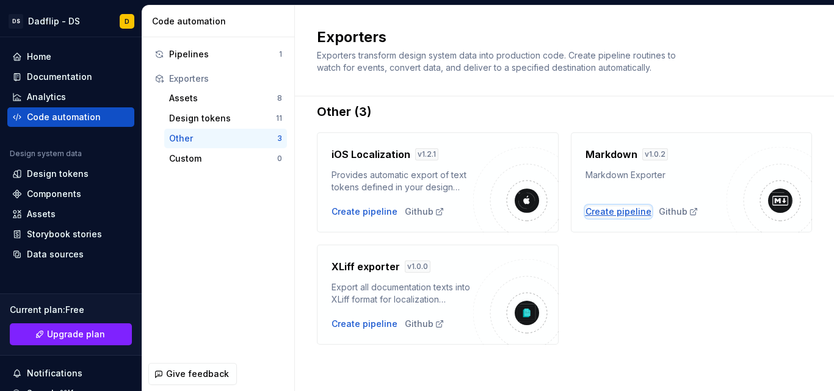
click at [638, 211] on div "Create pipeline" at bounding box center [618, 212] width 66 height 12
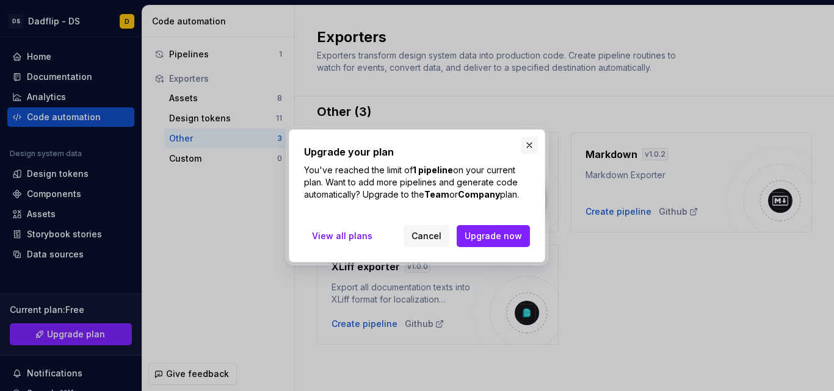
click at [532, 148] on button "button" at bounding box center [529, 145] width 17 height 17
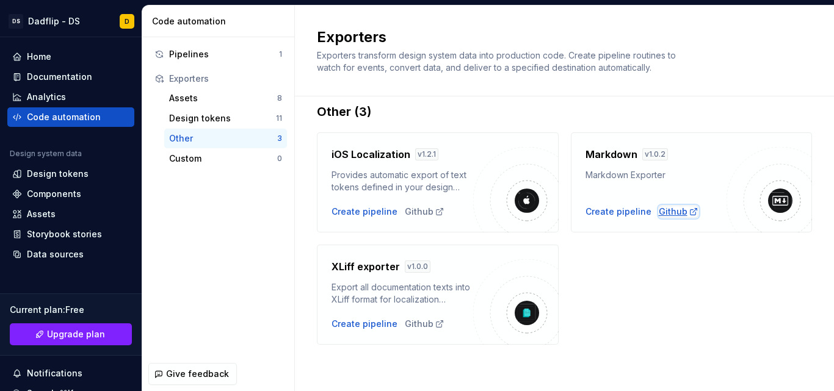
click at [660, 212] on div "Github" at bounding box center [679, 212] width 40 height 12
click at [48, 328] on link "Upgrade plan" at bounding box center [71, 335] width 122 height 22
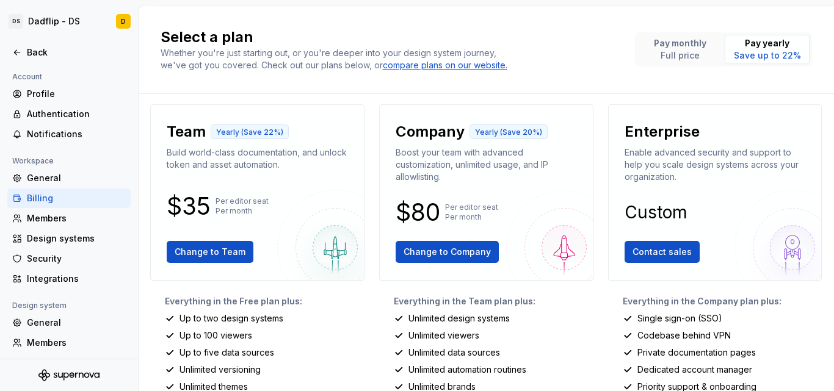
scroll to position [3, 0]
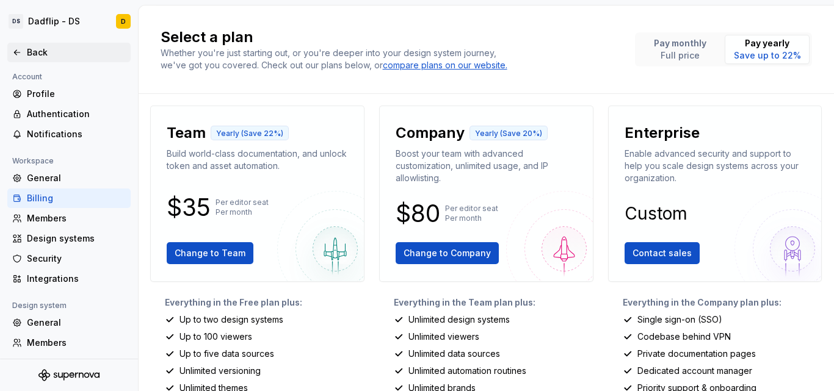
click at [17, 56] on icon at bounding box center [17, 53] width 10 height 10
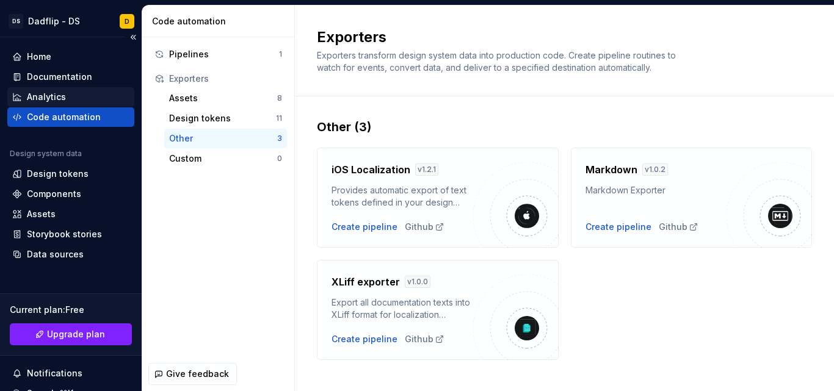
click at [73, 92] on div "Analytics" at bounding box center [70, 97] width 117 height 12
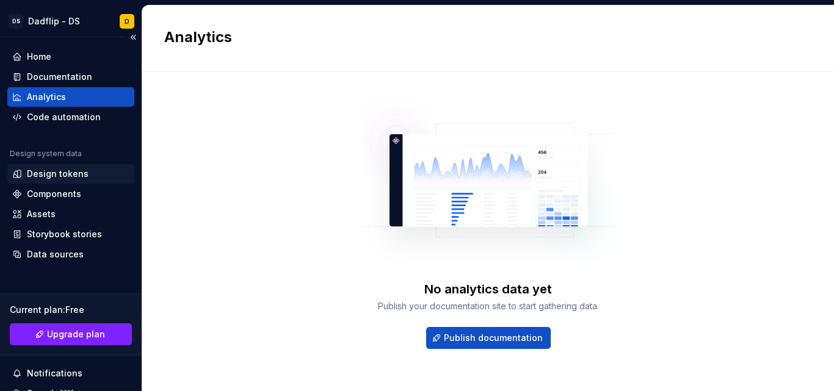
click at [76, 172] on div "Design tokens" at bounding box center [58, 174] width 62 height 12
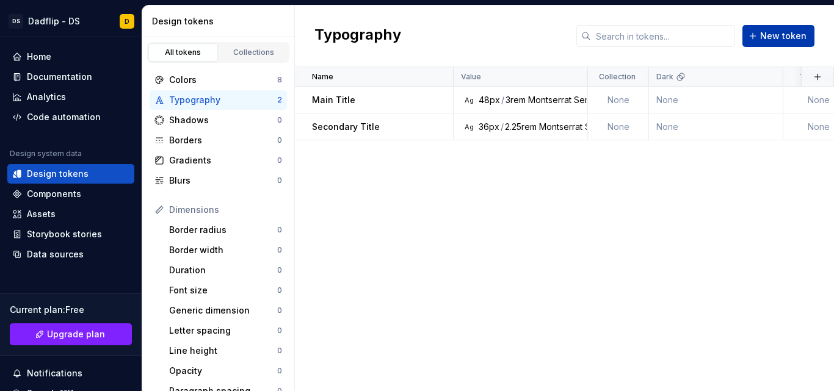
click at [762, 37] on button "New token" at bounding box center [778, 36] width 72 height 22
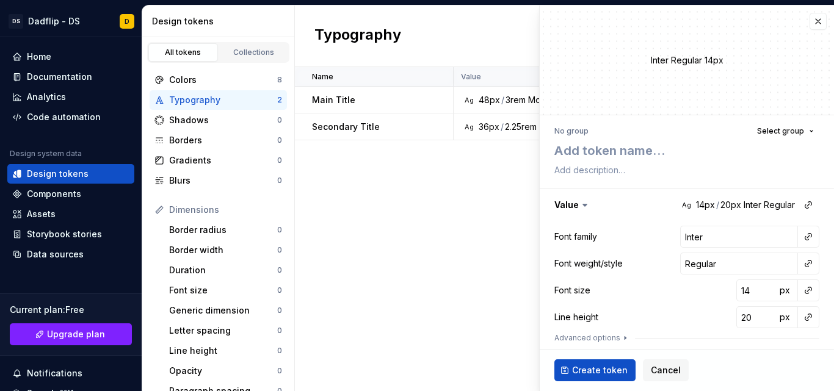
type textarea "*"
click at [640, 150] on textarea at bounding box center [684, 151] width 265 height 22
type textarea "T"
type textarea "*"
type textarea "Te"
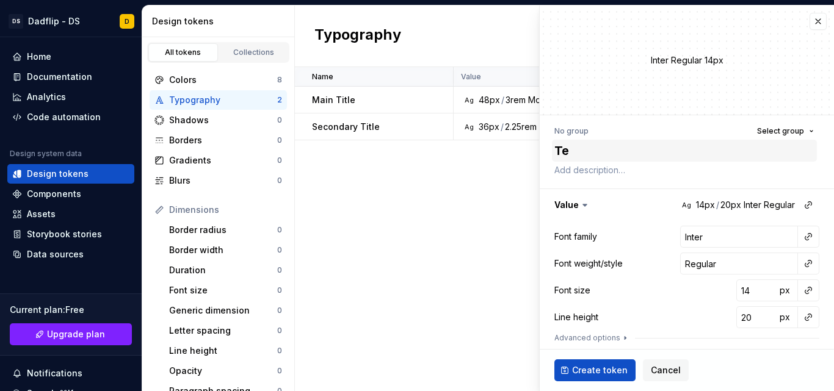
type textarea "*"
type textarea "Ter"
type textarea "*"
type textarea "Tert"
type textarea "*"
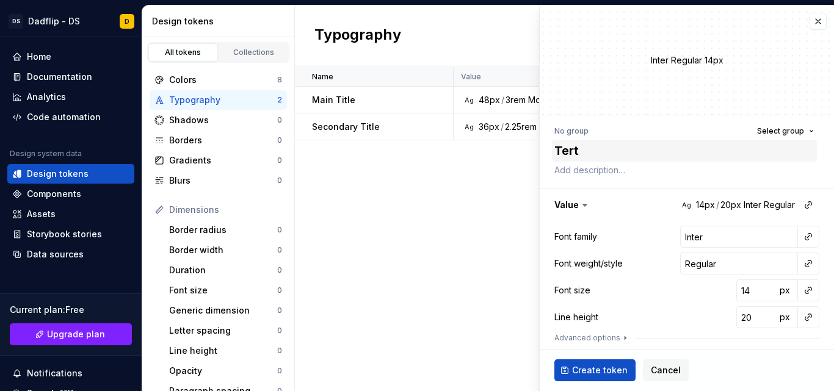
type textarea "Terti"
type textarea "*"
type textarea "Tertia"
type textarea "*"
type textarea "Tertiar"
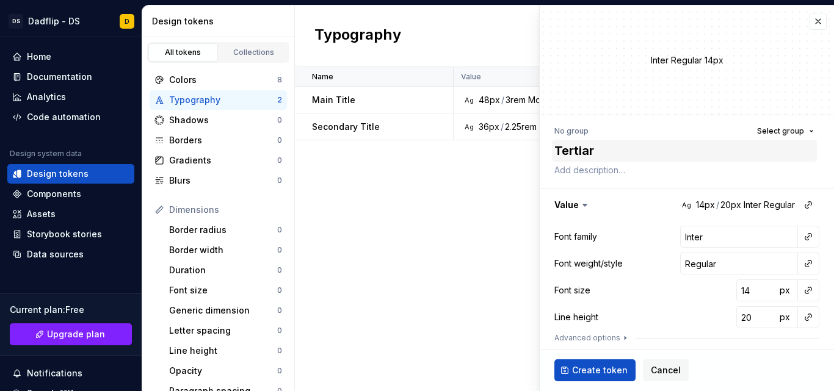
type textarea "*"
type textarea "Tertiary"
type textarea "*"
type textarea "Tertiary"
type textarea "*"
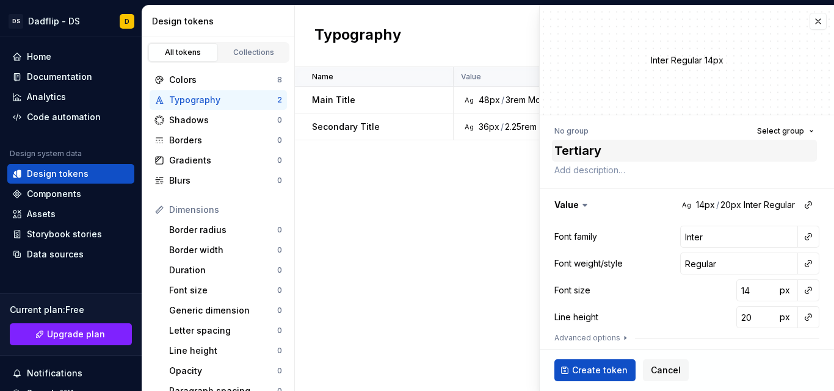
type textarea "Tertiary T"
type textarea "*"
type textarea "Tertiary Ti"
type textarea "*"
type textarea "Tertiary Tit"
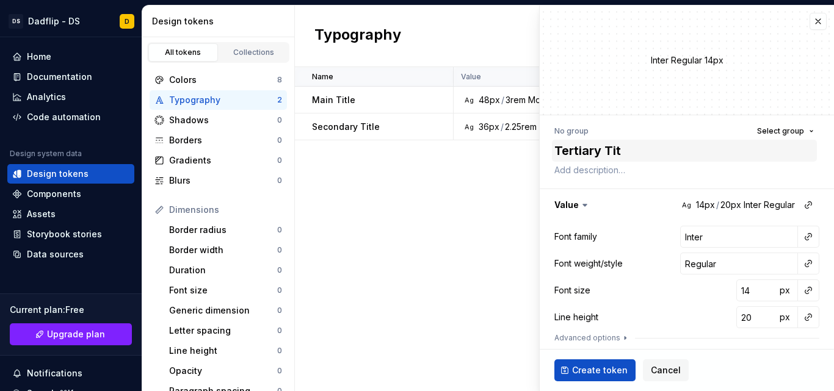
type textarea "*"
type textarea "Tertiary Titl"
type textarea "*"
type textarea "Tertiary Title"
click at [624, 171] on textarea at bounding box center [684, 170] width 265 height 17
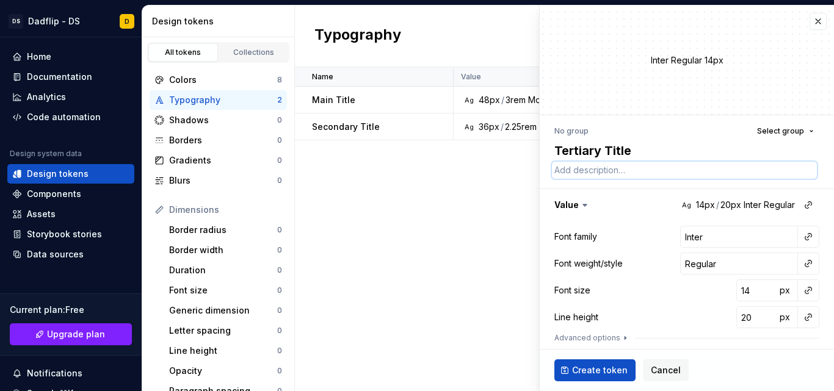
type textarea "("
type textarea "*"
type textarea "(F"
type textarea "*"
type textarea "("
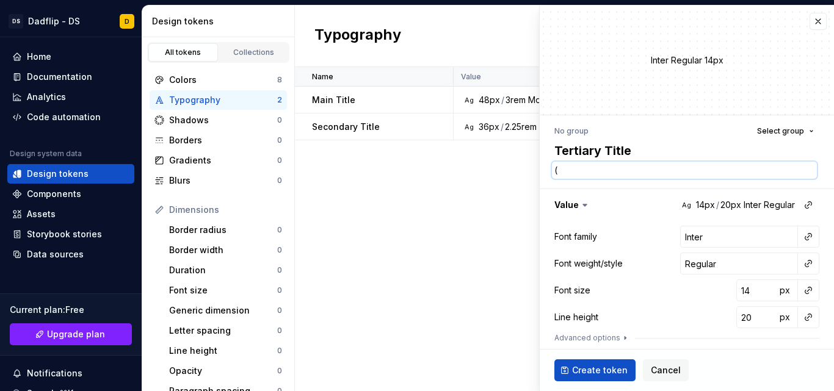
type textarea "*"
type textarea "(H3"
type textarea "*"
type textarea "(H3)"
click at [684, 242] on input "Inter" at bounding box center [739, 237] width 118 height 22
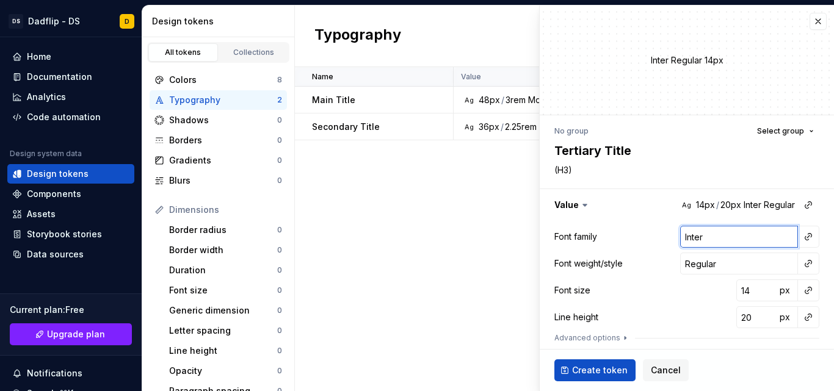
click at [684, 242] on input "Inter" at bounding box center [739, 237] width 118 height 22
type textarea "*"
type input "M"
type textarea "*"
type input "Mon"
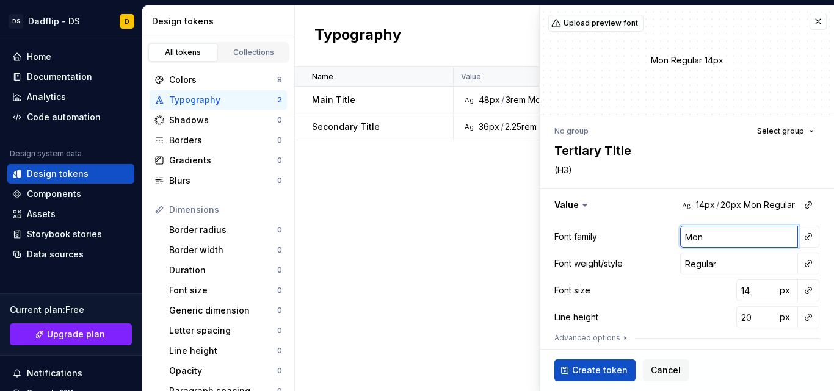
type textarea "*"
type input "Monts"
type textarea "*"
type input "Montse"
type textarea "*"
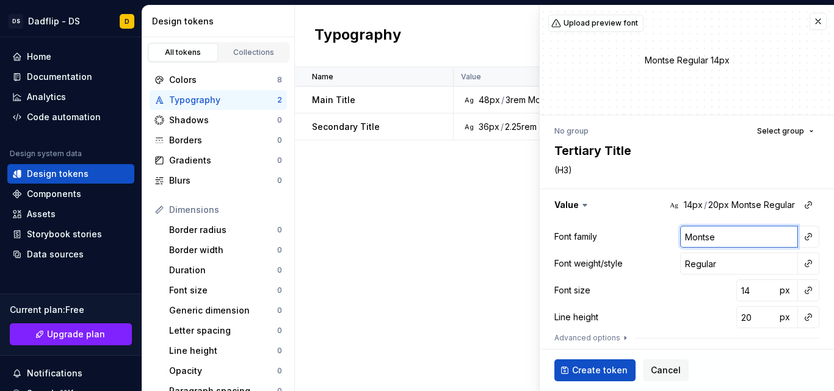
type input "Montser"
type textarea "*"
type input "Montserr"
type textarea "*"
type input "Montserra"
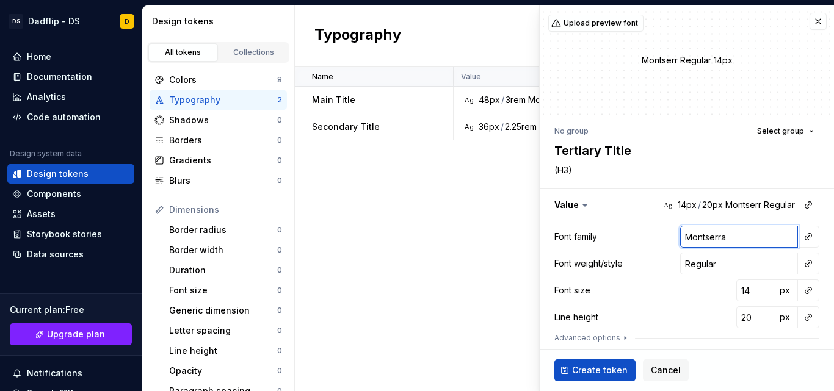
type textarea "*"
type input "Montserrat"
click at [689, 267] on input "Regular" at bounding box center [739, 264] width 118 height 22
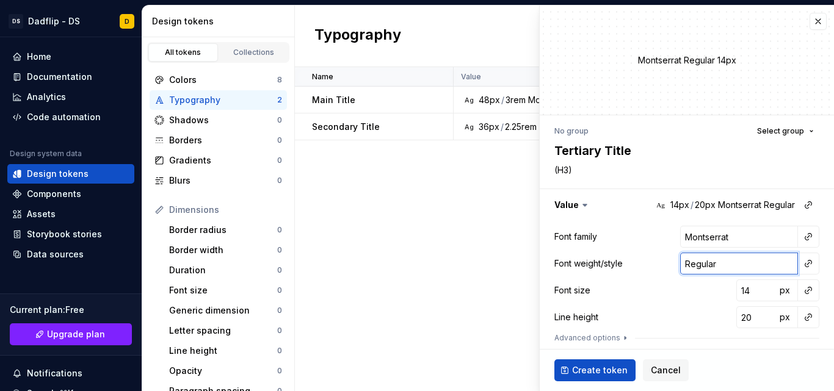
click at [689, 267] on input "Regular" at bounding box center [739, 264] width 118 height 22
type textarea "*"
type input "S"
type textarea "*"
type input "Se"
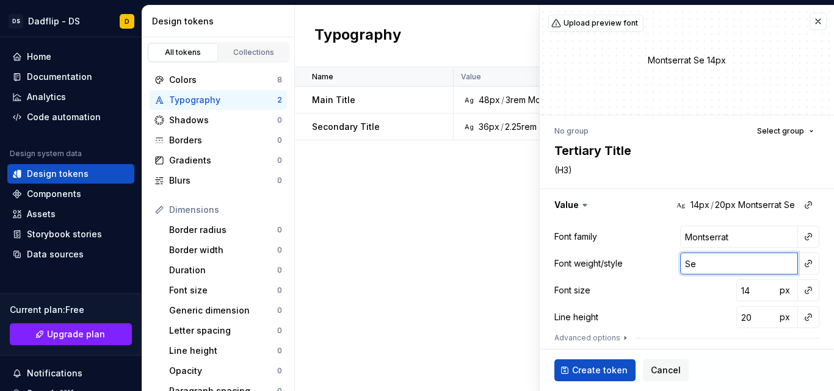
type textarea "*"
type input "Sem"
type textarea "*"
type input "Semi"
type textarea "*"
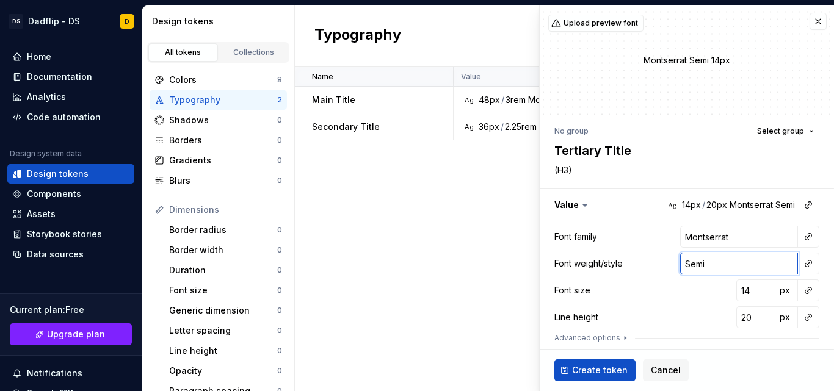
type input "SemiB"
type textarea "*"
type input "SemiBo"
type textarea "*"
type input "SemiBol"
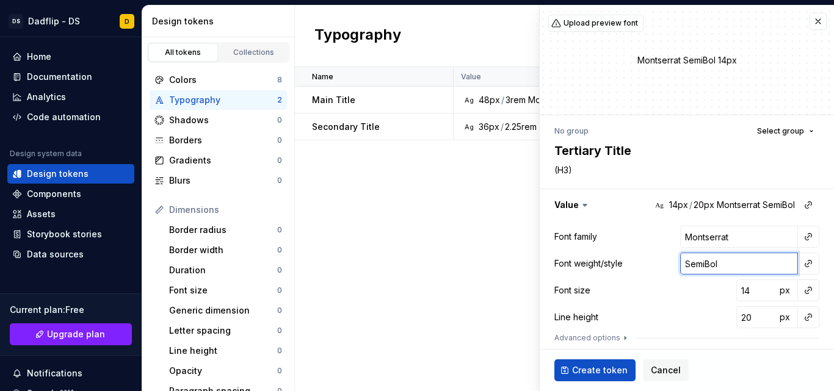
type textarea "*"
type input "SemiBold"
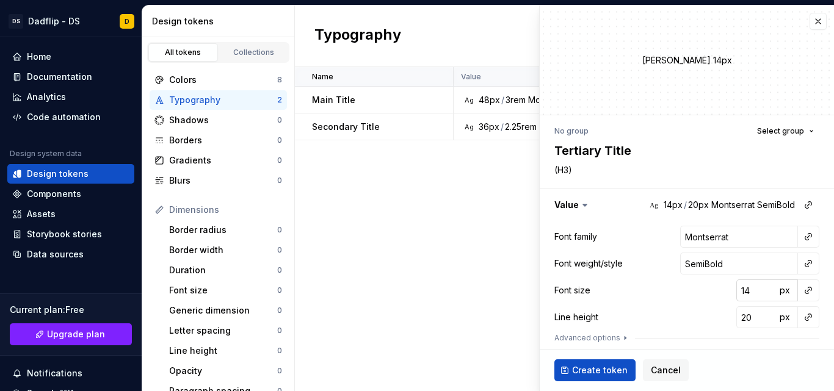
click at [744, 294] on input "14" at bounding box center [756, 291] width 40 height 22
type textarea "*"
type input "2"
type textarea "*"
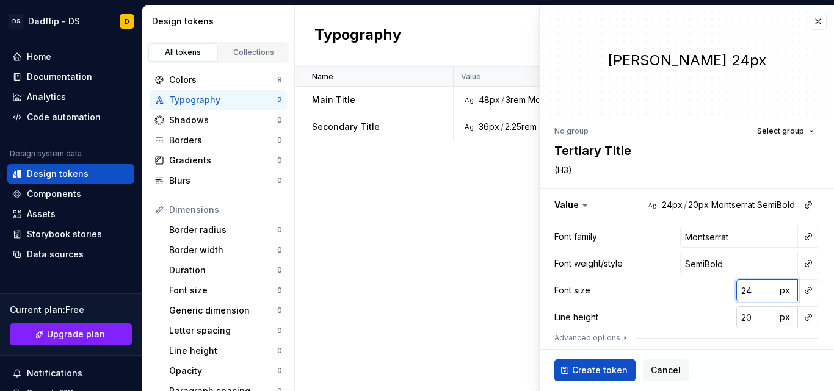
type input "24"
click at [776, 320] on button "px" at bounding box center [784, 317] width 17 height 17
click at [742, 321] on input "20" at bounding box center [756, 317] width 40 height 22
type textarea "*"
type input "1.5"
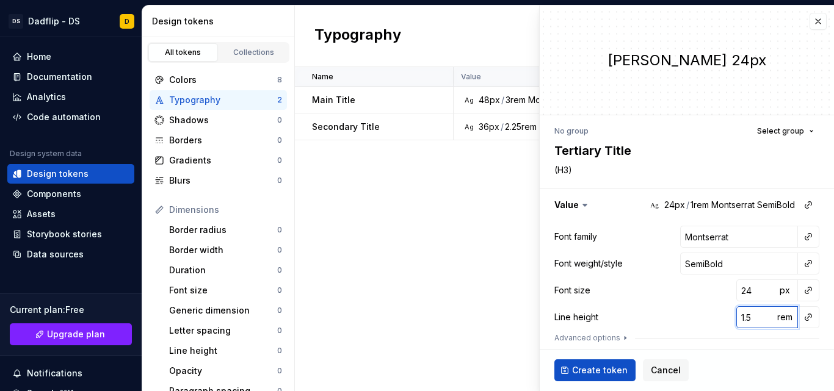
type textarea "*"
type input "1.5"
click at [620, 341] on icon "button" at bounding box center [625, 338] width 10 height 10
click at [607, 151] on textarea "Tertiary Title" at bounding box center [684, 151] width 265 height 22
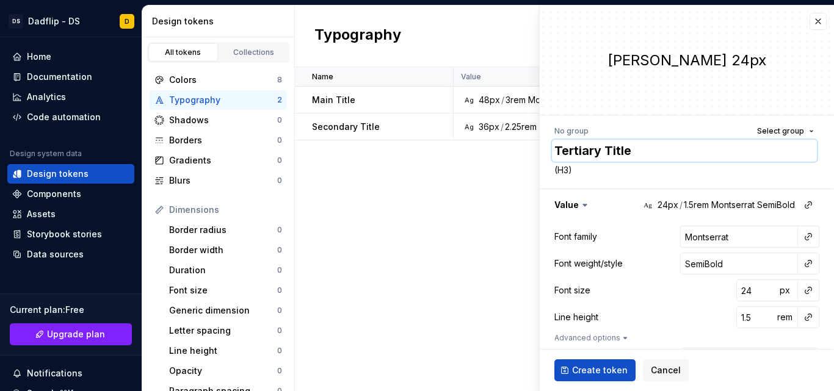
paste textarea "Brand Statement Title (H3"
type textarea "*"
type textarea "Brand Statement Title (H"
type textarea "*"
type textarea "Brand Statement Title ("
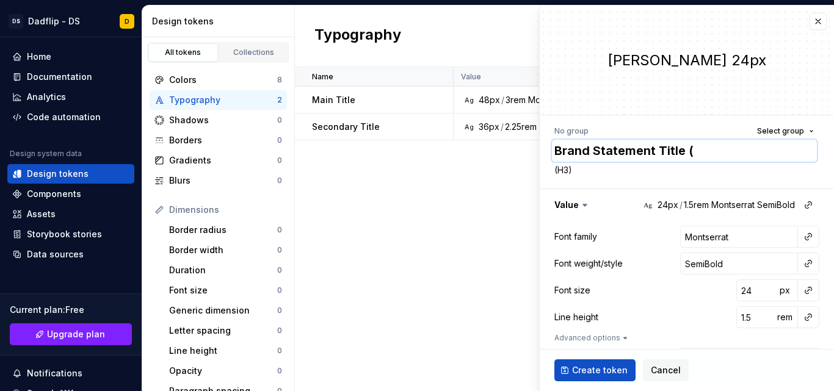
type textarea "*"
type textarea "Brand Statement Title"
type textarea "*"
type textarea "Brand Statement Title"
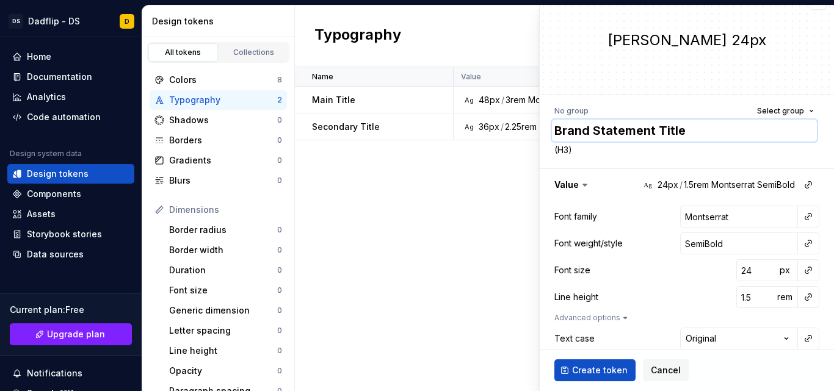
scroll to position [21, 0]
click at [722, 238] on input "SemiBold" at bounding box center [739, 243] width 118 height 22
type textarea "*"
type input "M"
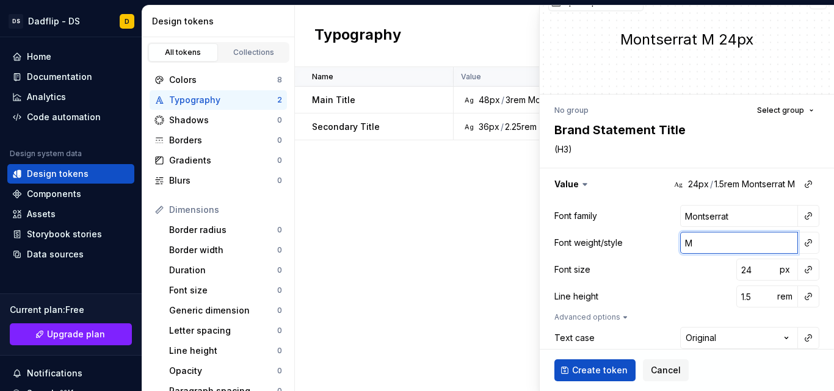
type textarea "*"
type input "Me"
type textarea "*"
type input "Med"
type textarea "*"
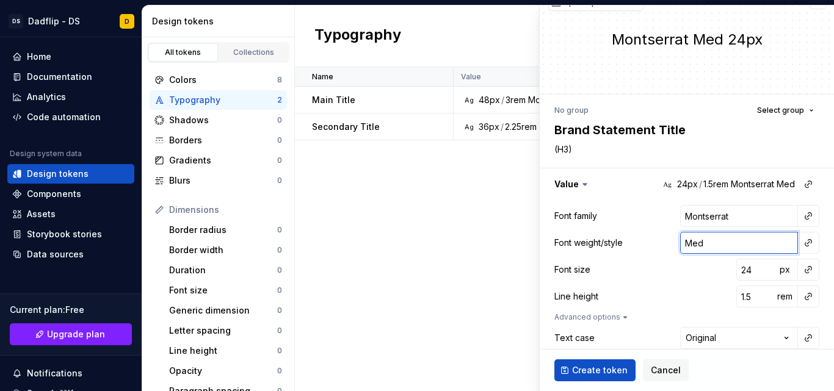
type input "Medi"
type textarea "*"
type input "Mediu"
type textarea "*"
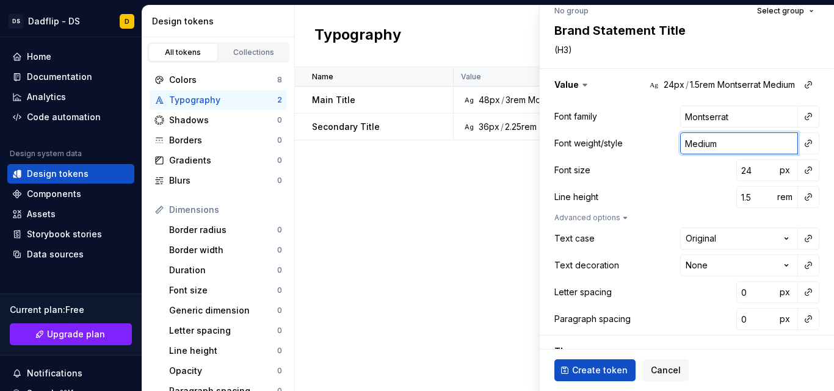
scroll to position [121, 0]
type input "Medium"
click at [733, 237] on html "DS Dadflip - DS D Home Documentation Analytics Code automation Design system da…" at bounding box center [417, 195] width 834 height 391
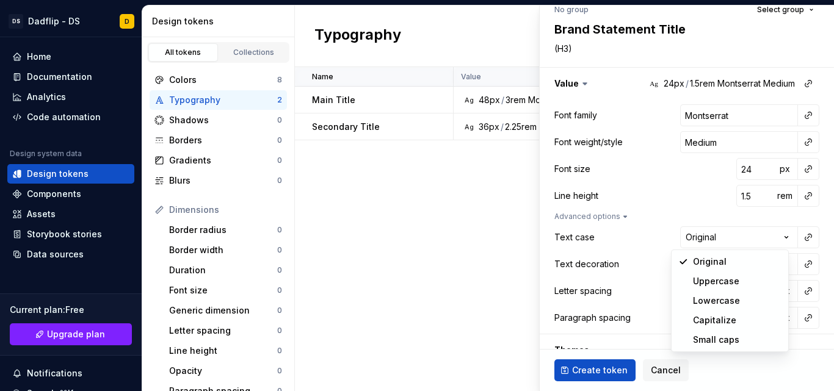
select select "*****"
type textarea "*"
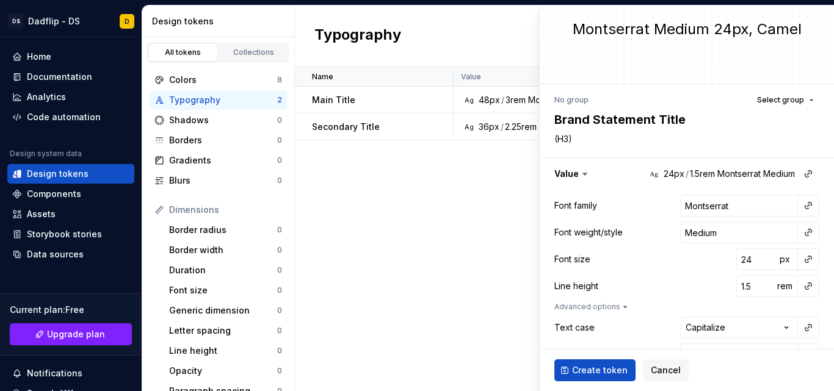
scroll to position [0, 0]
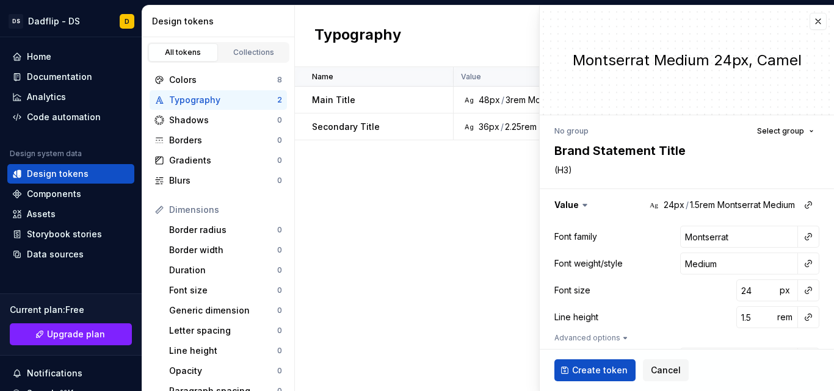
click at [646, 247] on div "Font family Montserrat" at bounding box center [686, 237] width 265 height 22
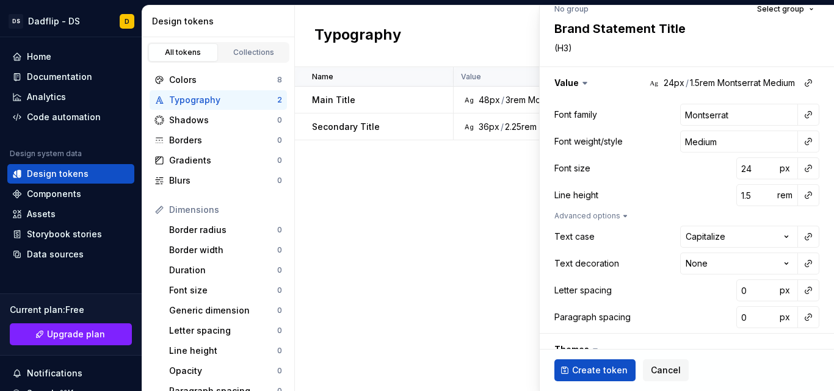
scroll to position [126, 0]
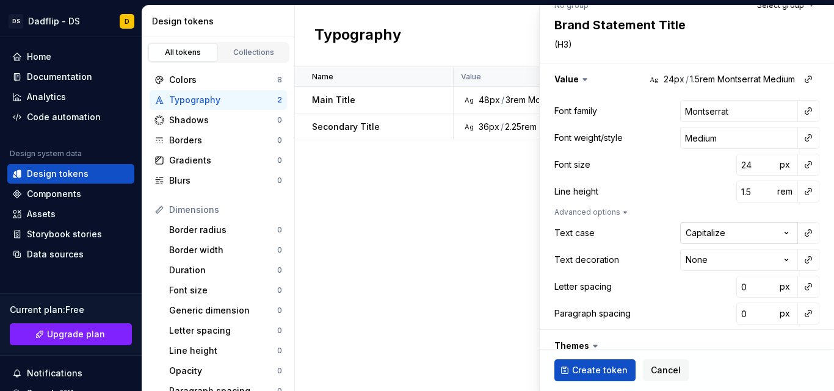
click at [689, 237] on html "DS Dadflip - DS D Home Documentation Analytics Code automation Design system da…" at bounding box center [417, 195] width 834 height 391
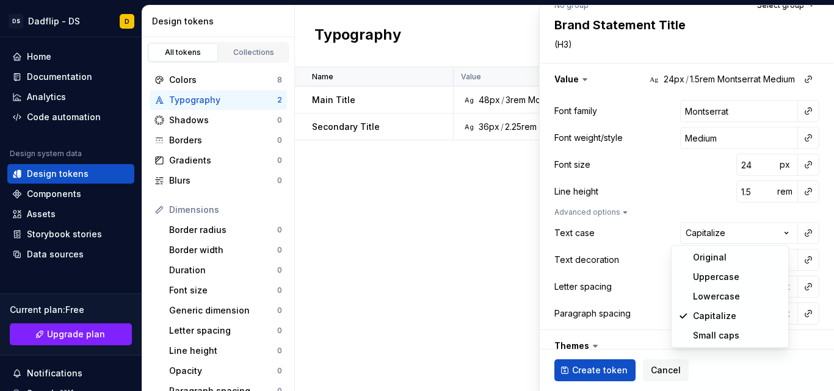
select select "*********"
type textarea "*"
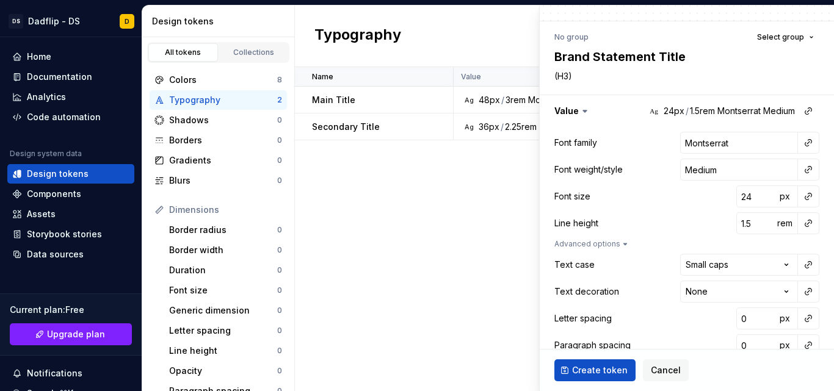
scroll to position [95, 0]
click at [693, 265] on html "DS Dadflip - DS D Home Documentation Analytics Code automation Design system da…" at bounding box center [417, 195] width 834 height 391
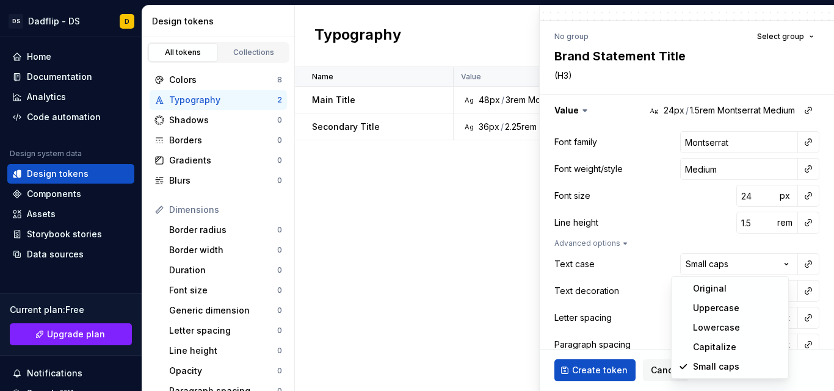
select select "*****"
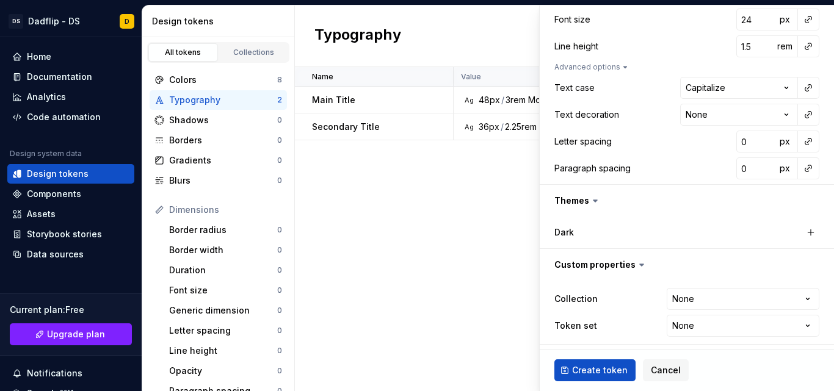
scroll to position [274, 0]
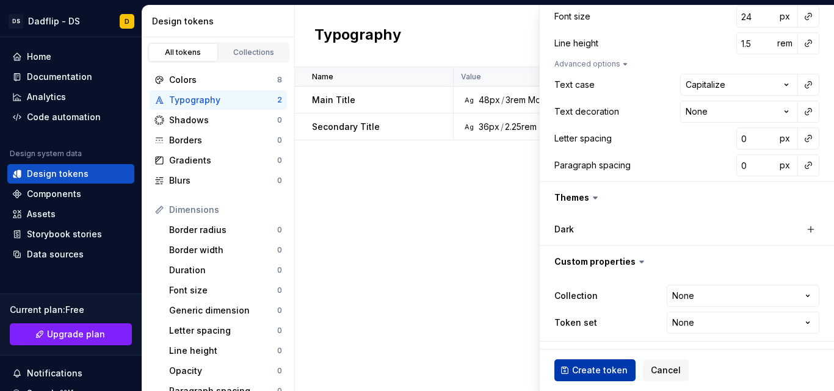
click at [607, 373] on span "Create token" at bounding box center [600, 370] width 56 height 12
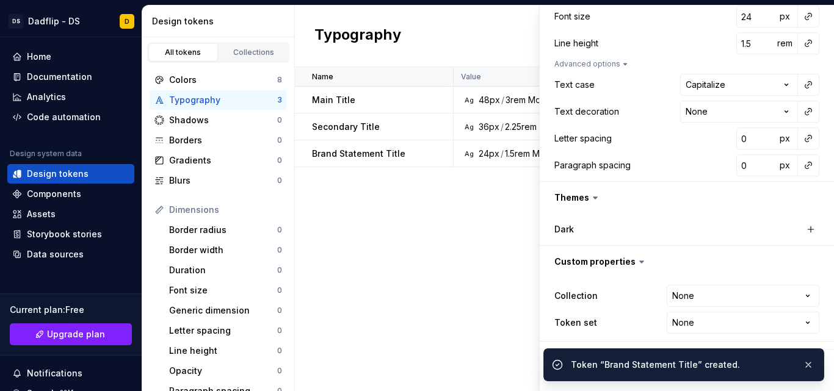
type textarea "*"
type input "Inter"
type input "Regular"
type input "14"
type input "20"
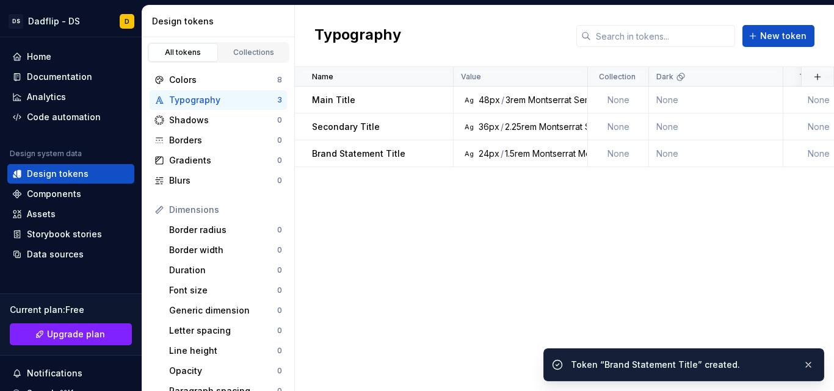
click at [426, 281] on div "Name Value Collection Dark Token set Description Last updated Main Title Ag 48p…" at bounding box center [564, 229] width 539 height 324
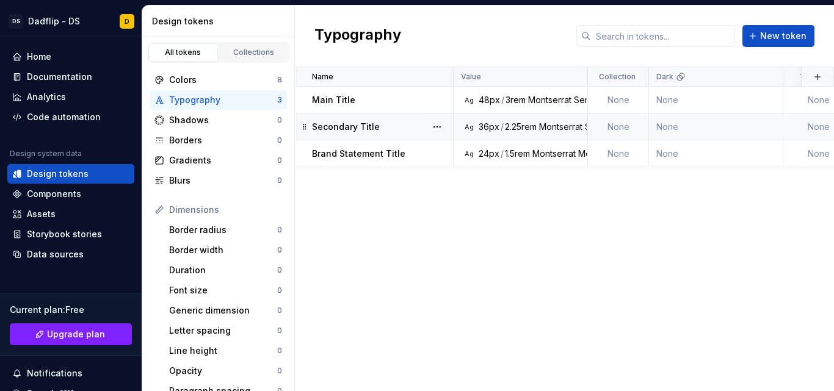
click at [369, 135] on td "Secondary Title" at bounding box center [374, 127] width 159 height 27
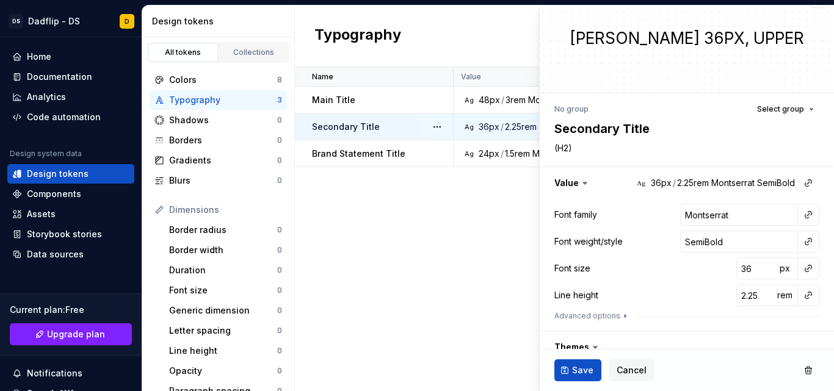
type textarea "*"
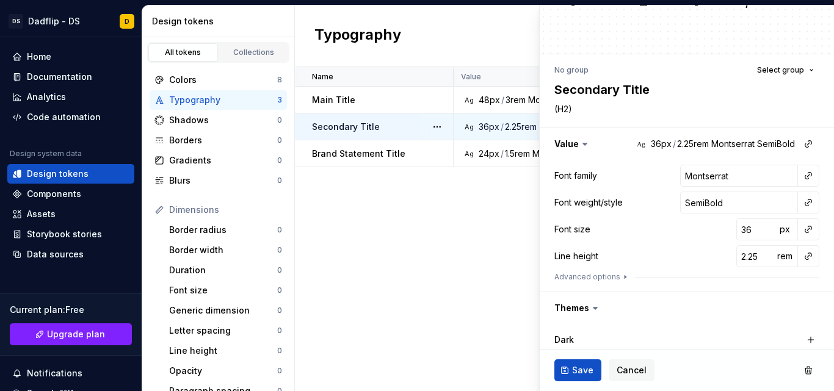
scroll to position [71, 0]
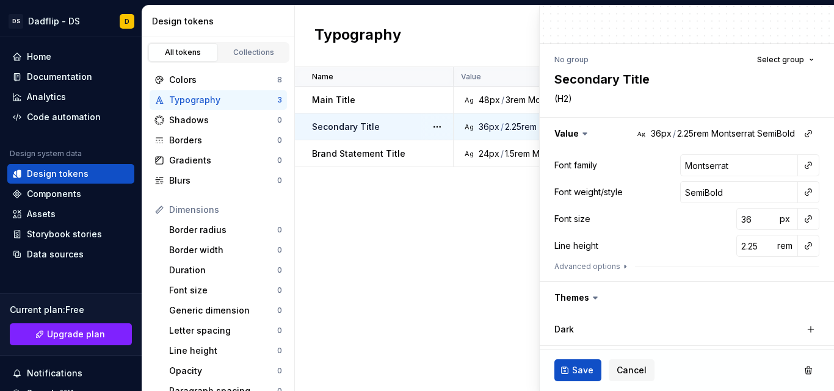
click at [460, 256] on div "Name Value Collection Dark Token set Description Last updated Main Title Ag 48p…" at bounding box center [564, 229] width 539 height 324
click at [606, 87] on textarea "Secondary Title" at bounding box center [684, 79] width 265 height 22
type textarea "S"
type textarea "*"
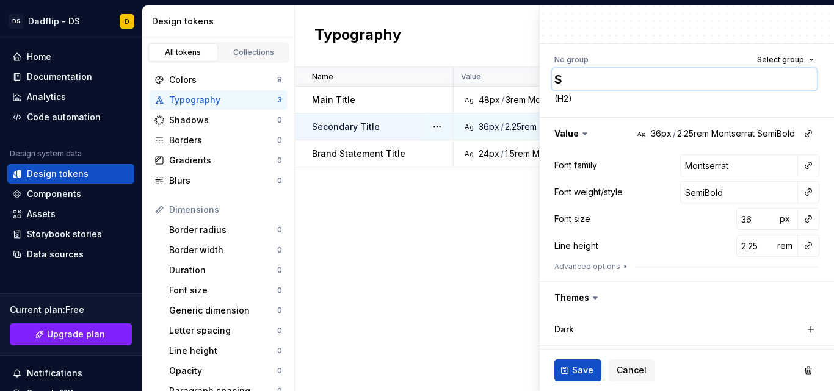
type textarea "Su"
type textarea "*"
type textarea "Sub"
type textarea "*"
type textarea "Subt"
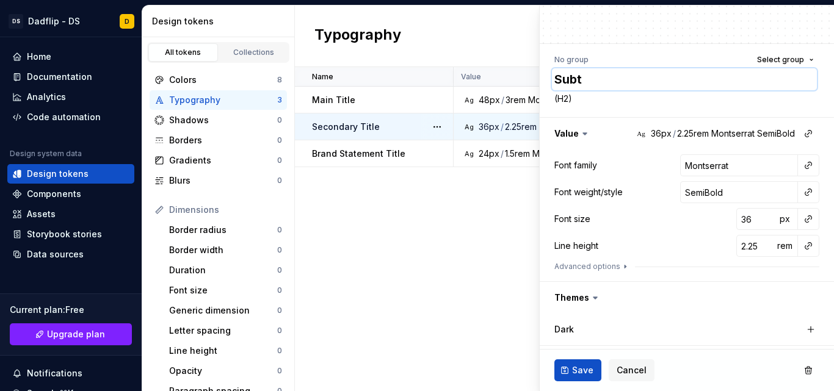
type textarea "*"
type textarea "Subti"
type textarea "*"
type textarea "Subtitl"
type textarea "*"
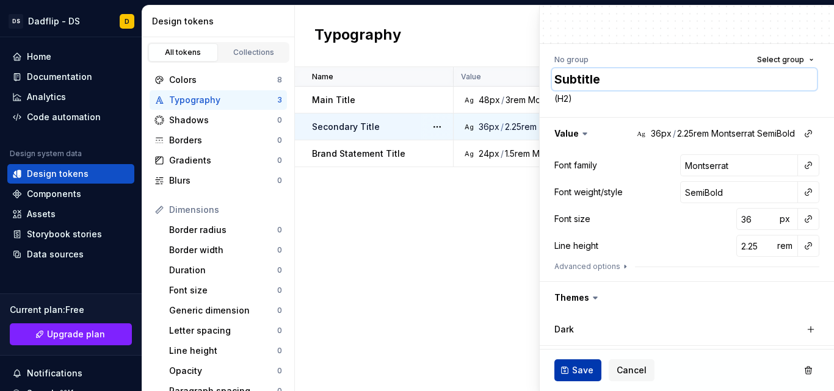
type textarea "Subtitle"
click at [578, 368] on span "Save" at bounding box center [582, 370] width 21 height 12
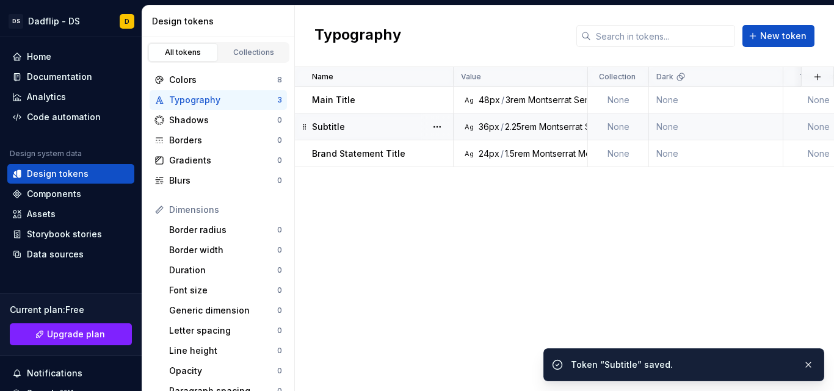
click at [351, 231] on div "Name Value Collection Dark Token set Description Last updated Main Title Ag 48p…" at bounding box center [564, 229] width 539 height 324
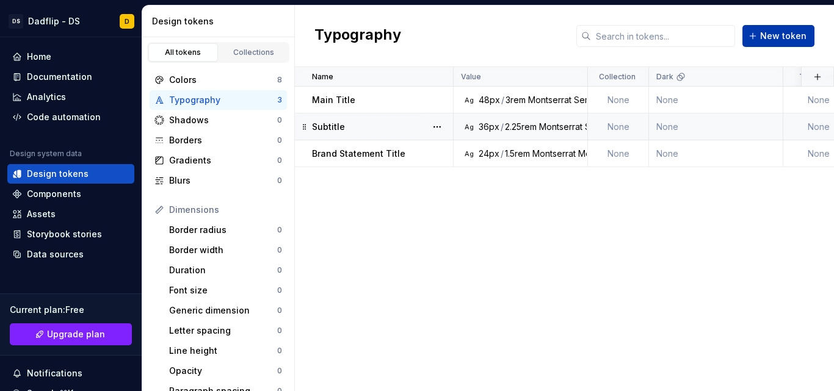
click at [751, 45] on button "New token" at bounding box center [778, 36] width 72 height 22
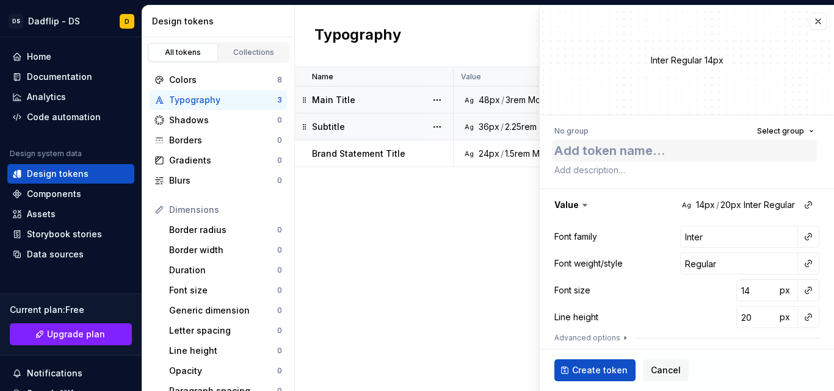
type textarea "*"
type textarea "B"
type textarea "*"
type textarea "Bod"
type textarea "*"
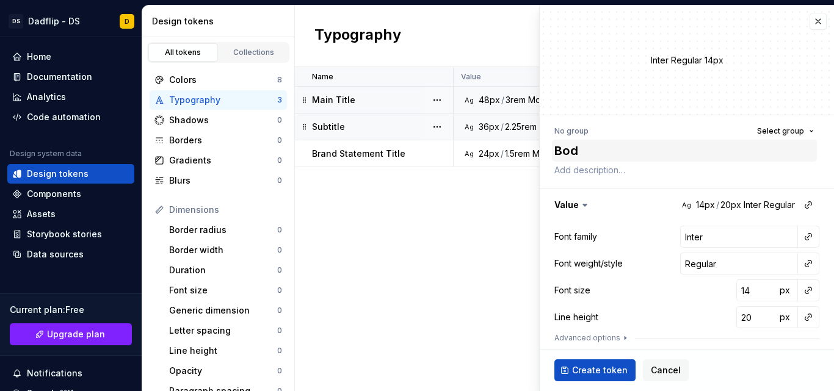
type textarea "Body"
type textarea "*"
type textarea "Body"
type textarea "*"
type textarea "Body T"
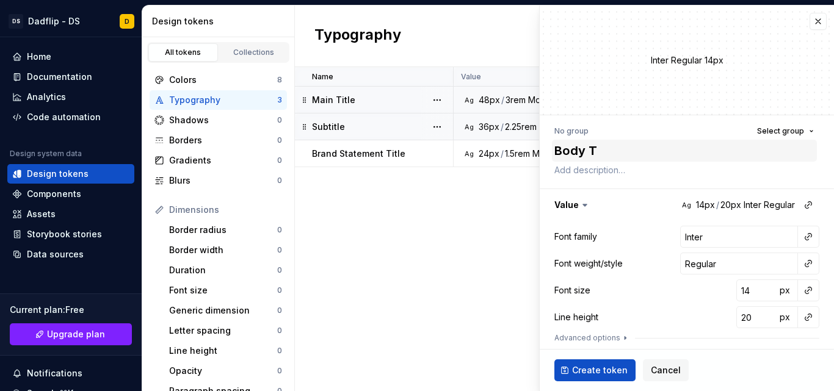
type textarea "*"
type textarea "Body Te"
type textarea "*"
type textarea "Body Tex"
type textarea "*"
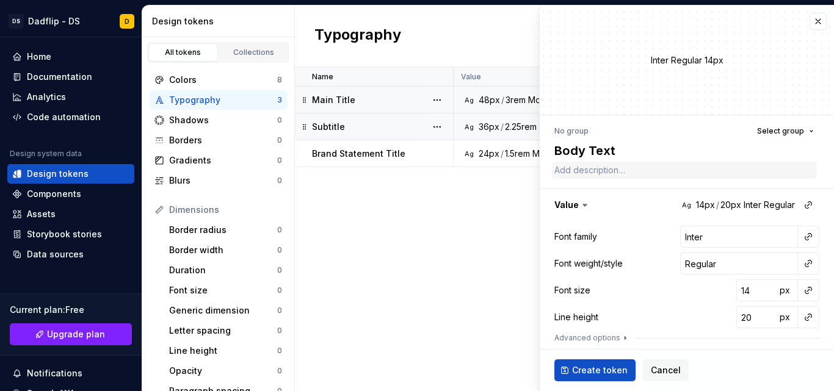
type textarea "Body Text"
click at [598, 170] on textarea at bounding box center [684, 170] width 265 height 17
paste textarea "Body Text"
type textarea "*"
type textarea "Body Text"
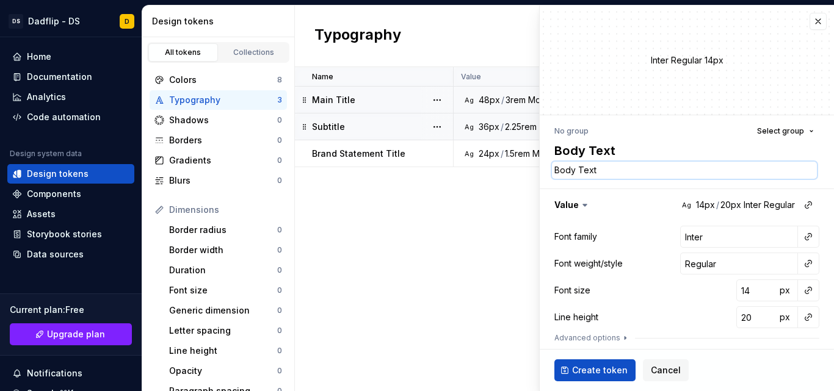
type textarea "*"
type textarea "Body Text"
type textarea "*"
type textarea "Body Text a"
type textarea "*"
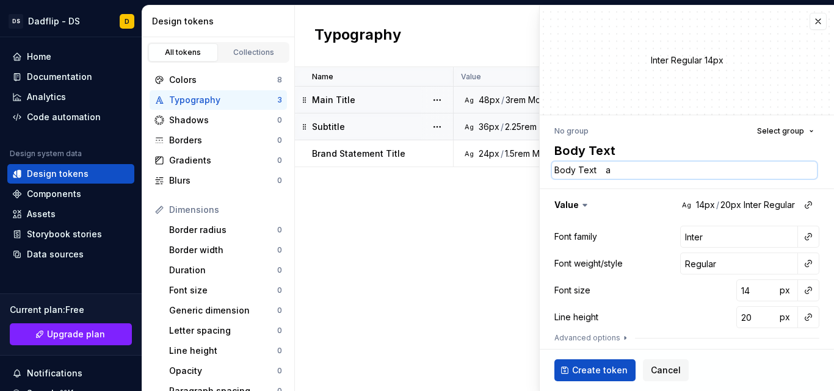
type textarea "Body Text an"
type textarea "*"
type textarea "Body Text and"
type textarea "*"
type textarea "Body Text and"
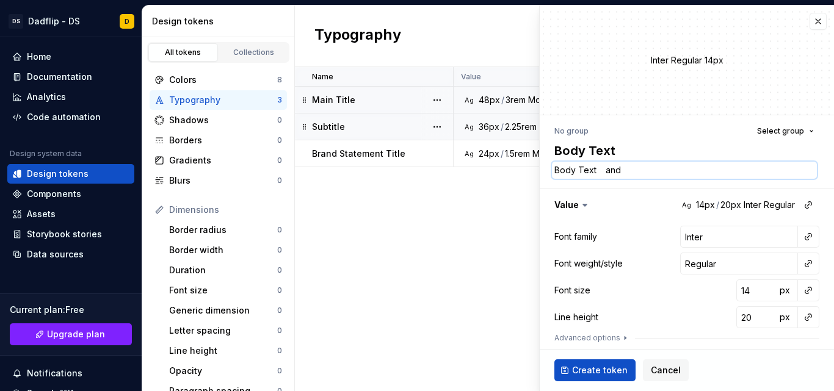
type textarea "*"
type textarea "Body Text and p"
type textarea "*"
type textarea "Body Text and pa"
type textarea "*"
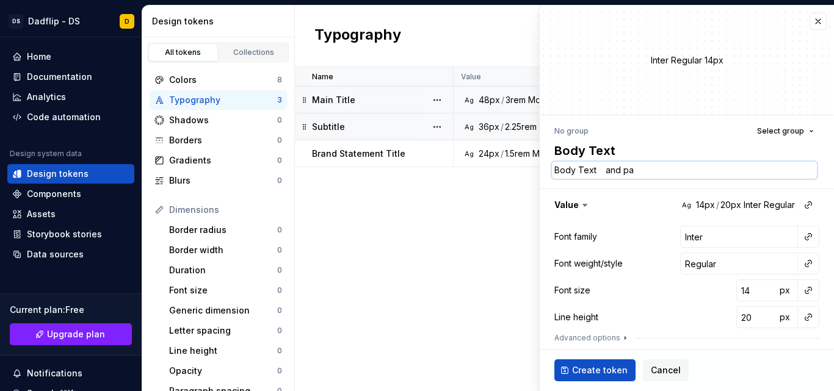
type textarea "Body Text and par"
type textarea "*"
type textarea "Body Text and para"
type textarea "*"
type textarea "Body Text and parag"
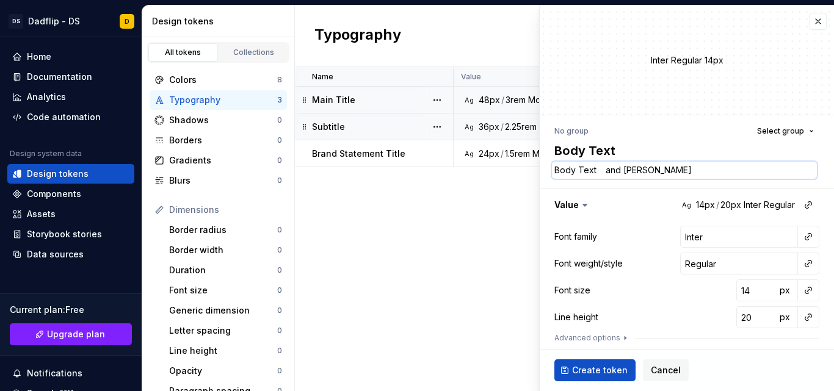
type textarea "*"
type textarea "Body Text and paragra"
type textarea "*"
type textarea "Body Text and paragrap"
type textarea "*"
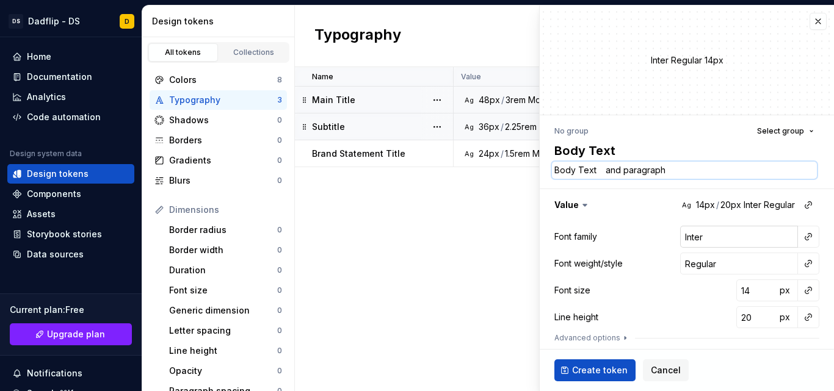
type textarea "Body Text and paragraph"
click at [701, 239] on input "Inter" at bounding box center [739, 237] width 118 height 22
type textarea "*"
type input "Inte"
type textarea "*"
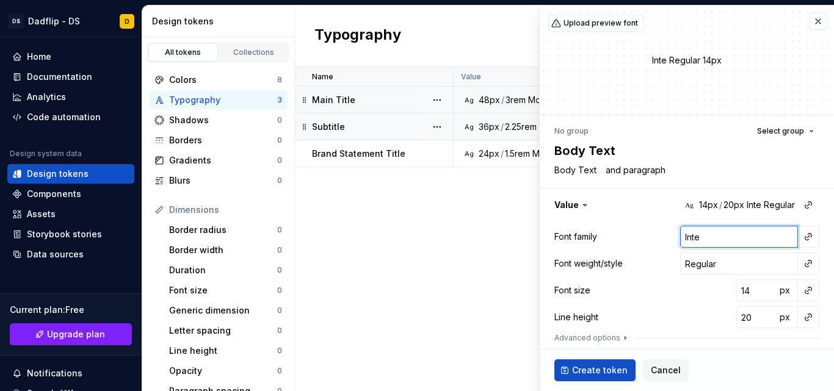
type input "Int"
type textarea "*"
type input "In"
type textarea "*"
type input "I"
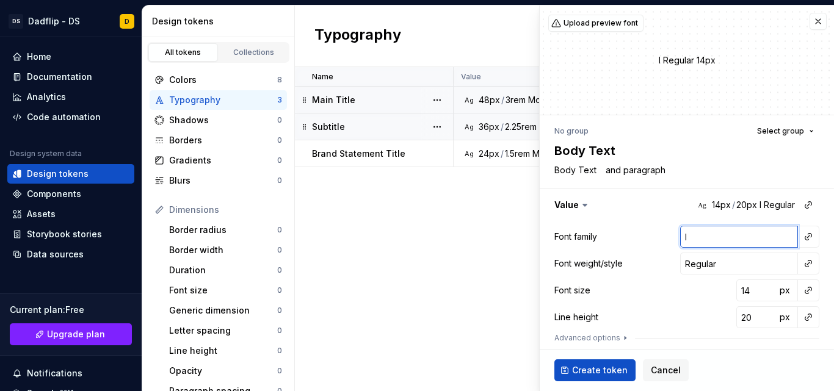
type textarea "*"
type input "T"
type textarea "*"
type input "TT"
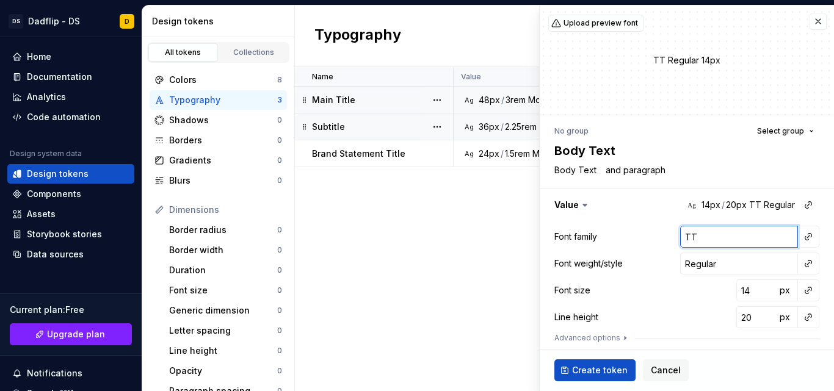
type textarea "*"
type input "TTT"
type textarea "*"
click at [687, 269] on input "Regular" at bounding box center [739, 264] width 118 height 22
click at [737, 292] on input "14" at bounding box center [756, 291] width 40 height 22
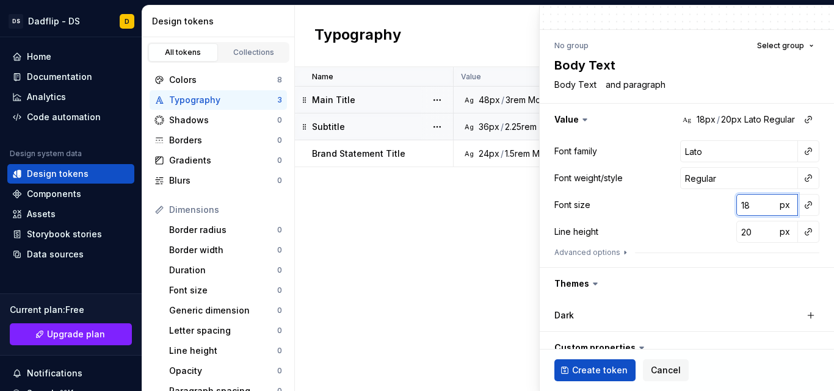
scroll to position [87, 0]
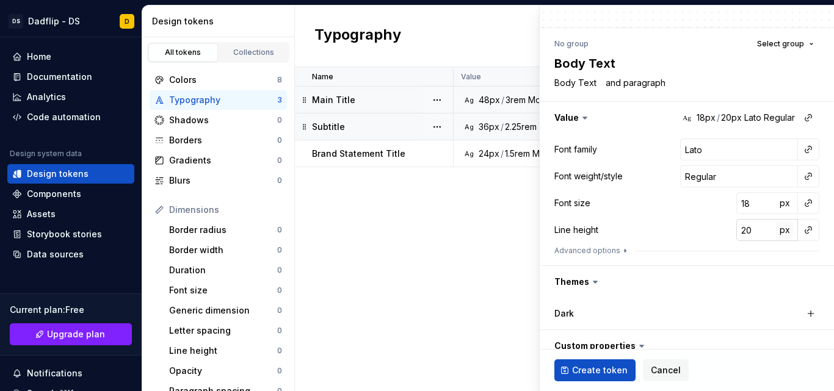
click at [780, 230] on span "px" at bounding box center [785, 230] width 10 height 10
click at [748, 232] on input "20" at bounding box center [756, 230] width 40 height 22
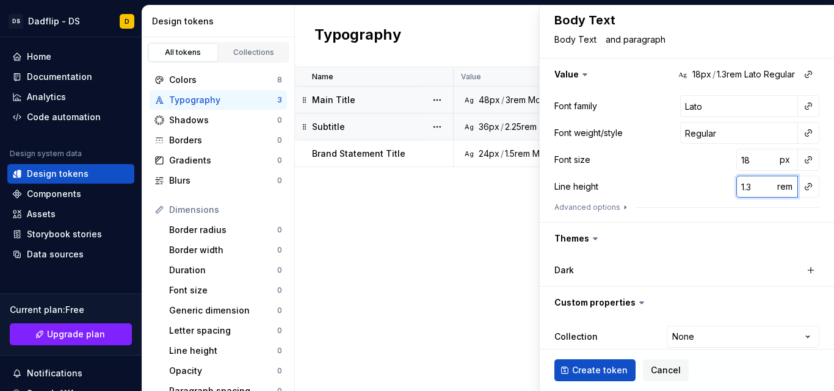
scroll to position [172, 0]
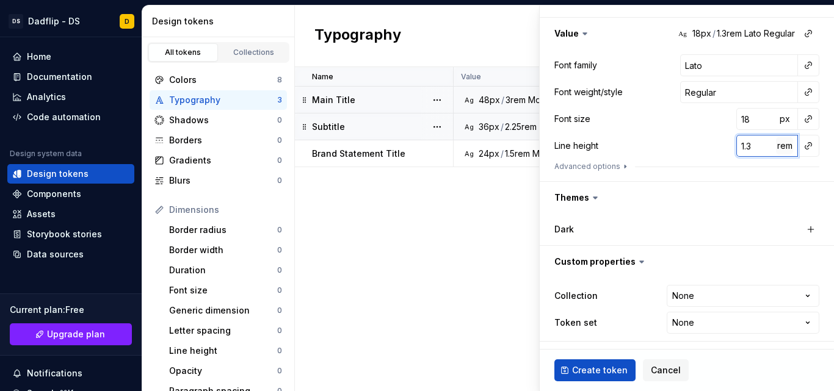
click at [777, 145] on span "rem" at bounding box center [784, 145] width 15 height 10
click at [747, 146] on input "1.3" at bounding box center [756, 146] width 40 height 22
click at [596, 370] on span "Create token" at bounding box center [600, 370] width 56 height 12
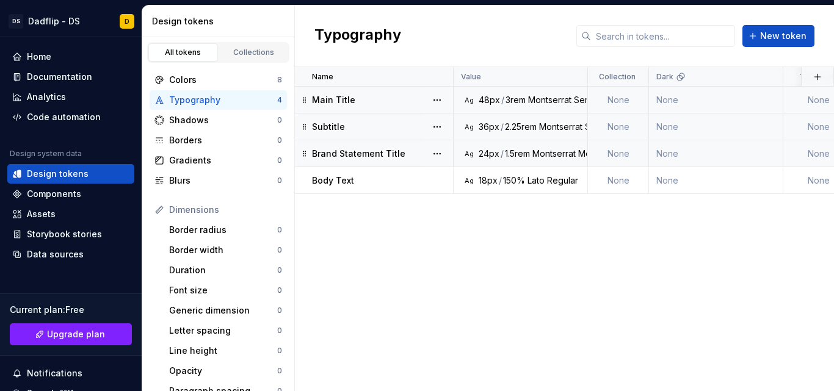
click at [510, 151] on div "1.5rem" at bounding box center [517, 154] width 25 height 12
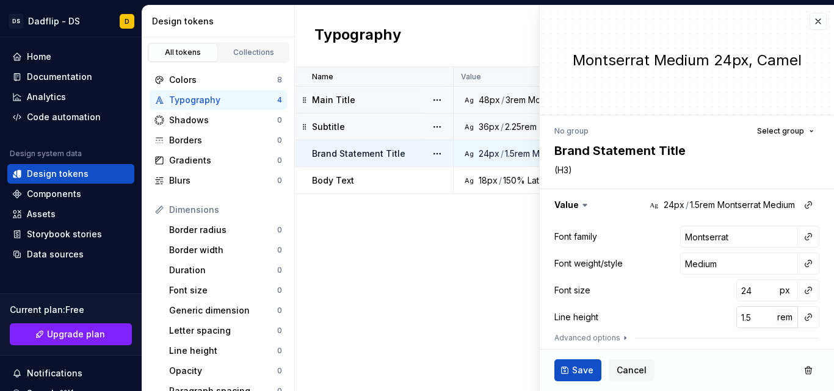
click at [777, 321] on span "rem" at bounding box center [784, 317] width 15 height 10
click at [741, 321] on input "1.5" at bounding box center [756, 317] width 40 height 22
click at [581, 366] on span "Save" at bounding box center [582, 370] width 21 height 12
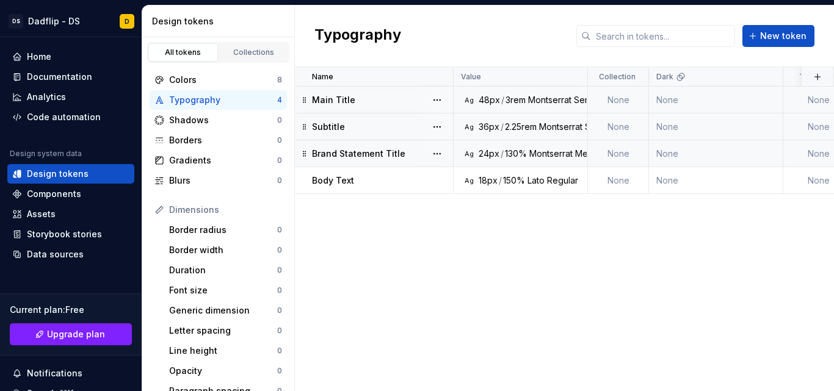
click at [537, 131] on div "2.25rem" at bounding box center [521, 127] width 32 height 12
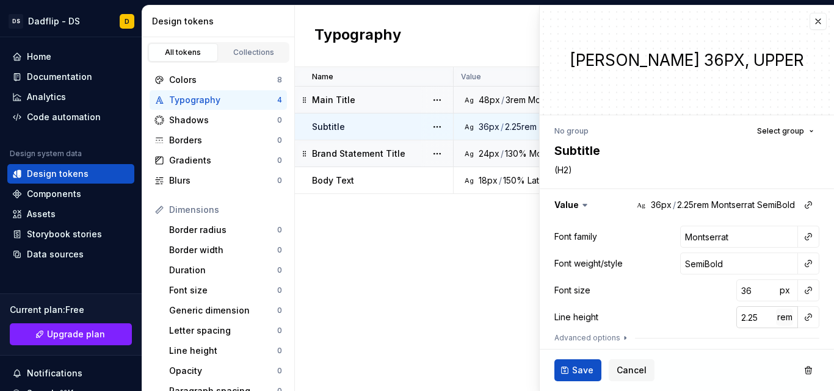
click at [777, 320] on span "rem" at bounding box center [784, 317] width 15 height 10
click at [736, 322] on input "2.25" at bounding box center [756, 317] width 40 height 22
click at [560, 363] on button "Save" at bounding box center [577, 371] width 47 height 22
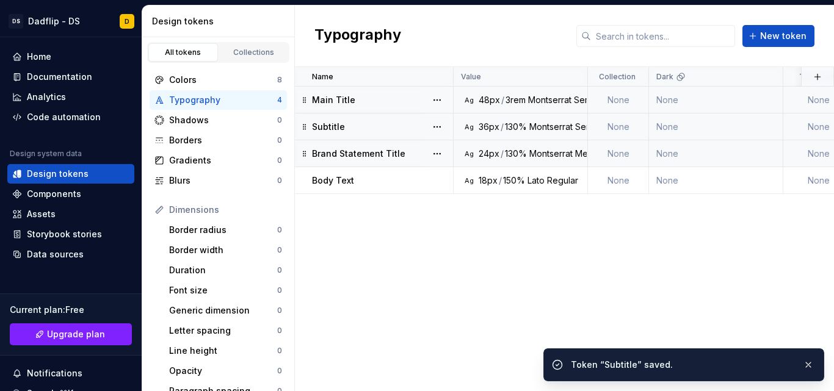
click at [382, 94] on div "Main Title" at bounding box center [382, 100] width 140 height 12
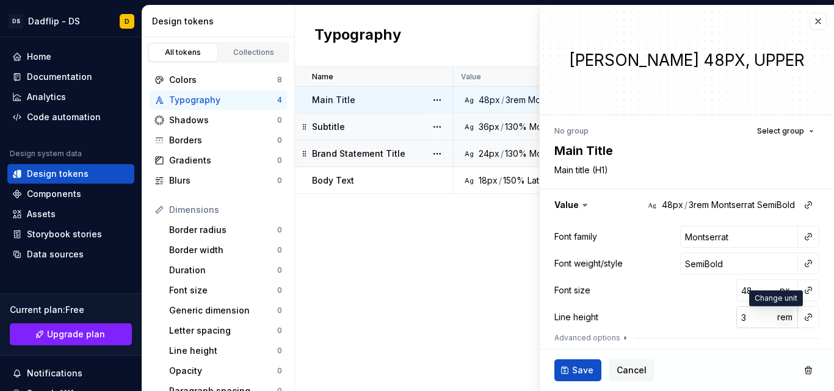
click at [777, 317] on span "rem" at bounding box center [784, 317] width 15 height 10
click at [748, 317] on input "3" at bounding box center [756, 317] width 40 height 22
click at [580, 378] on button "Save" at bounding box center [577, 371] width 47 height 22
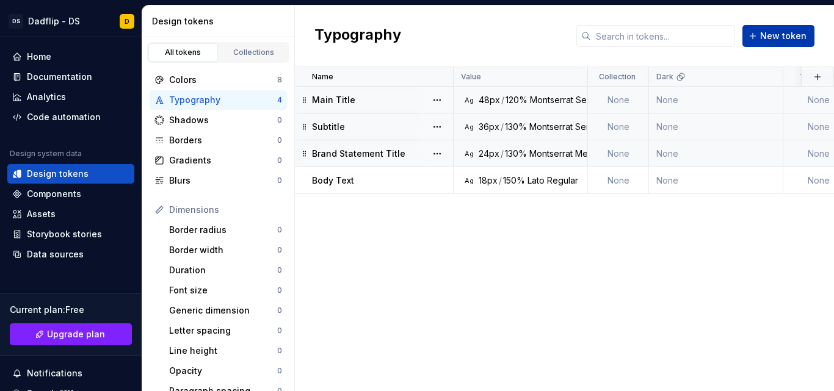
click at [758, 46] on button "New token" at bounding box center [778, 36] width 72 height 22
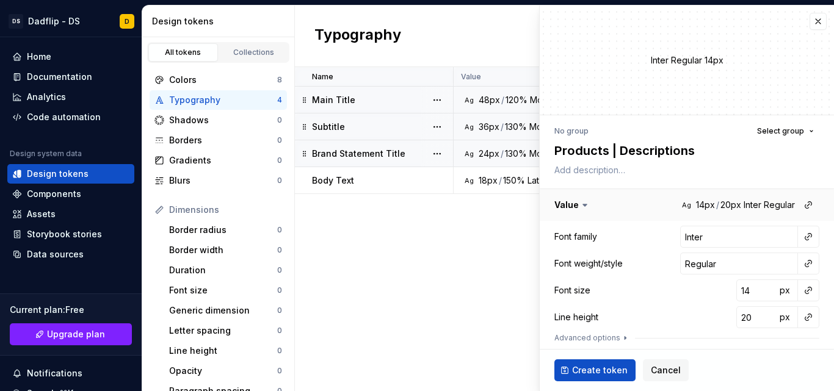
click at [629, 195] on button "button" at bounding box center [687, 205] width 294 height 32
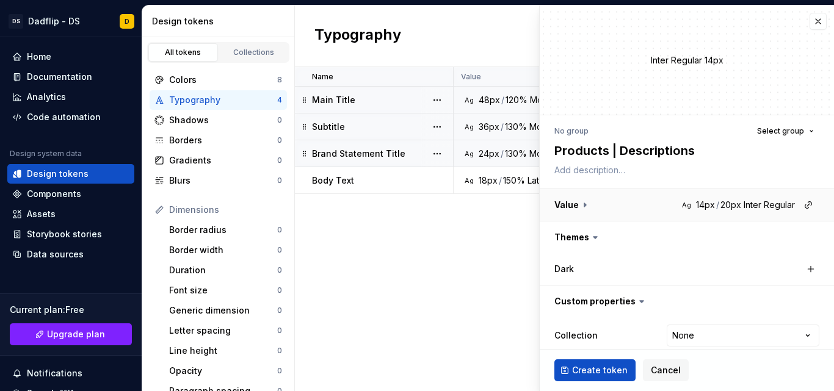
click at [629, 196] on button "button" at bounding box center [687, 205] width 294 height 32
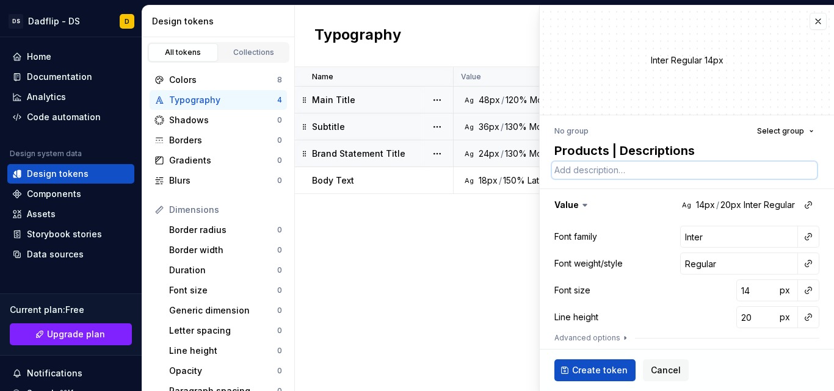
click at [614, 172] on textarea at bounding box center [684, 170] width 265 height 17
click at [778, 134] on span "Select group" at bounding box center [780, 131] width 47 height 10
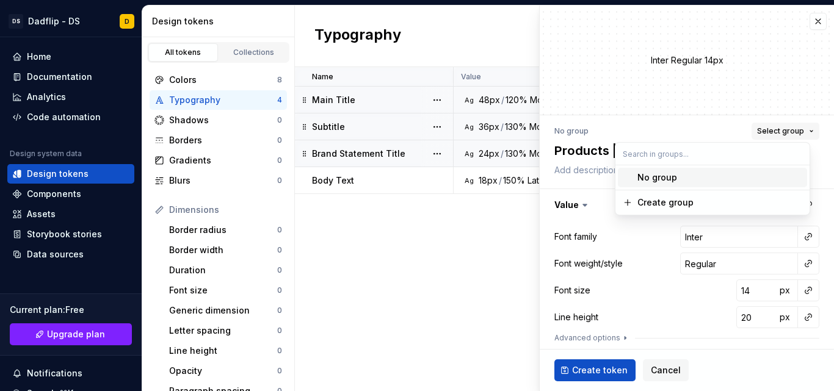
click at [778, 134] on span "Select group" at bounding box center [780, 131] width 47 height 10
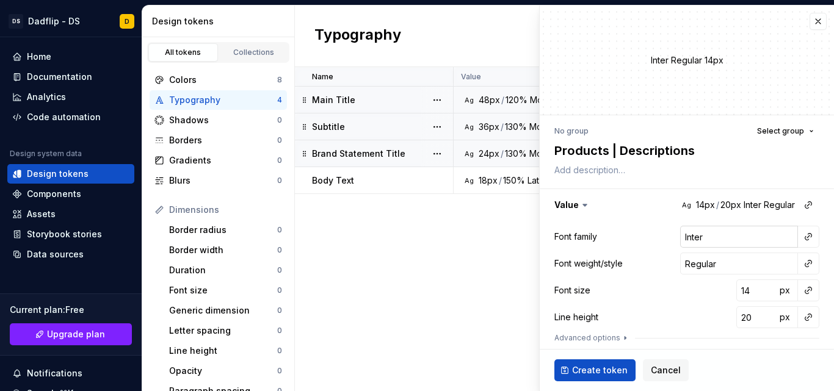
click at [711, 245] on input "Inter" at bounding box center [739, 237] width 118 height 22
click at [757, 288] on input "15" at bounding box center [756, 291] width 40 height 22
click at [757, 288] on input "16" at bounding box center [756, 291] width 40 height 22
click at [776, 320] on button "px" at bounding box center [784, 317] width 17 height 17
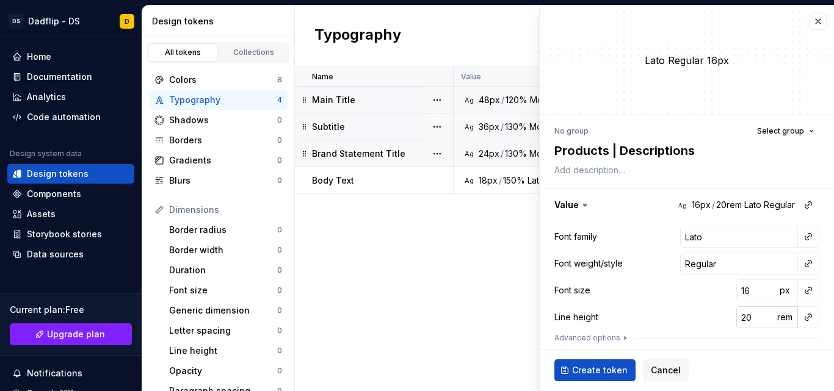
click at [777, 320] on span "rem" at bounding box center [784, 317] width 15 height 10
click at [741, 321] on input "20" at bounding box center [756, 317] width 40 height 22
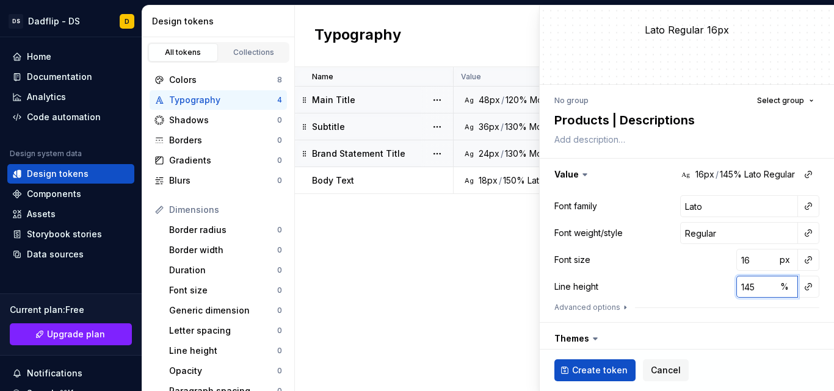
scroll to position [32, 0]
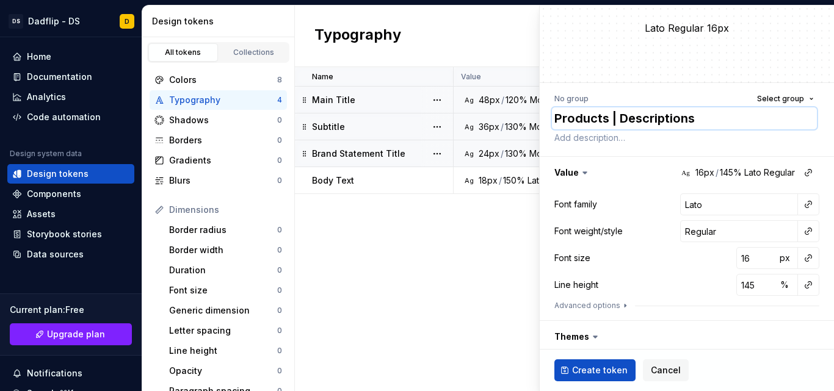
click at [614, 124] on textarea "Products | Descriptions" at bounding box center [684, 118] width 265 height 22
click at [590, 366] on span "Create token" at bounding box center [600, 370] width 56 height 12
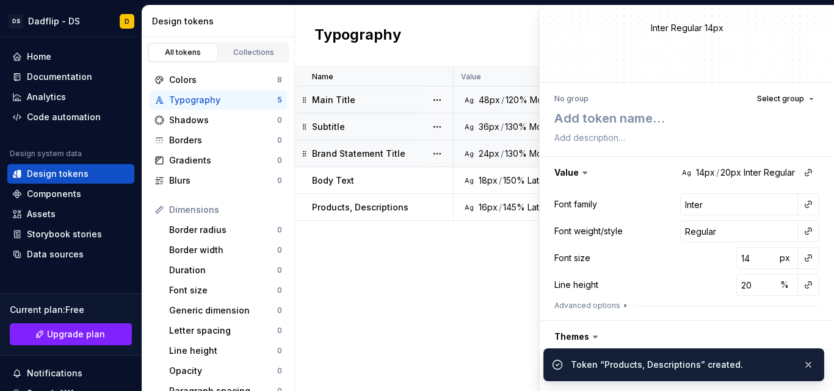
scroll to position [33, 0]
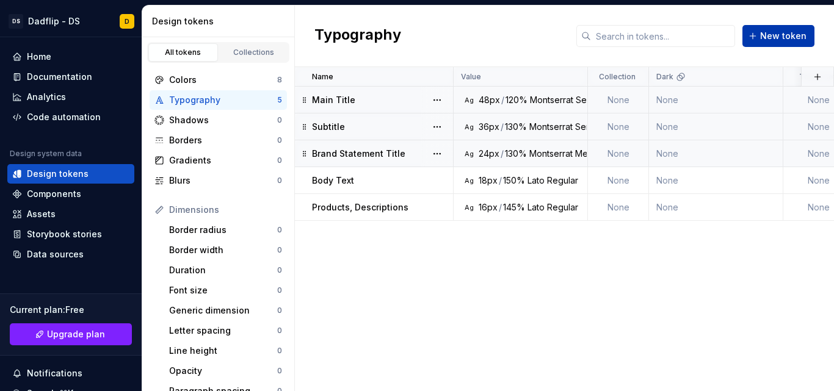
click at [760, 34] on button "New token" at bounding box center [778, 36] width 72 height 22
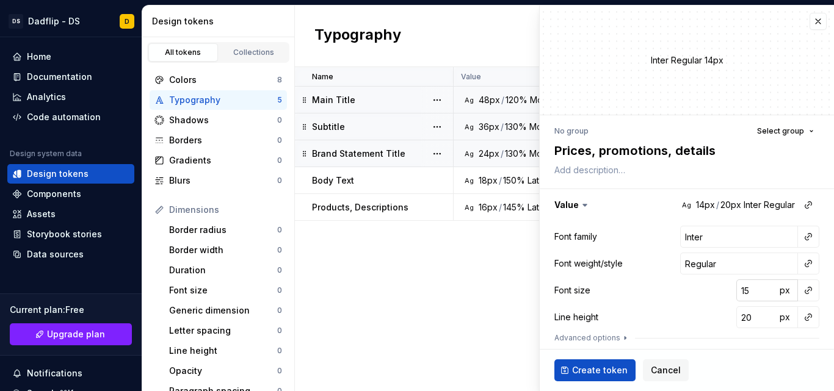
click at [756, 289] on input "15" at bounding box center [756, 291] width 40 height 22
click at [756, 289] on input "16" at bounding box center [756, 291] width 40 height 22
click at [756, 289] on input "17" at bounding box center [756, 291] width 40 height 22
click at [756, 289] on input "18" at bounding box center [756, 291] width 40 height 22
click at [711, 264] on input "Regular" at bounding box center [739, 264] width 118 height 22
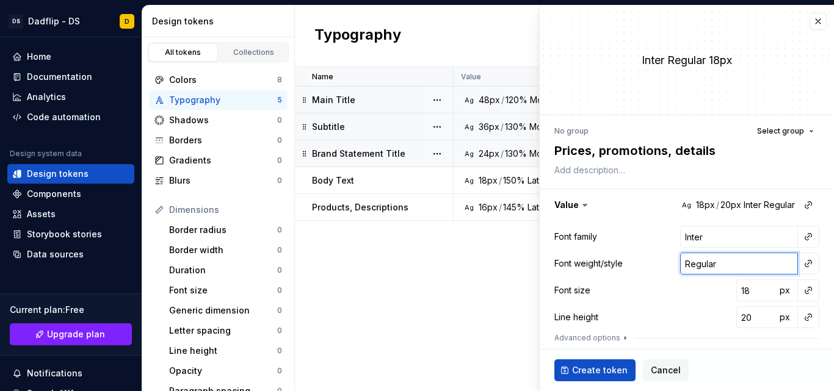
click at [711, 264] on input "Regular" at bounding box center [739, 264] width 118 height 22
click at [698, 244] on input "Inter" at bounding box center [739, 237] width 118 height 22
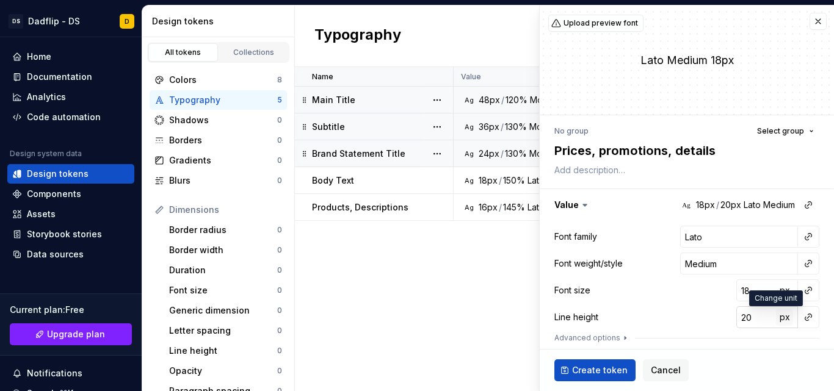
click at [780, 314] on span "px" at bounding box center [785, 317] width 10 height 10
click at [777, 314] on span "rem" at bounding box center [784, 317] width 15 height 10
click at [603, 152] on textarea "Prices, promotions, details" at bounding box center [684, 151] width 265 height 22
click at [682, 153] on textarea "Prices, Promotions, details" at bounding box center [684, 151] width 265 height 22
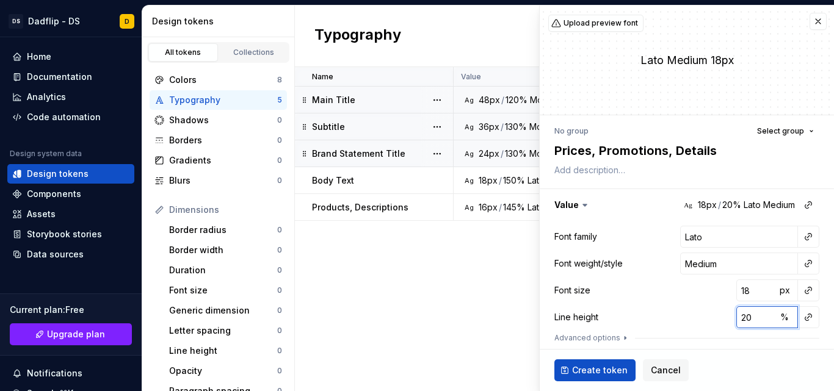
click at [744, 320] on input "20" at bounding box center [756, 317] width 40 height 22
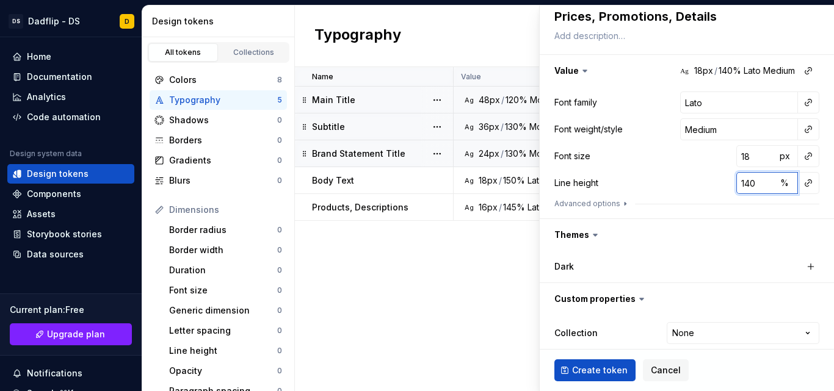
scroll to position [136, 0]
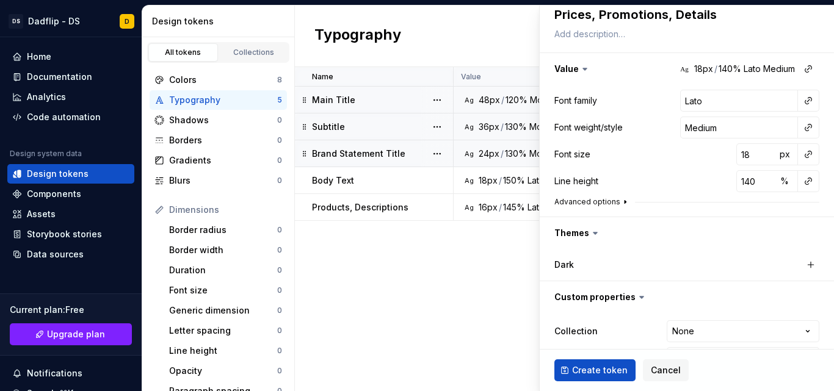
click at [620, 204] on icon "button" at bounding box center [625, 202] width 10 height 10
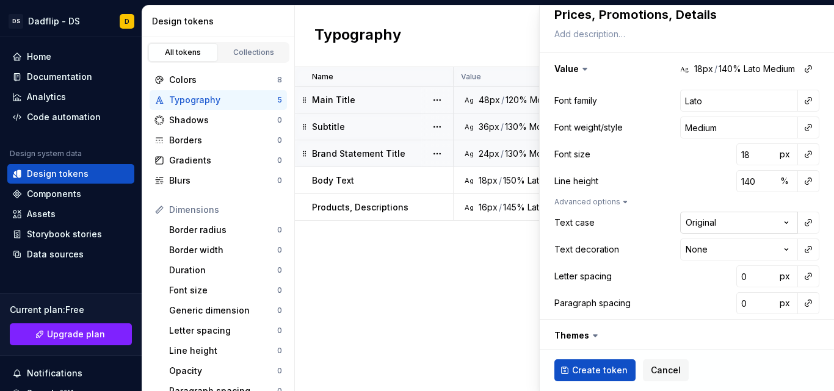
click at [751, 226] on html "DS Dadflip - DS D Home Documentation Analytics Code automation Design system da…" at bounding box center [417, 195] width 834 height 391
click at [700, 223] on html "DS Dadflip - DS D Home Documentation Analytics Code automation Design system da…" at bounding box center [417, 195] width 834 height 391
click at [698, 223] on html "DS Dadflip - DS D Home Documentation Analytics Code automation Design system da…" at bounding box center [417, 195] width 834 height 391
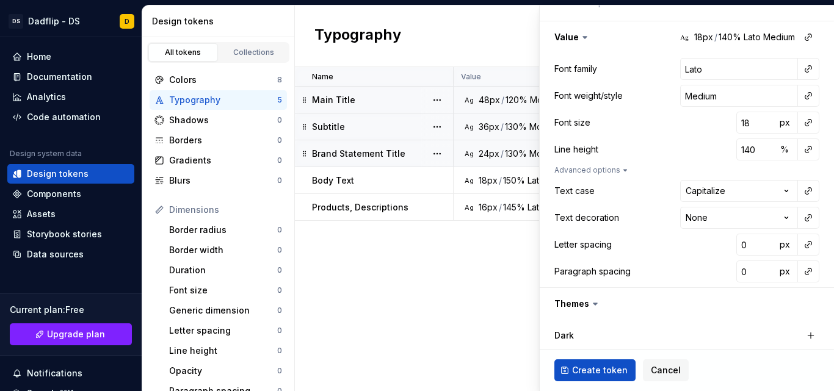
scroll to position [172, 0]
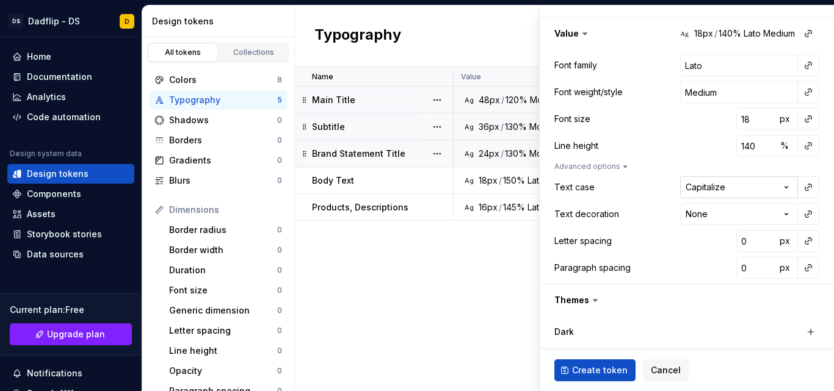
click at [725, 189] on html "DS Dadflip - DS D Home Documentation Analytics Code automation Design system da…" at bounding box center [417, 195] width 834 height 391
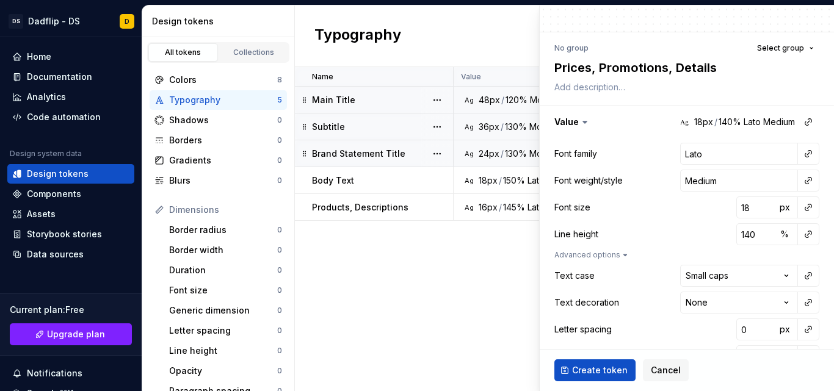
scroll to position [85, 0]
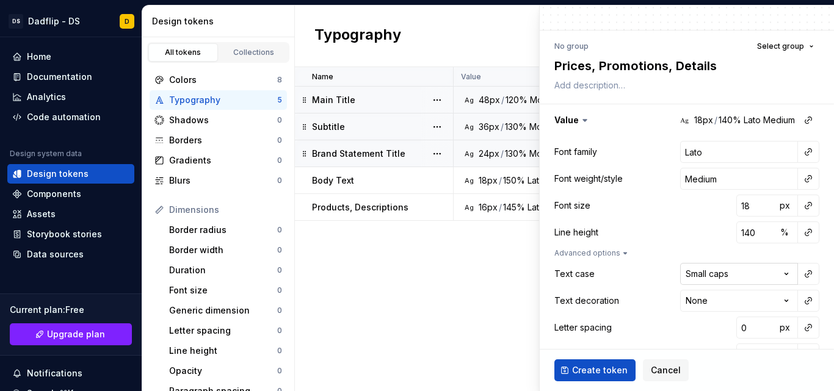
click at [711, 277] on html "DS Dadflip - DS D Home Documentation Analytics Code automation Design system da…" at bounding box center [417, 195] width 834 height 391
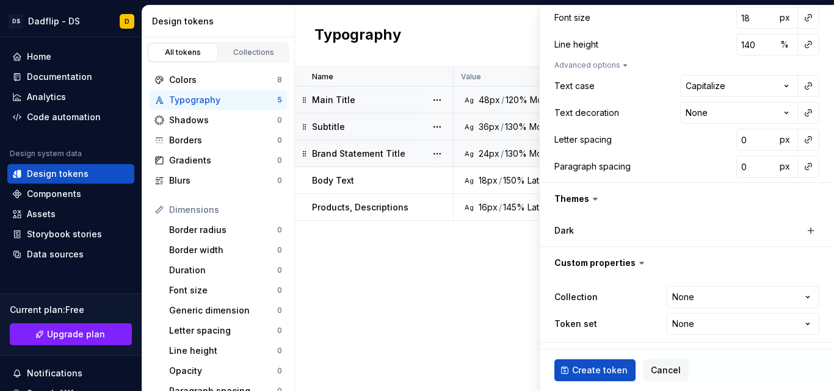
scroll to position [273, 0]
click at [601, 370] on span "Create token" at bounding box center [600, 370] width 56 height 12
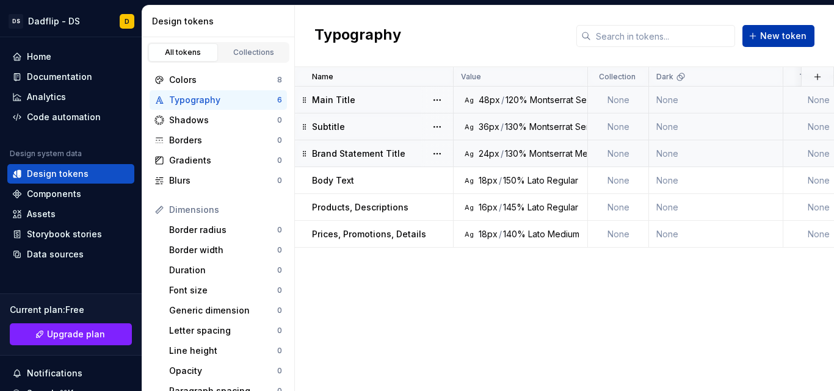
click at [764, 36] on span "New token" at bounding box center [783, 36] width 46 height 12
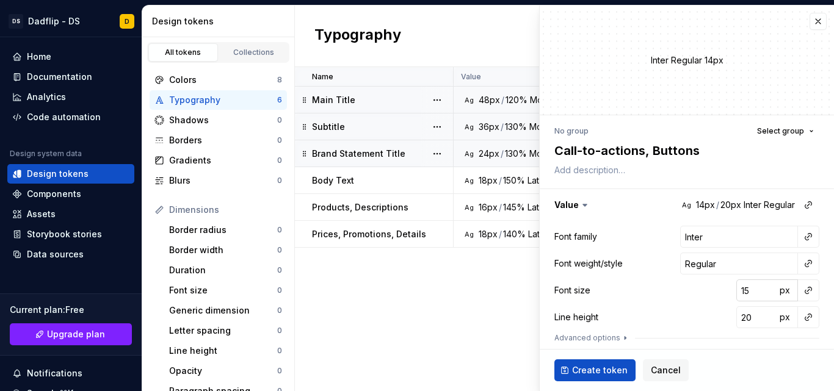
click at [757, 290] on input "15" at bounding box center [756, 291] width 40 height 22
click at [757, 290] on input "16" at bounding box center [756, 291] width 40 height 22
click at [757, 290] on input "17" at bounding box center [756, 291] width 40 height 22
click at [757, 290] on input "18" at bounding box center [756, 291] width 40 height 22
click at [695, 243] on input "Inter" at bounding box center [739, 237] width 118 height 22
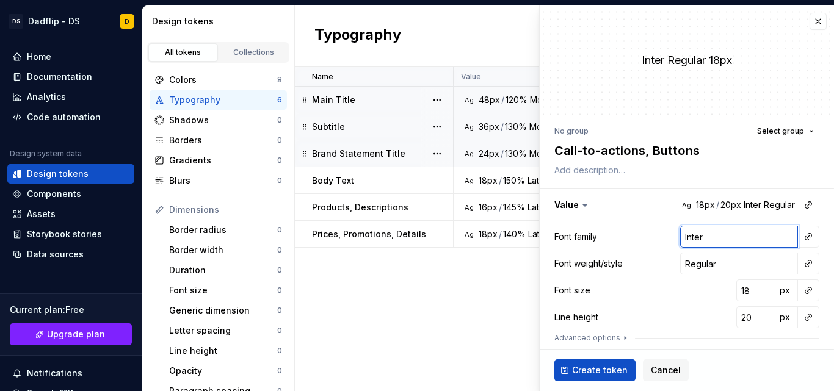
click at [695, 243] on input "Inter" at bounding box center [739, 237] width 118 height 22
click at [698, 236] on input "Lato" at bounding box center [739, 237] width 118 height 22
click at [701, 265] on input "Regular" at bounding box center [739, 264] width 118 height 22
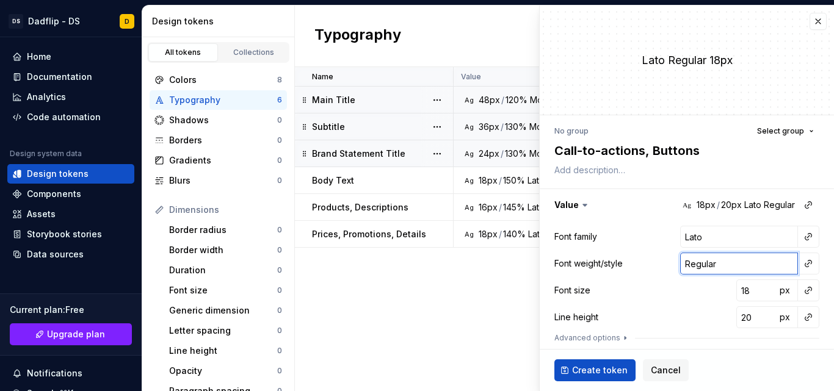
click at [701, 265] on input "Regular" at bounding box center [739, 264] width 118 height 22
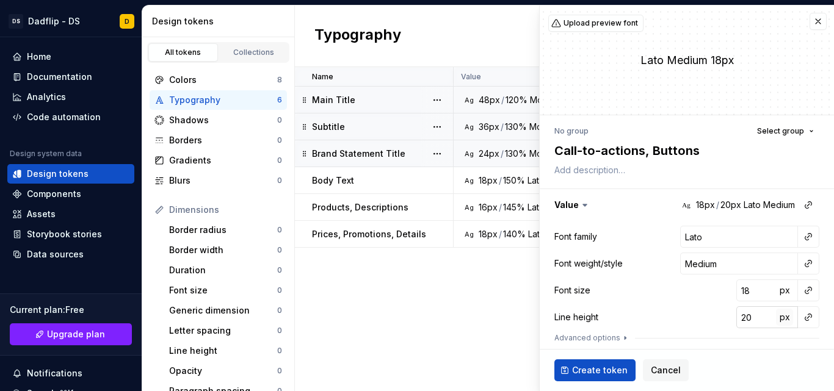
click at [780, 317] on span "px" at bounding box center [785, 317] width 10 height 10
click at [777, 317] on span "rem" at bounding box center [784, 317] width 15 height 10
click at [743, 320] on input "20" at bounding box center [756, 317] width 40 height 22
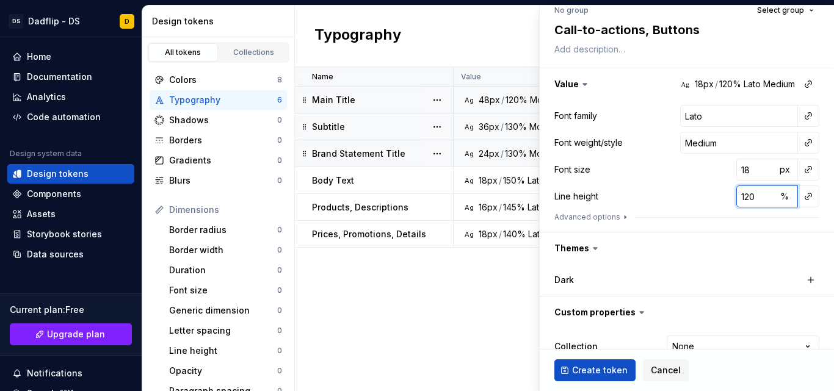
scroll to position [122, 0]
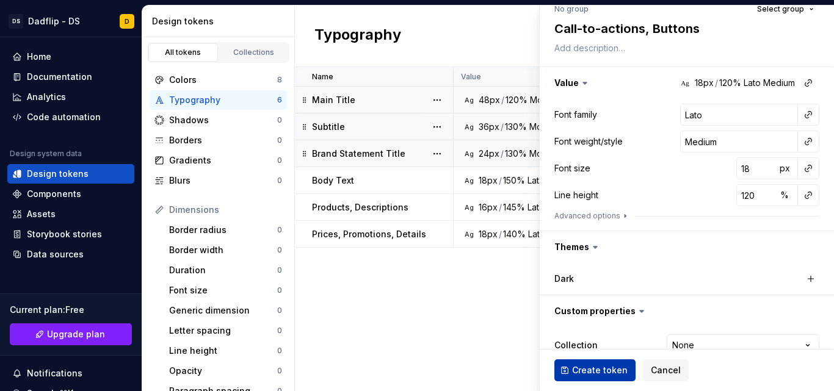
click at [593, 371] on span "Create token" at bounding box center [600, 370] width 56 height 12
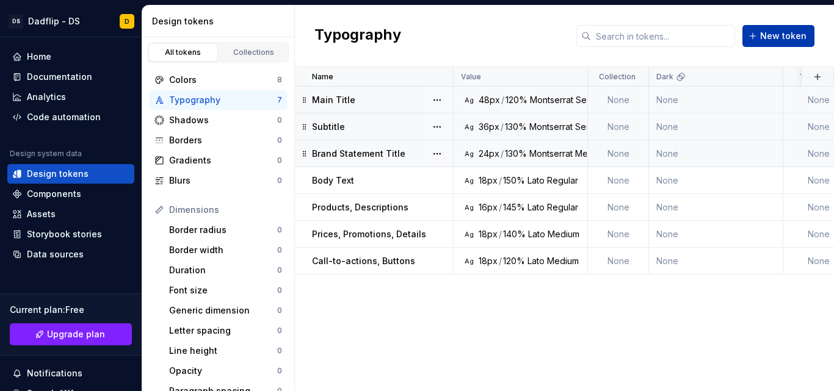
click at [752, 42] on button "New token" at bounding box center [778, 36] width 72 height 22
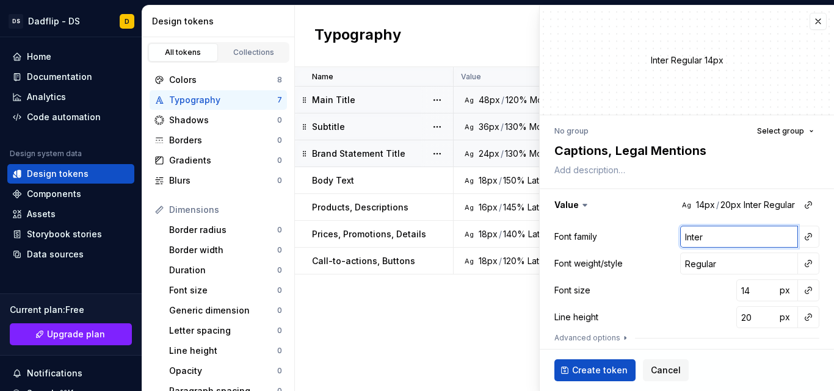
click at [706, 238] on input "Inter" at bounding box center [739, 237] width 118 height 22
click at [692, 266] on input "Regular" at bounding box center [739, 264] width 118 height 22
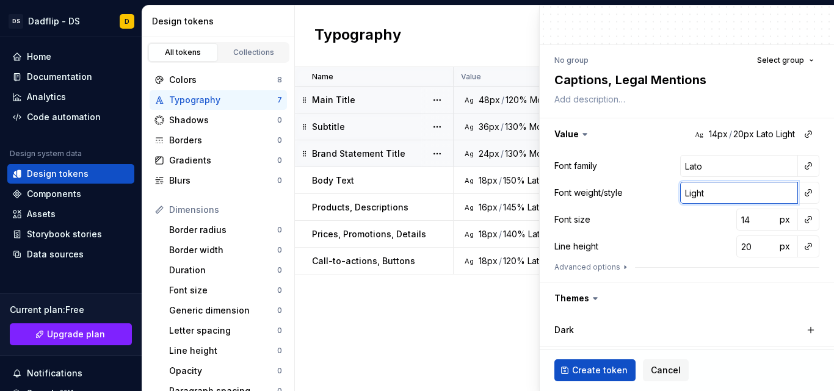
scroll to position [74, 0]
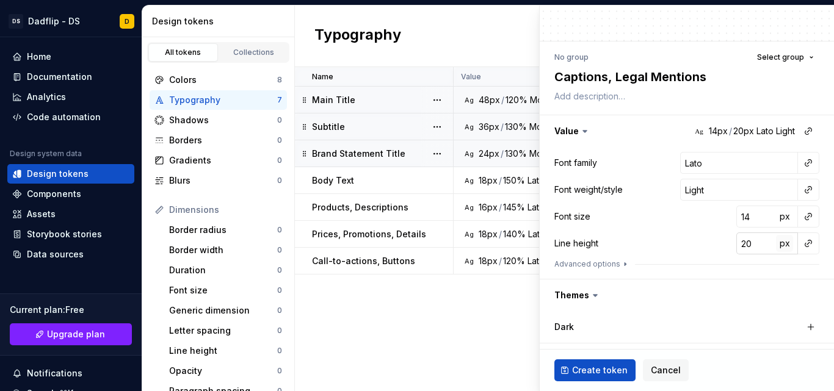
click at [780, 246] on span "px" at bounding box center [785, 243] width 10 height 10
click at [780, 246] on span "rem" at bounding box center [784, 243] width 15 height 10
click at [744, 246] on input "20" at bounding box center [756, 244] width 40 height 22
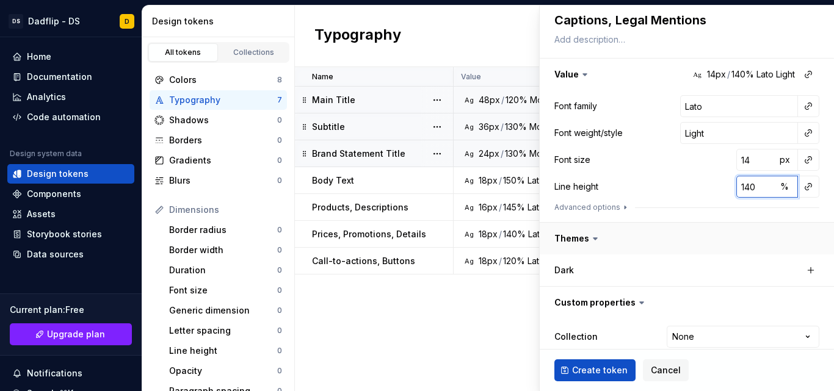
scroll to position [172, 0]
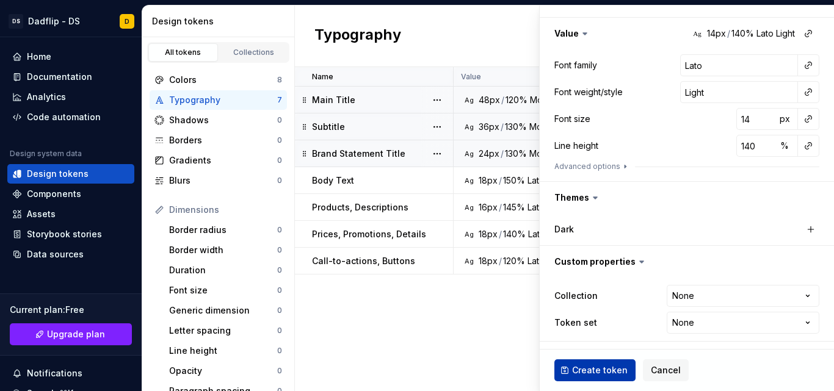
click at [604, 371] on span "Create token" at bounding box center [600, 370] width 56 height 12
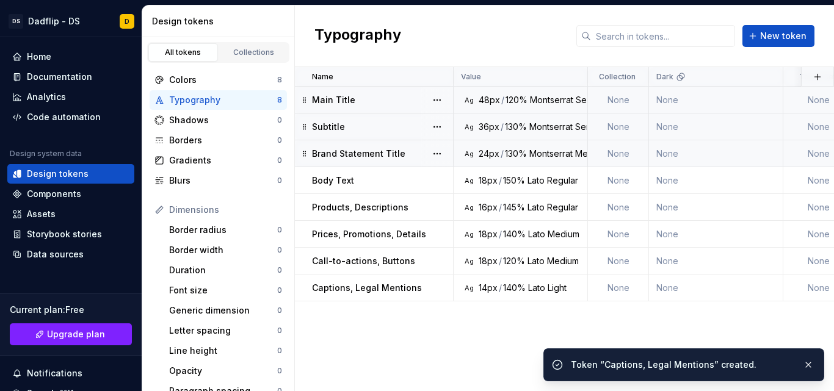
click at [480, 333] on div "Name Value Collection Dark Token set Description Last updated Main Title Ag 48p…" at bounding box center [564, 229] width 539 height 324
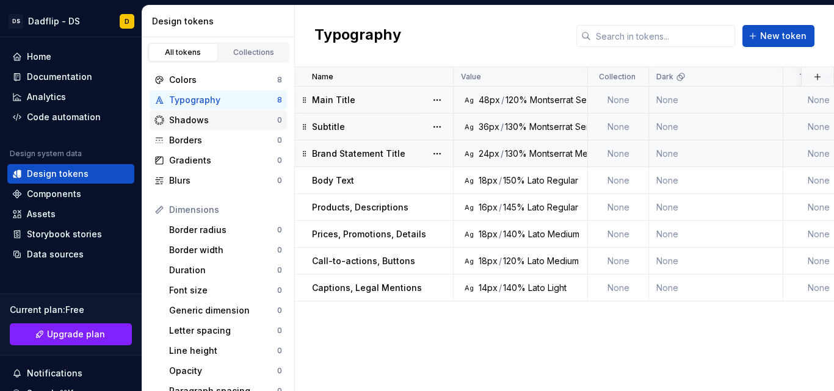
click at [225, 128] on div "Shadows 0" at bounding box center [218, 120] width 137 height 20
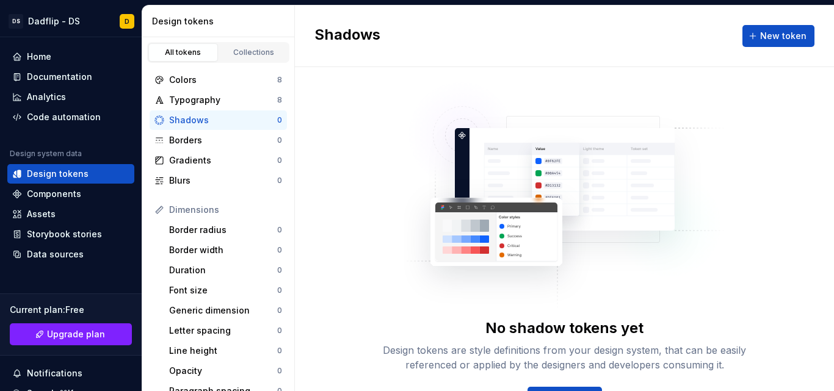
scroll to position [45, 0]
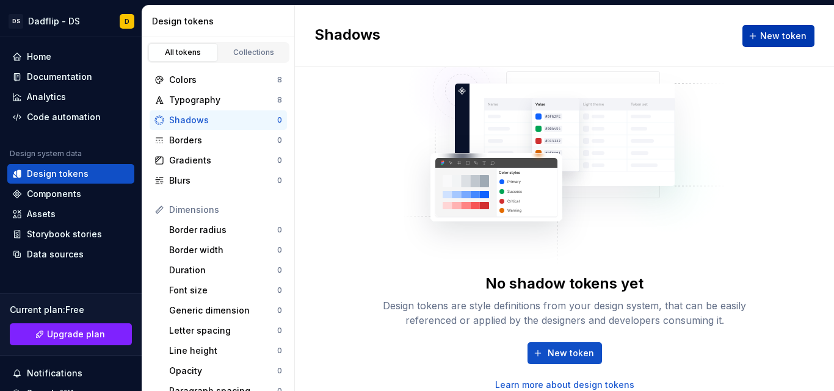
click at [746, 45] on button "New token" at bounding box center [778, 36] width 72 height 22
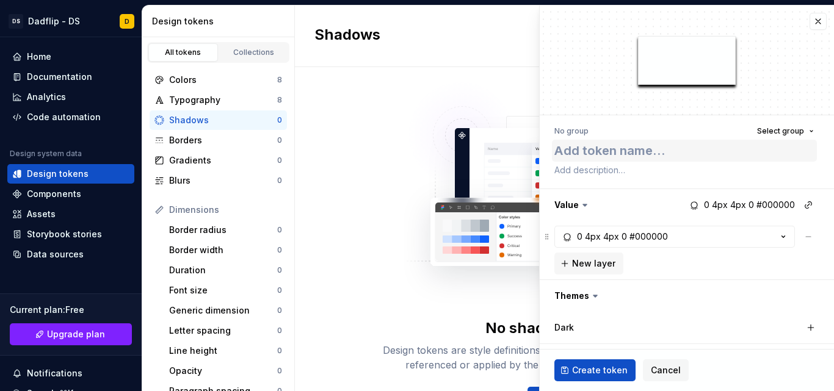
click at [654, 153] on textarea at bounding box center [684, 151] width 265 height 22
click at [565, 170] on textarea at bounding box center [684, 170] width 265 height 17
click at [566, 171] on textarea at bounding box center [684, 170] width 265 height 17
paste textarea "Aucune ombre Texte standard, éléments plats"
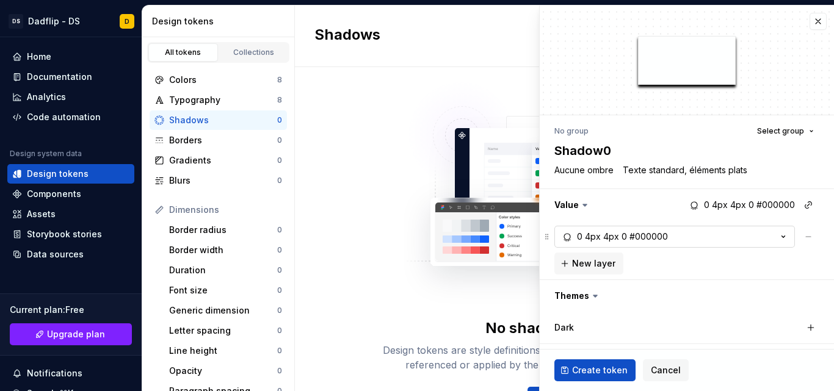
click at [625, 241] on div "0" at bounding box center [623, 237] width 5 height 12
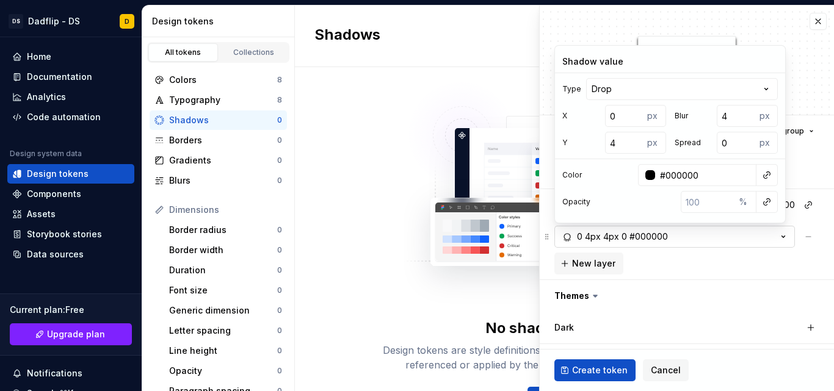
click at [625, 241] on div "0" at bounding box center [623, 237] width 5 height 12
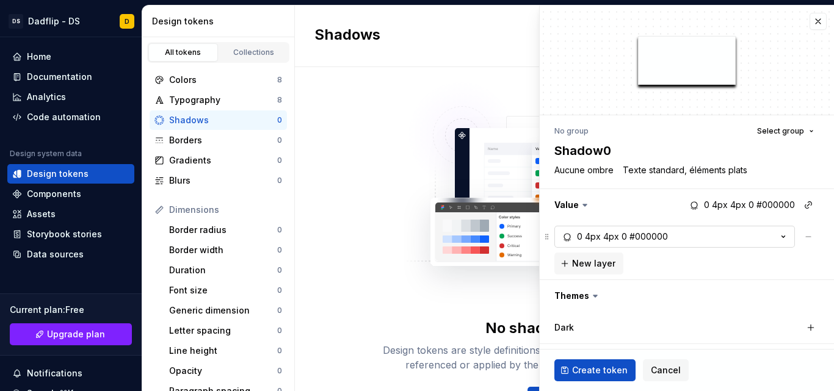
click at [625, 241] on div "0" at bounding box center [623, 237] width 5 height 12
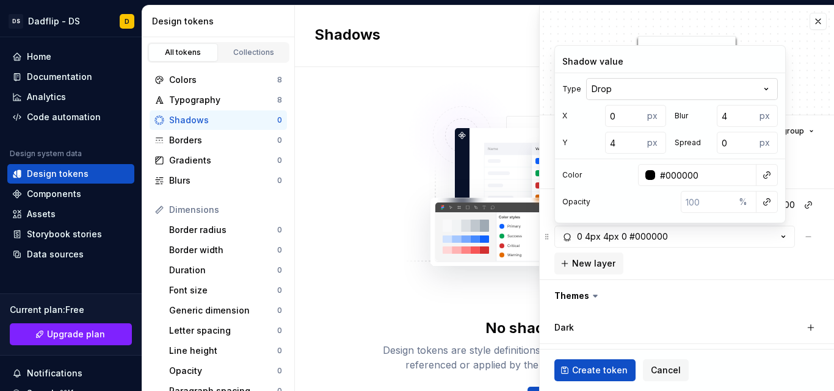
click at [612, 85] on html "DS Dadflip - DS D Home Documentation Analytics Code automation Design system da…" at bounding box center [417, 195] width 834 height 391
click at [683, 171] on input "#000000" at bounding box center [705, 175] width 101 height 22
click at [629, 176] on div "Color" at bounding box center [670, 175] width 230 height 22
click at [618, 145] on input "4" at bounding box center [624, 143] width 39 height 22
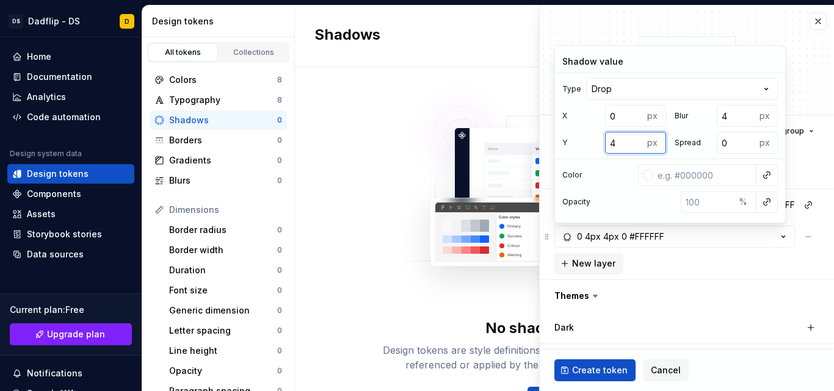
click at [618, 145] on input "4" at bounding box center [624, 143] width 39 height 22
click at [733, 124] on input "4" at bounding box center [736, 116] width 39 height 22
click at [707, 209] on input "number" at bounding box center [708, 202] width 54 height 22
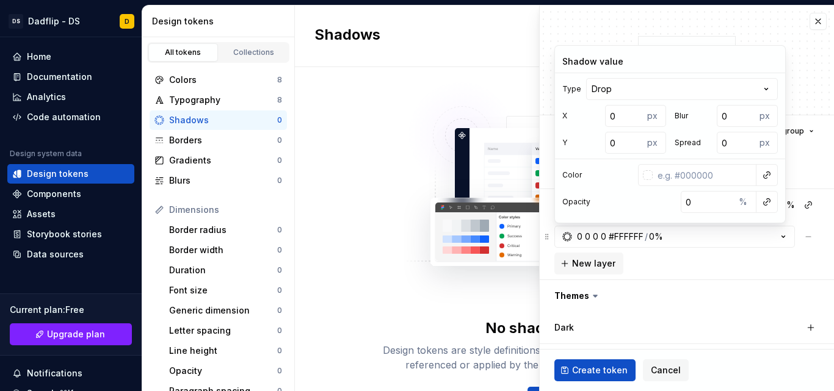
click at [623, 211] on div "Opacity 0 %" at bounding box center [670, 202] width 230 height 22
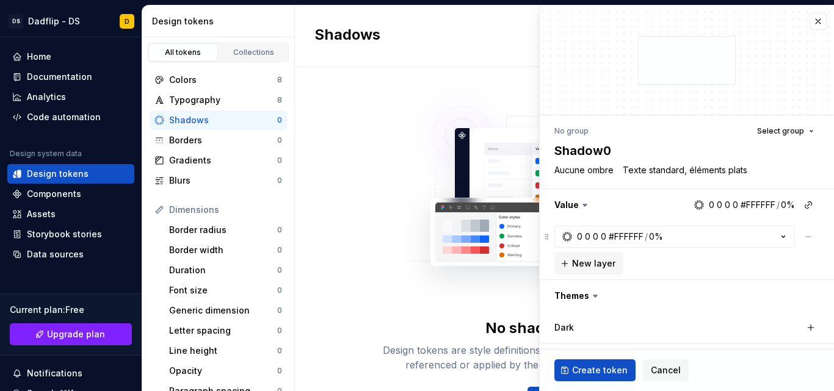
click at [709, 257] on div "0 0 0 0 #FFFFFF / 0% New layer" at bounding box center [686, 250] width 265 height 49
click at [588, 370] on span "Create token" at bounding box center [600, 370] width 56 height 12
click at [577, 367] on span "Create token" at bounding box center [600, 370] width 56 height 12
click at [685, 102] on div at bounding box center [687, 59] width 294 height 109
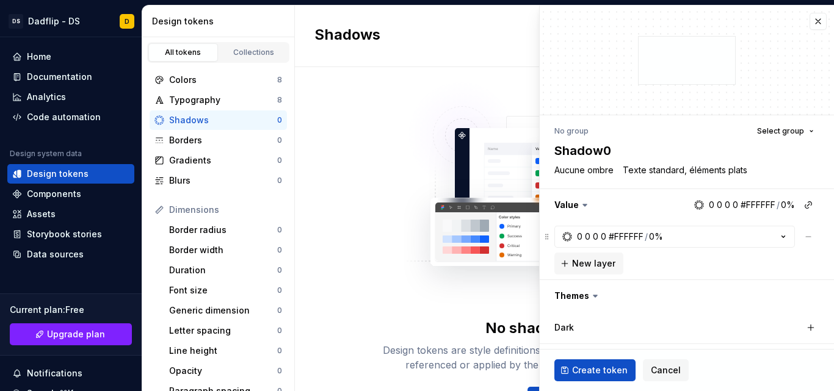
click at [699, 261] on div "0 0 0 0 #FFFFFF / 0% New layer" at bounding box center [686, 250] width 265 height 49
click at [569, 366] on button "Create token" at bounding box center [594, 371] width 81 height 22
click at [725, 236] on button "0 0 0 0 #FFFFFF / 0%" at bounding box center [674, 237] width 241 height 22
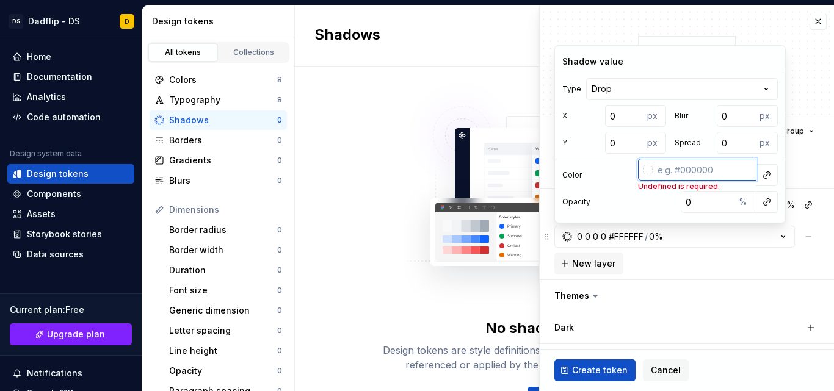
click at [678, 172] on input "text" at bounding box center [705, 170] width 104 height 22
click at [648, 208] on div "Opacity 0 %" at bounding box center [670, 202] width 230 height 22
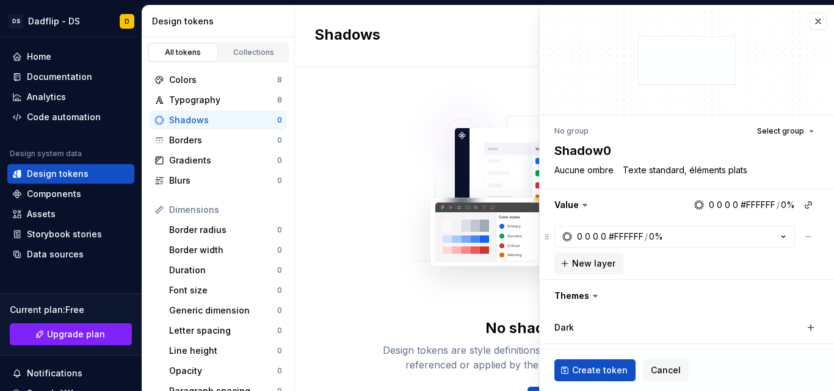
click at [628, 313] on div "Dark" at bounding box center [687, 328] width 294 height 32
click at [591, 361] on button "Create token" at bounding box center [594, 371] width 81 height 22
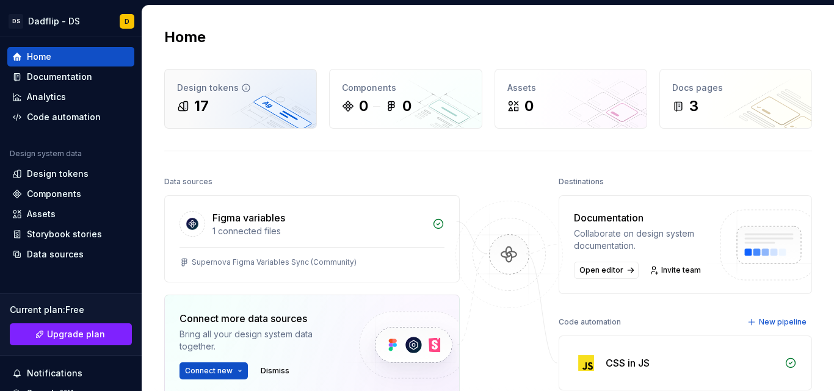
click at [265, 95] on div "Design tokens 17" at bounding box center [240, 99] width 151 height 59
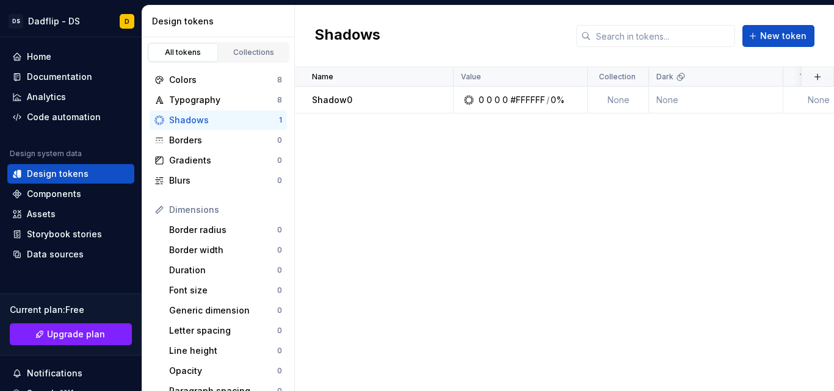
click at [443, 169] on div "Name Value Collection Dark Token set Description Last updated Shadow0 0 0 0 0 #…" at bounding box center [564, 229] width 539 height 324
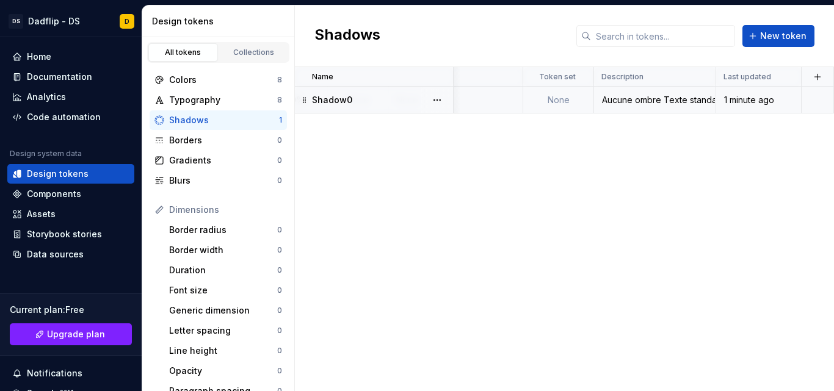
scroll to position [0, 260]
click at [673, 100] on div "Aucune ombre Texte standard, éléments plats" at bounding box center [655, 100] width 120 height 12
click at [501, 100] on td "None" at bounding box center [456, 100] width 134 height 27
click at [360, 97] on div "Shadow0" at bounding box center [382, 100] width 140 height 12
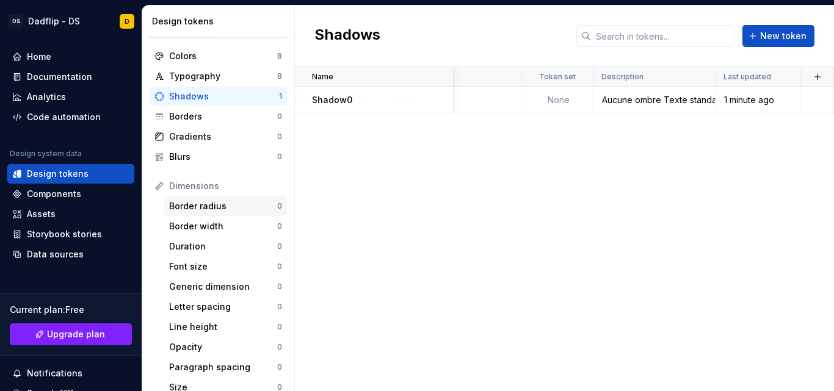
scroll to position [0, 0]
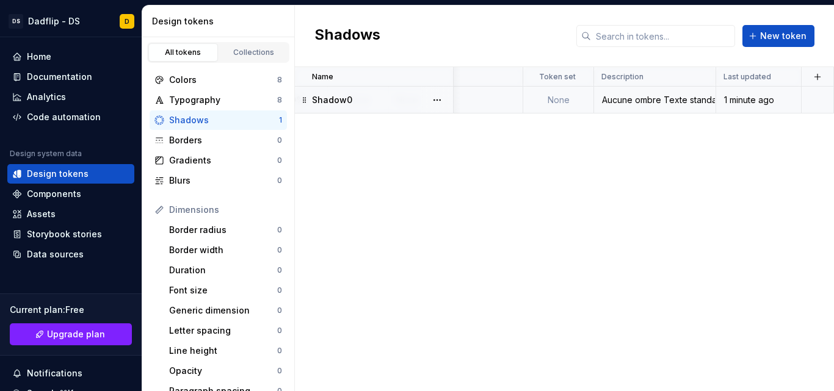
click at [360, 102] on div "Shadow0" at bounding box center [382, 100] width 140 height 12
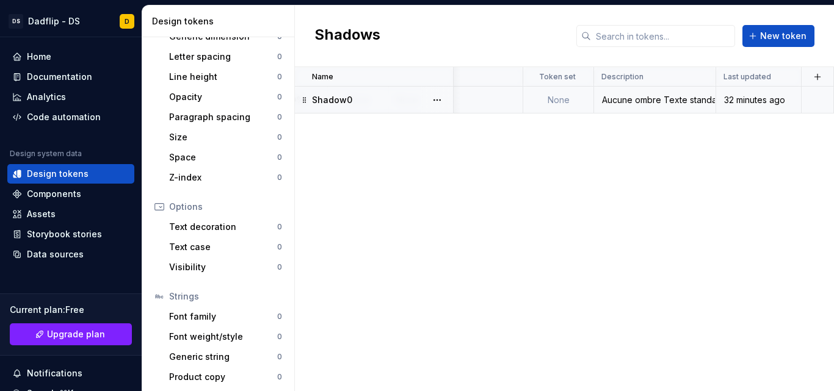
scroll to position [277, 0]
